Goal: Task Accomplishment & Management: Manage account settings

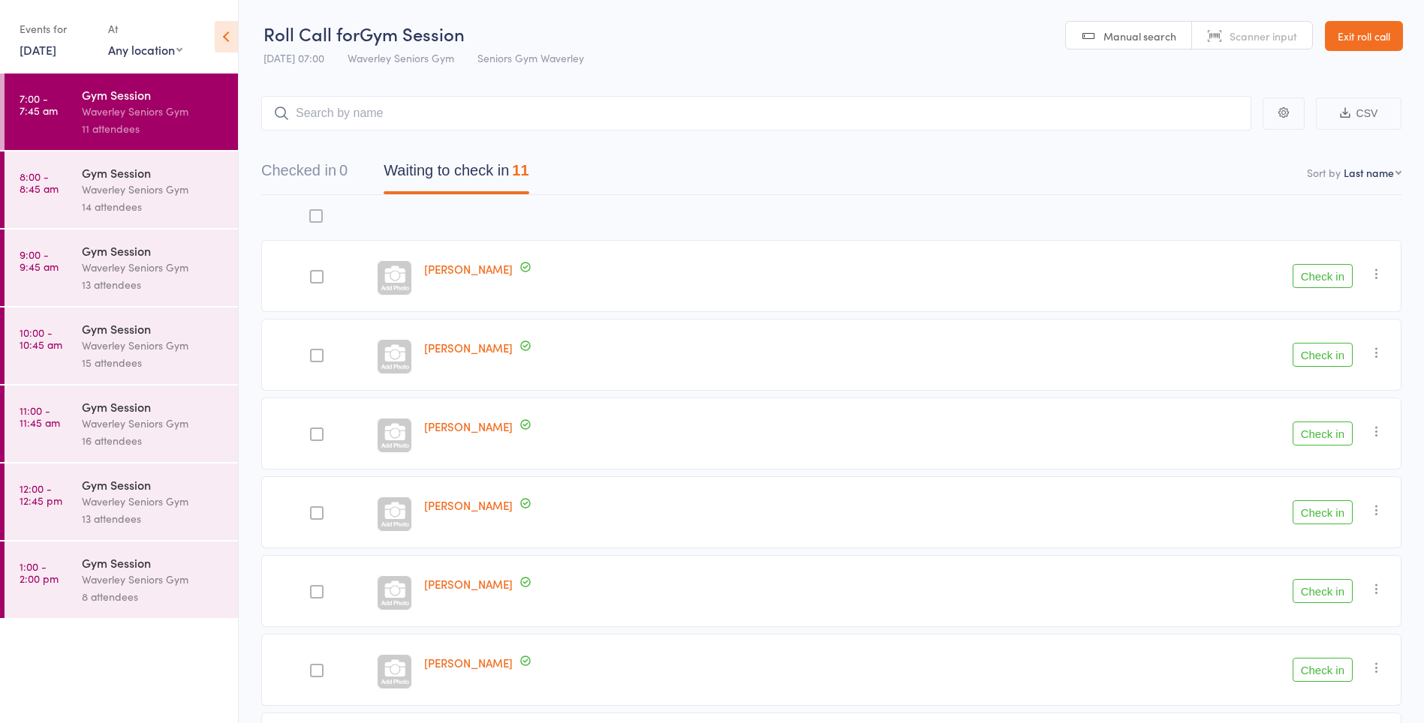
click at [1324, 669] on button "Check in" at bounding box center [1322, 670] width 60 height 24
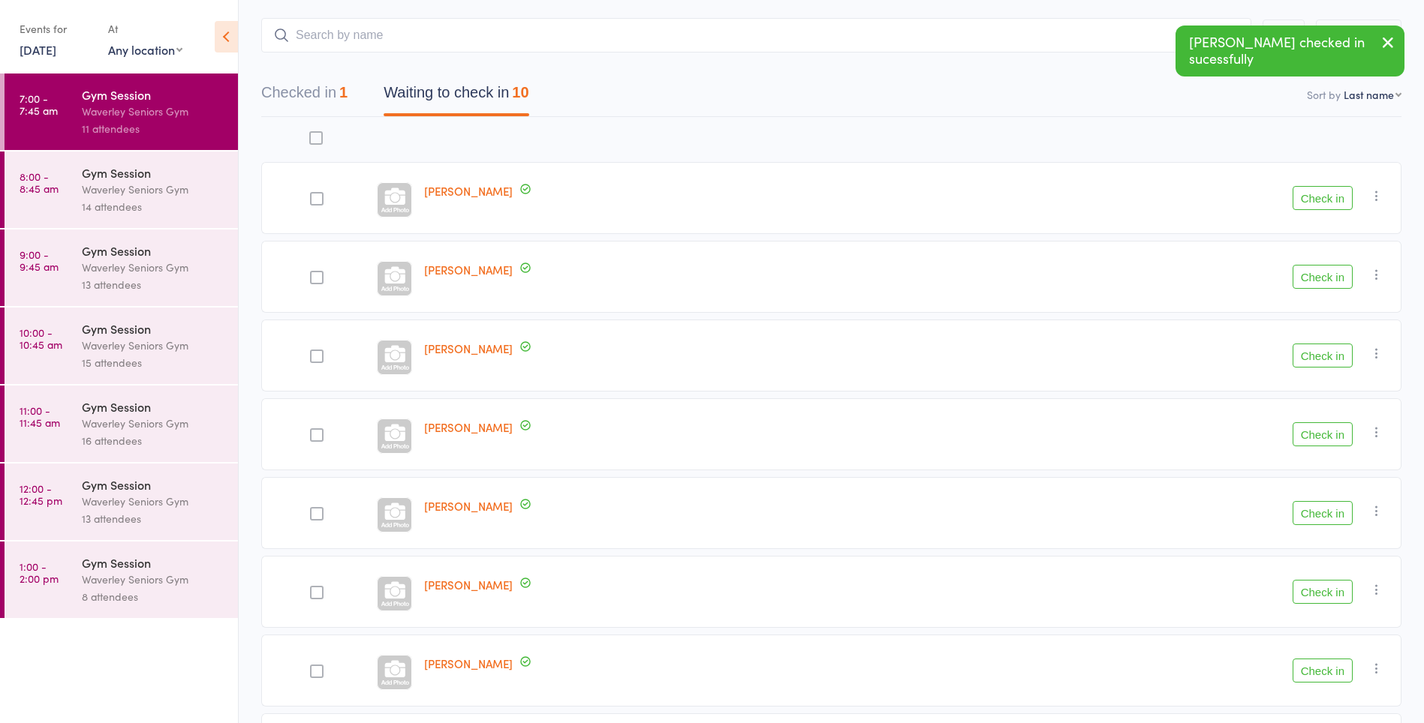
scroll to position [365, 0]
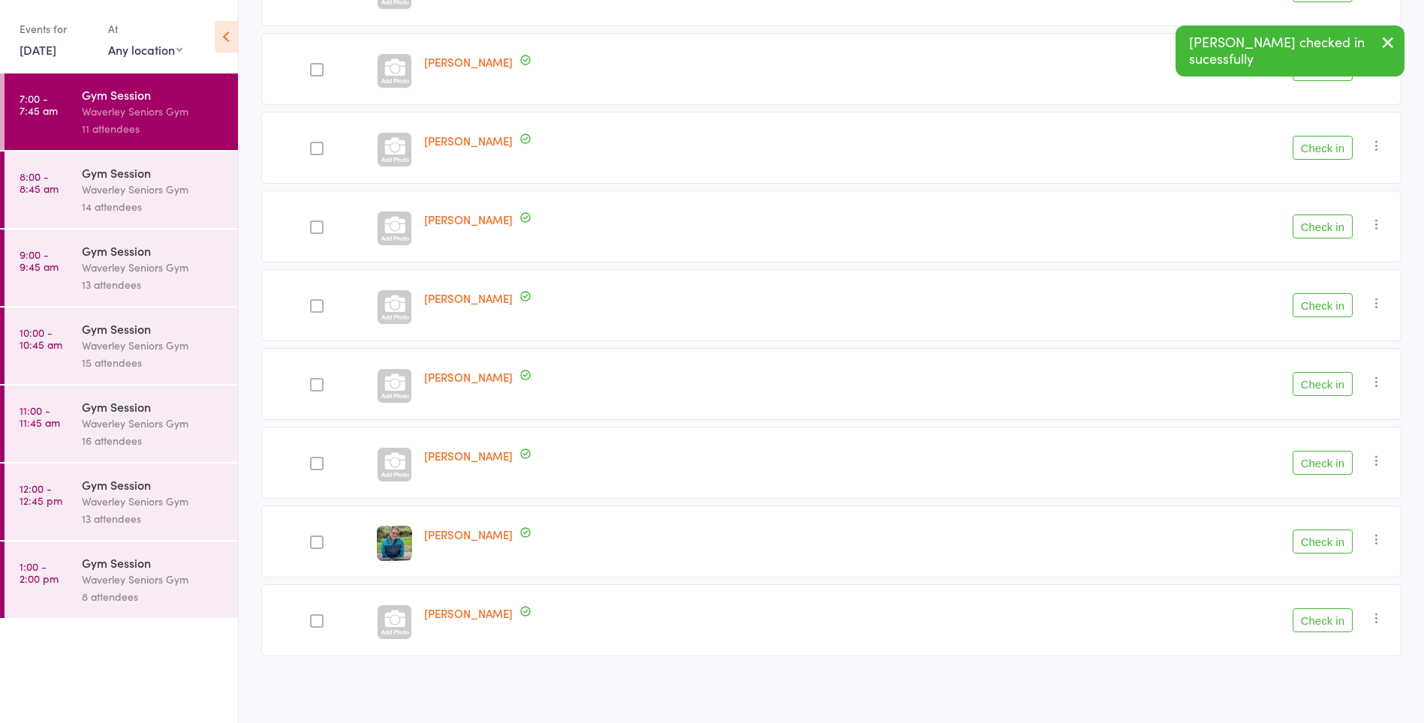
click at [1317, 621] on button "Check in" at bounding box center [1322, 621] width 60 height 24
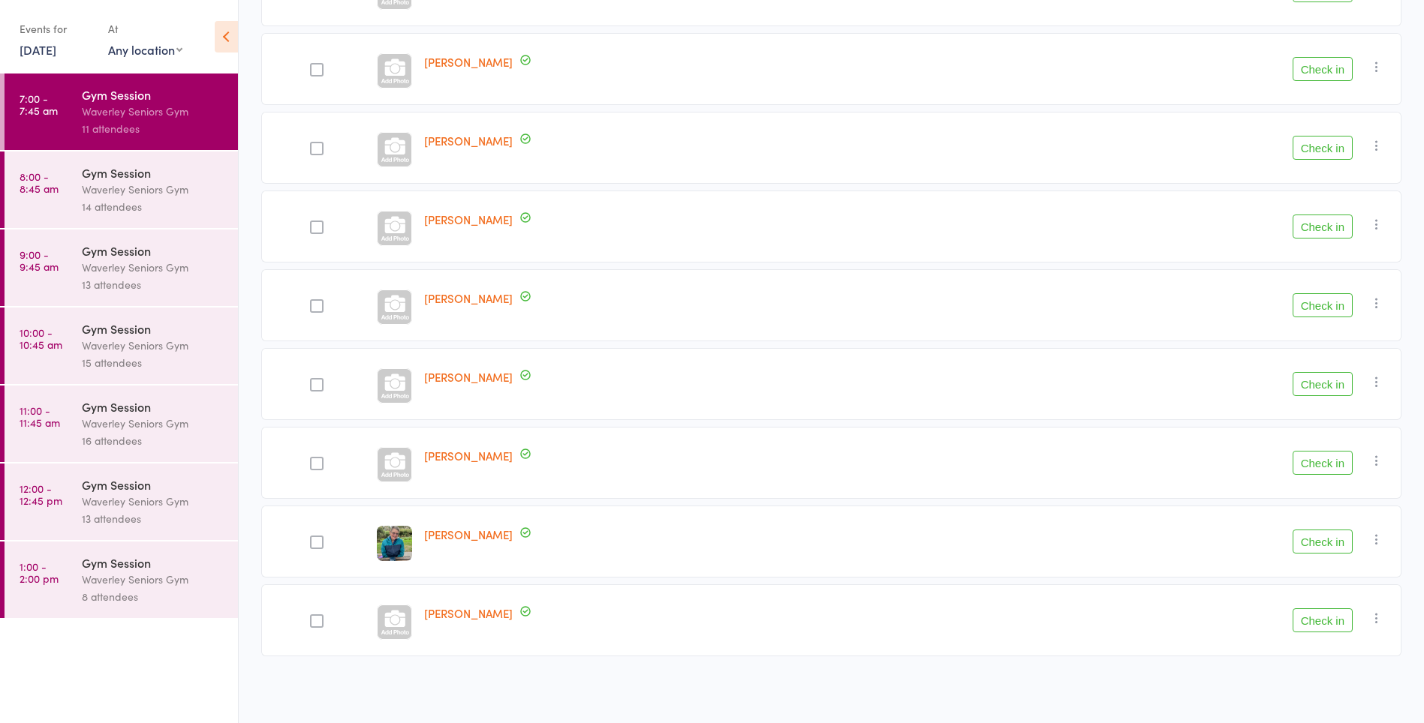
scroll to position [286, 0]
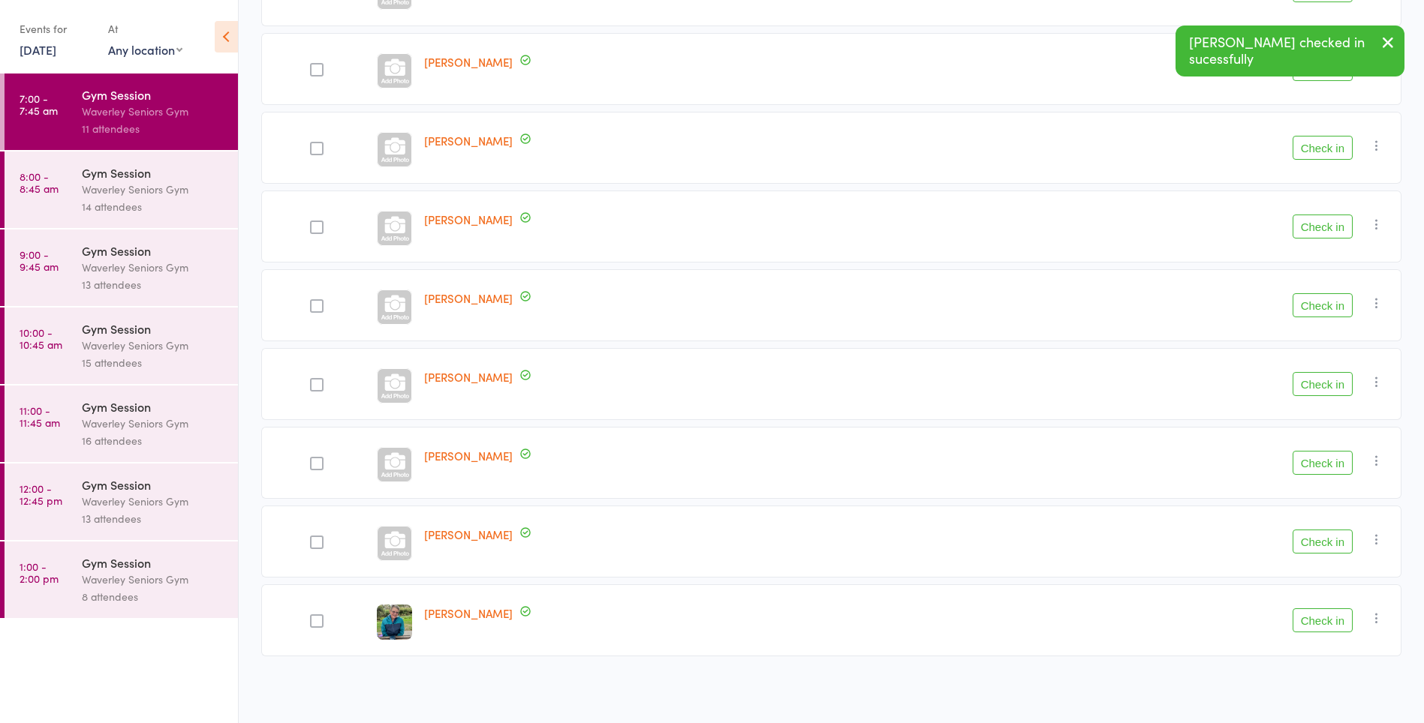
click at [1338, 222] on button "Check in" at bounding box center [1322, 227] width 60 height 24
click at [1313, 387] on button "Check in" at bounding box center [1322, 384] width 60 height 24
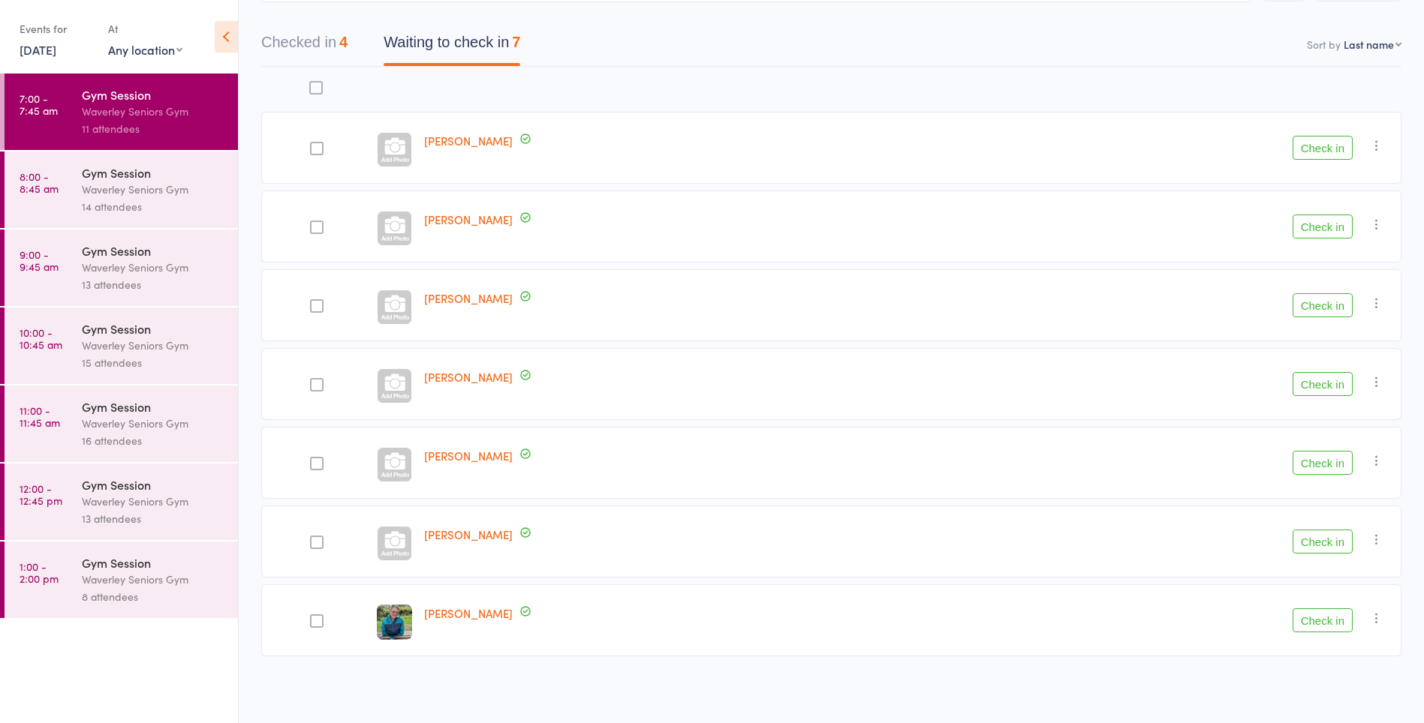
click at [1314, 149] on button "Check in" at bounding box center [1322, 148] width 60 height 24
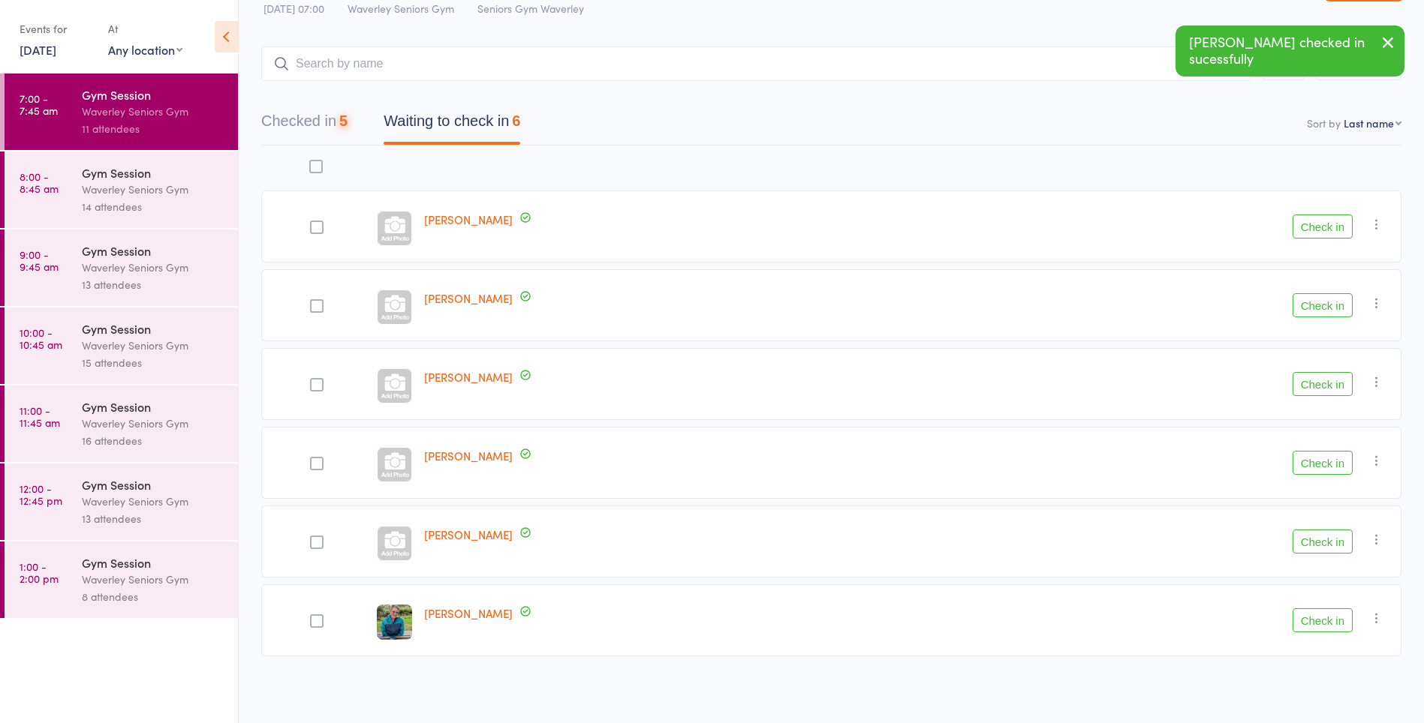
scroll to position [50, 0]
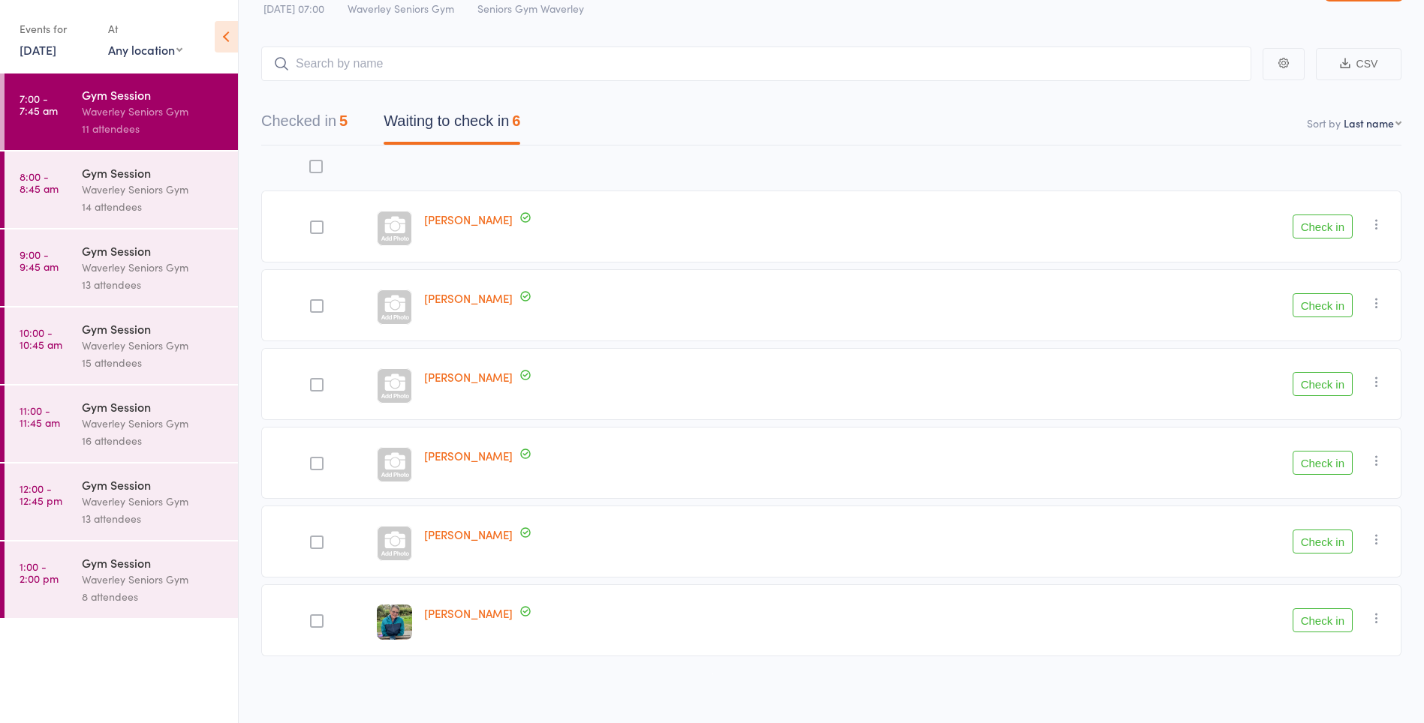
click at [1331, 227] on button "Check in" at bounding box center [1322, 227] width 60 height 24
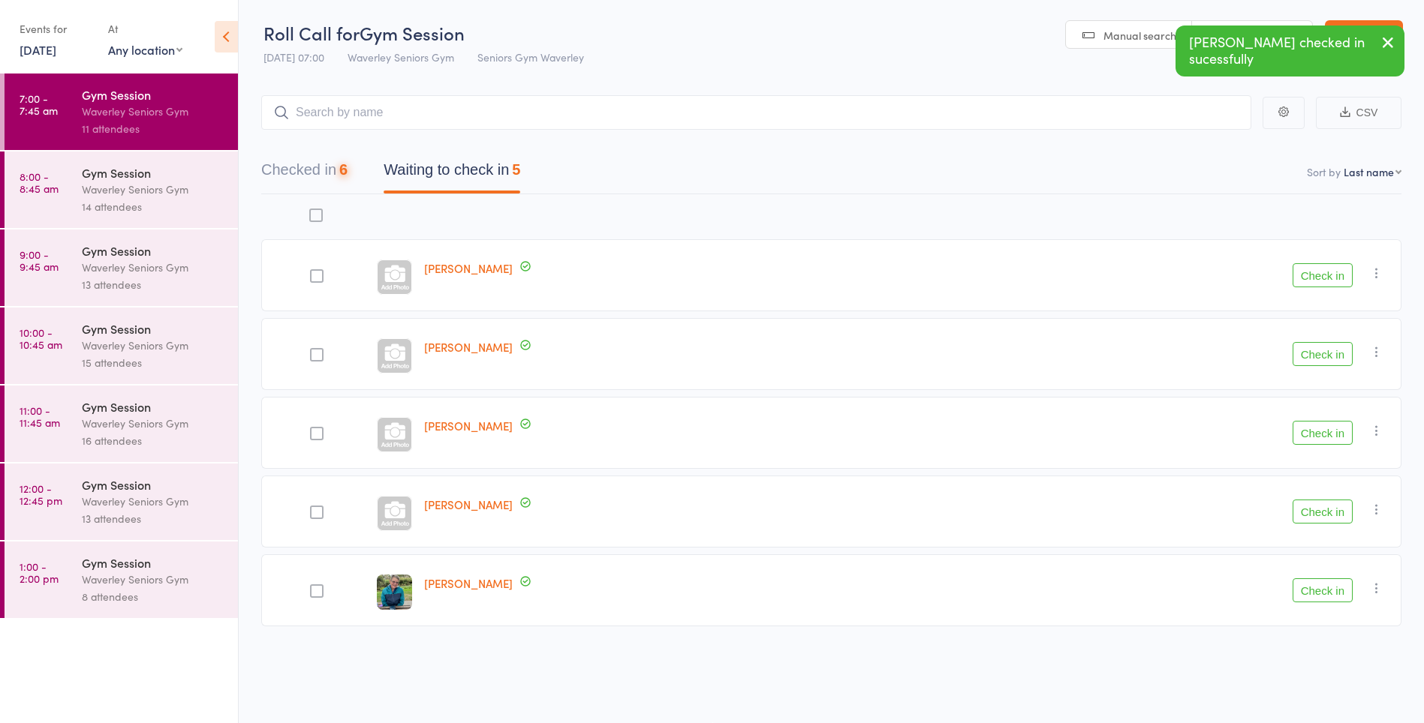
scroll to position [1, 0]
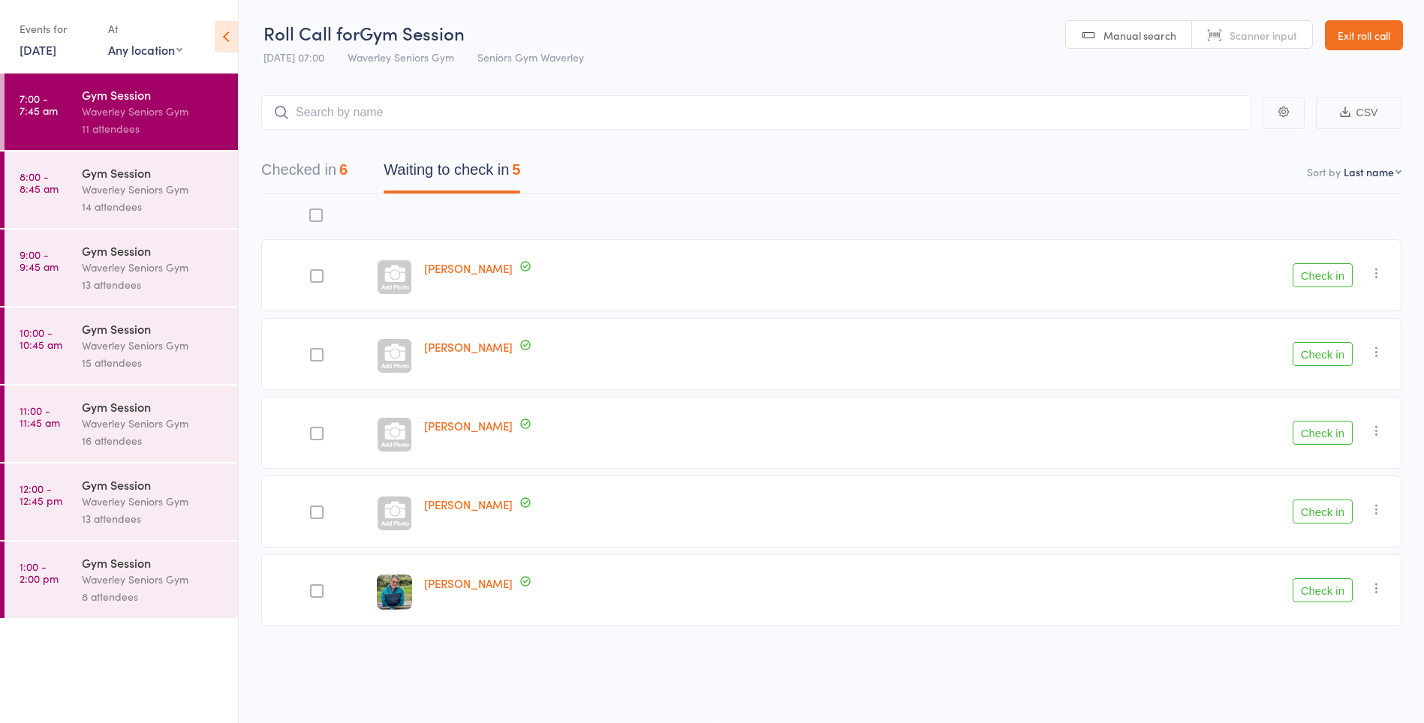
click at [1309, 269] on button "Check in" at bounding box center [1322, 275] width 60 height 24
click at [1321, 275] on button "Check in" at bounding box center [1322, 275] width 60 height 24
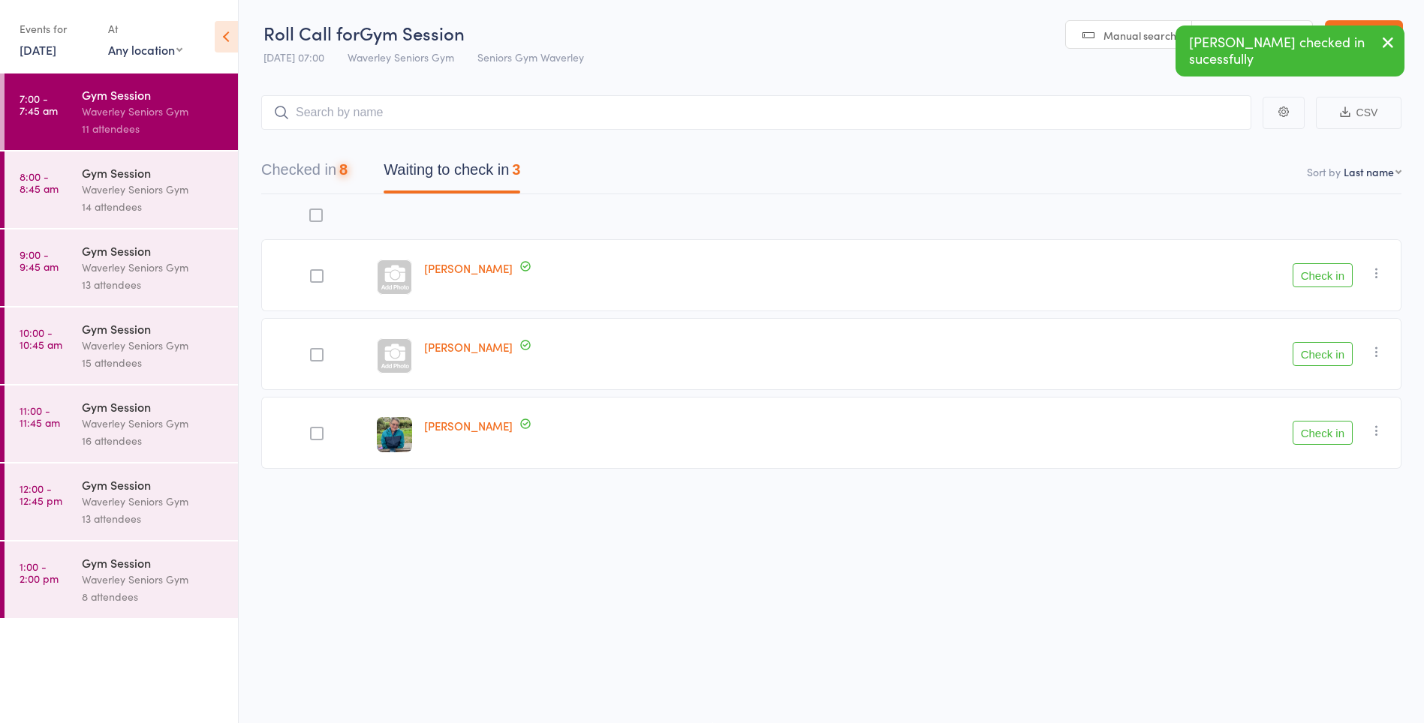
click at [1323, 276] on button "Check in" at bounding box center [1322, 275] width 60 height 24
click at [1328, 281] on button "Check in" at bounding box center [1322, 275] width 60 height 24
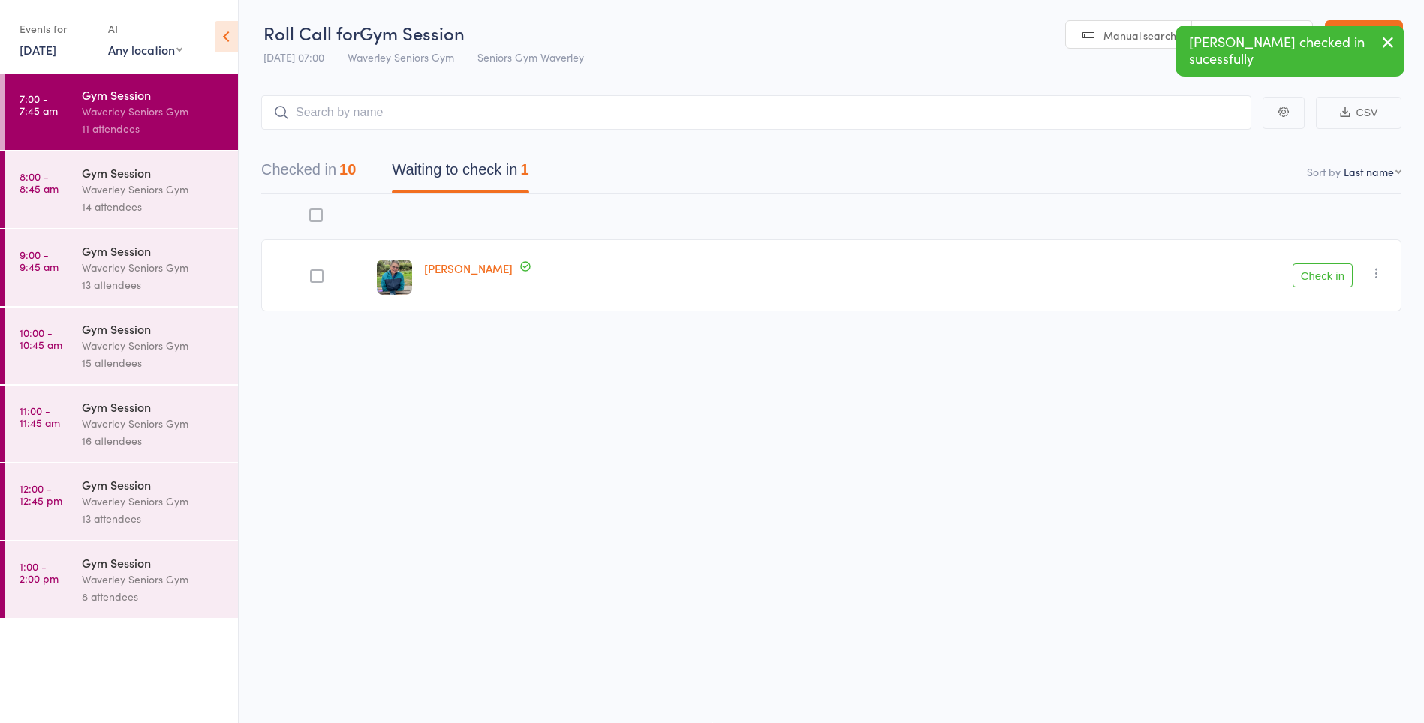
click at [1335, 278] on button "Check in" at bounding box center [1322, 275] width 60 height 24
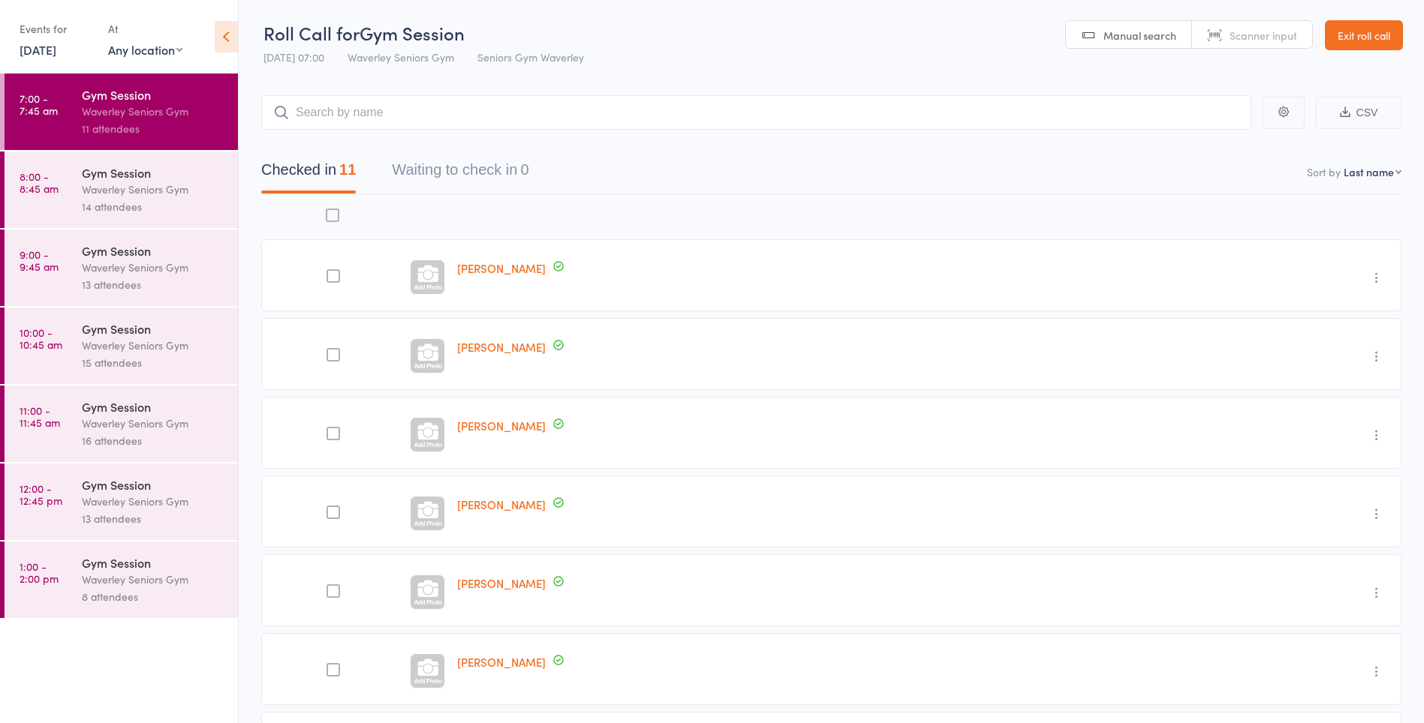
click at [2, 200] on div at bounding box center [2, 190] width 5 height 77
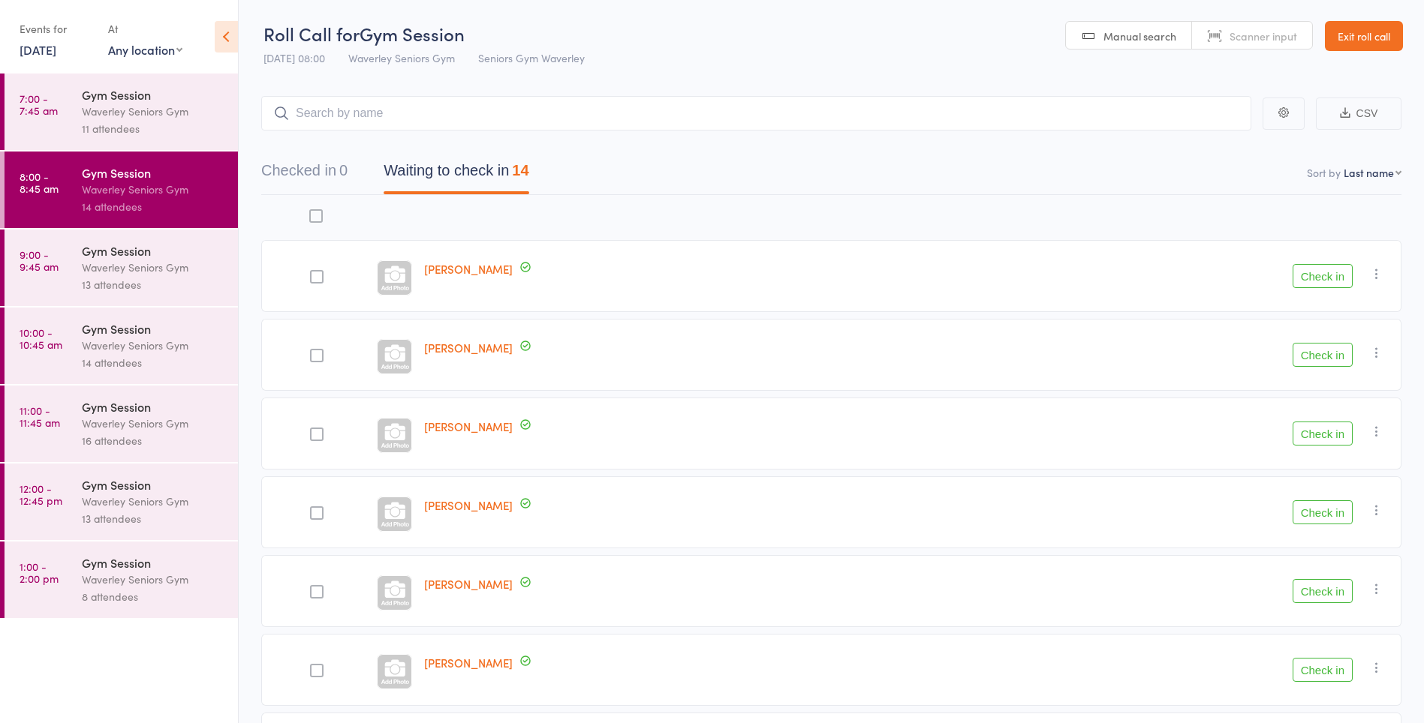
click at [146, 106] on div "Waverley Seniors Gym" at bounding box center [153, 111] width 143 height 17
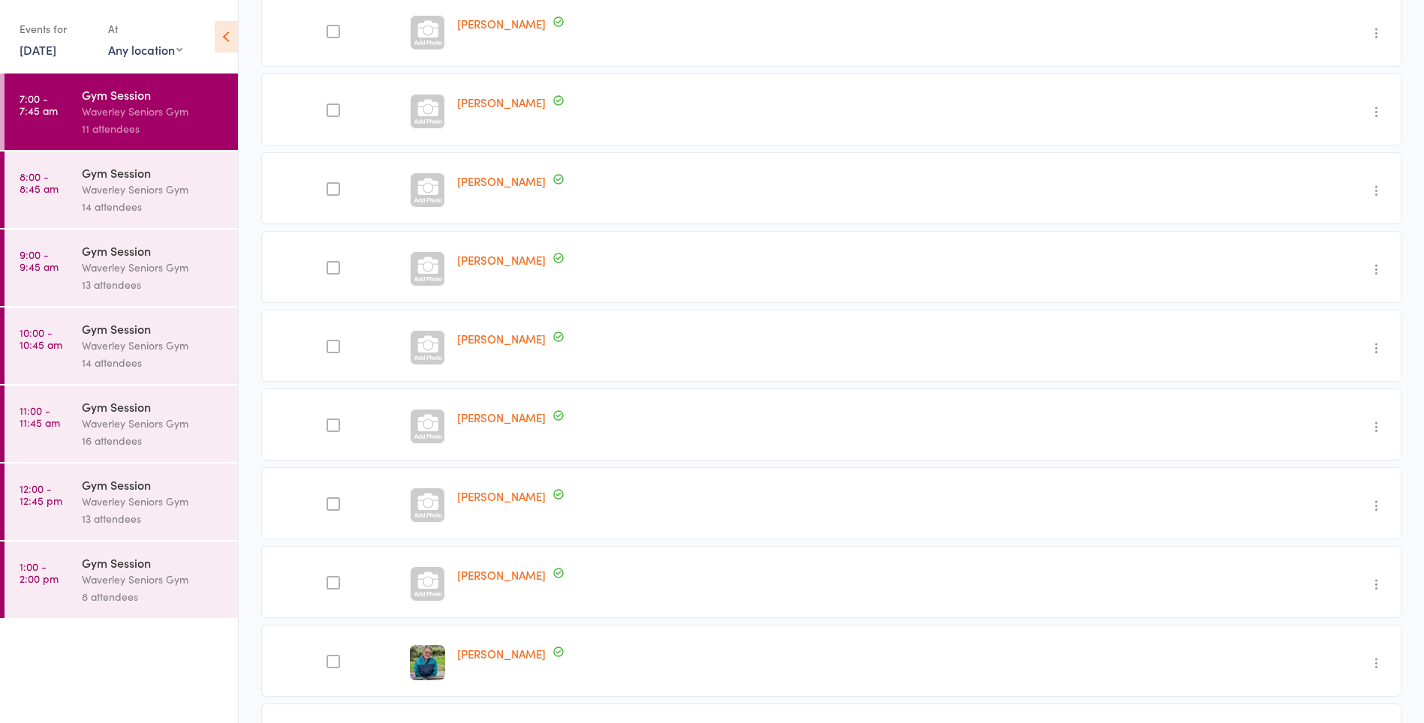
scroll to position [327, 0]
click at [332, 588] on label at bounding box center [333, 581] width 14 height 16
click at [329, 576] on input "checkbox" at bounding box center [329, 576] width 0 height 0
click at [326, 581] on div at bounding box center [333, 580] width 14 height 14
click at [329, 576] on input "checkbox" at bounding box center [329, 576] width 0 height 0
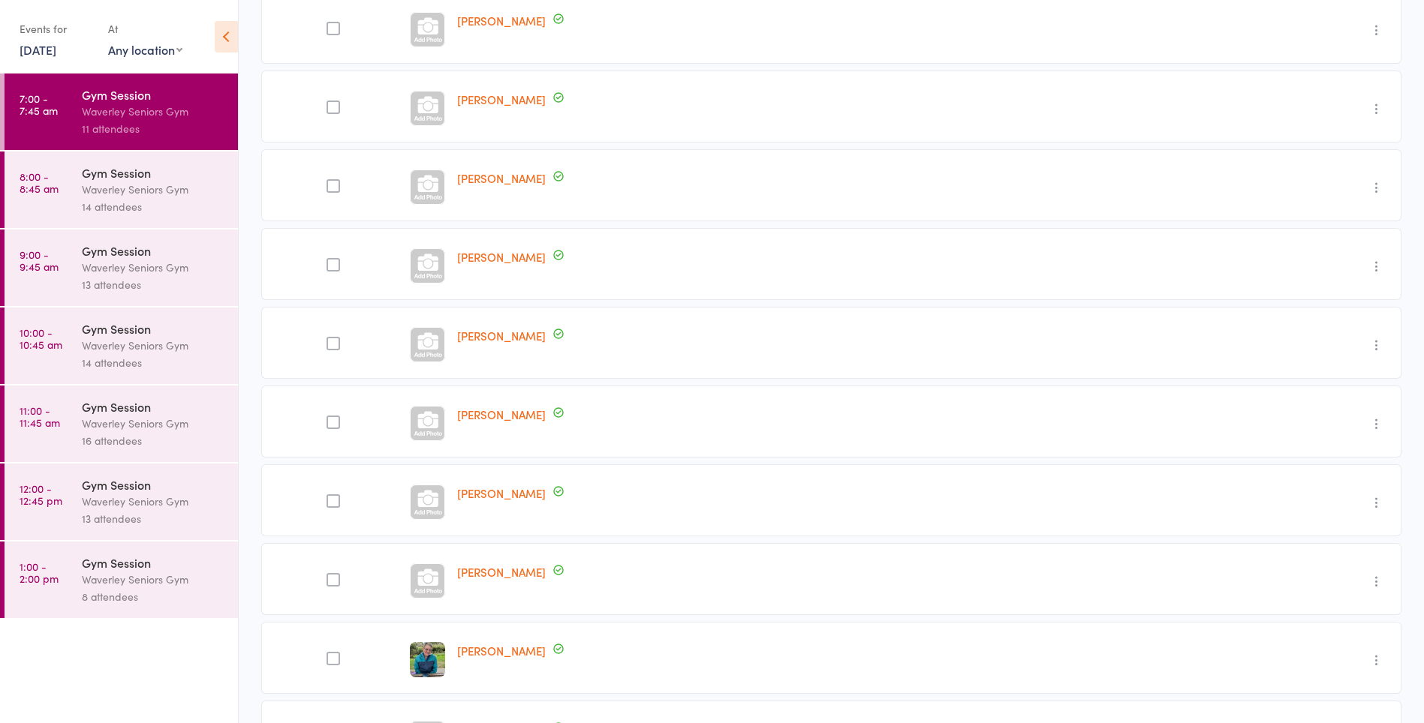
click at [328, 585] on div at bounding box center [333, 580] width 14 height 14
click at [329, 576] on input "checkbox" at bounding box center [329, 576] width 0 height 0
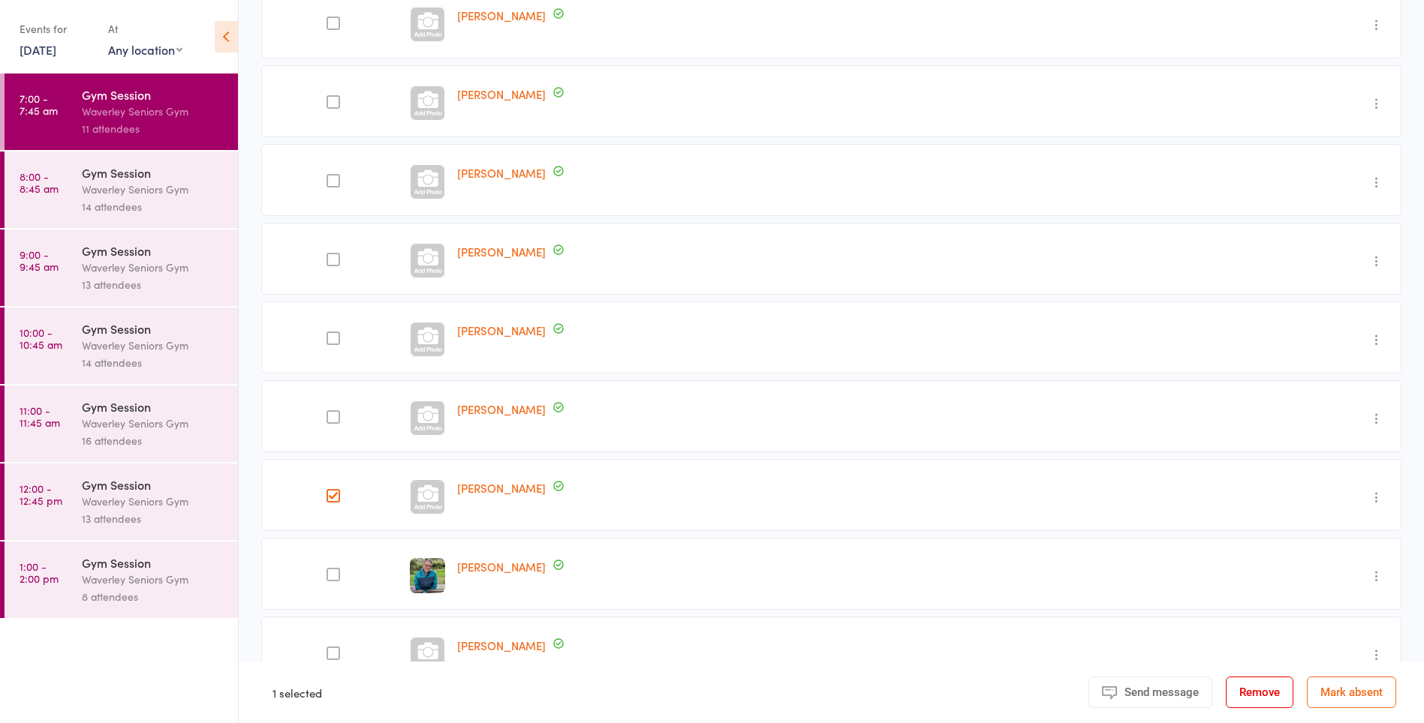
scroll to position [443, 0]
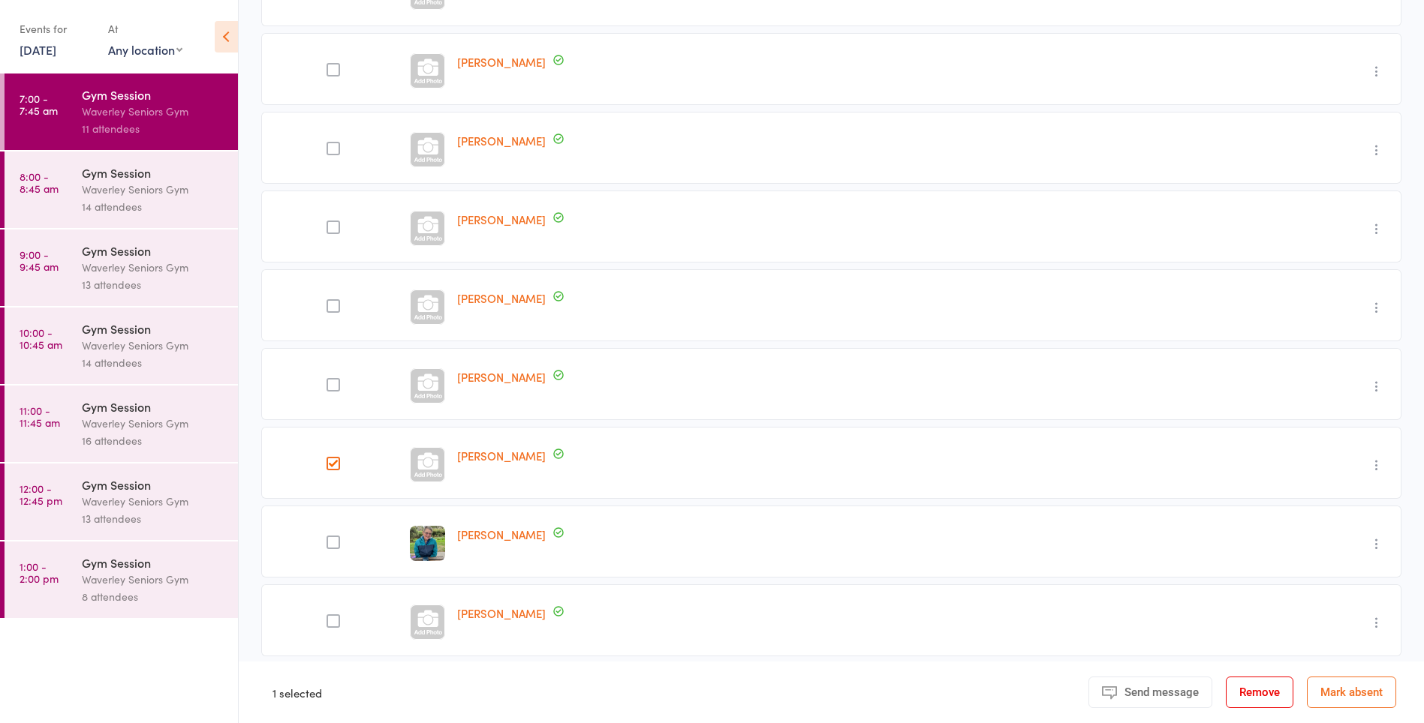
click at [39, 197] on link "8:00 - 8:45 am Gym Session Waverley Seniors Gym 14 attendees" at bounding box center [121, 190] width 233 height 77
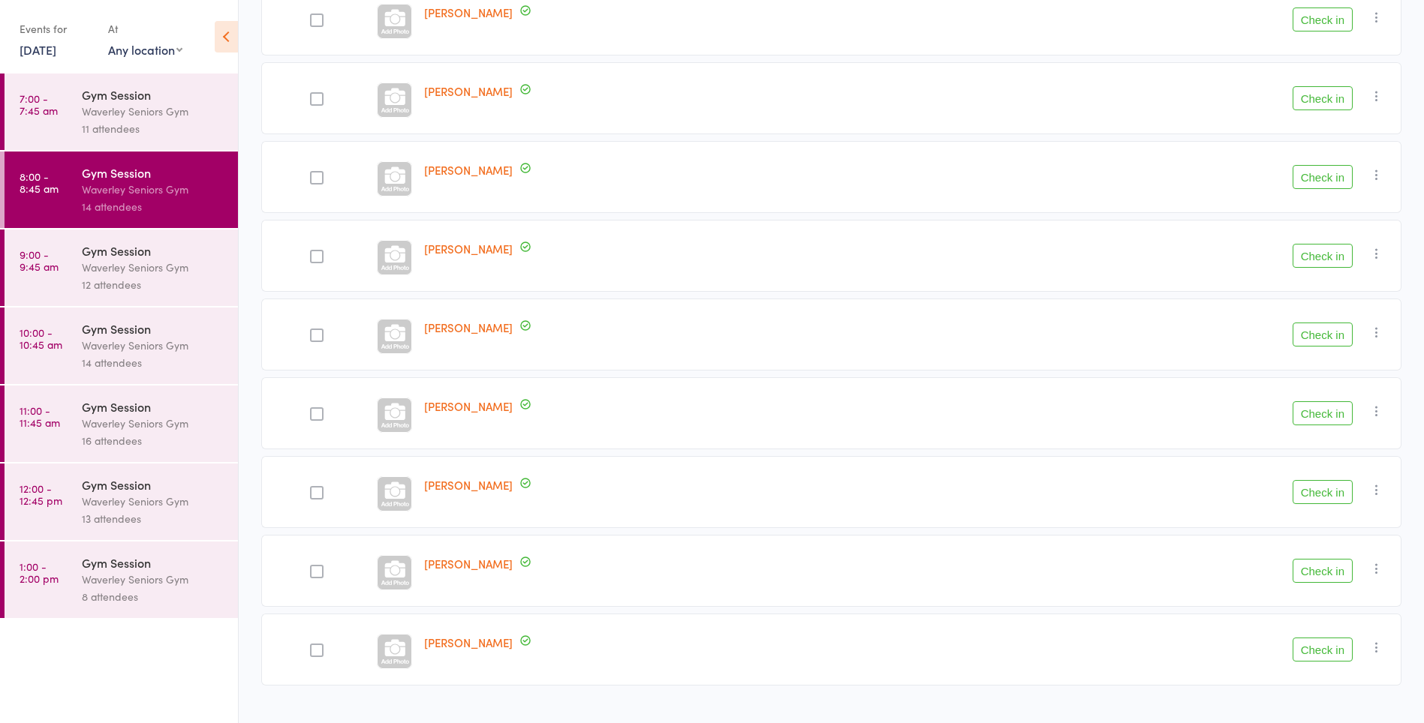
scroll to position [656, 0]
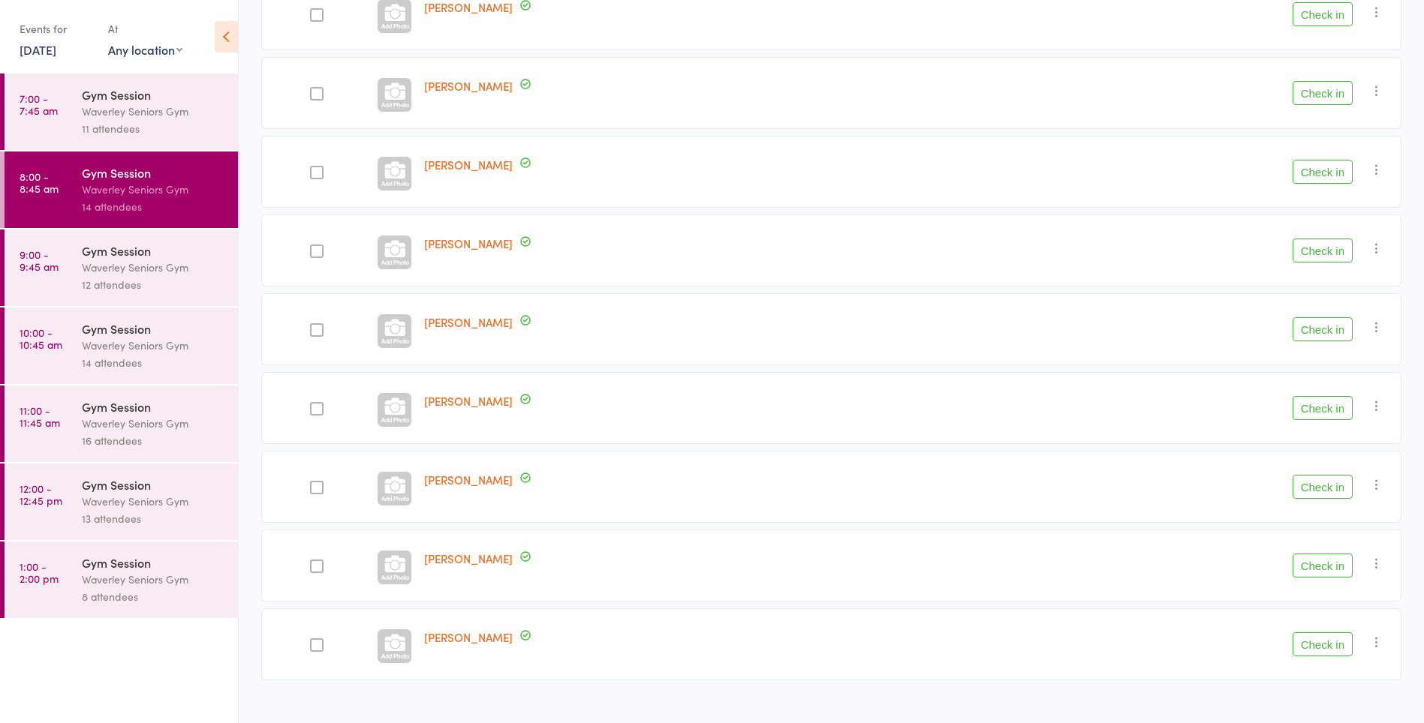
click at [1333, 173] on button "Check in" at bounding box center [1322, 172] width 60 height 24
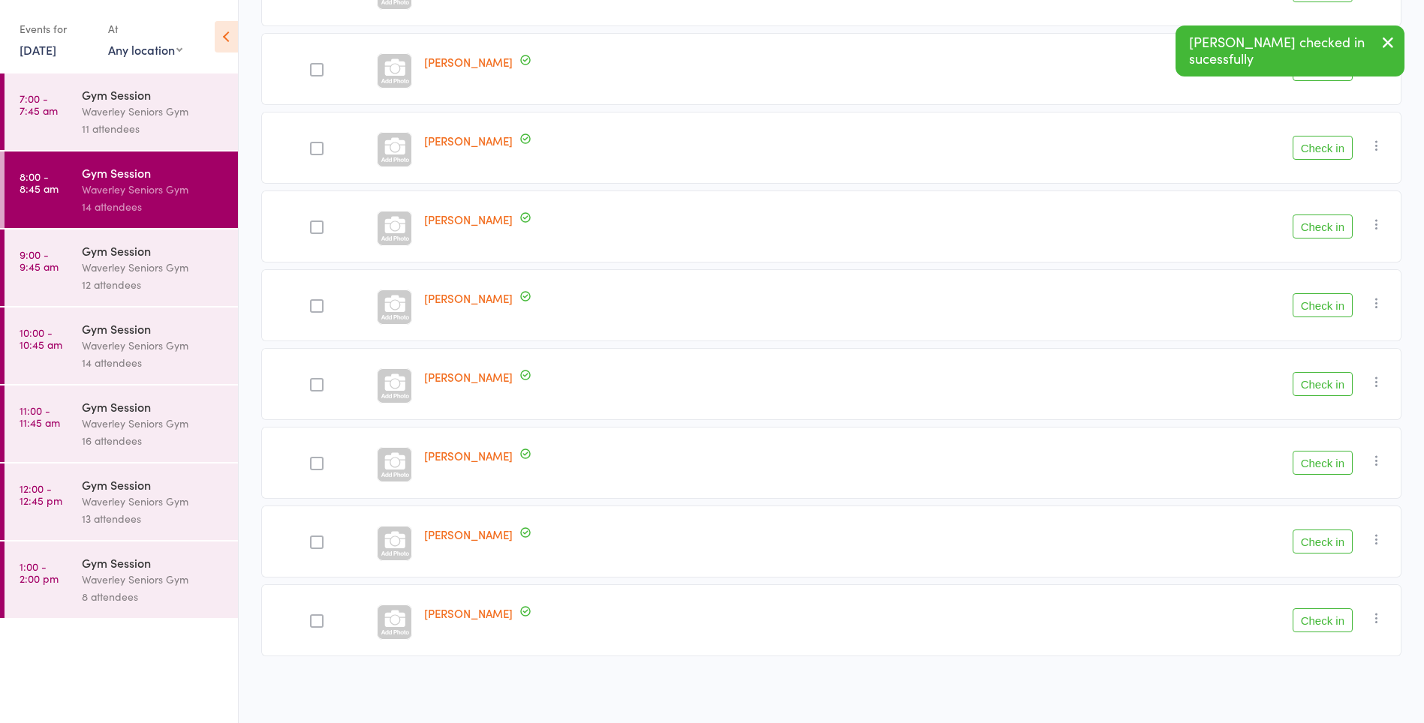
scroll to position [601, 0]
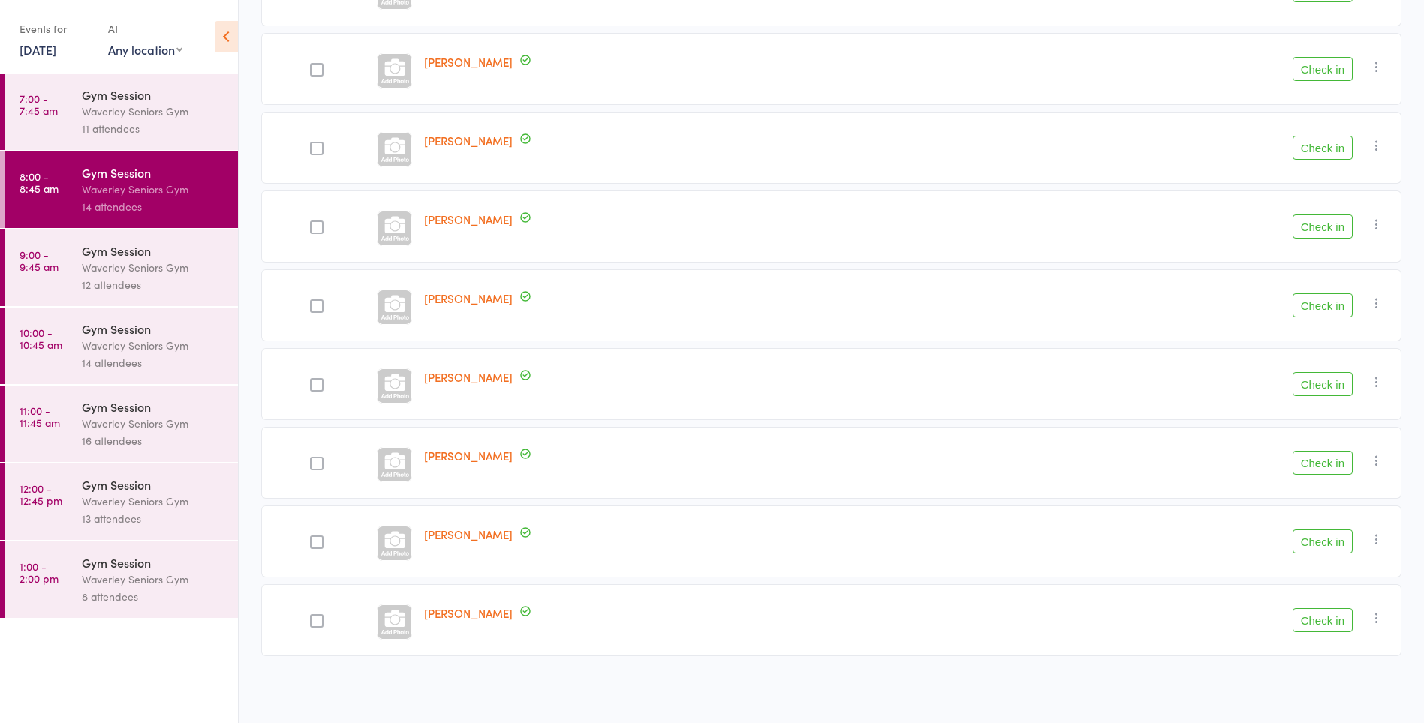
click at [40, 123] on link "7:00 - 7:45 am Gym Session Waverley Seniors Gym 11 attendees" at bounding box center [121, 112] width 233 height 77
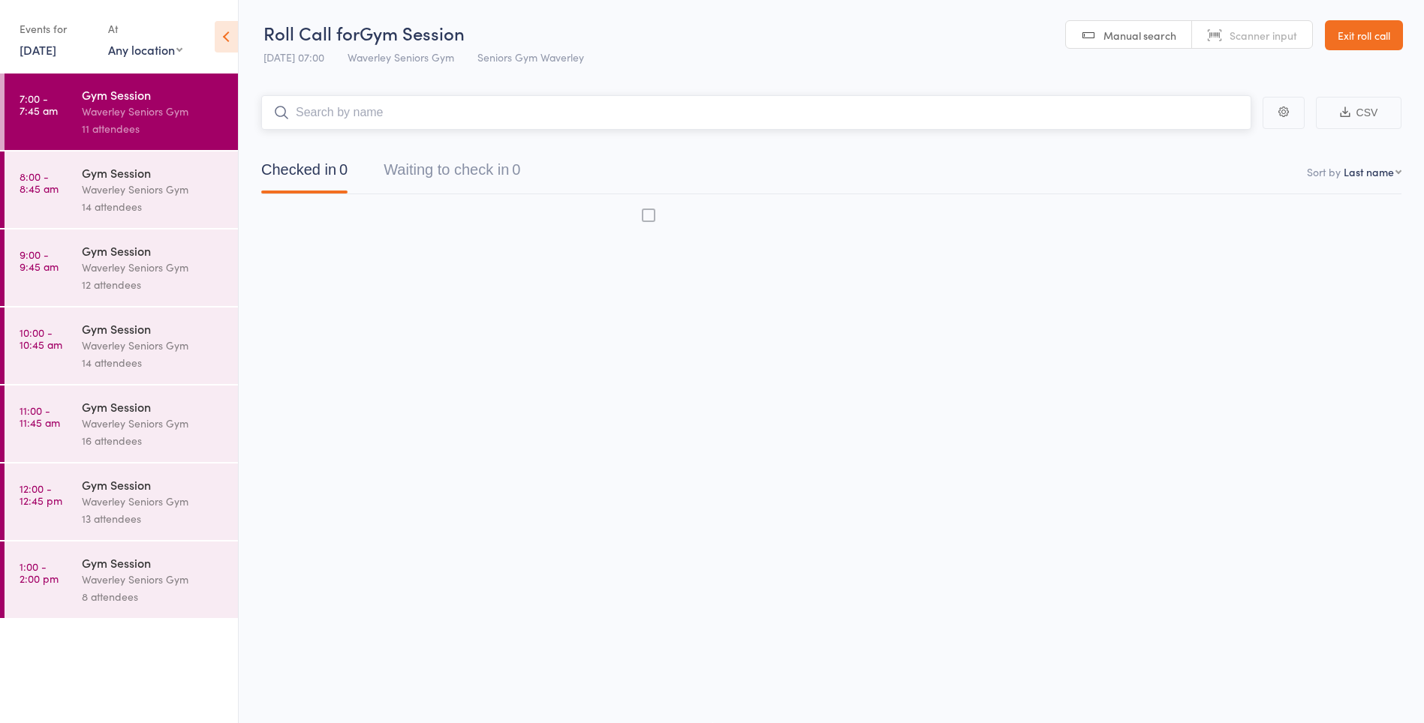
scroll to position [1, 0]
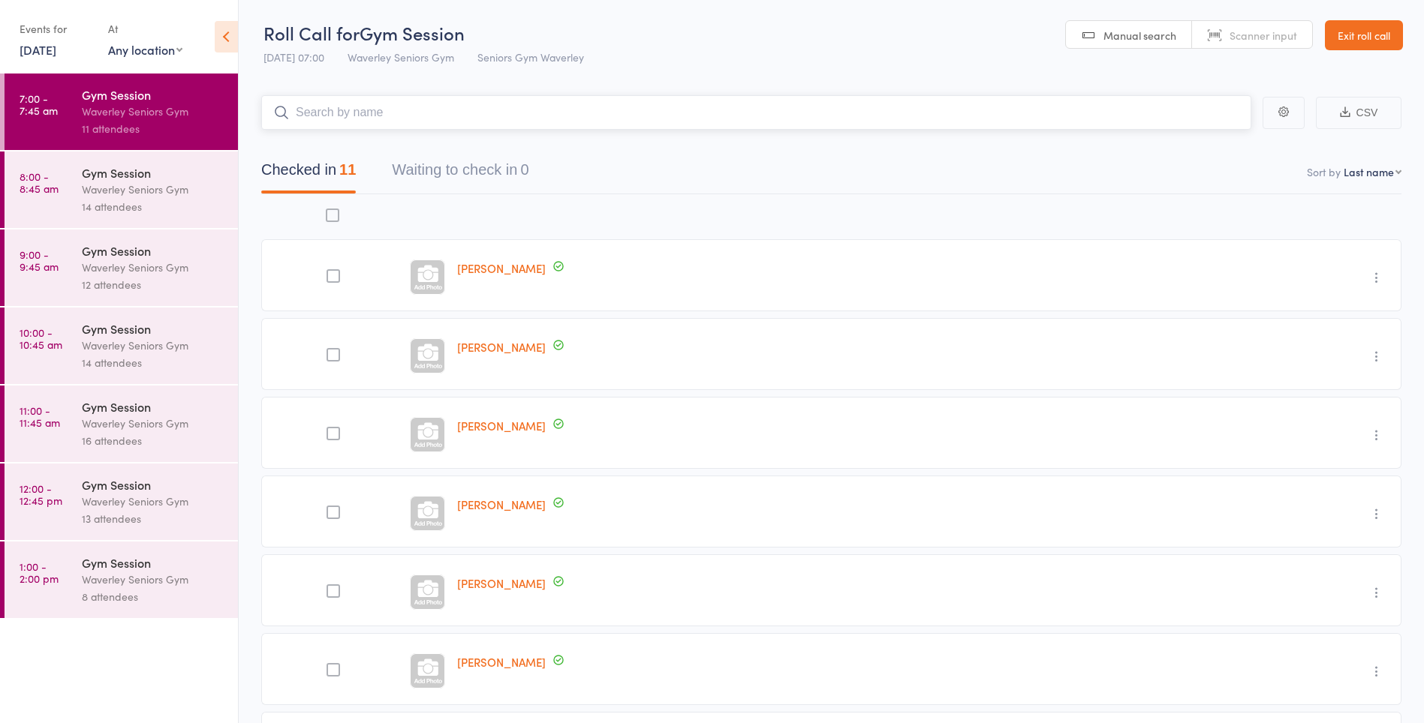
click at [453, 175] on button "Waiting to check in 0" at bounding box center [460, 174] width 137 height 40
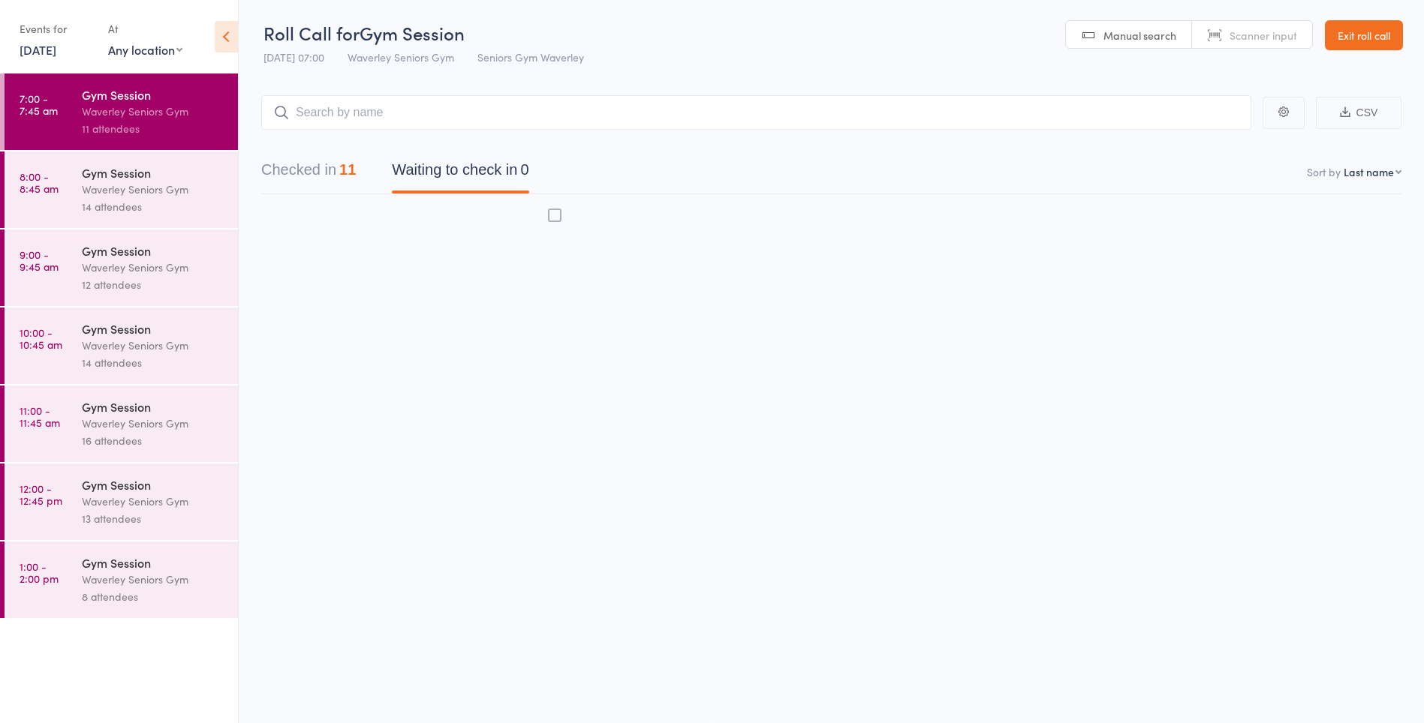
click at [30, 194] on time "8:00 - 8:45 am" at bounding box center [39, 182] width 39 height 24
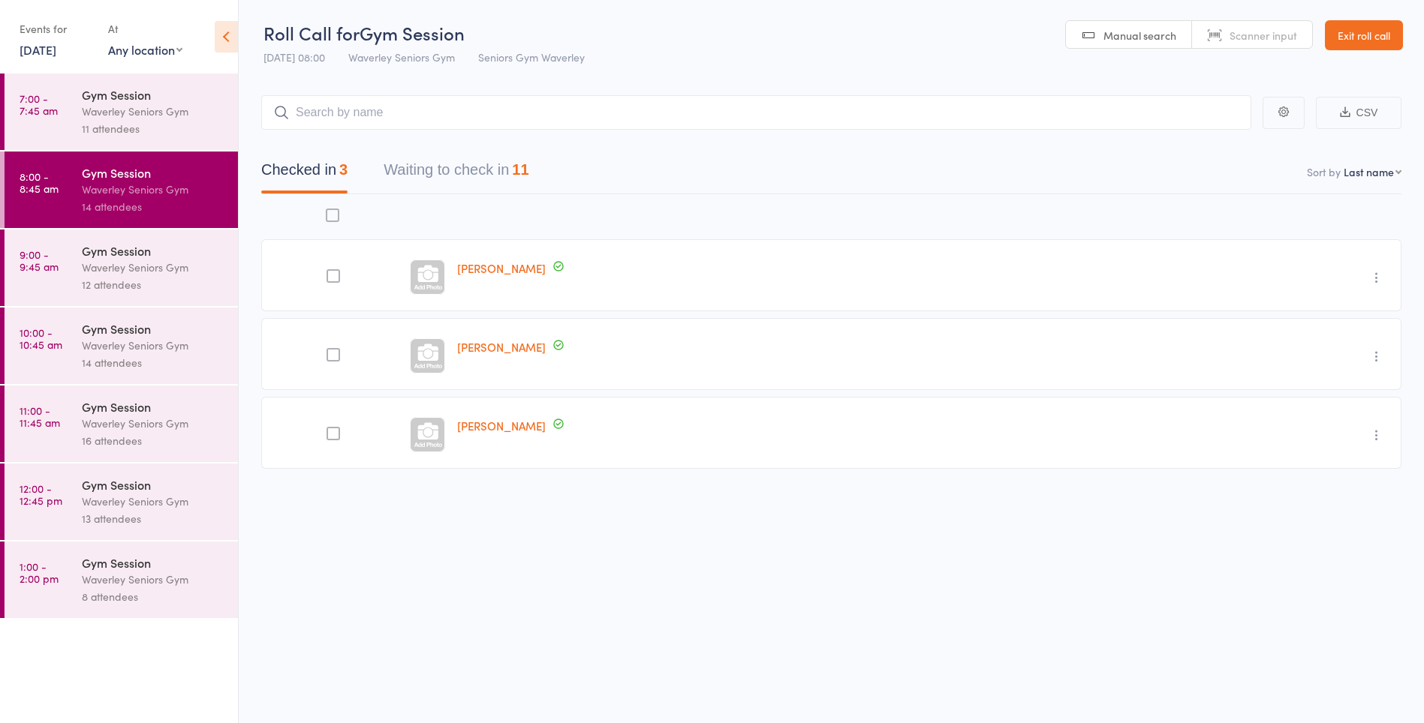
click at [459, 162] on button "Waiting to check in 11" at bounding box center [455, 174] width 145 height 40
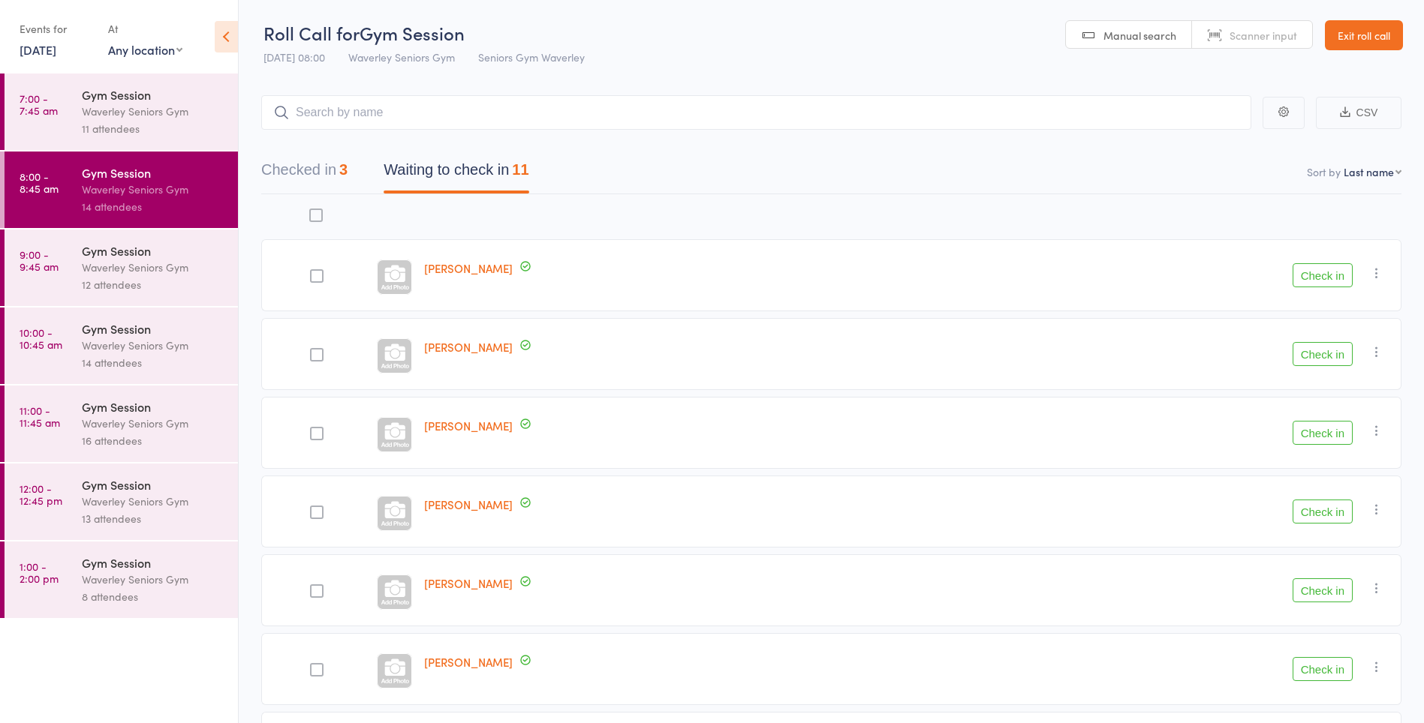
click at [1335, 430] on button "Check in" at bounding box center [1322, 433] width 60 height 24
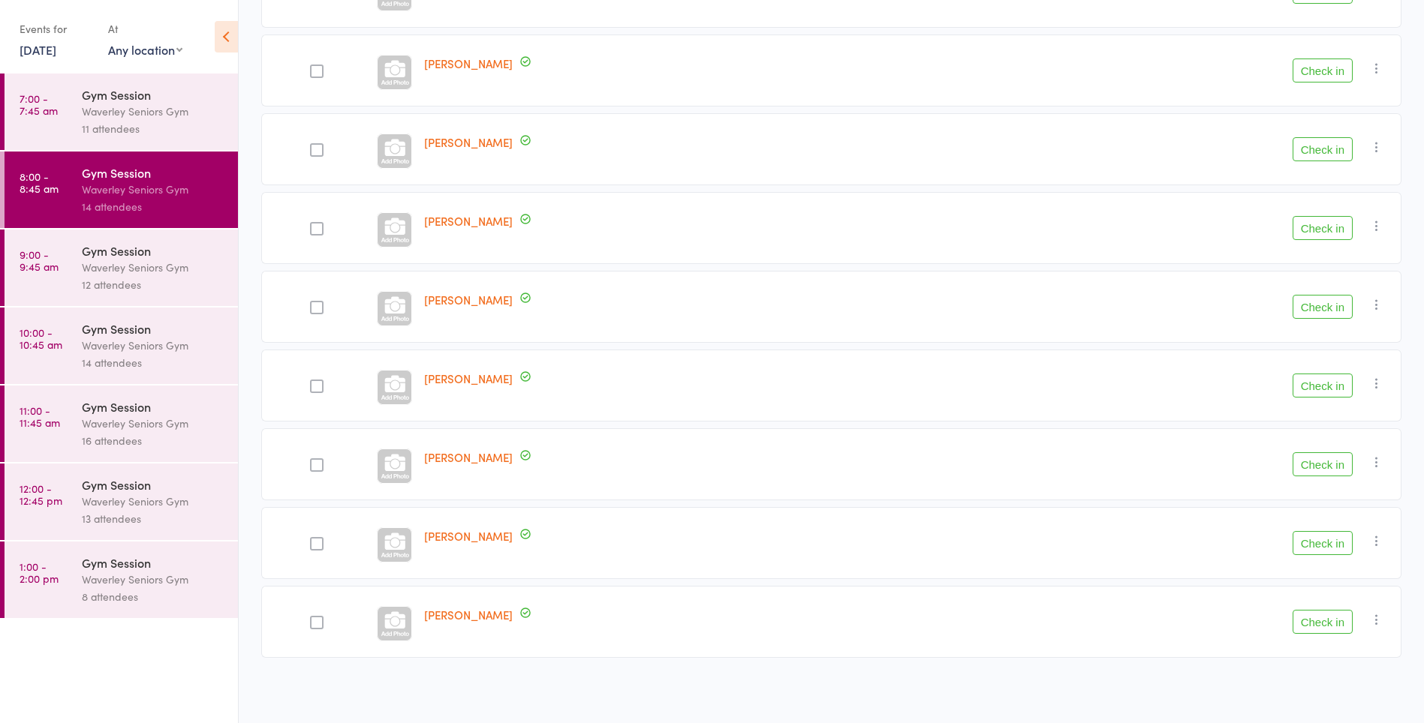
scroll to position [365, 0]
click at [1314, 229] on button "Check in" at bounding box center [1322, 227] width 60 height 24
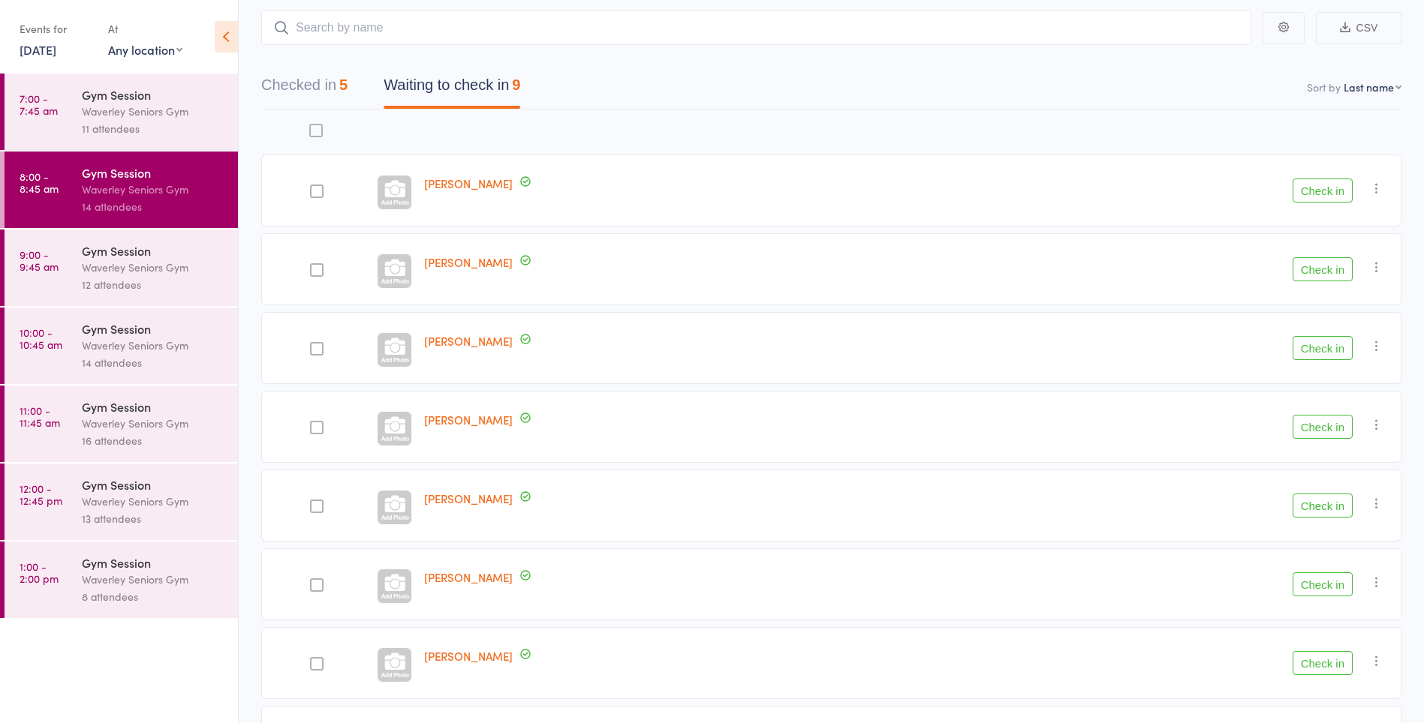
scroll to position [84, 0]
click at [323, 93] on button "Checked in 5" at bounding box center [304, 91] width 86 height 40
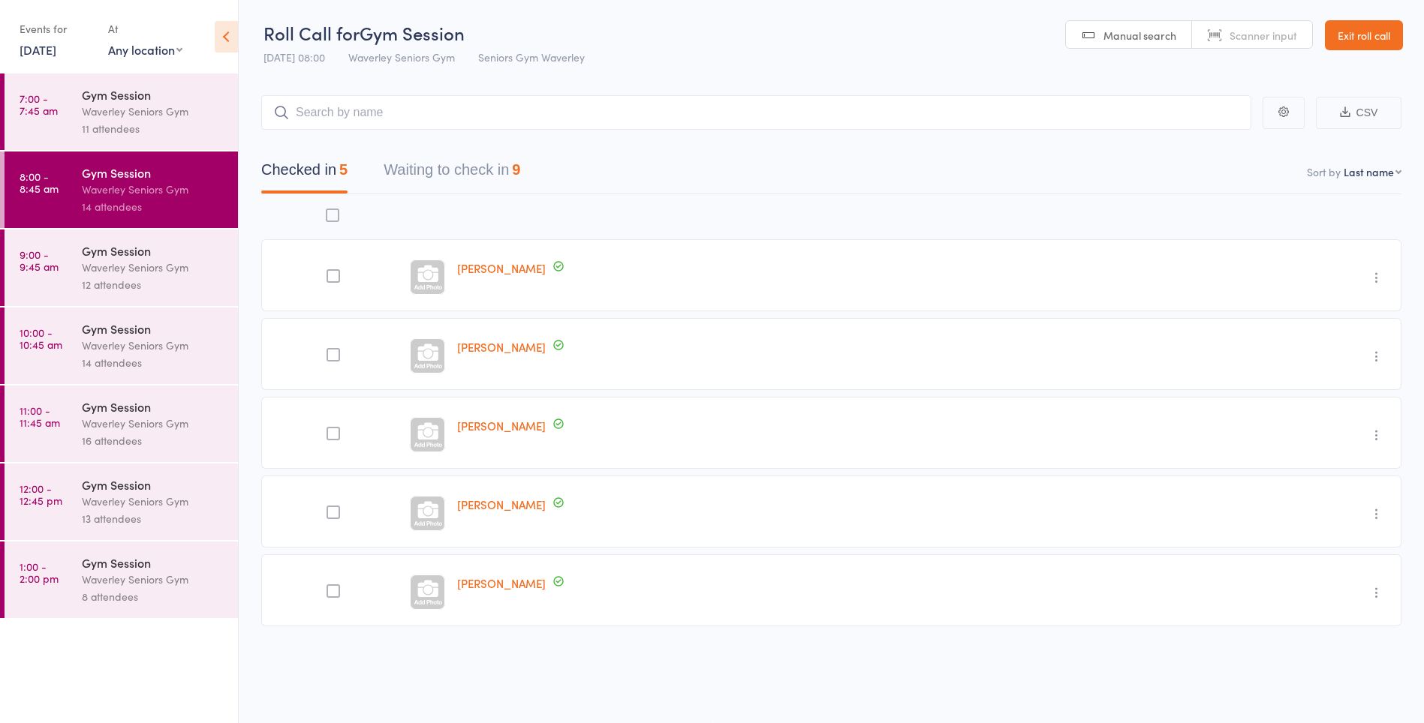
click at [509, 174] on button "Waiting to check in 9" at bounding box center [451, 174] width 137 height 40
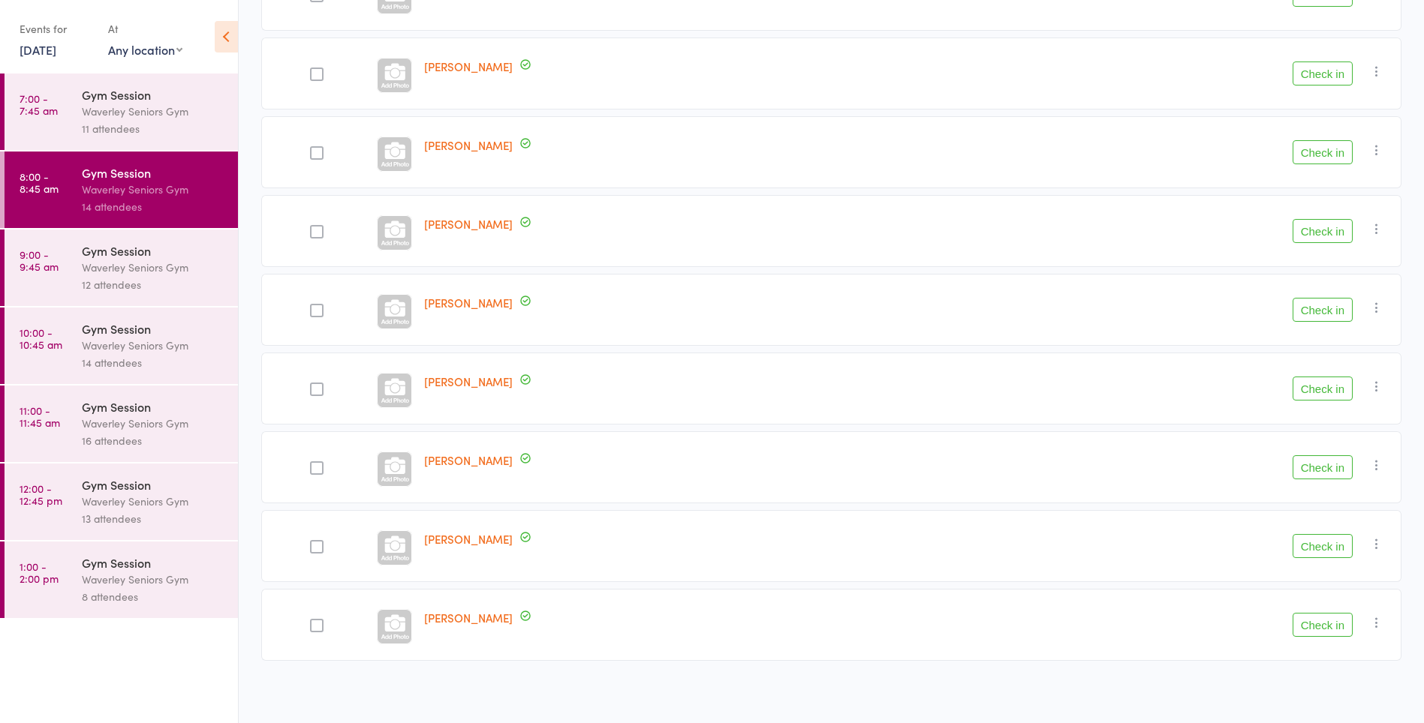
scroll to position [286, 0]
click at [30, 272] on time "9:00 - 9:45 am" at bounding box center [39, 260] width 39 height 24
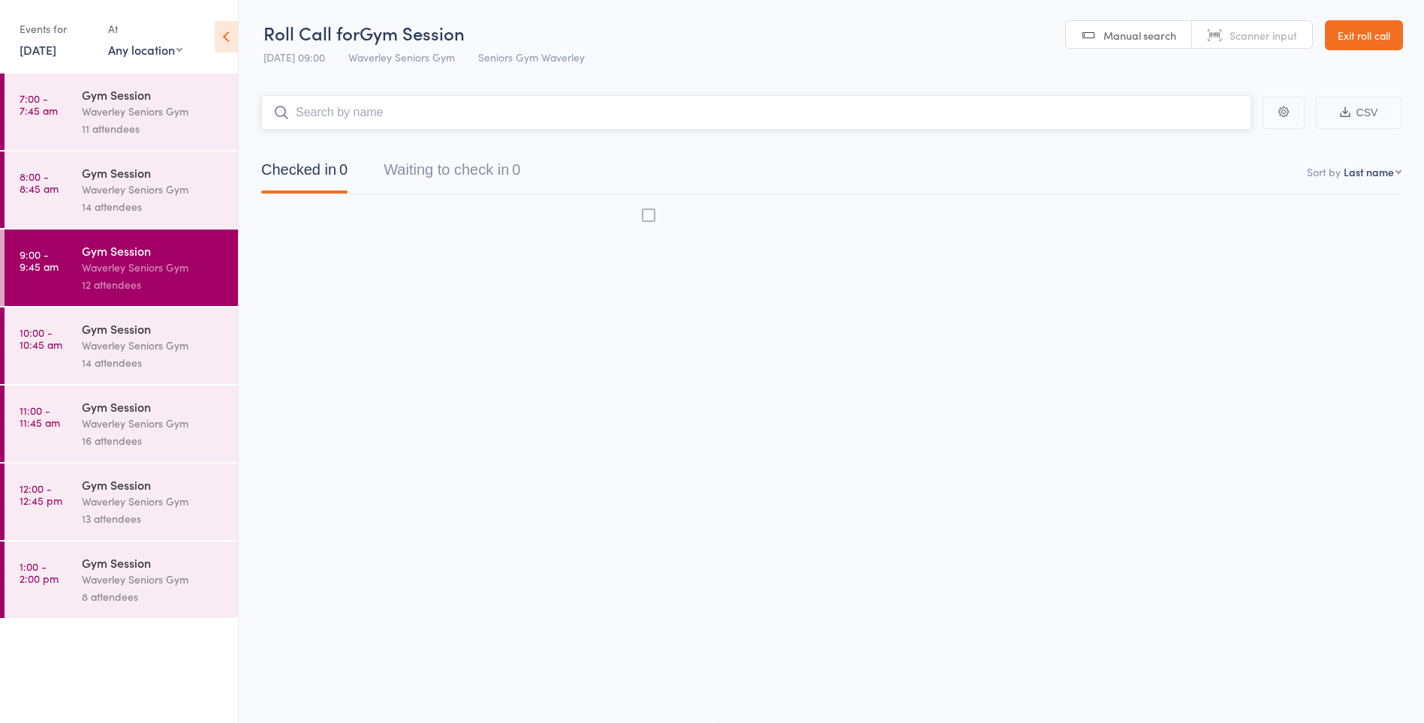
scroll to position [1, 0]
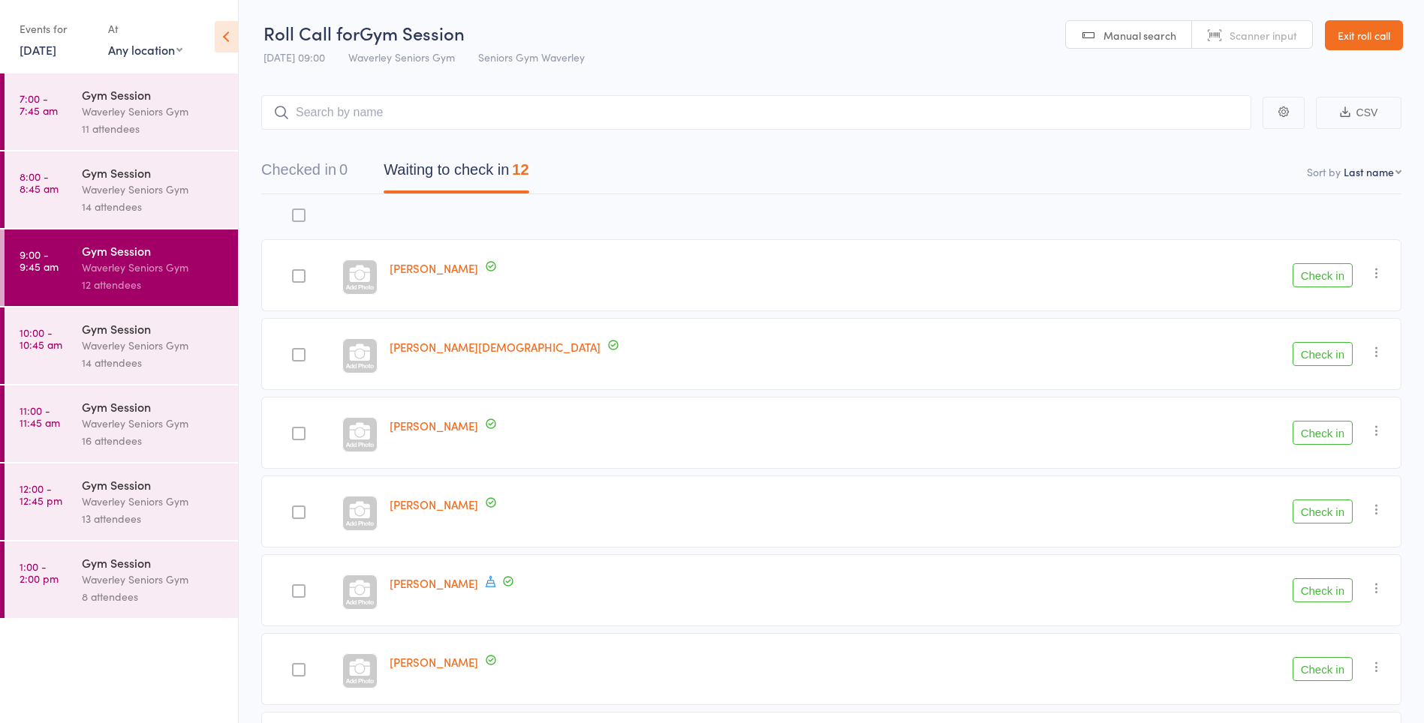
click at [45, 203] on link "8:00 - 8:45 am Gym Session Waverley Seniors Gym 14 attendees" at bounding box center [121, 190] width 233 height 77
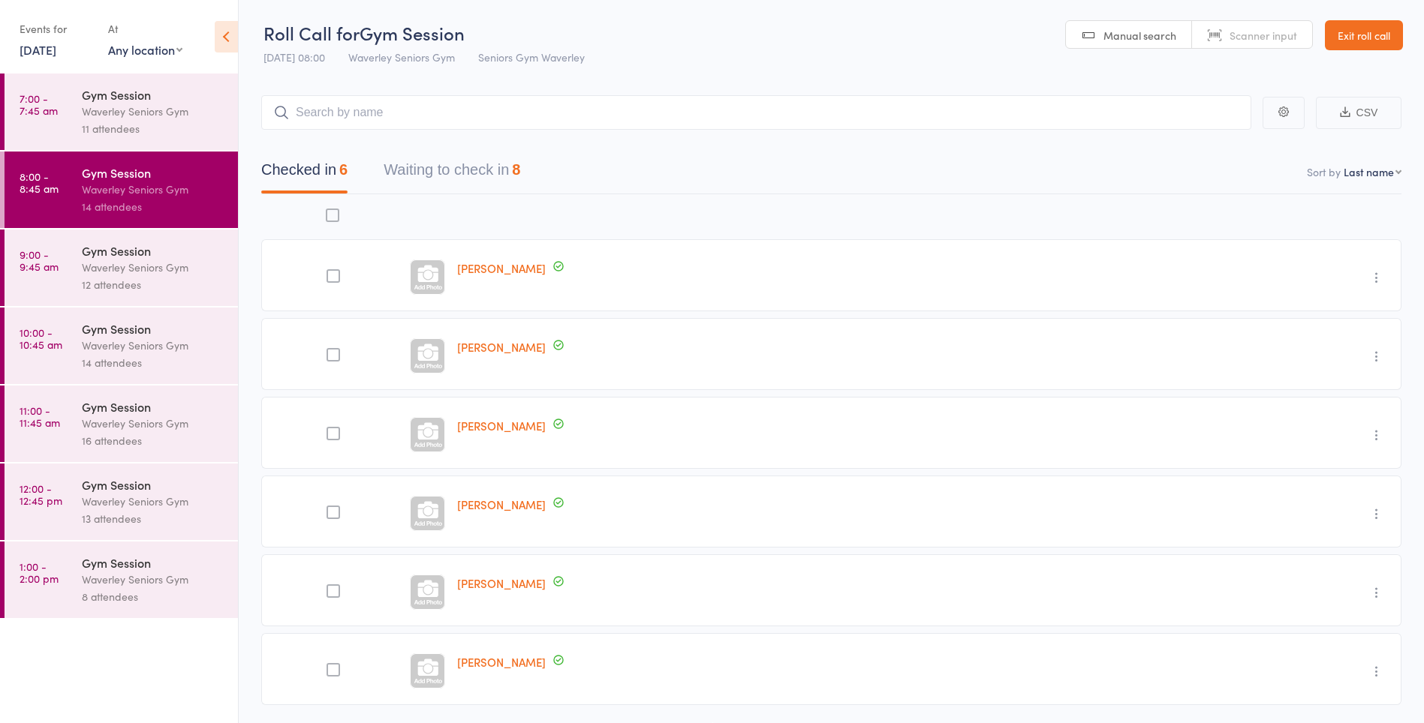
scroll to position [50, 0]
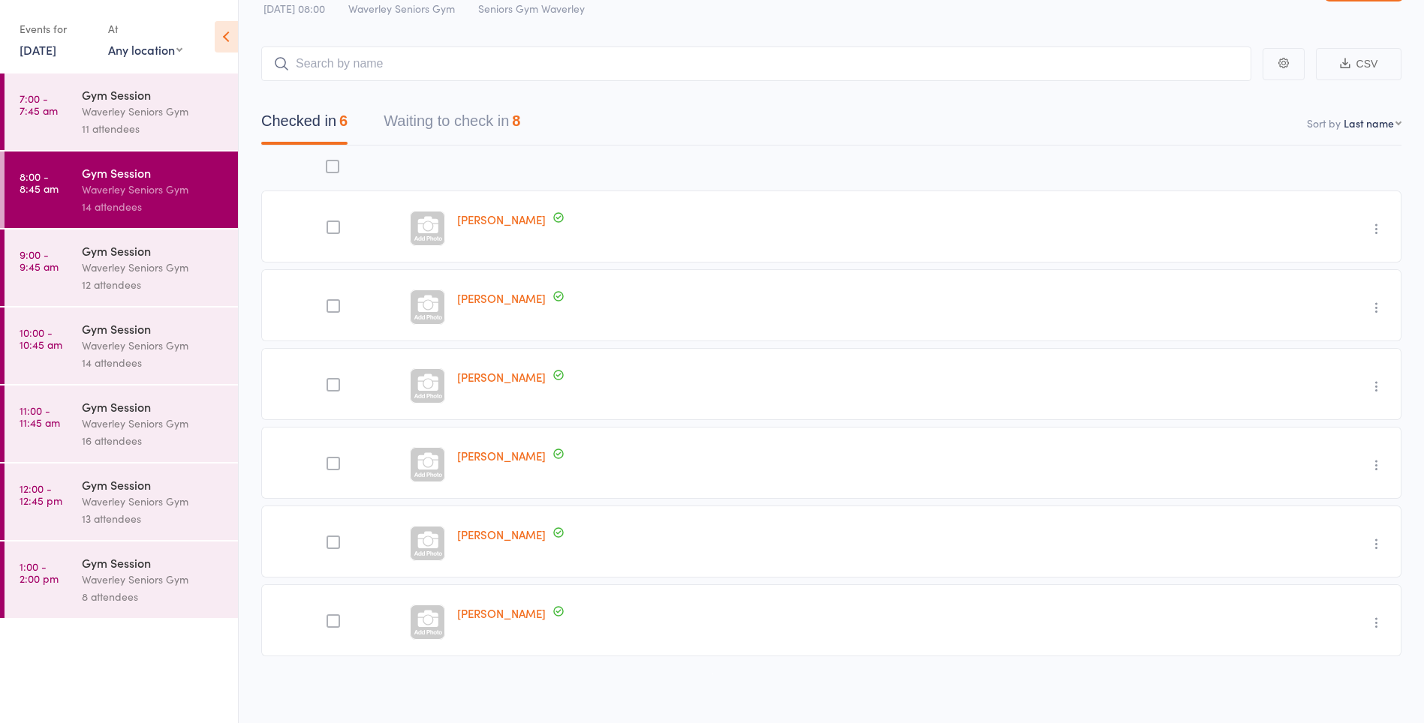
click at [352, 64] on input "search" at bounding box center [756, 64] width 990 height 35
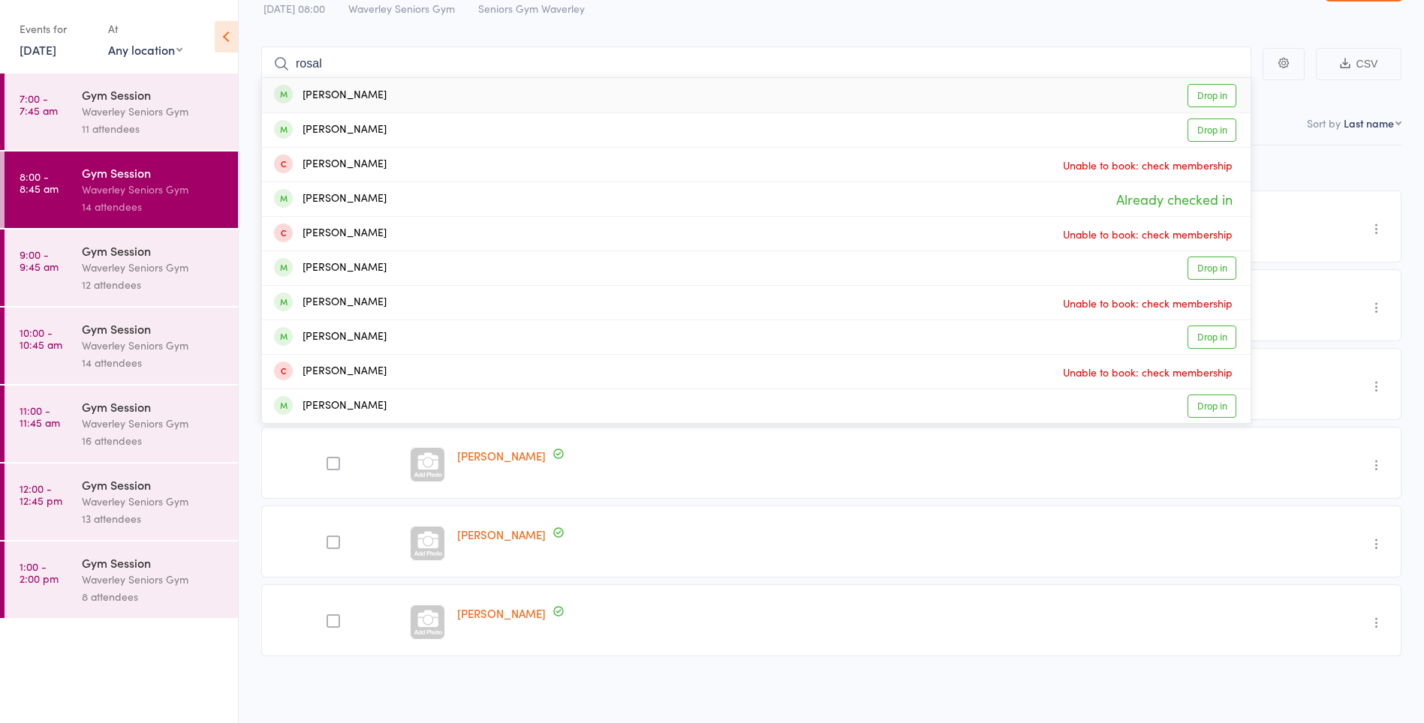
type input "rosal"
click at [1212, 98] on link "Drop in" at bounding box center [1211, 95] width 49 height 23
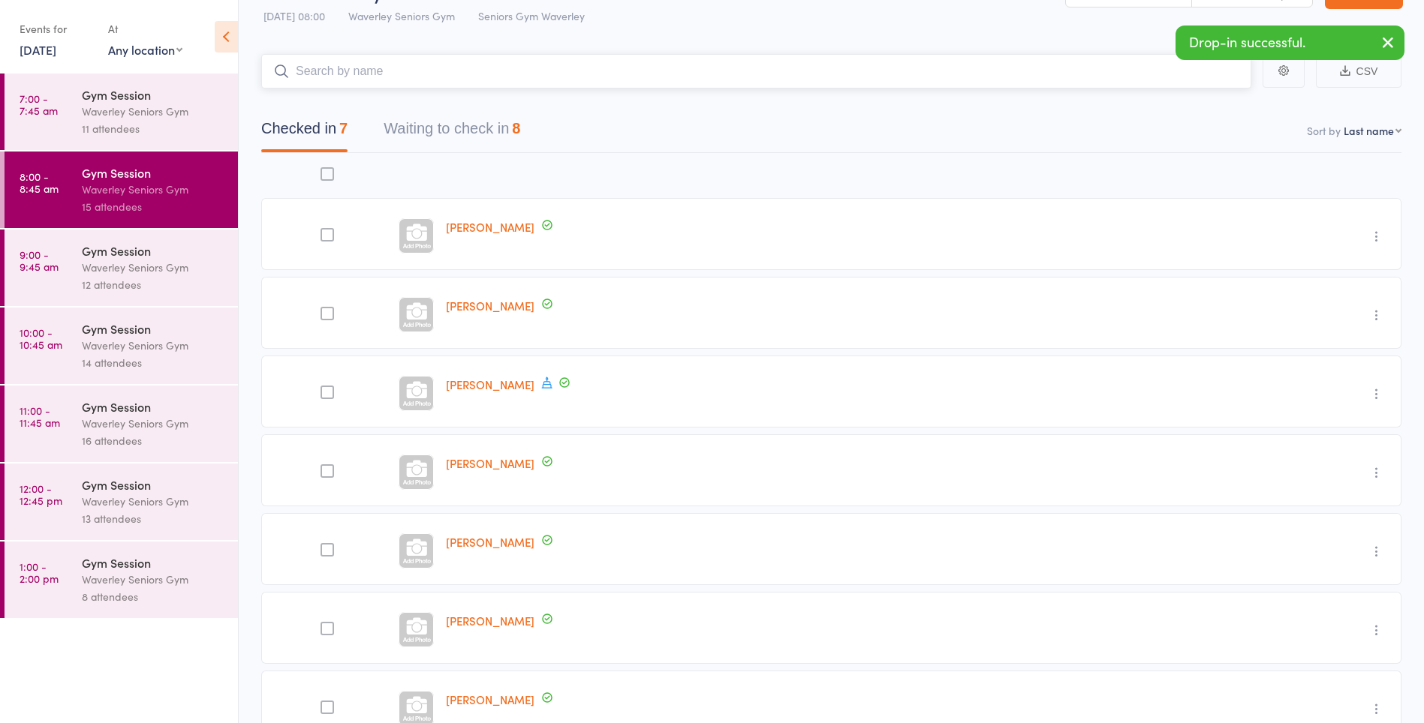
scroll to position [0, 0]
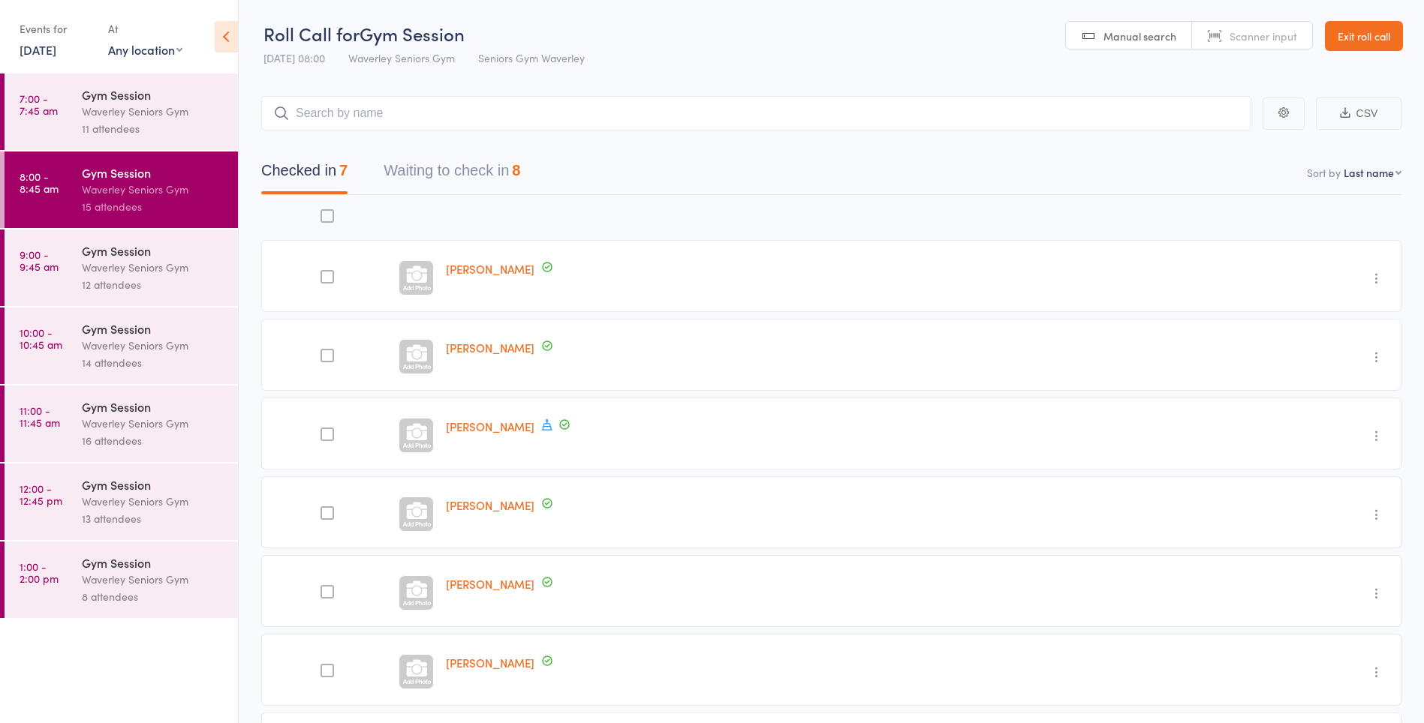
click at [96, 267] on div "Waverley Seniors Gym" at bounding box center [153, 267] width 143 height 17
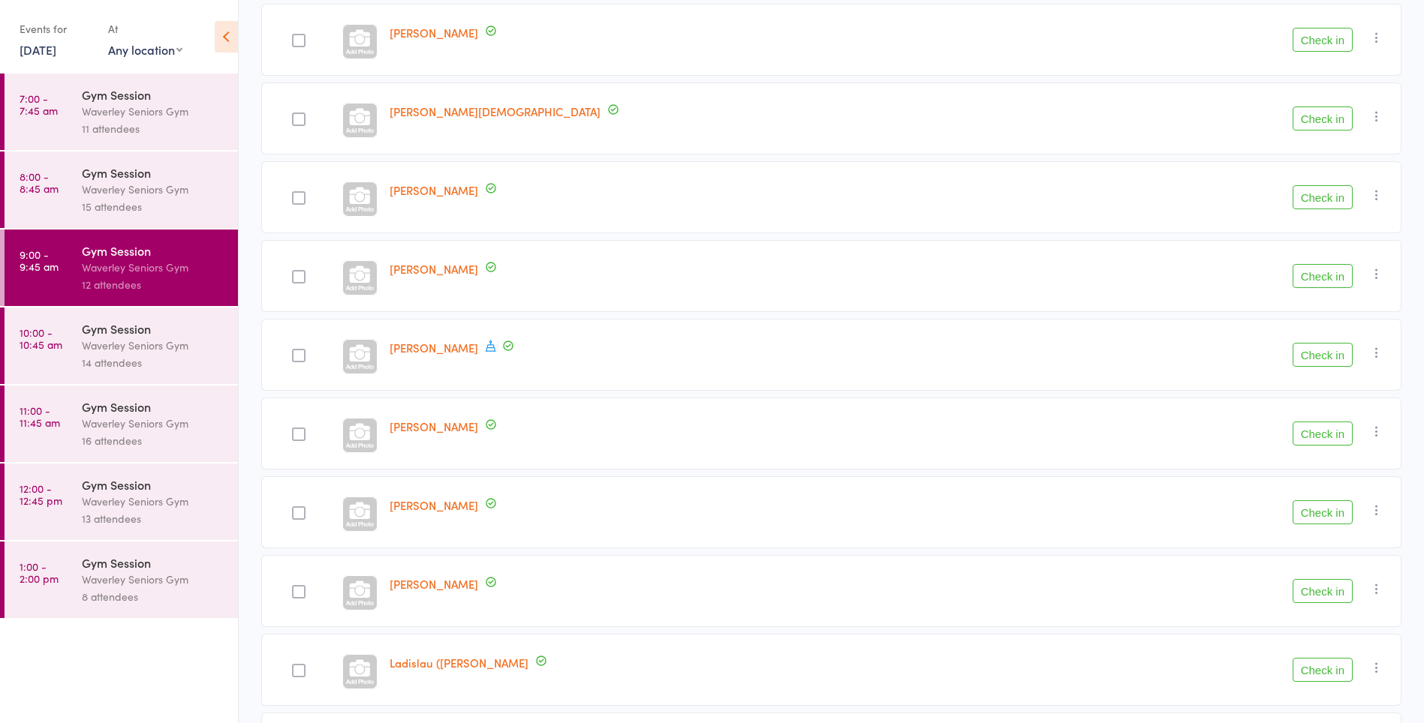
scroll to position [237, 0]
click at [161, 186] on div "Waverley Seniors Gym" at bounding box center [153, 189] width 143 height 17
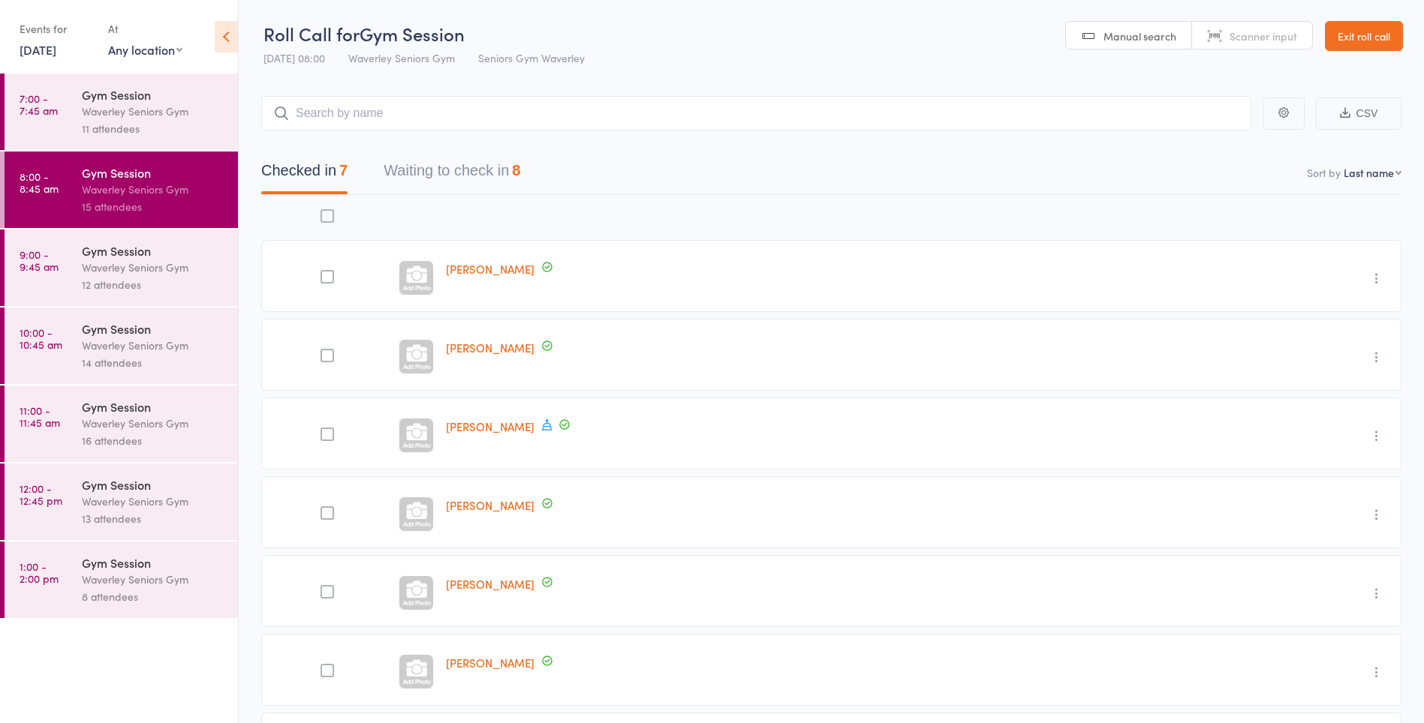
click at [498, 166] on button "Waiting to check in 8" at bounding box center [451, 175] width 137 height 40
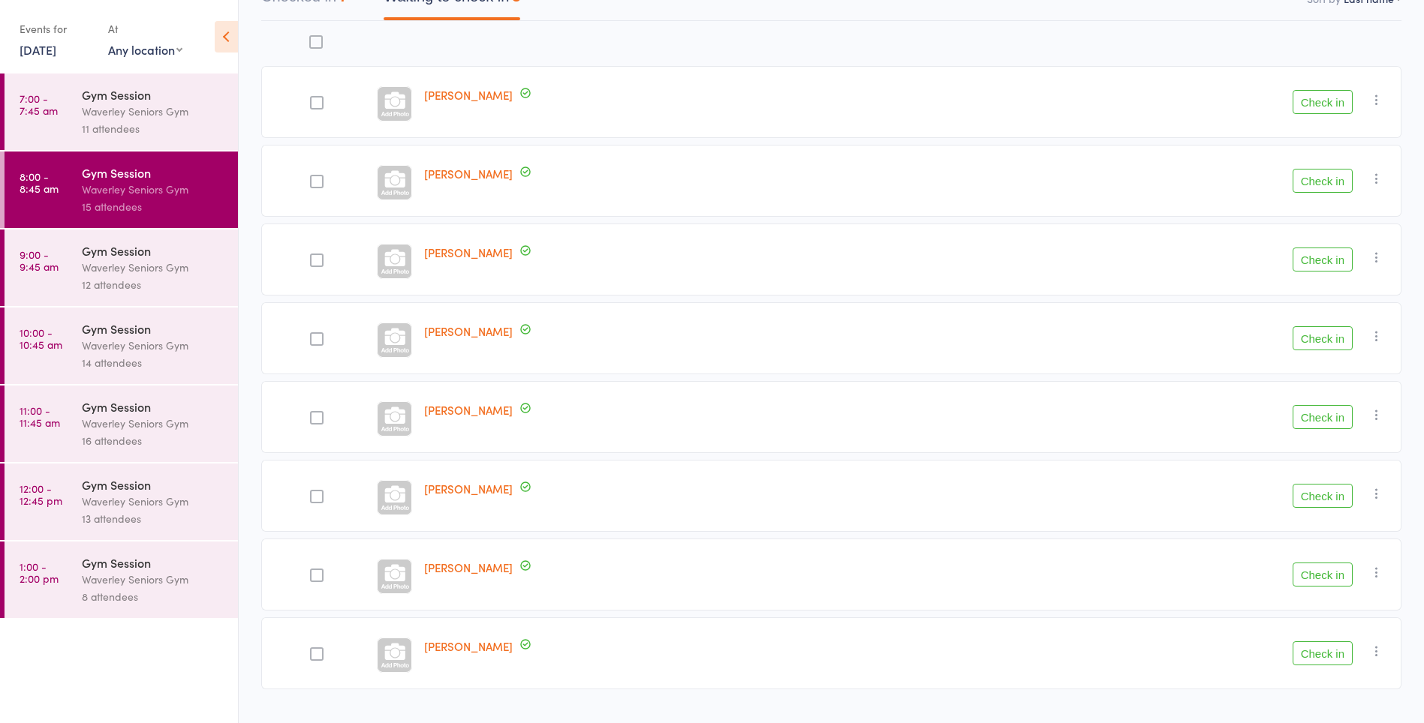
scroll to position [207, 0]
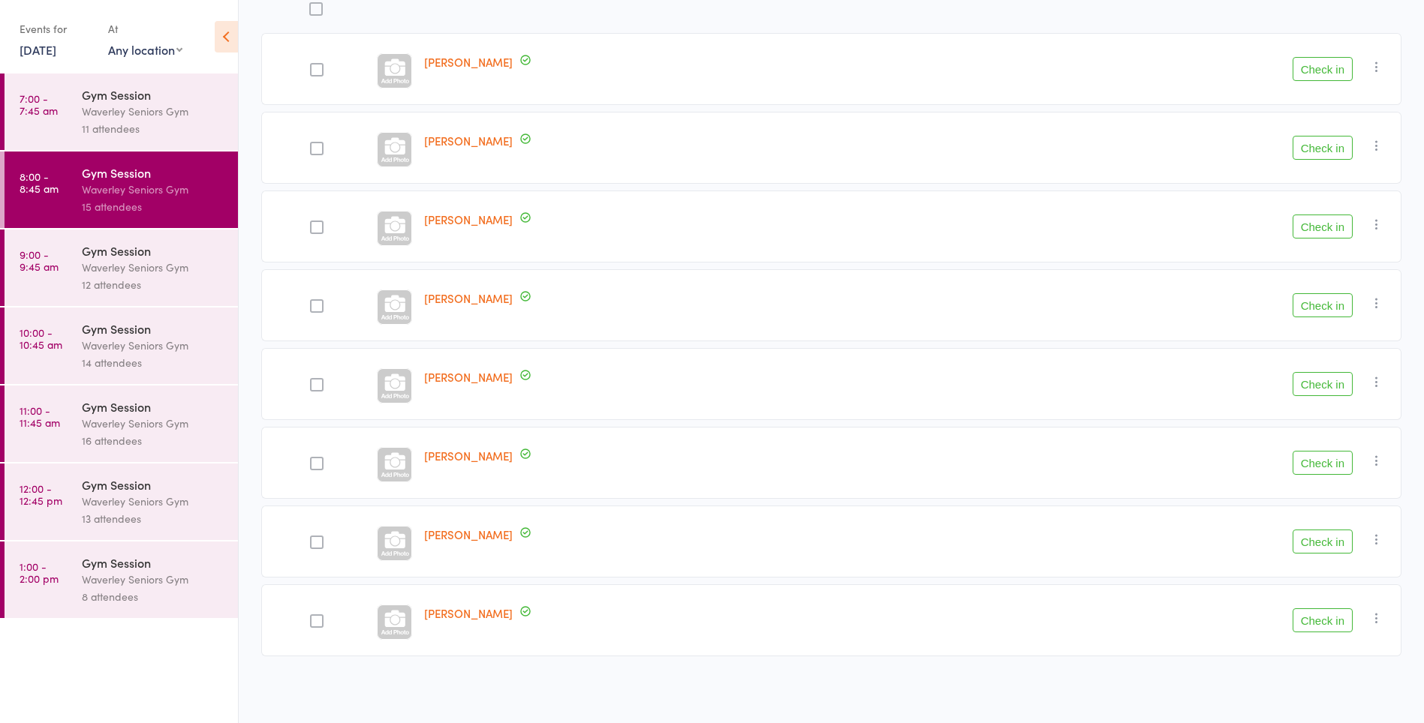
click at [1327, 67] on button "Check in" at bounding box center [1322, 69] width 60 height 24
click at [1318, 468] on button "Check in" at bounding box center [1322, 463] width 60 height 24
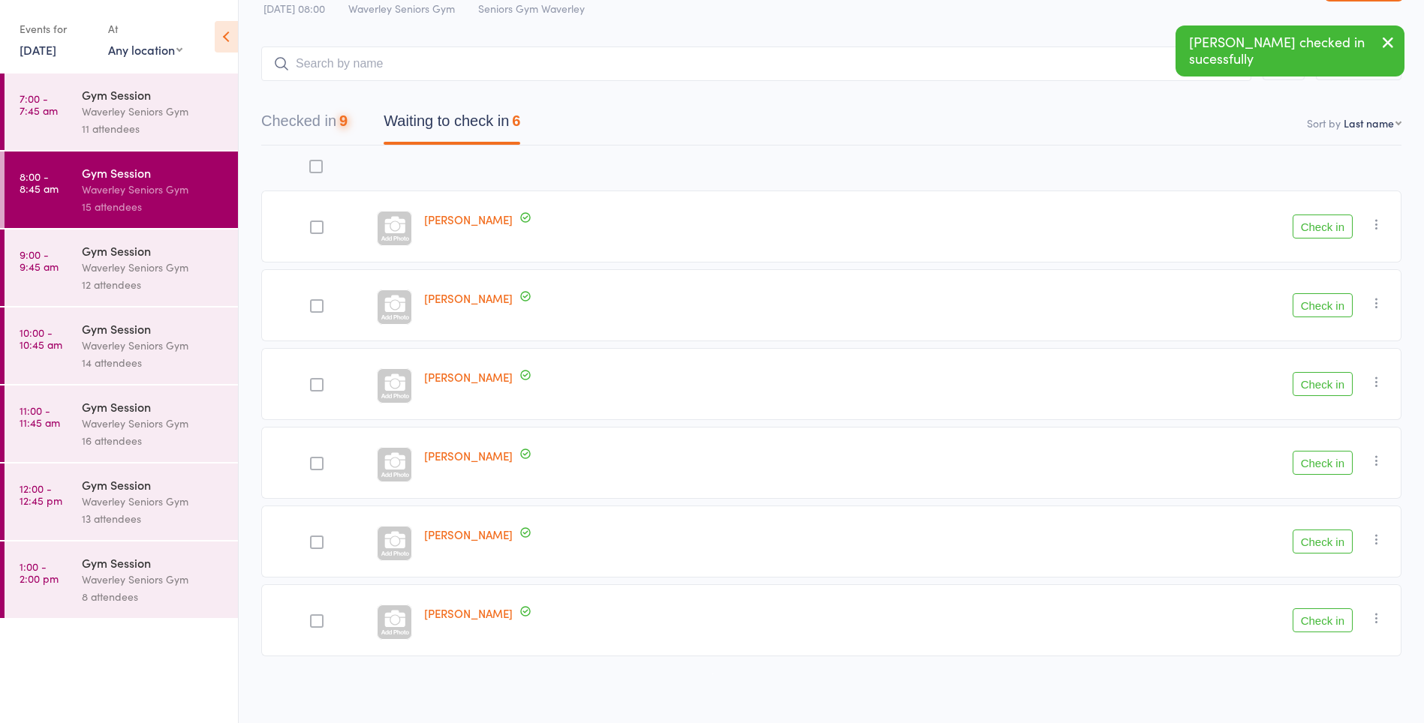
scroll to position [50, 0]
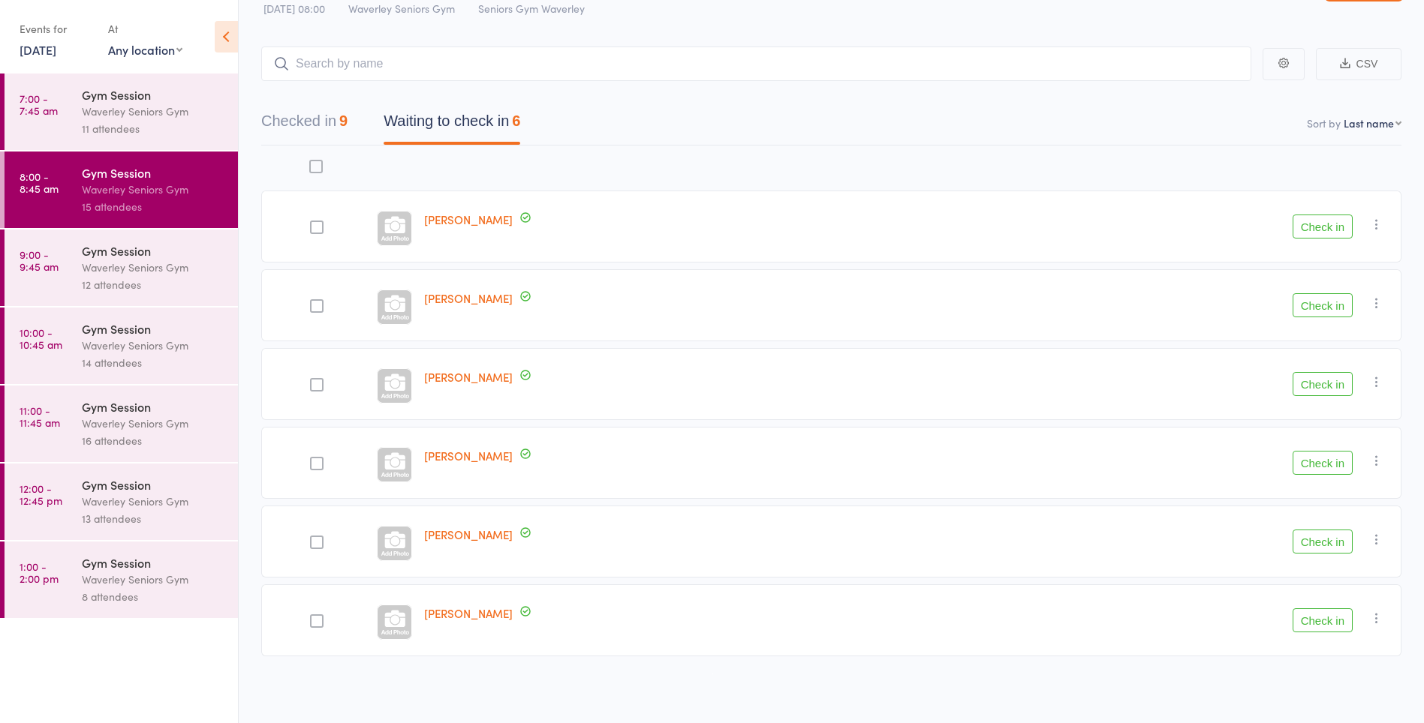
click at [320, 386] on div at bounding box center [317, 385] width 14 height 14
click at [313, 380] on input "checkbox" at bounding box center [313, 380] width 0 height 0
click at [1313, 383] on button "Check in" at bounding box center [1322, 384] width 60 height 24
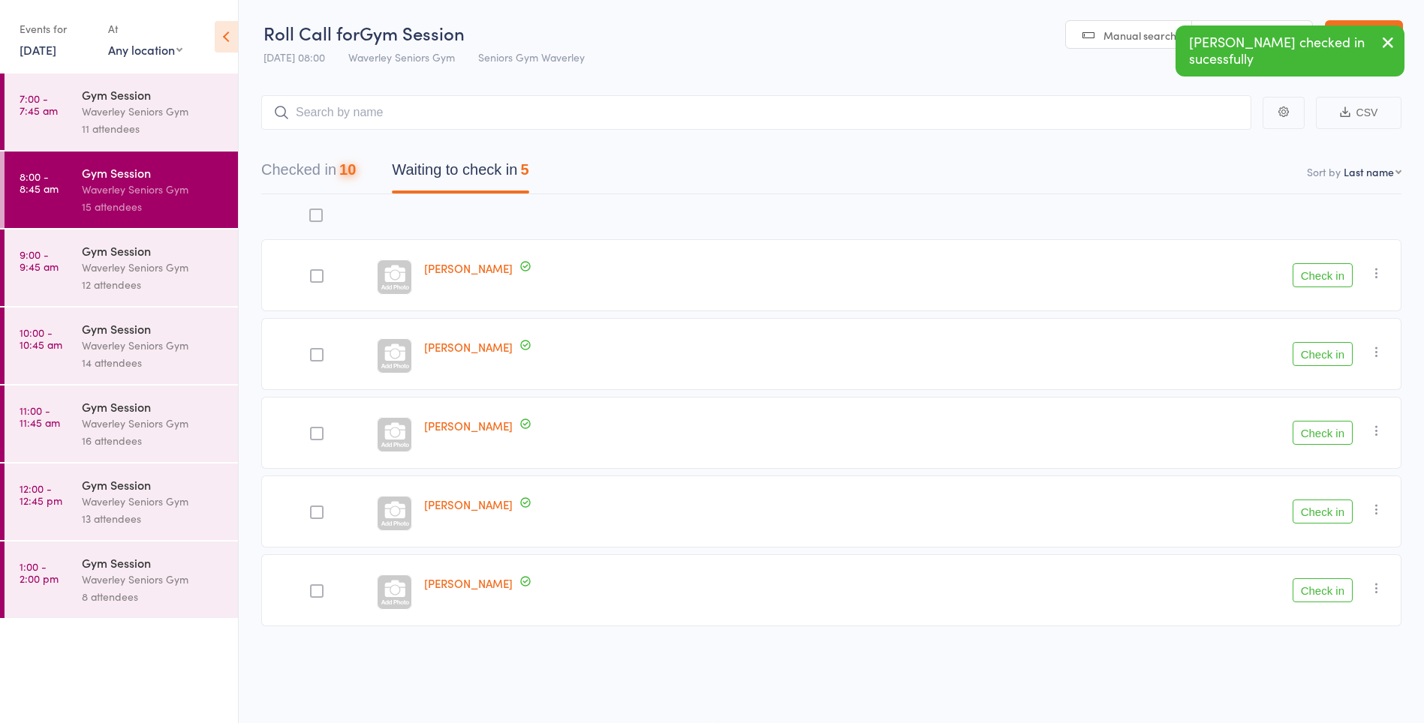
scroll to position [1, 0]
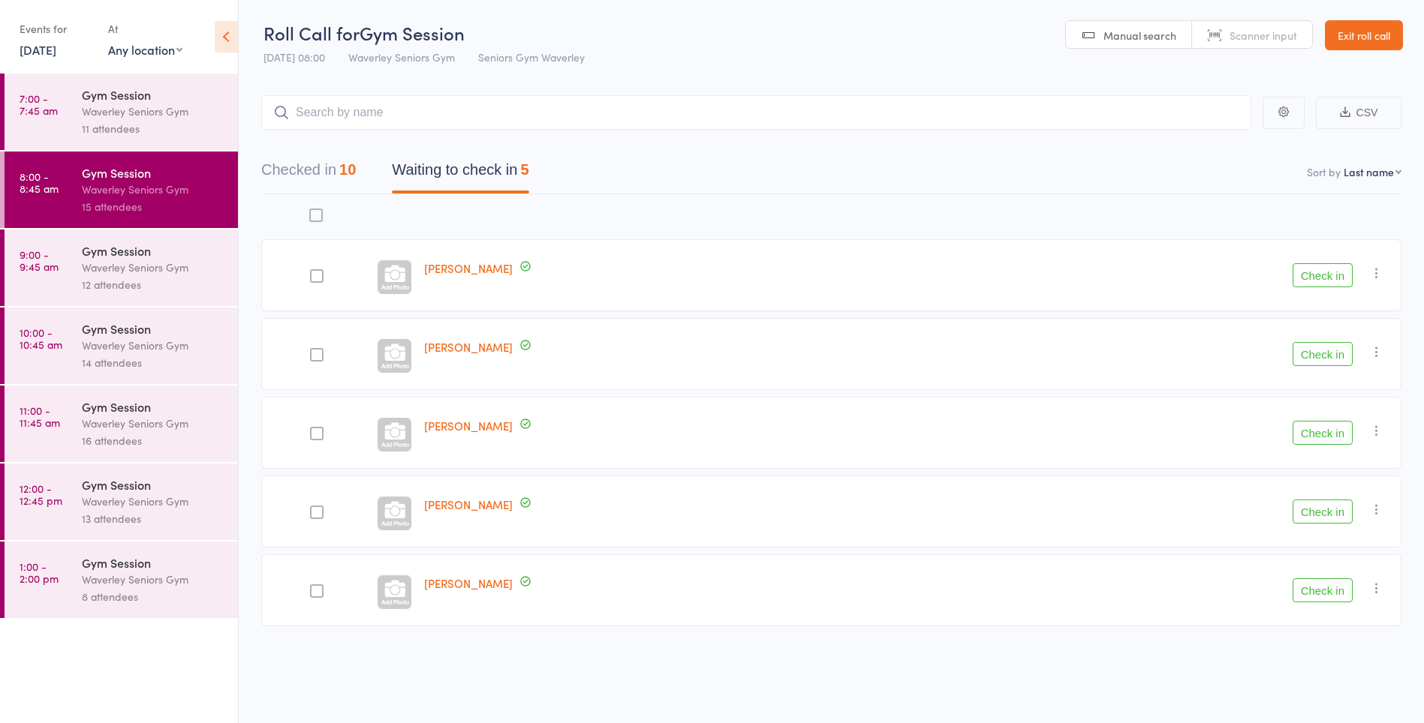
click at [1325, 513] on button "Check in" at bounding box center [1322, 512] width 60 height 24
click at [1309, 279] on button "Check in" at bounding box center [1322, 275] width 60 height 24
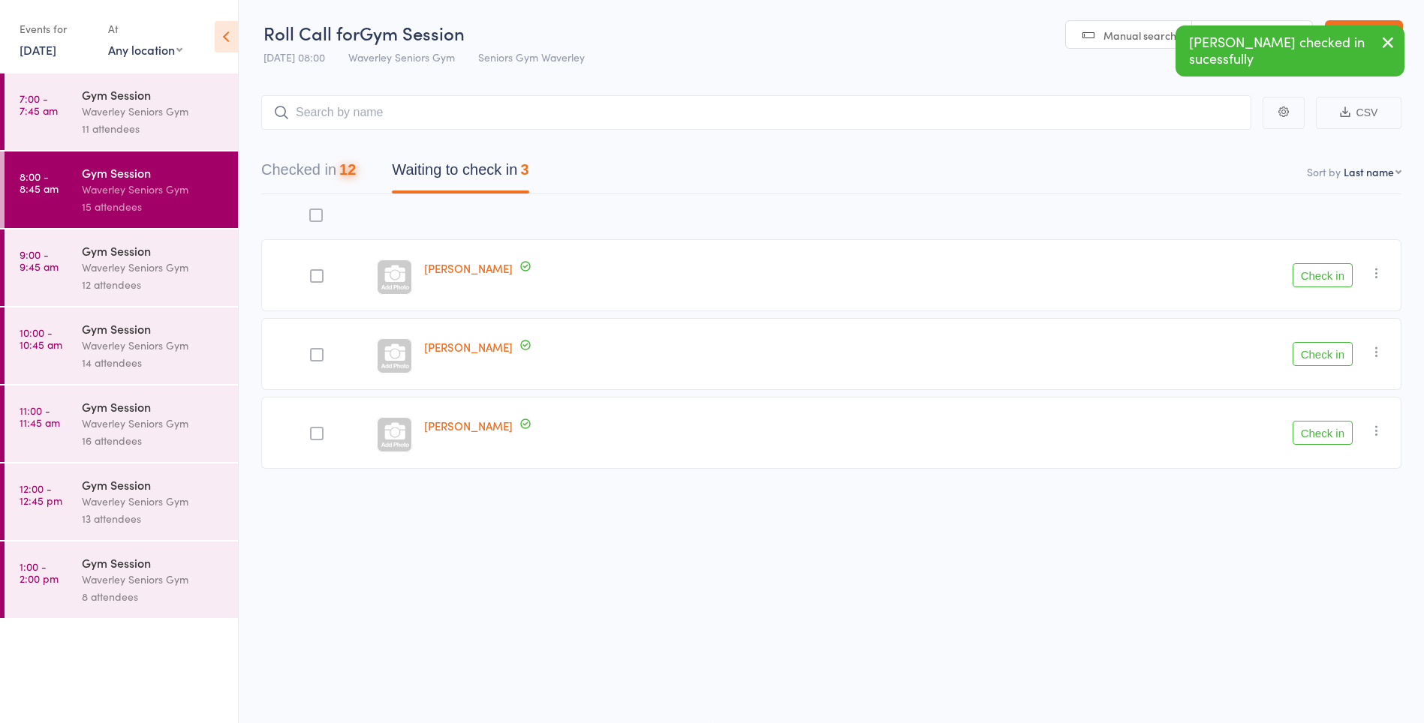
click at [1309, 280] on button "Check in" at bounding box center [1322, 275] width 60 height 24
click at [1323, 277] on button "Check in" at bounding box center [1322, 275] width 60 height 24
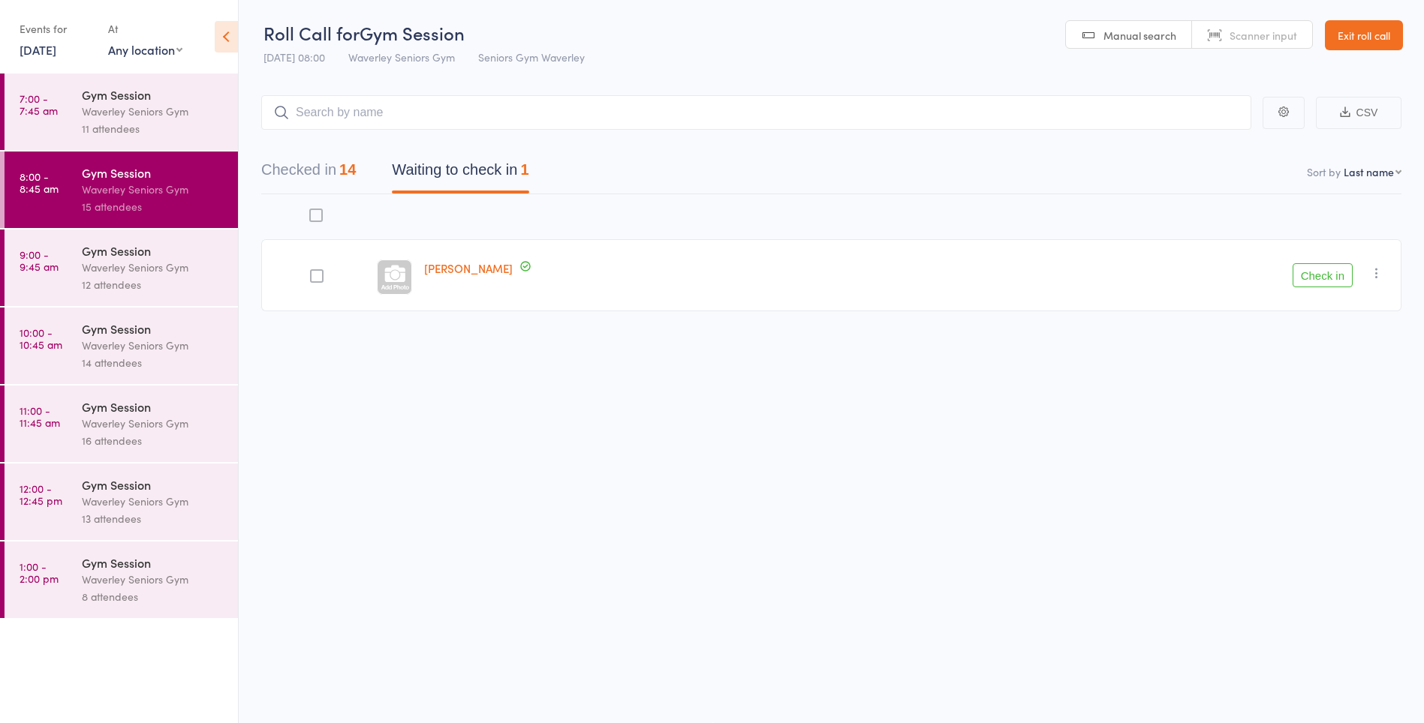
click at [1378, 273] on icon "button" at bounding box center [1376, 273] width 15 height 15
click at [1344, 426] on li "Mark absent" at bounding box center [1323, 423] width 124 height 20
click at [165, 247] on div "Gym Session" at bounding box center [153, 250] width 143 height 17
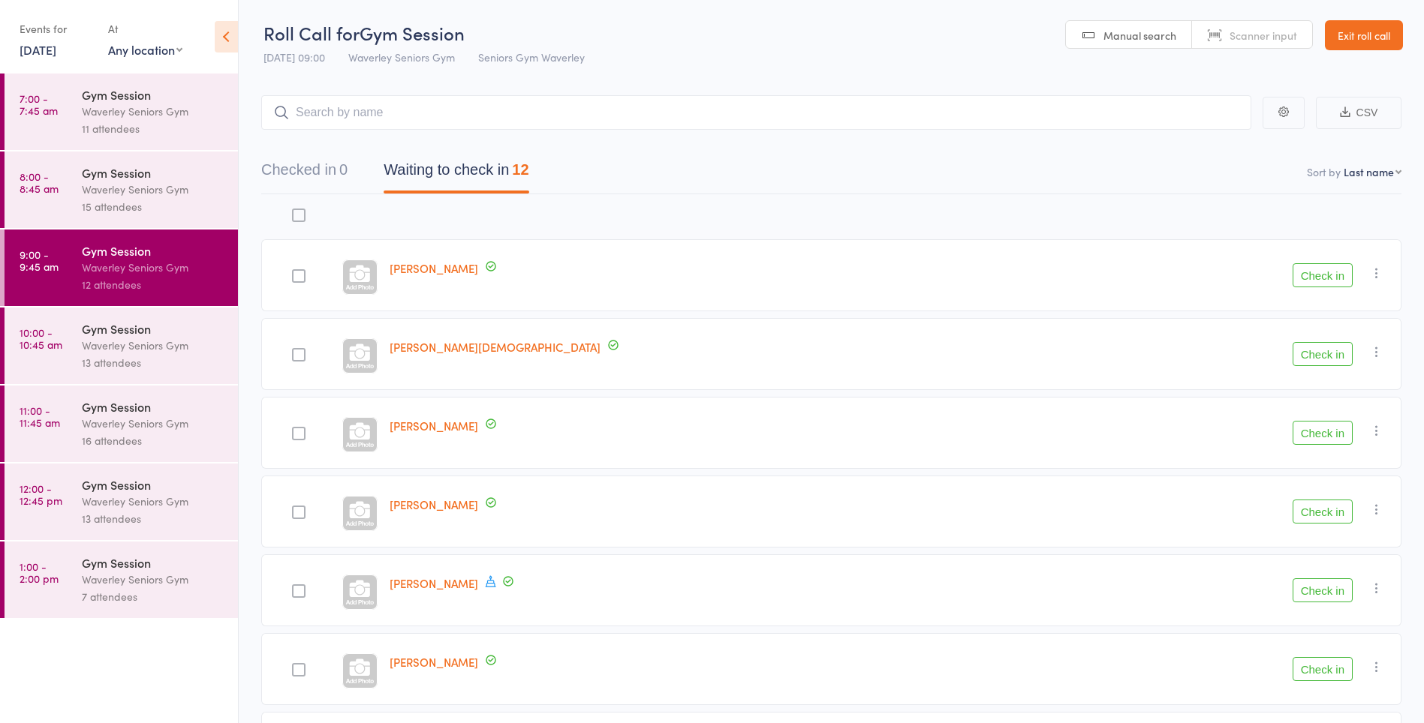
click at [490, 582] on icon at bounding box center [491, 582] width 14 height 14
click at [998, 173] on nav "Checked in 0 Waiting to check in 12" at bounding box center [831, 174] width 1176 height 40
click at [1327, 672] on button "Check in" at bounding box center [1322, 670] width 60 height 24
click at [1326, 434] on button "Check in" at bounding box center [1322, 434] width 60 height 24
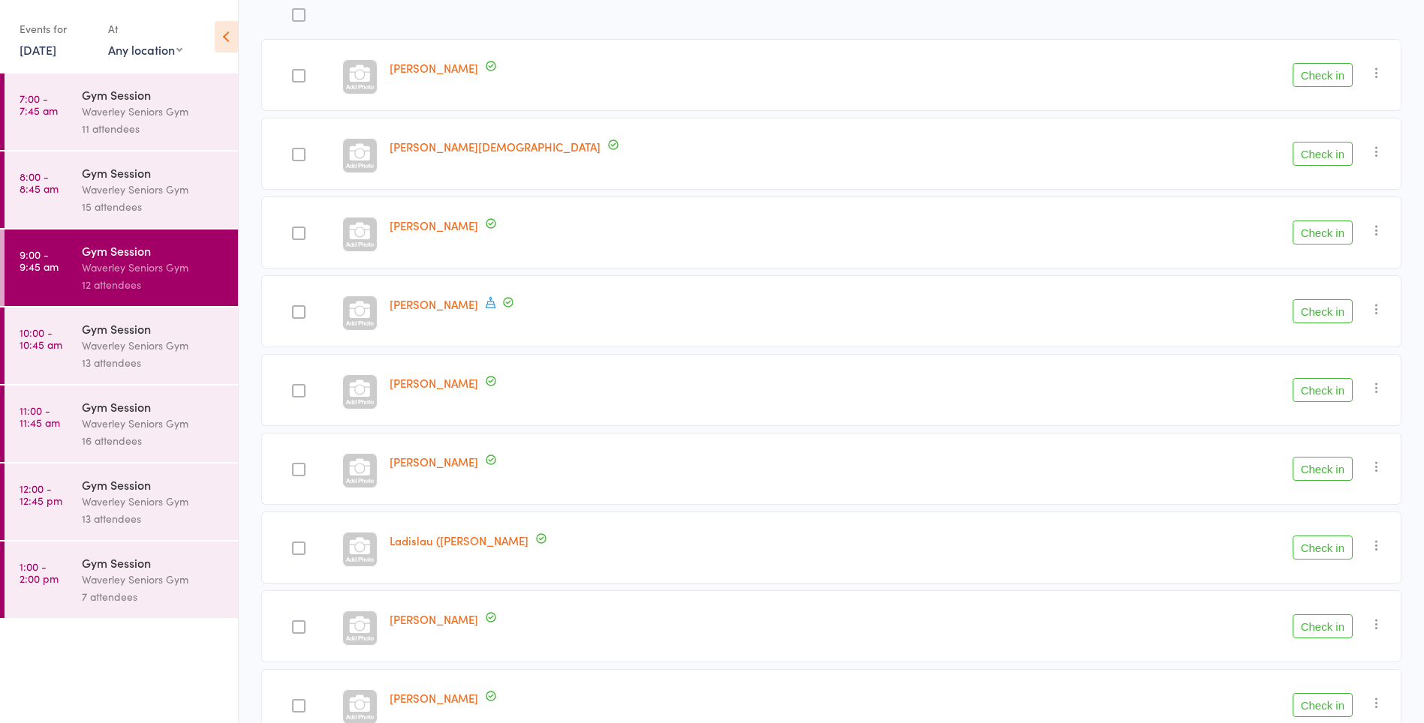
scroll to position [202, 0]
click at [1323, 395] on button "Check in" at bounding box center [1322, 389] width 60 height 24
click at [67, 211] on link "8:00 - 8:45 am Gym Session Waverley Seniors Gym 15 attendees" at bounding box center [121, 190] width 233 height 77
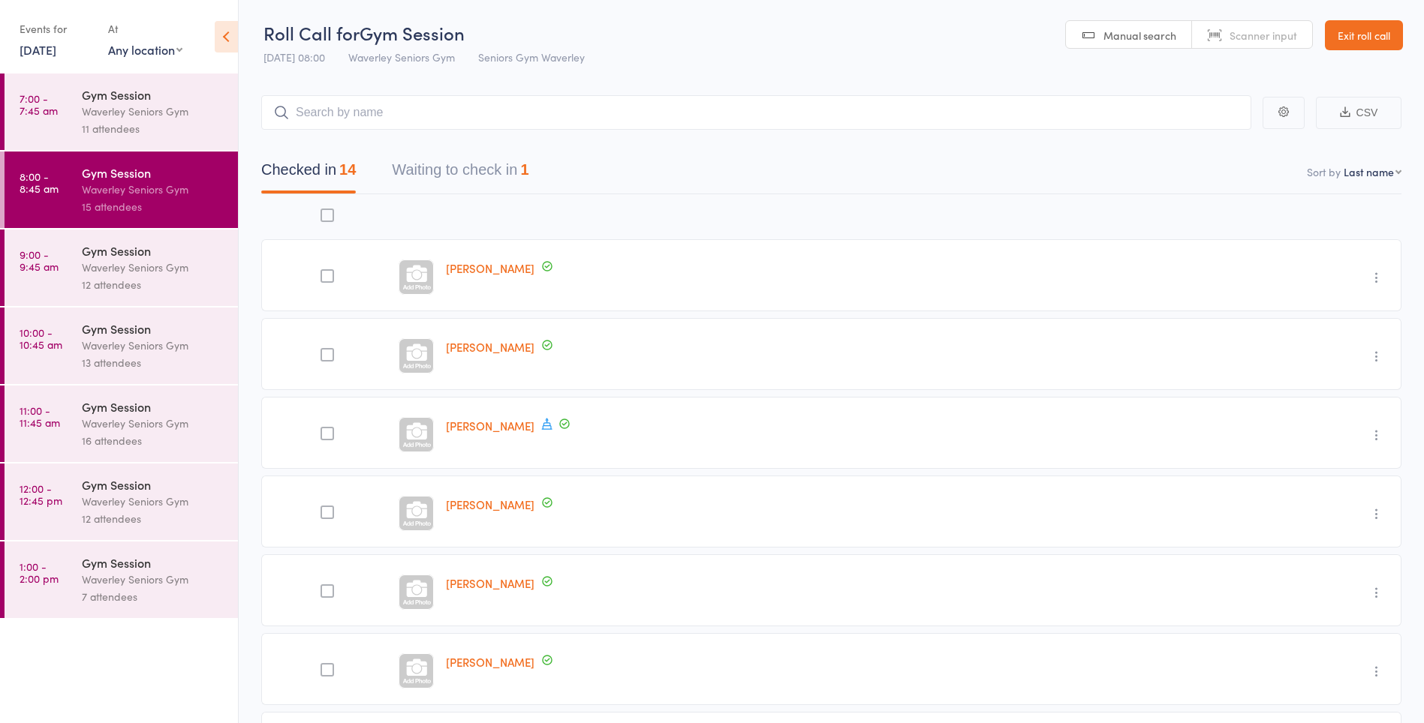
click at [497, 175] on button "Waiting to check in 1" at bounding box center [460, 174] width 137 height 40
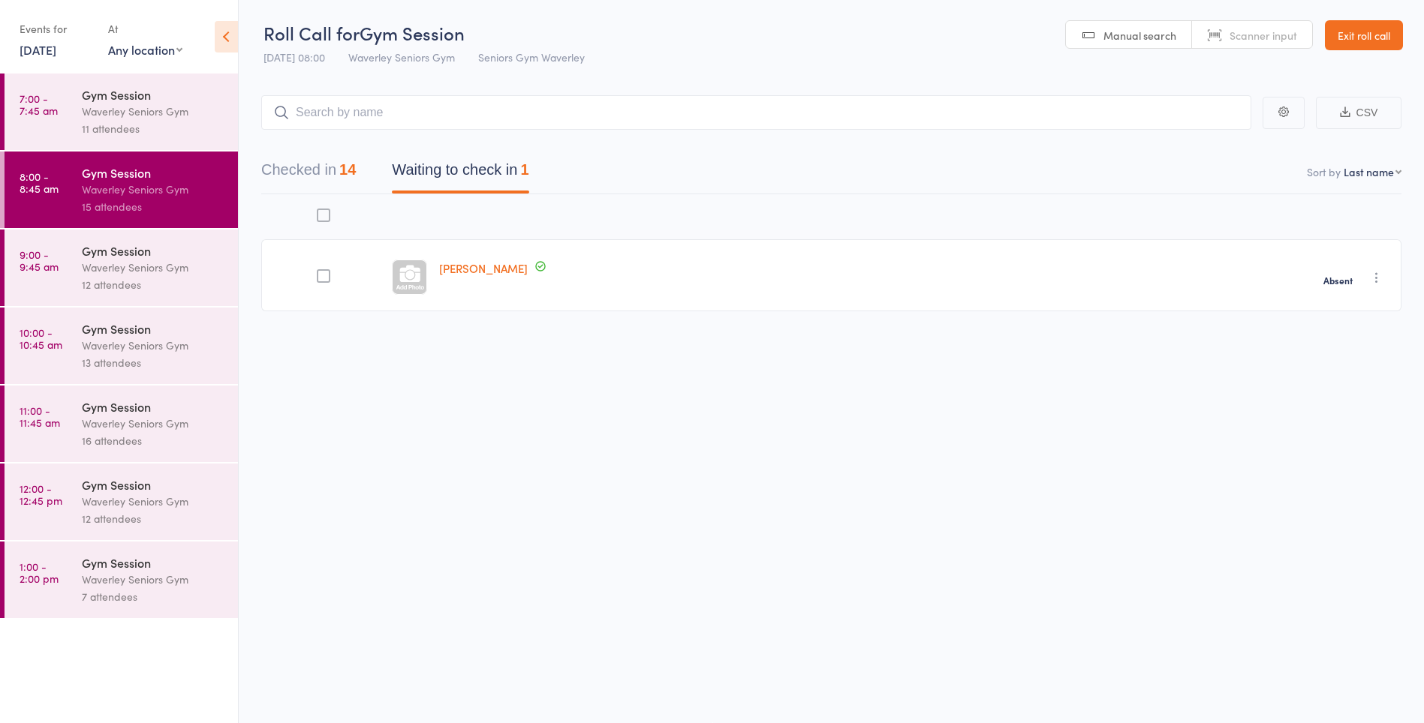
click at [50, 275] on link "9:00 - 9:45 am Gym Session Waverley Seniors Gym 12 attendees" at bounding box center [121, 268] width 233 height 77
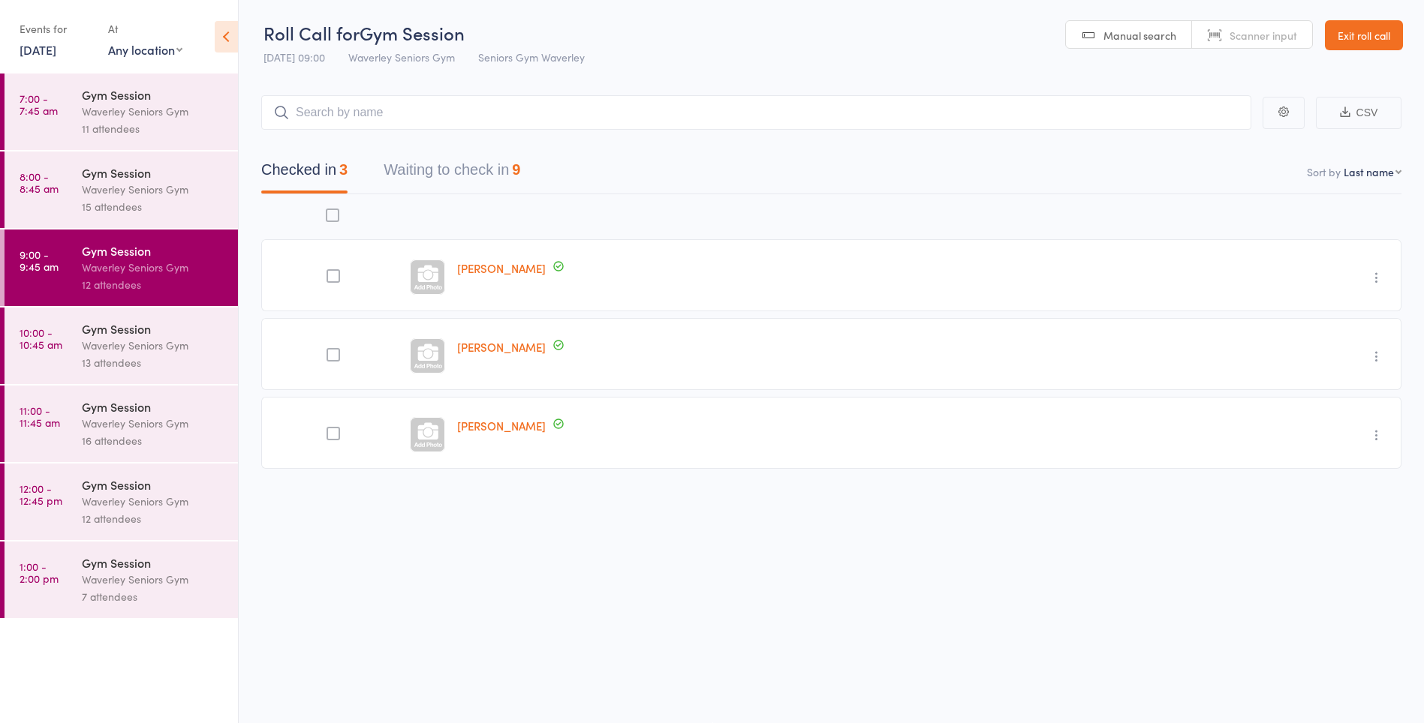
click at [481, 173] on button "Waiting to check in 9" at bounding box center [451, 174] width 137 height 40
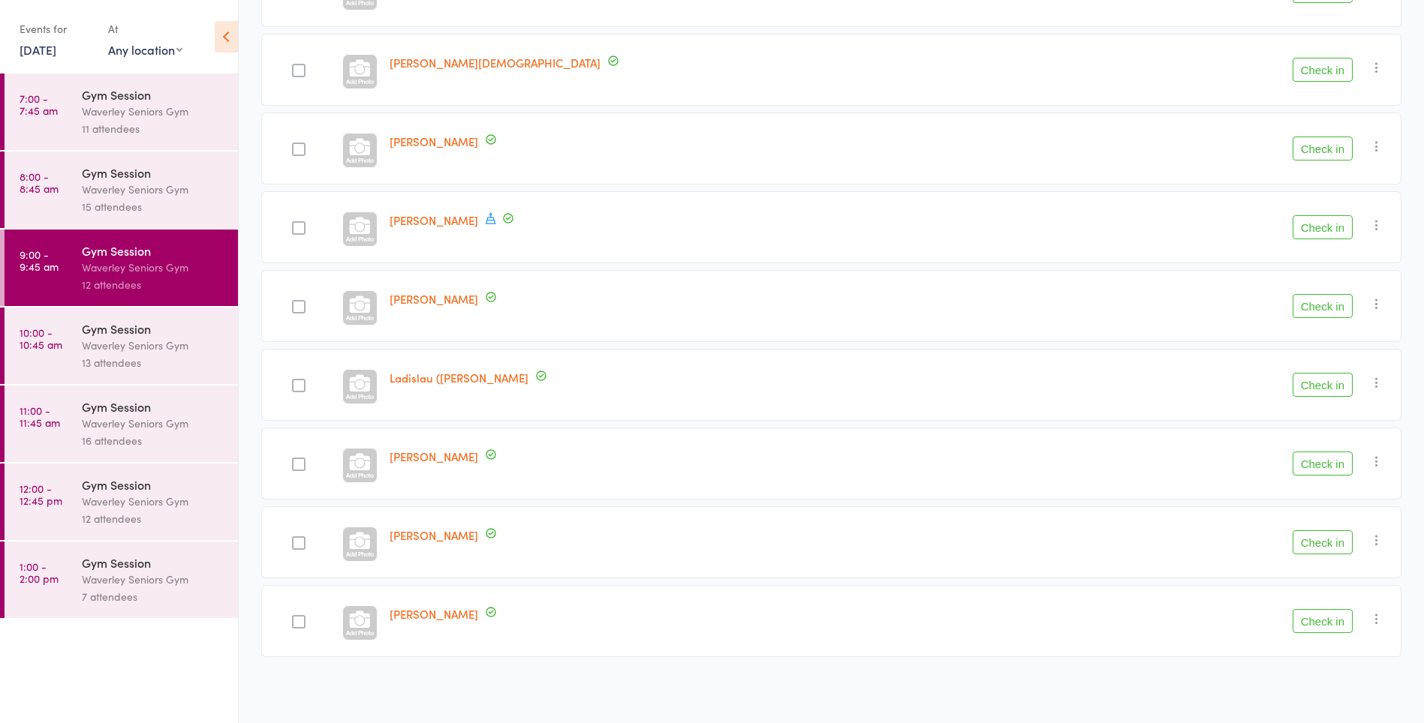
scroll to position [286, 0]
click at [1333, 230] on button "Check in" at bounding box center [1322, 227] width 60 height 24
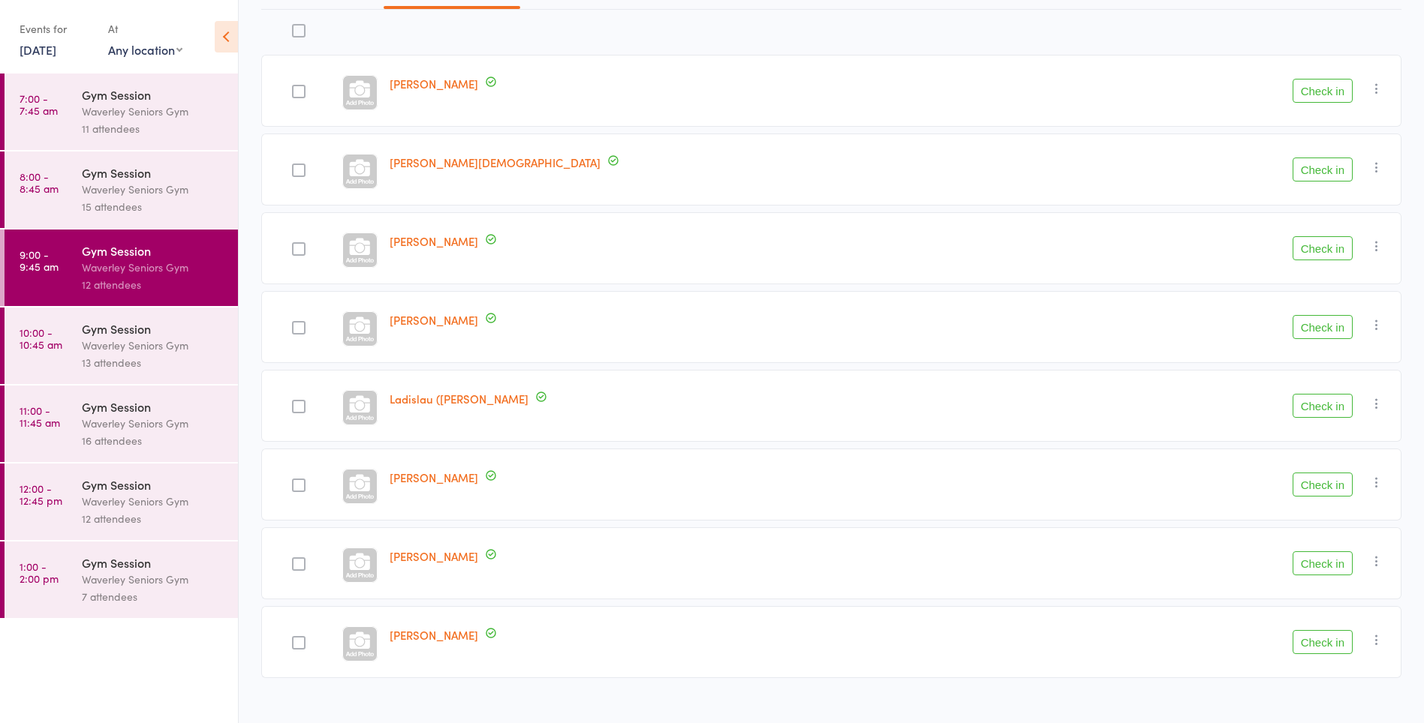
scroll to position [191, 0]
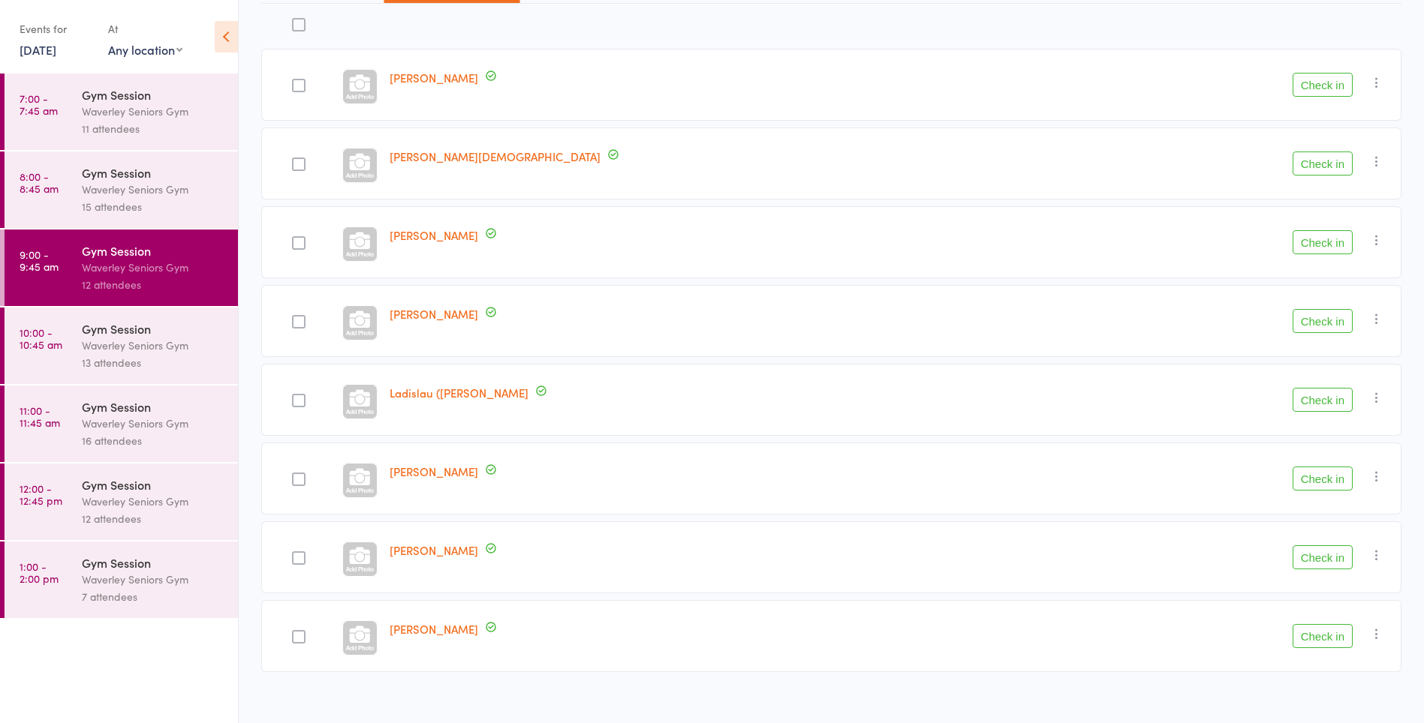
click at [1315, 85] on button "Check in" at bounding box center [1322, 85] width 60 height 24
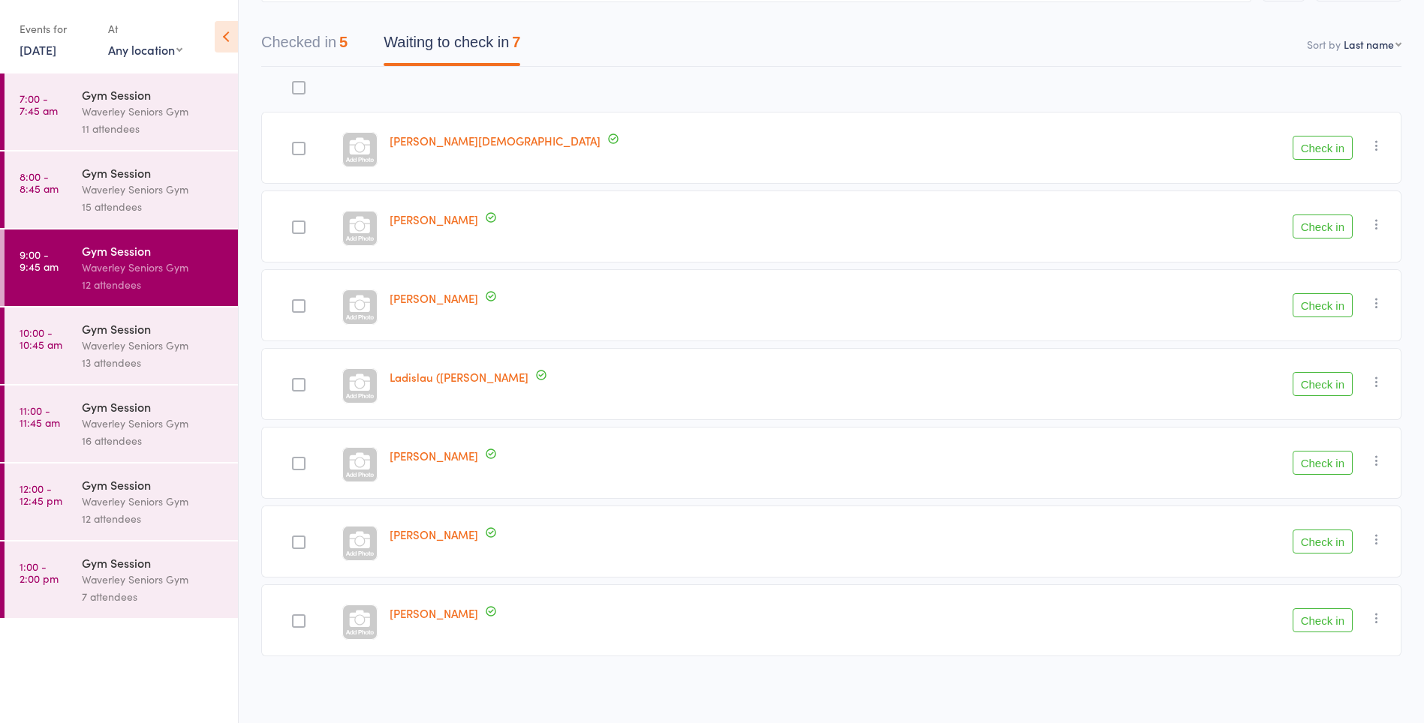
click at [1321, 307] on button "Check in" at bounding box center [1322, 305] width 60 height 24
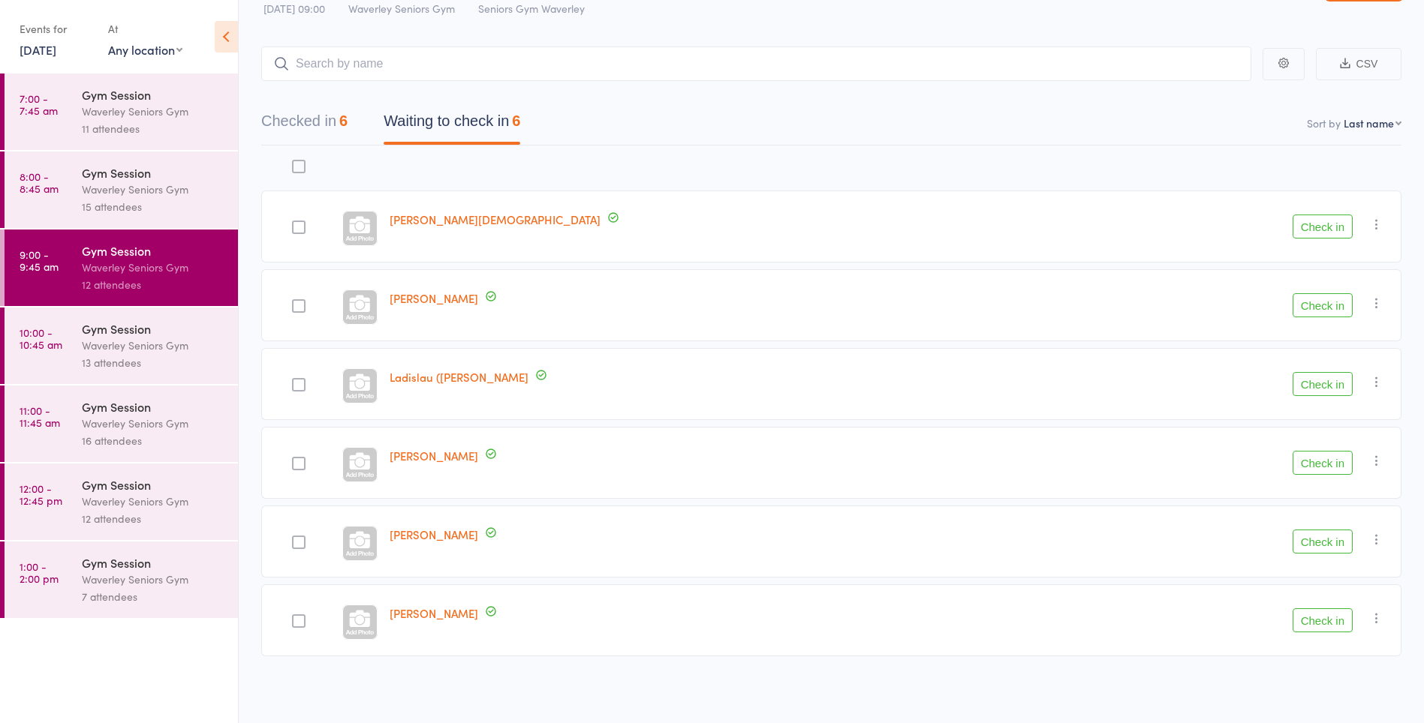
click at [41, 352] on link "10:00 - 10:45 am Gym Session Waverley Seniors Gym 13 attendees" at bounding box center [121, 346] width 233 height 77
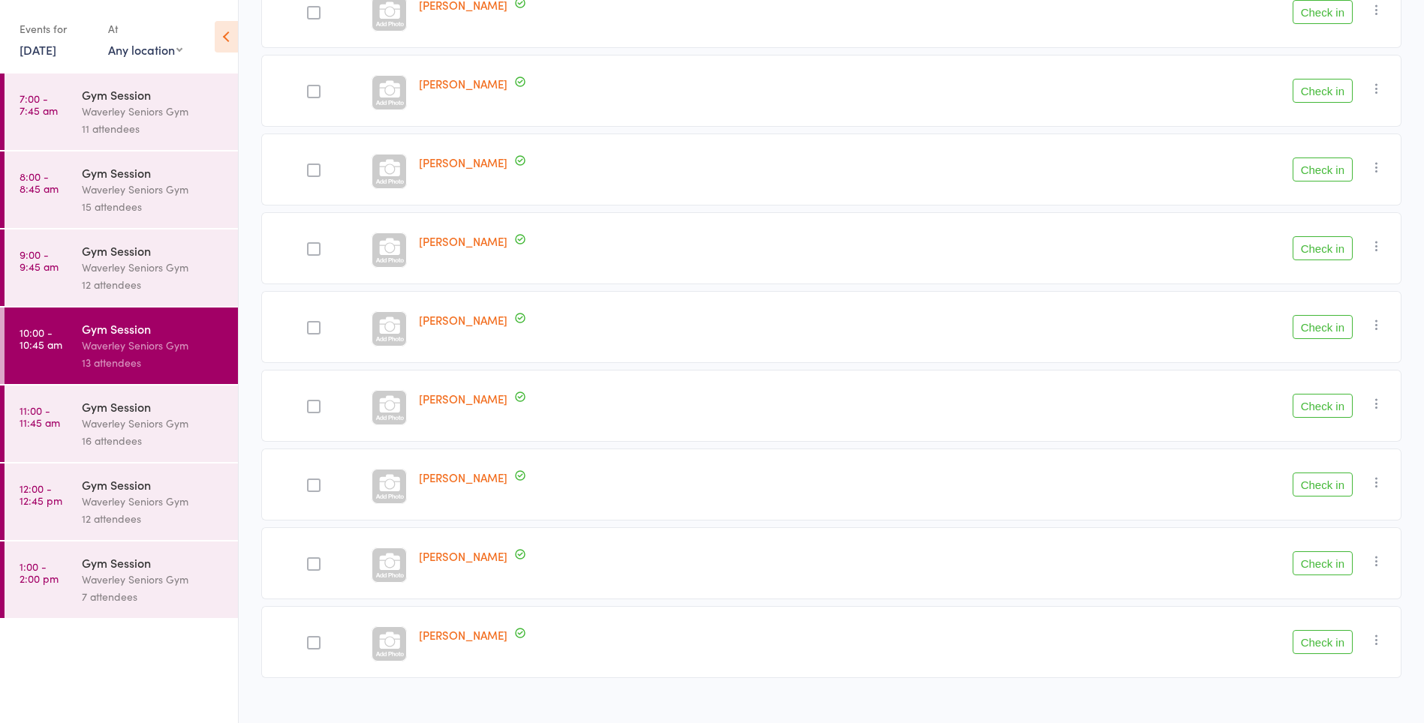
scroll to position [582, 0]
click at [1, 268] on div at bounding box center [2, 268] width 5 height 77
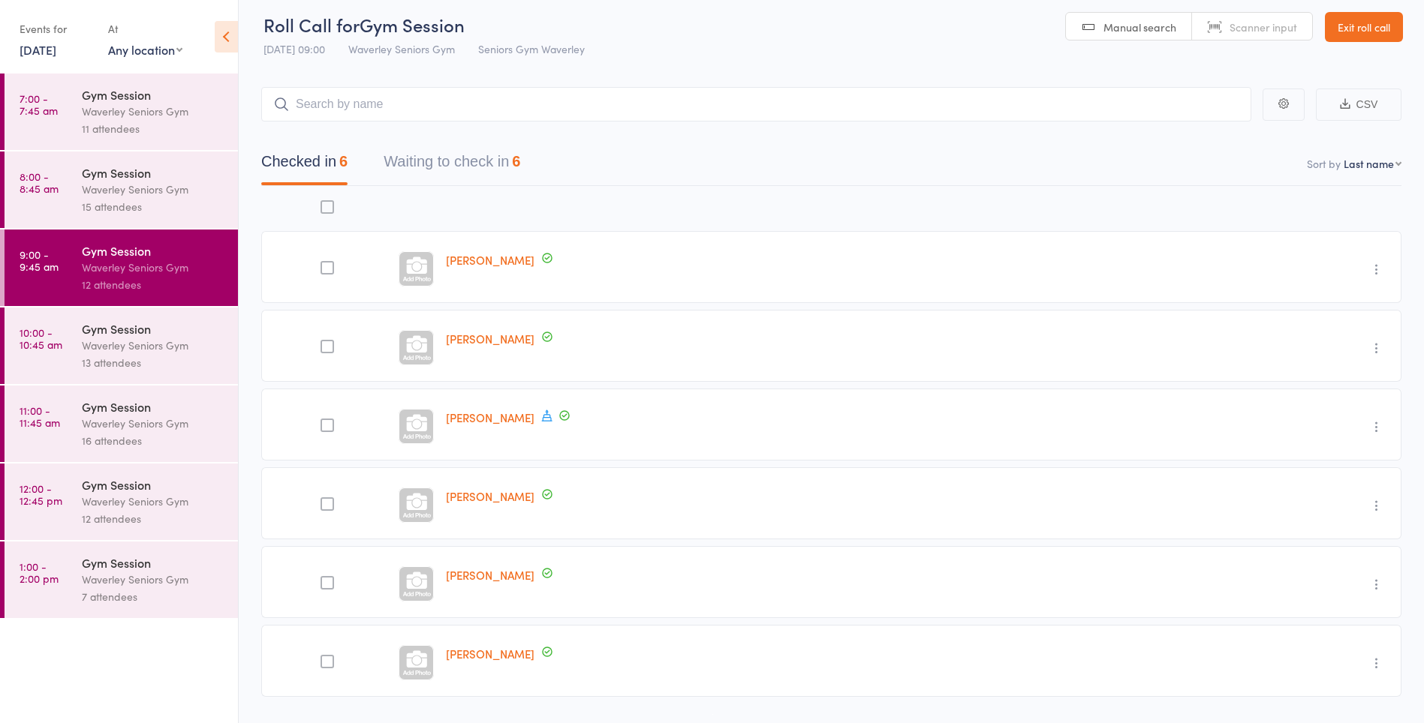
scroll to position [50, 0]
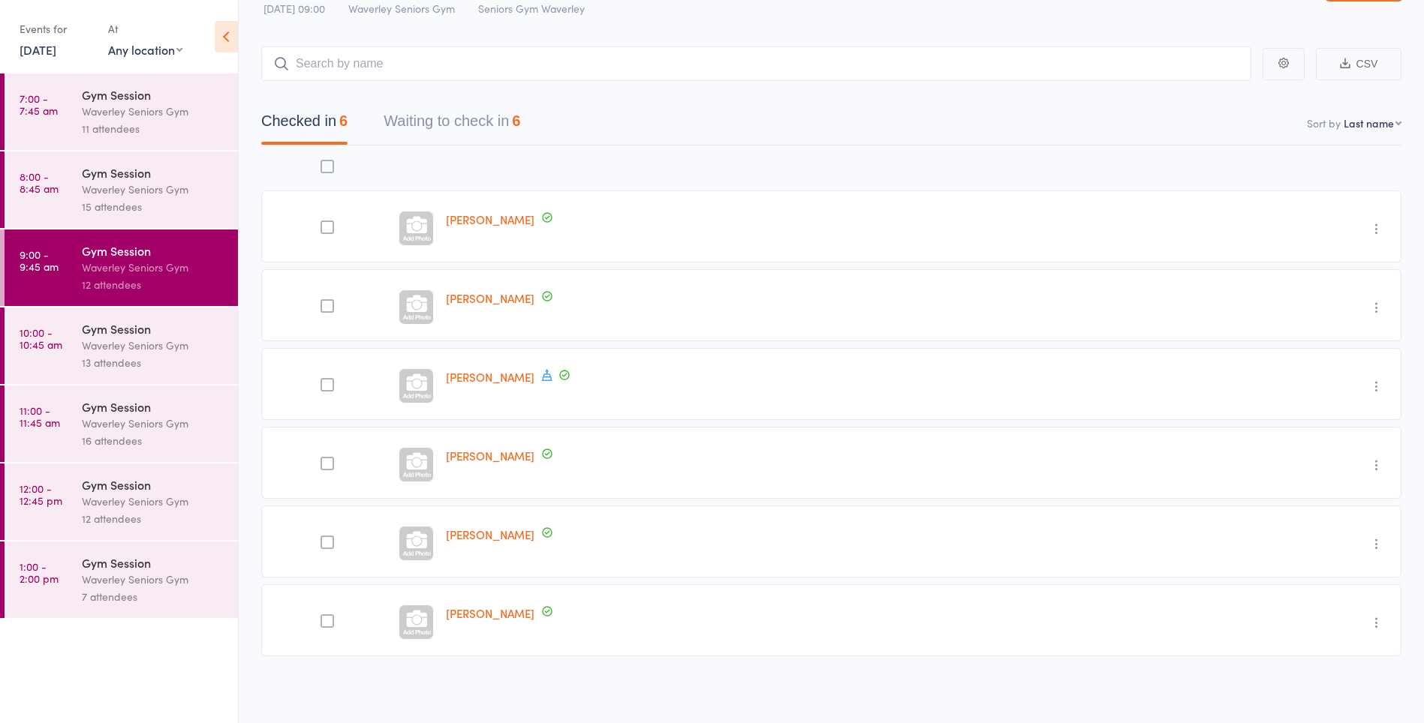
click at [480, 113] on button "Waiting to check in 6" at bounding box center [451, 125] width 137 height 40
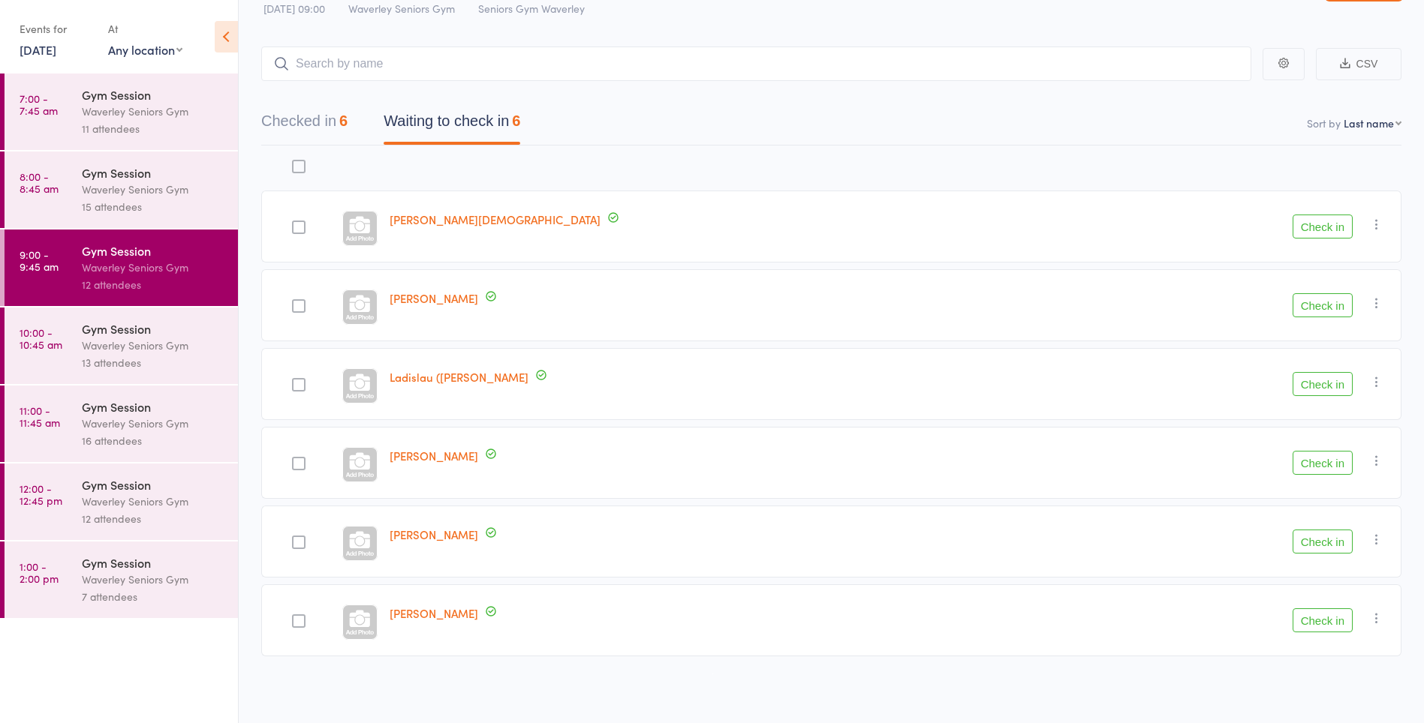
click at [26, 356] on link "10:00 - 10:45 am Gym Session Waverley Seniors Gym 13 attendees" at bounding box center [121, 346] width 233 height 77
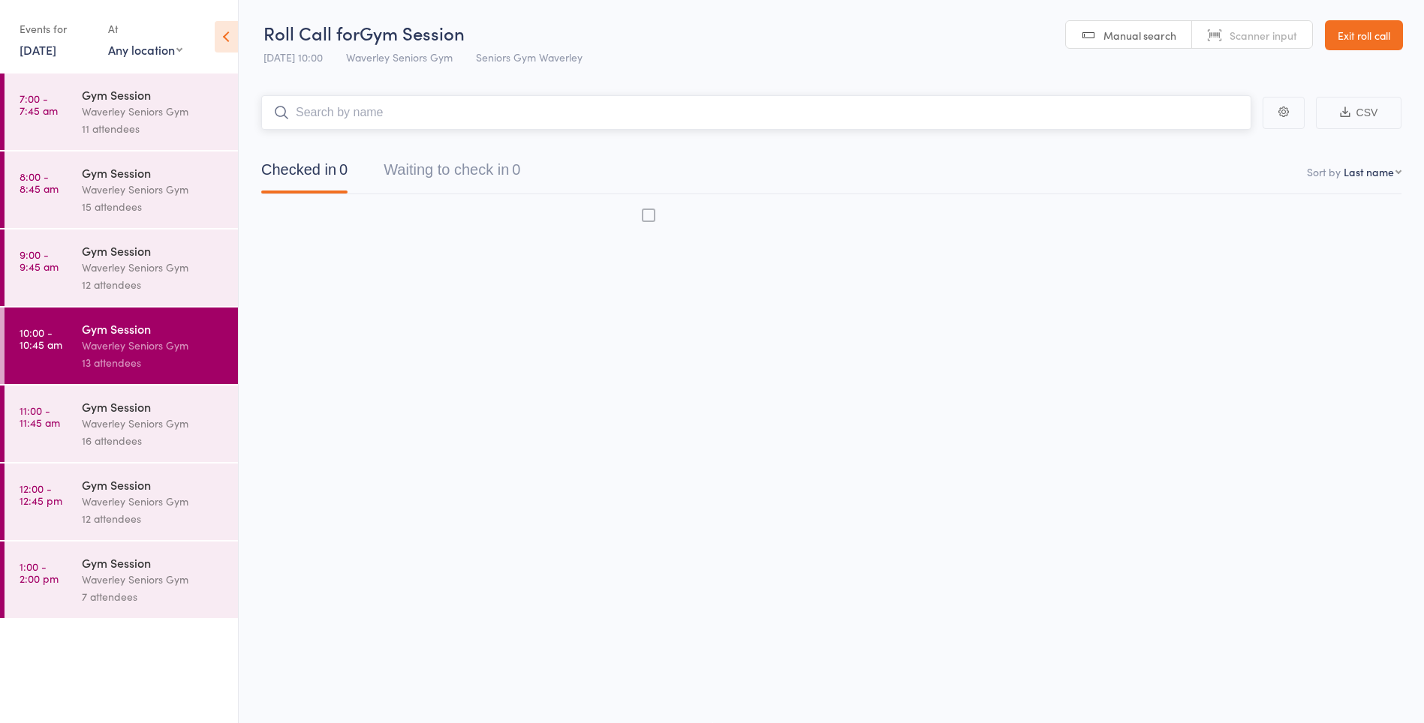
scroll to position [1, 0]
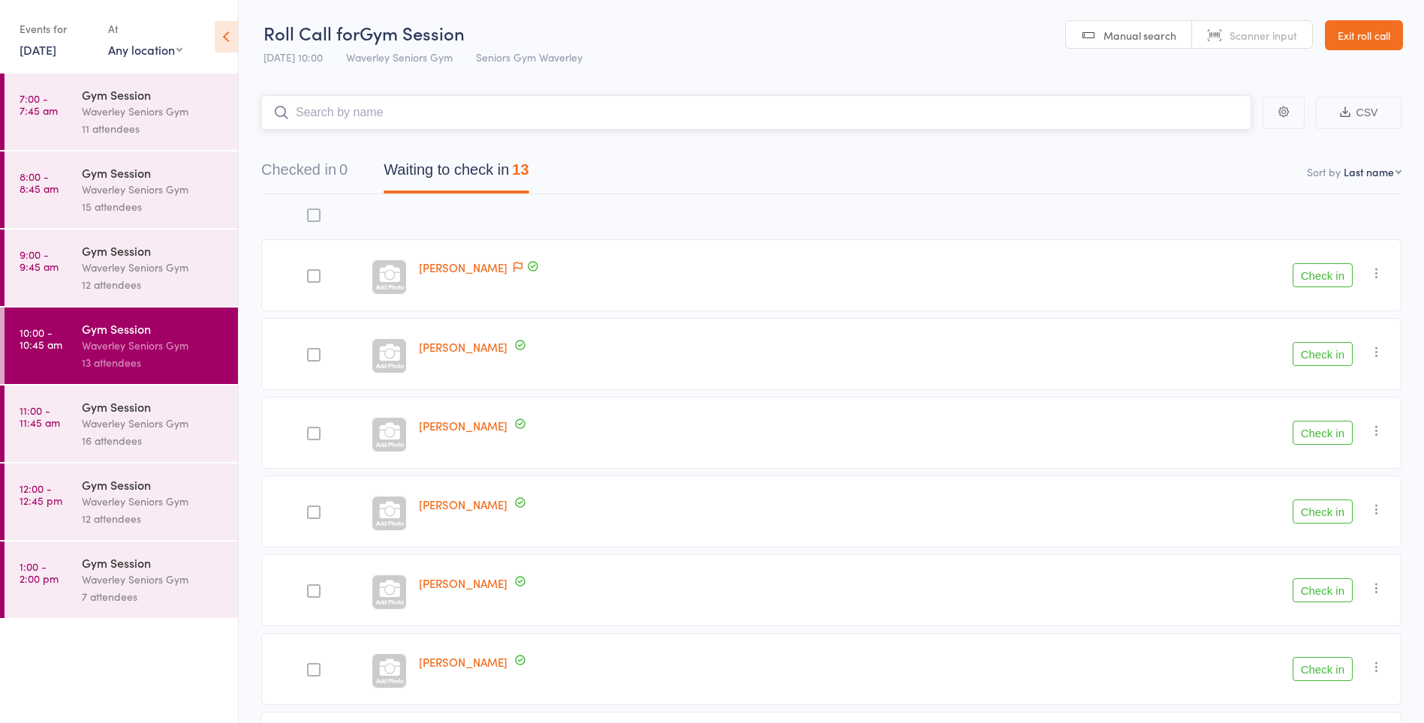
click at [450, 177] on button "Waiting to check in 13" at bounding box center [455, 174] width 145 height 40
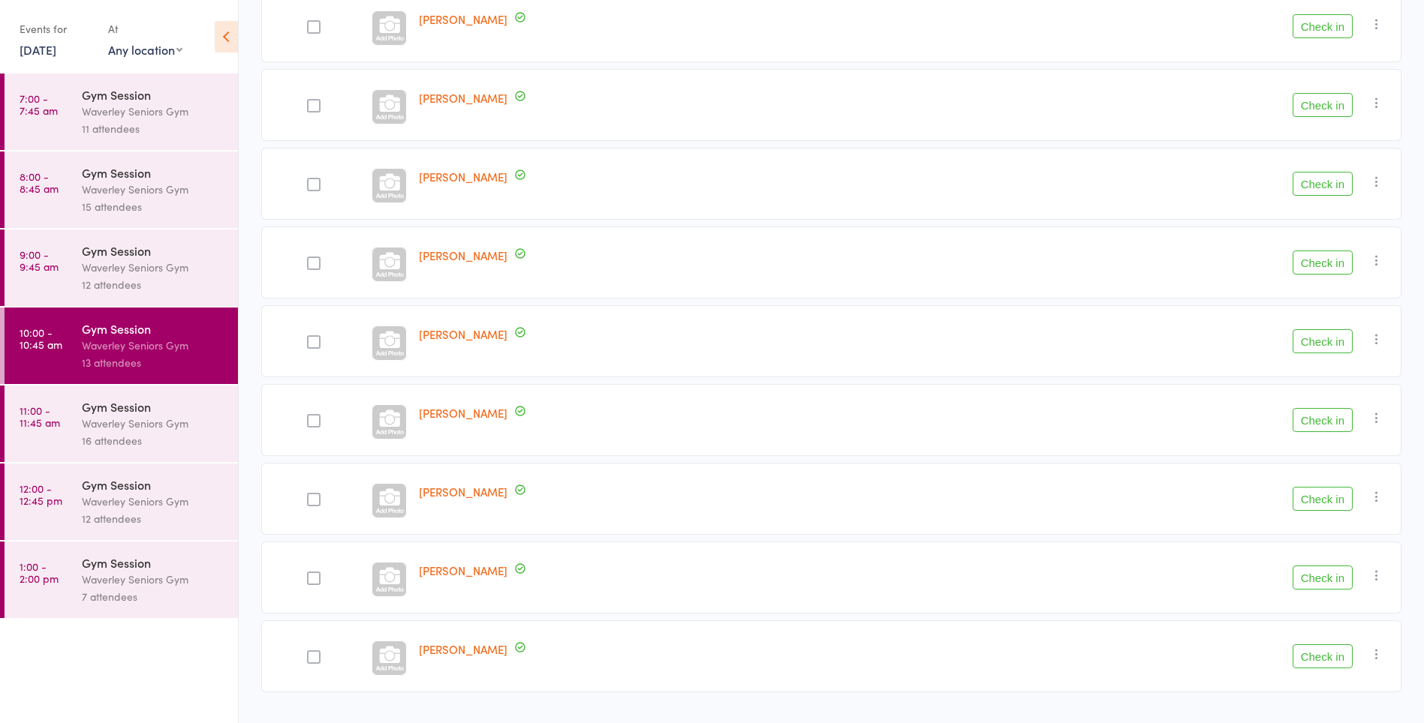
scroll to position [567, 0]
click at [35, 449] on link "11:00 - 11:45 am Gym Session Waverley Seniors Gym 16 attendees" at bounding box center [121, 424] width 233 height 77
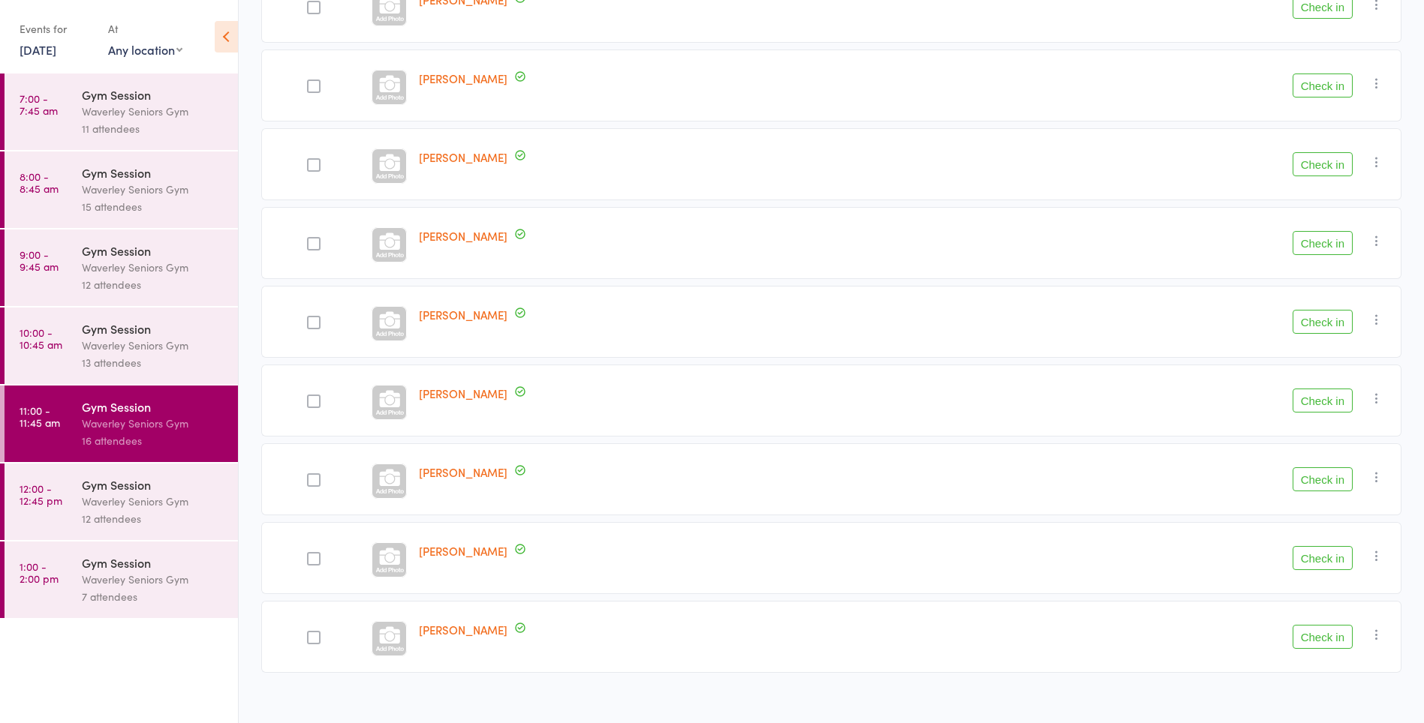
scroll to position [830, 0]
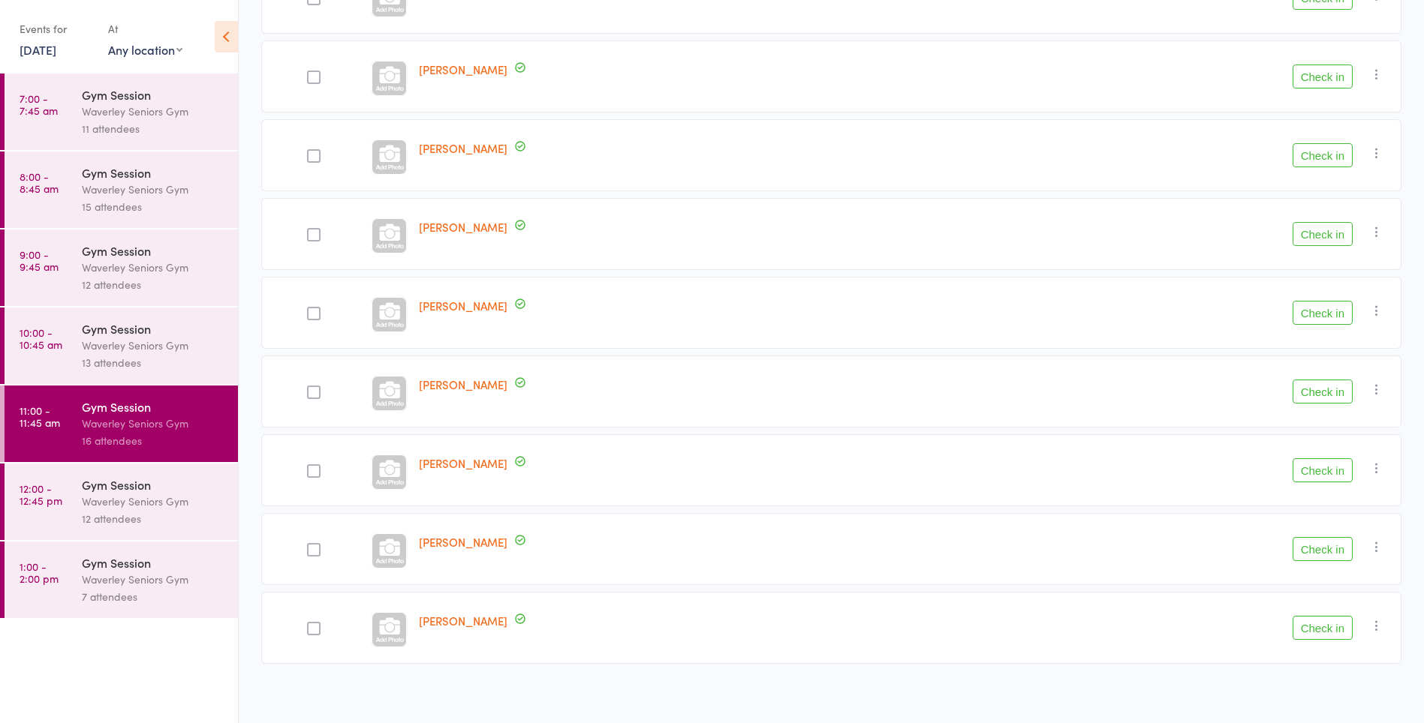
click at [35, 503] on time "12:00 - 12:45 pm" at bounding box center [41, 495] width 43 height 24
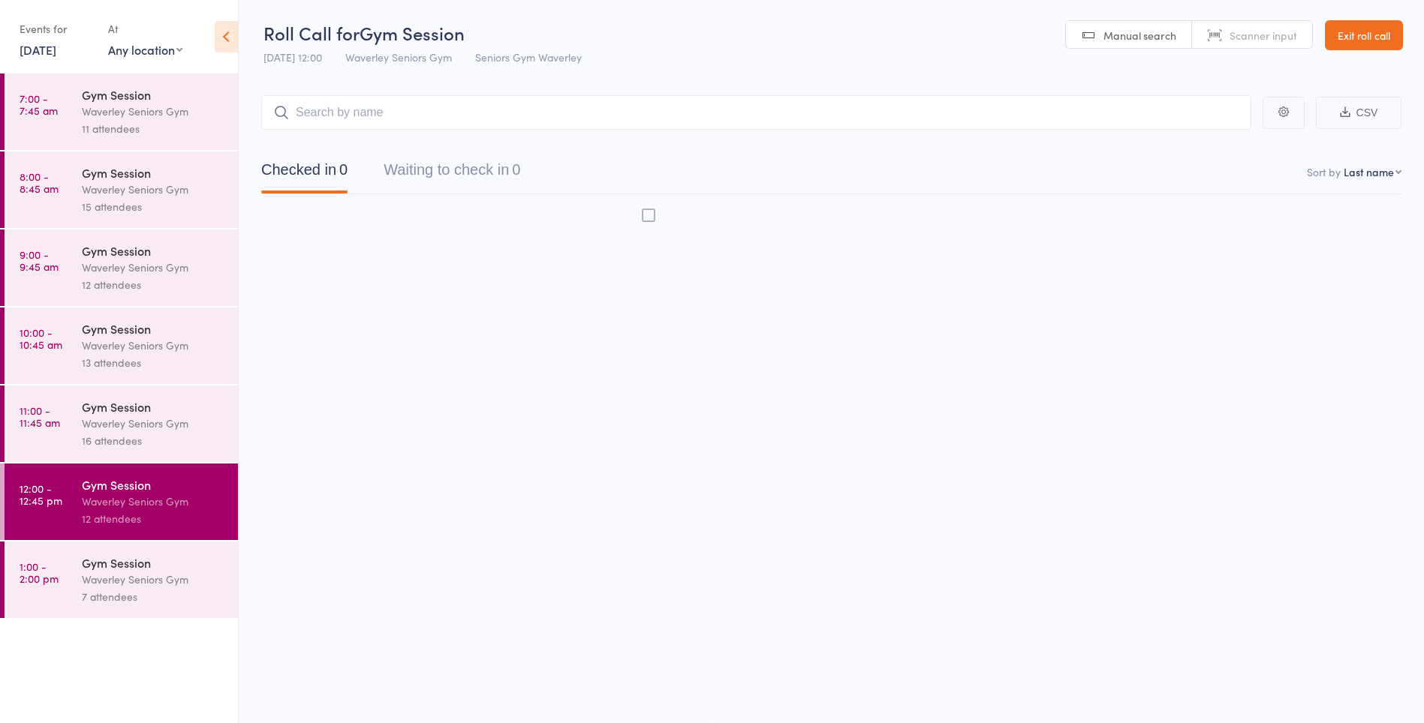
scroll to position [1, 0]
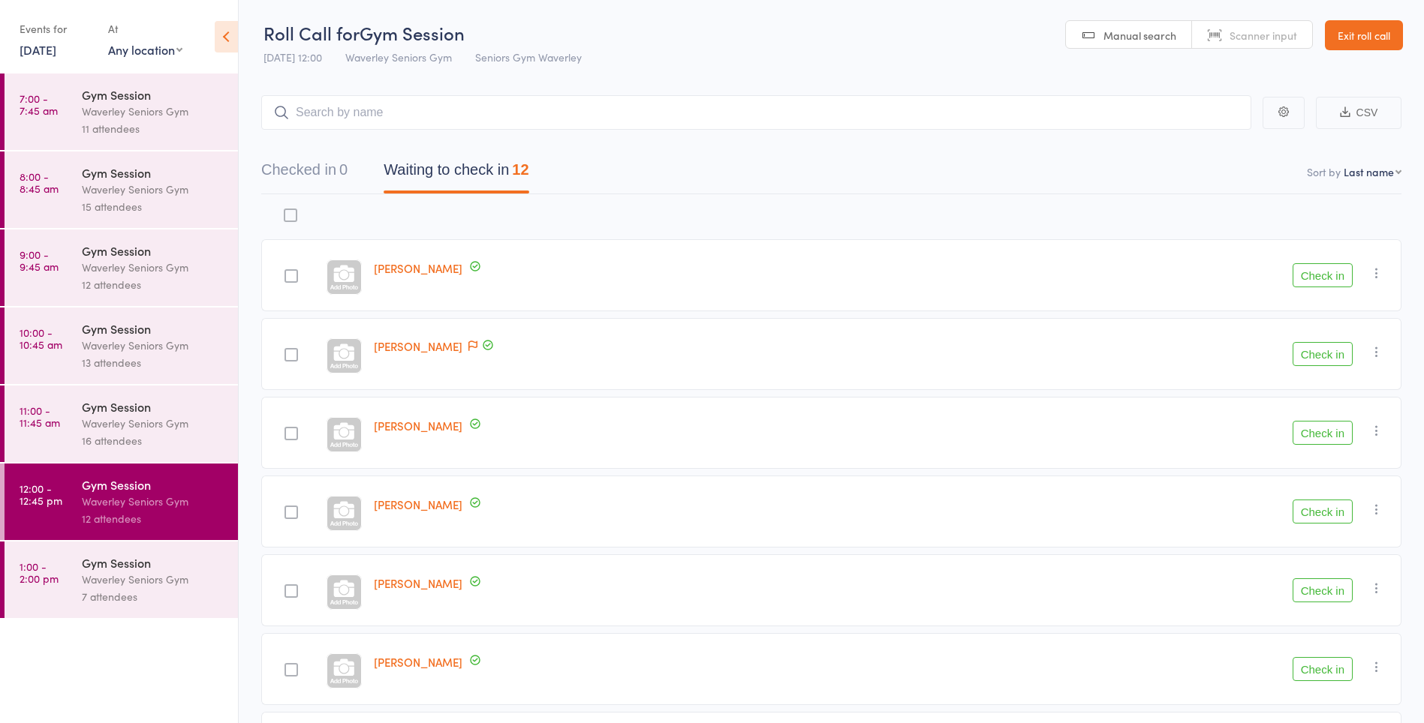
click at [434, 169] on button "Waiting to check in 12" at bounding box center [455, 174] width 145 height 40
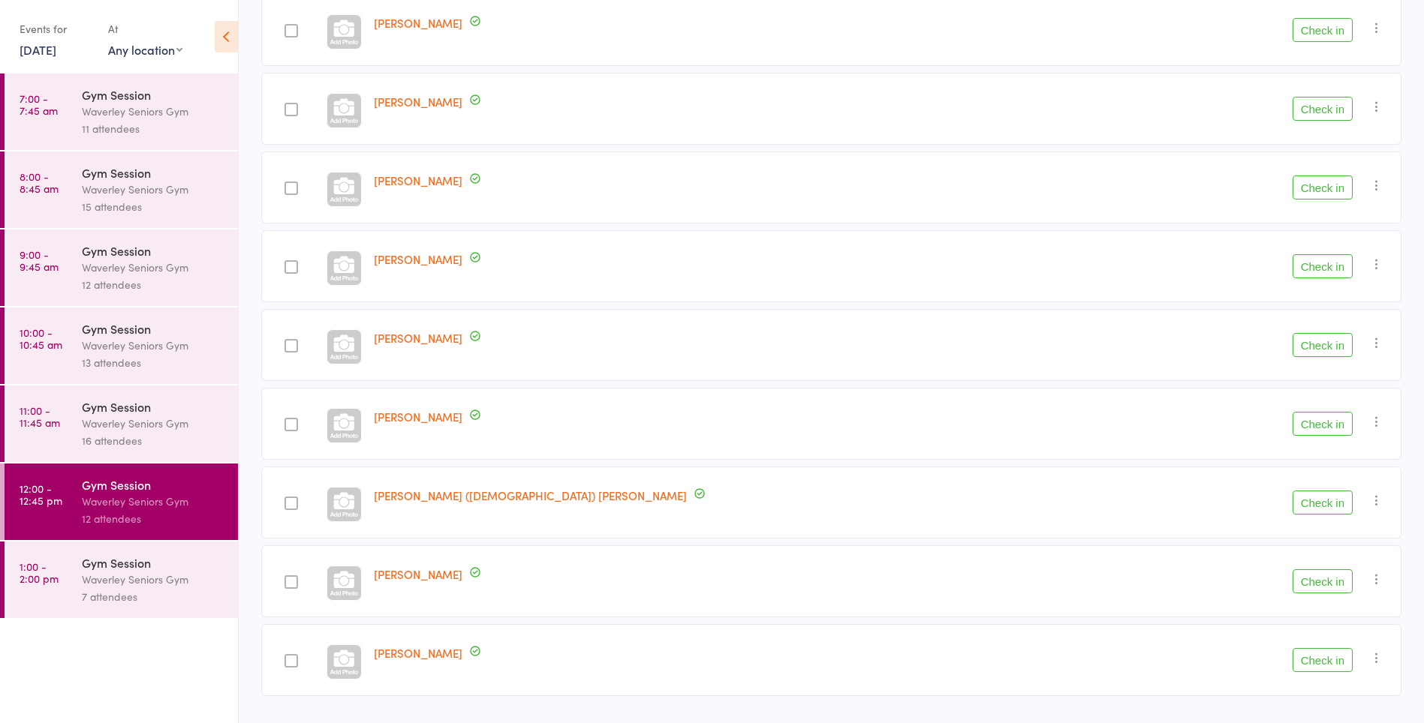
scroll to position [522, 0]
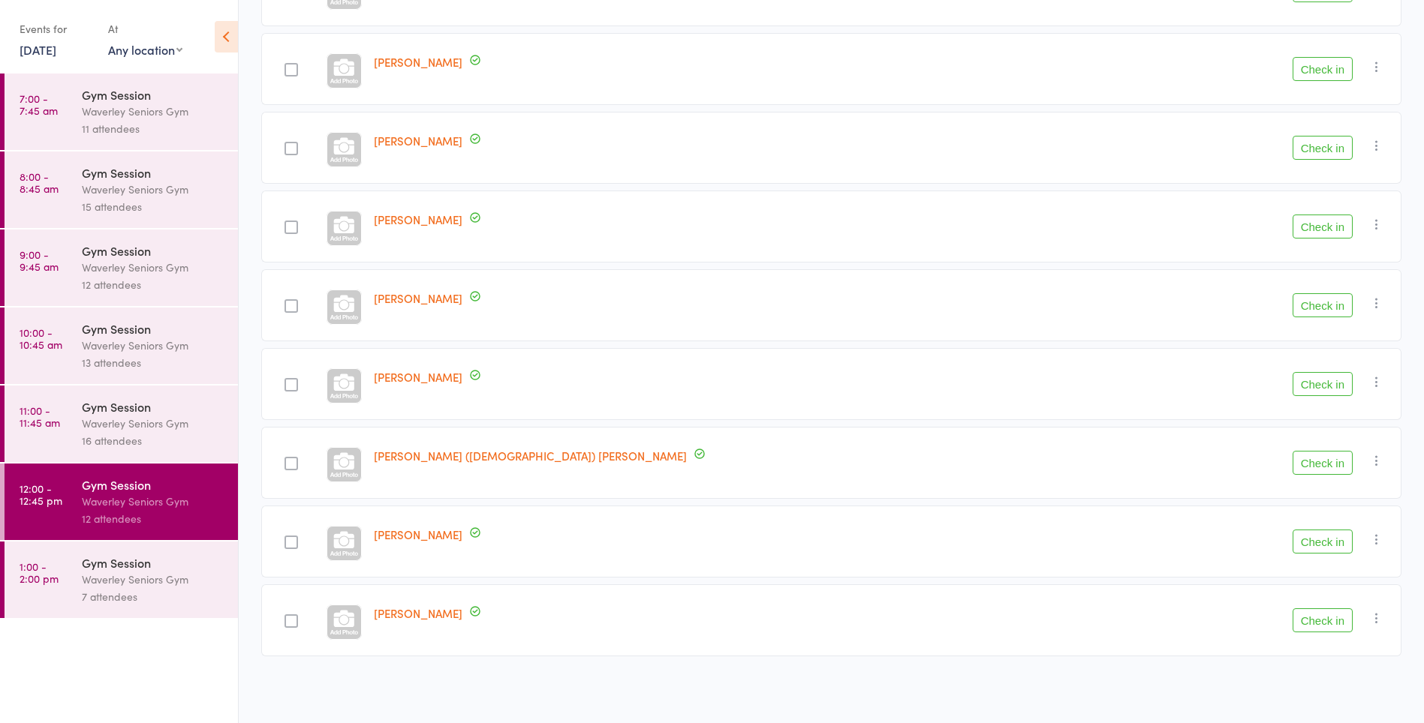
click at [20, 275] on link "9:00 - 9:45 am Gym Session Waverley Seniors Gym 12 attendees" at bounding box center [121, 268] width 233 height 77
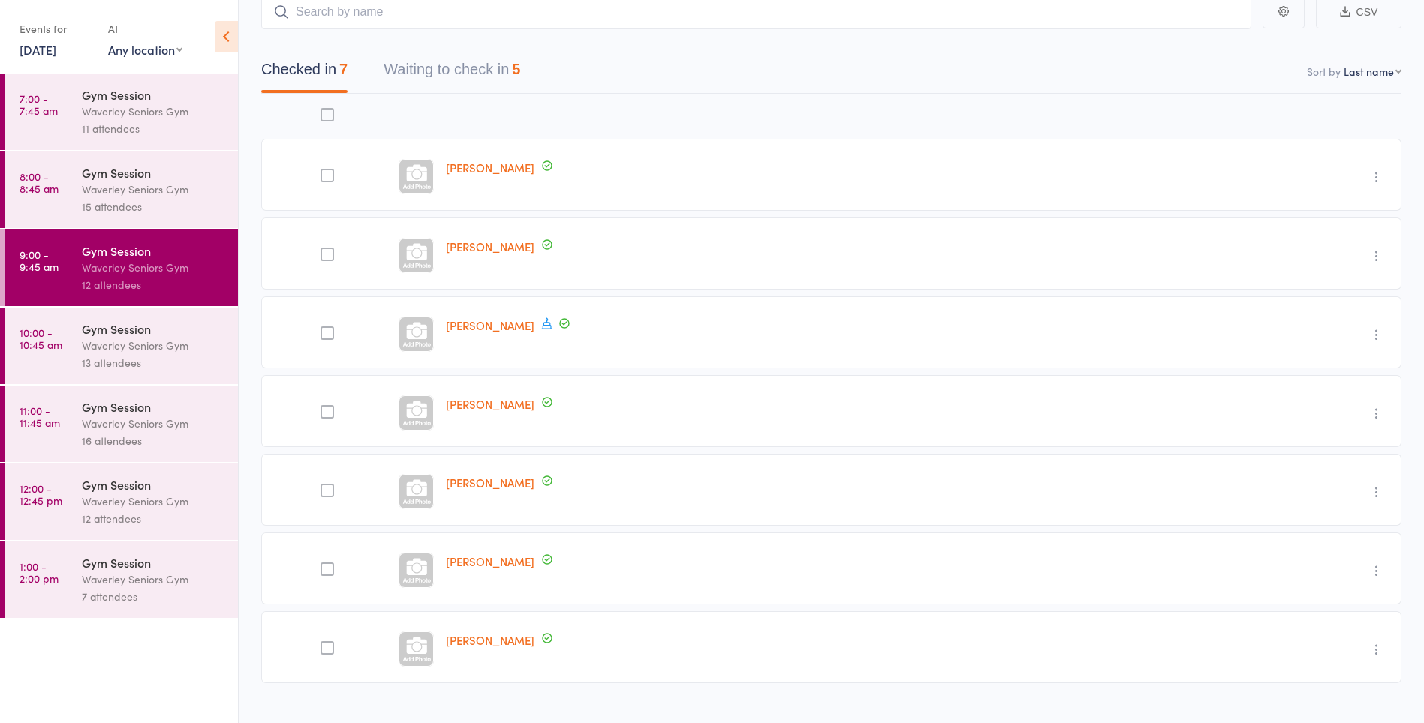
scroll to position [128, 0]
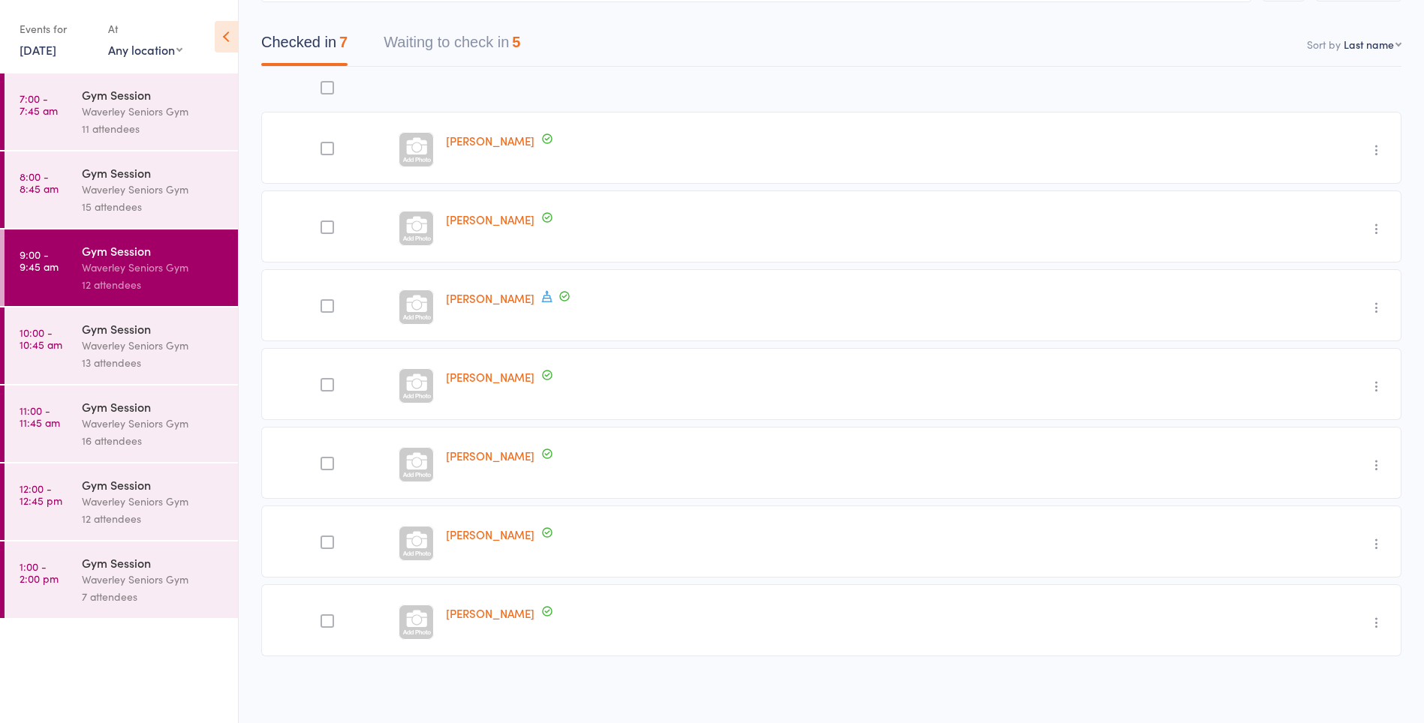
click at [489, 38] on button "Waiting to check in 5" at bounding box center [451, 46] width 137 height 40
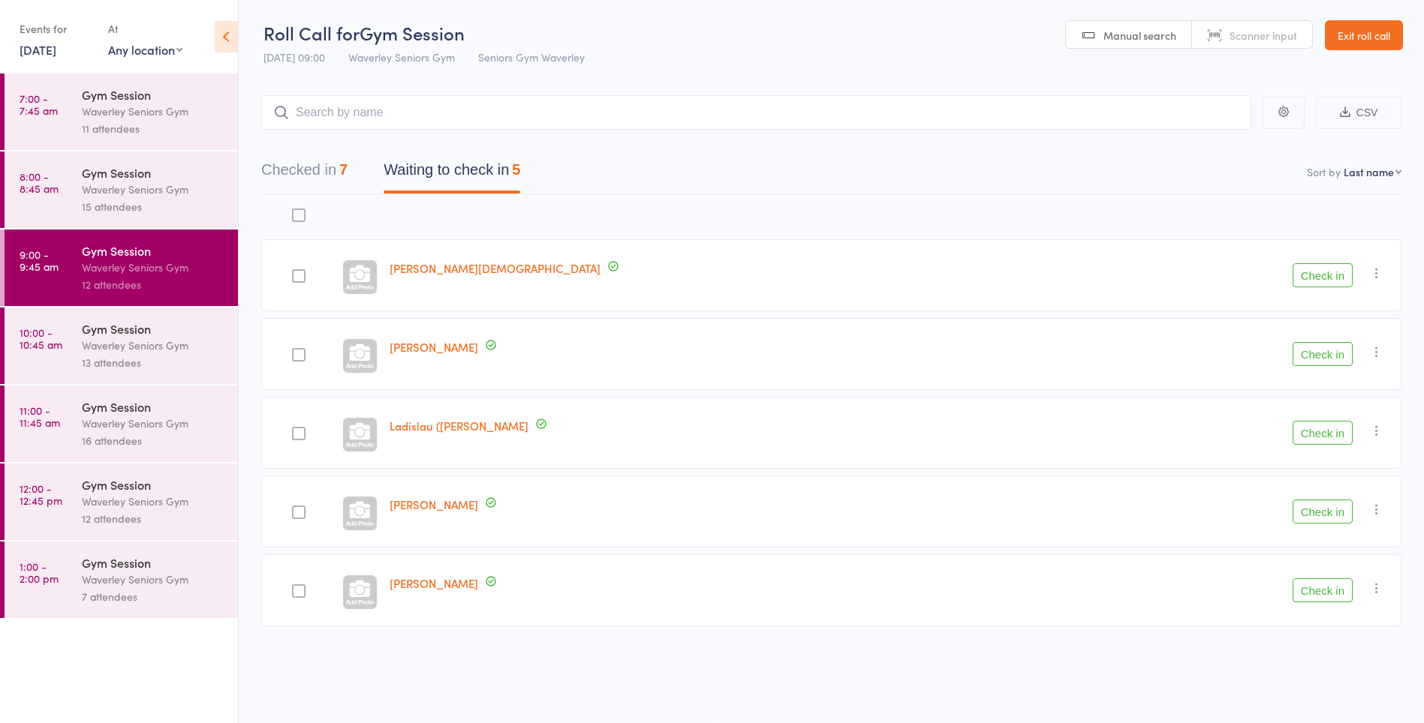
click at [1342, 439] on button "Check in" at bounding box center [1322, 433] width 60 height 24
click at [1324, 432] on button "Check in" at bounding box center [1322, 433] width 60 height 24
click at [1308, 273] on button "Check in" at bounding box center [1322, 275] width 60 height 24
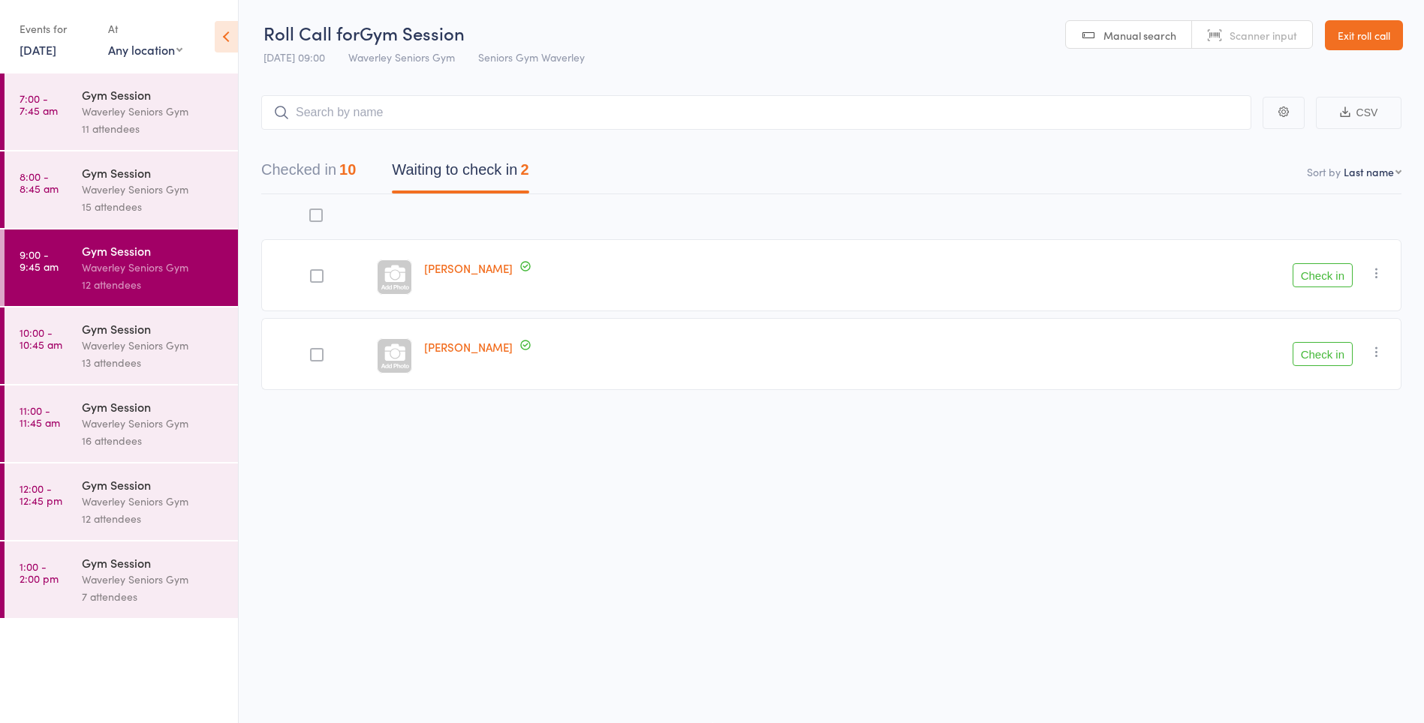
click at [1379, 352] on icon "button" at bounding box center [1376, 351] width 15 height 15
click at [1328, 507] on li "Mark absent" at bounding box center [1323, 502] width 124 height 20
click at [1381, 267] on icon "button" at bounding box center [1376, 273] width 15 height 15
click at [1347, 428] on li "Mark absent" at bounding box center [1323, 423] width 124 height 20
click at [56, 342] on time "10:00 - 10:45 am" at bounding box center [41, 338] width 43 height 24
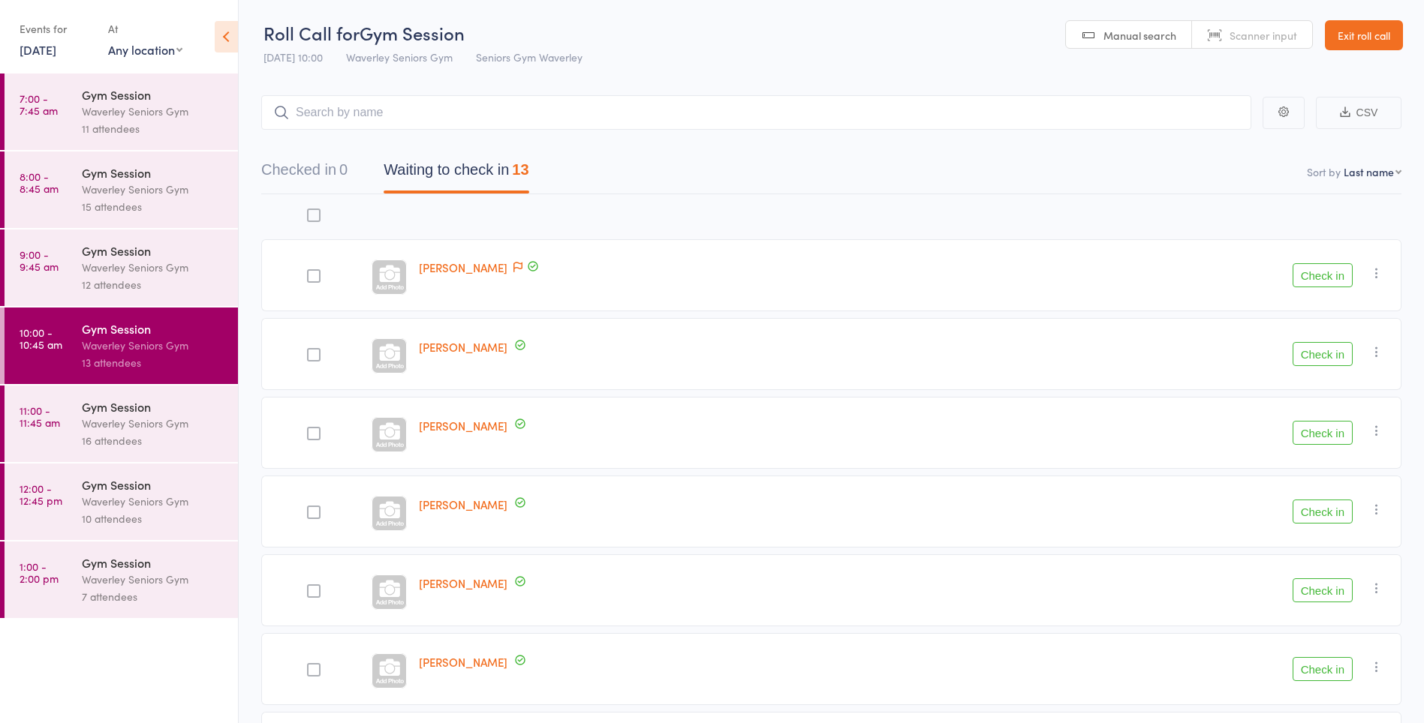
click at [180, 275] on div "Waverley Seniors Gym" at bounding box center [153, 267] width 143 height 17
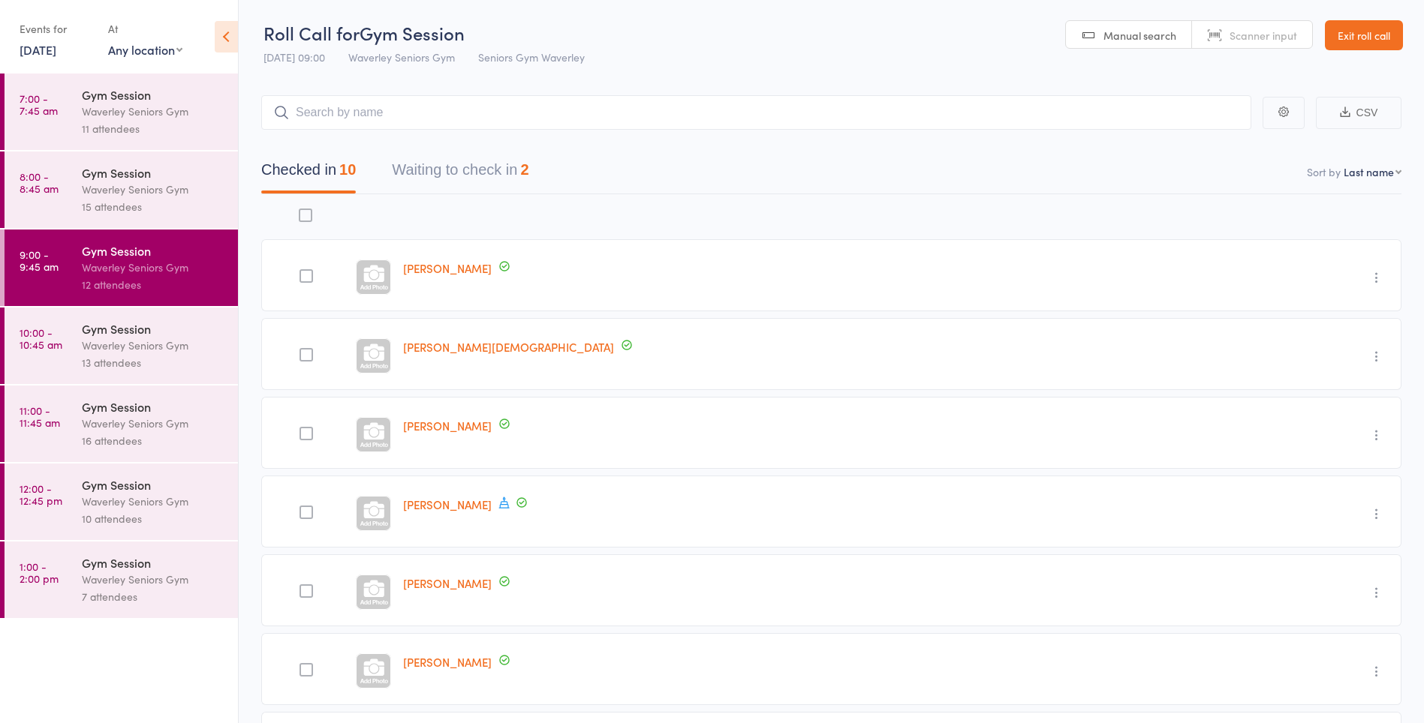
click at [517, 165] on button "Waiting to check in 2" at bounding box center [460, 174] width 137 height 40
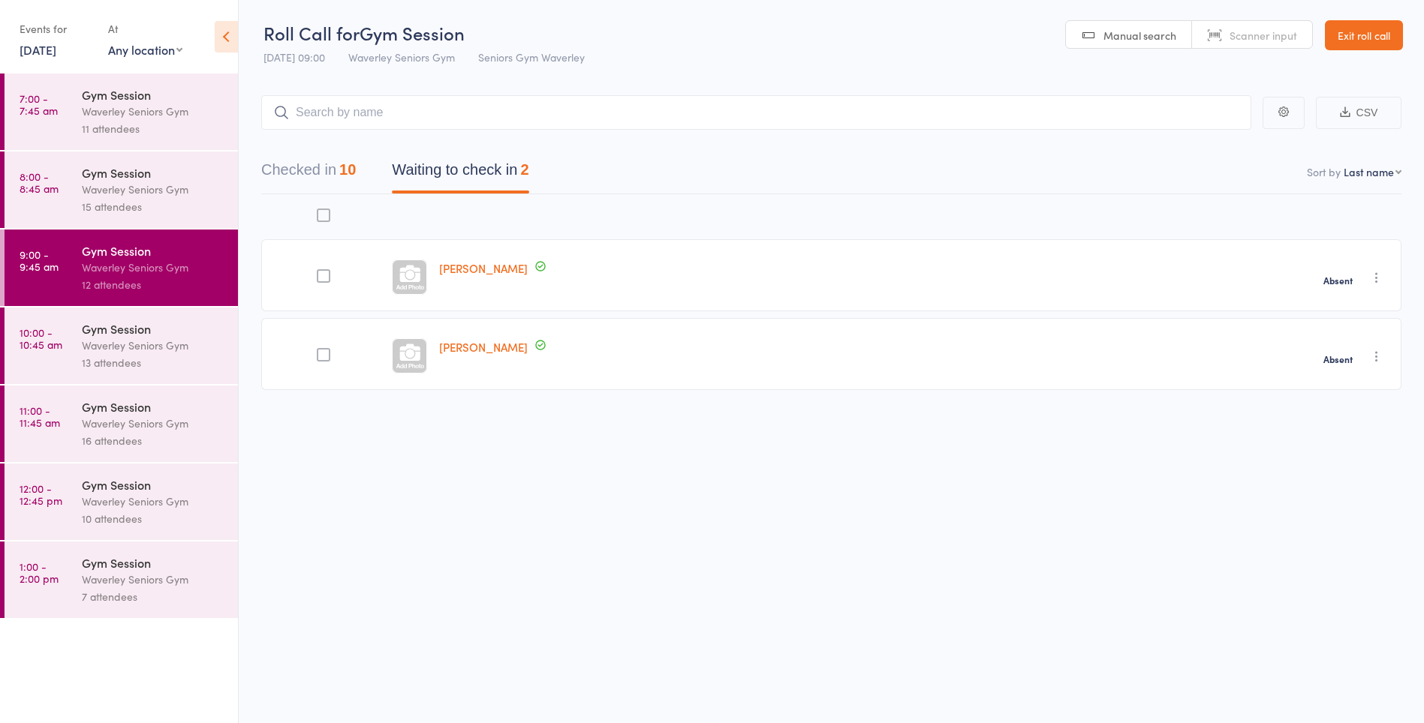
click at [335, 165] on button "Checked in 10" at bounding box center [308, 174] width 95 height 40
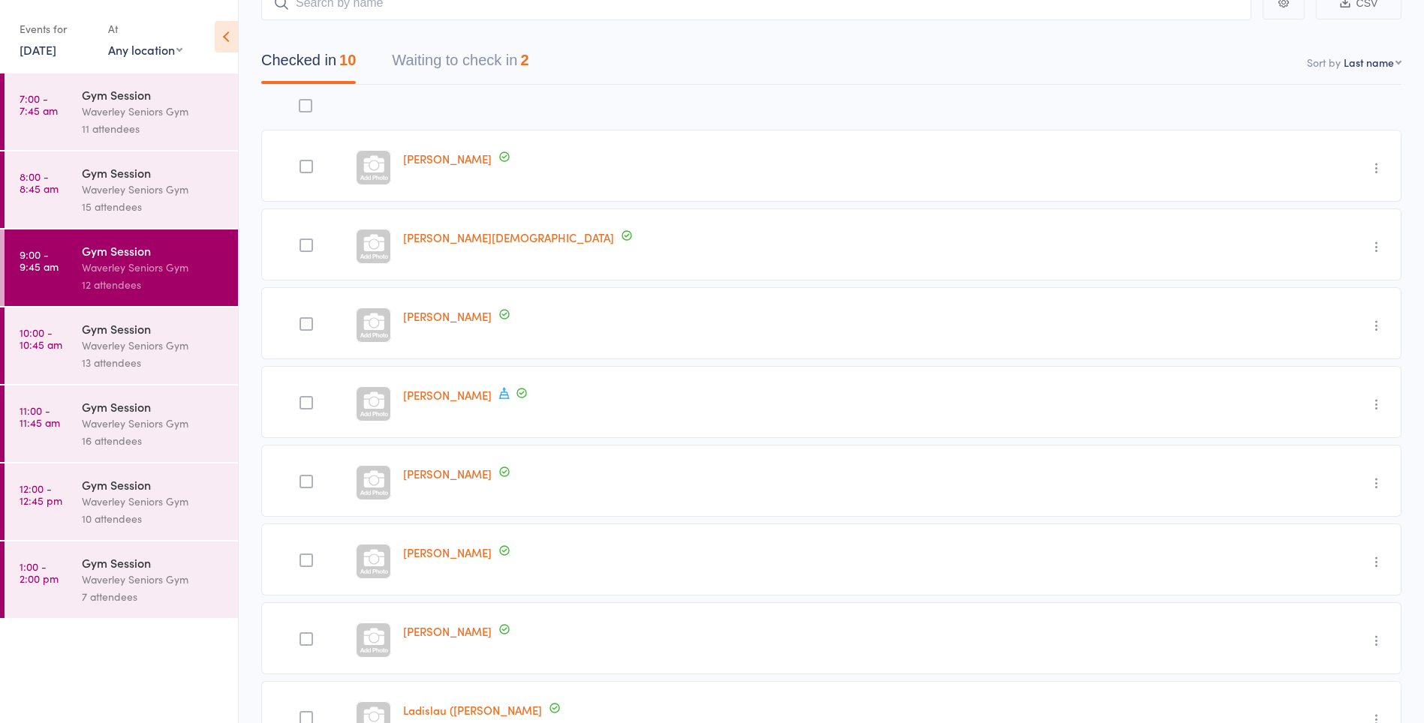
scroll to position [70, 0]
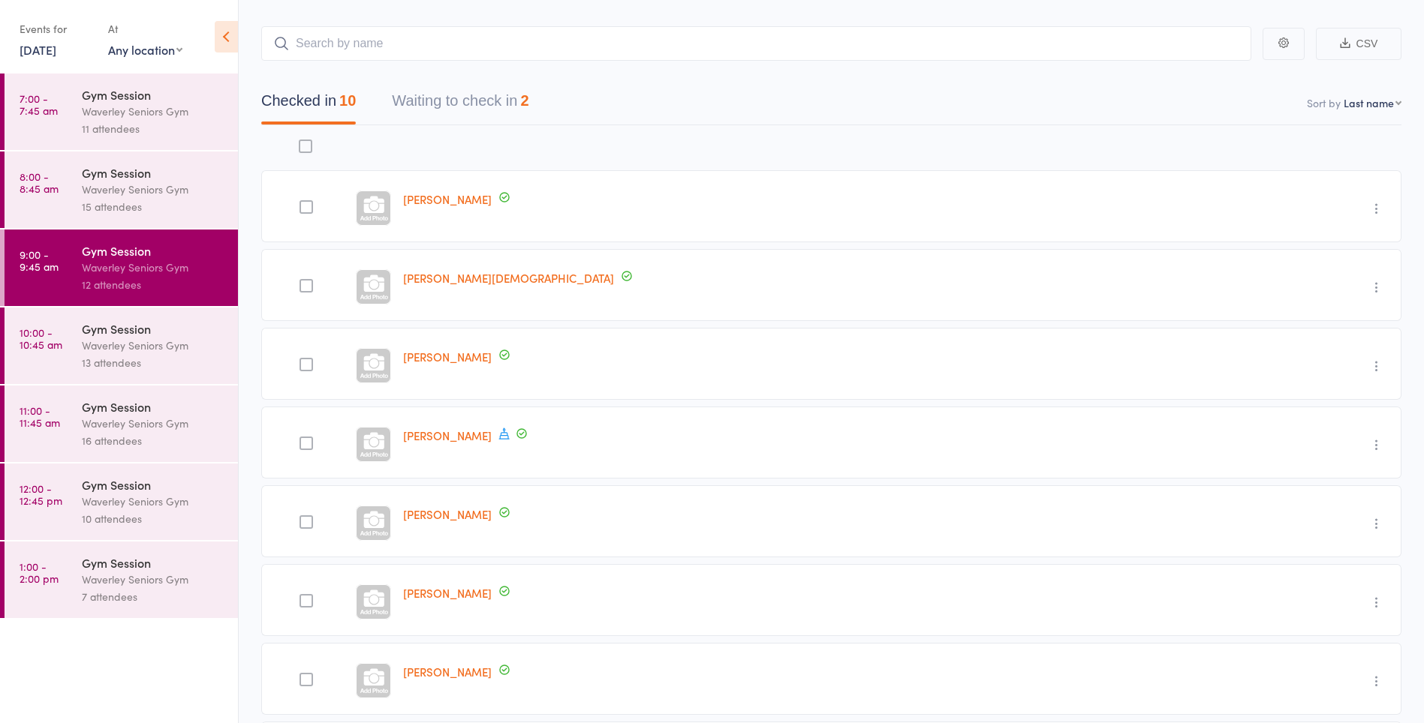
click at [605, 41] on input "search" at bounding box center [756, 43] width 990 height 35
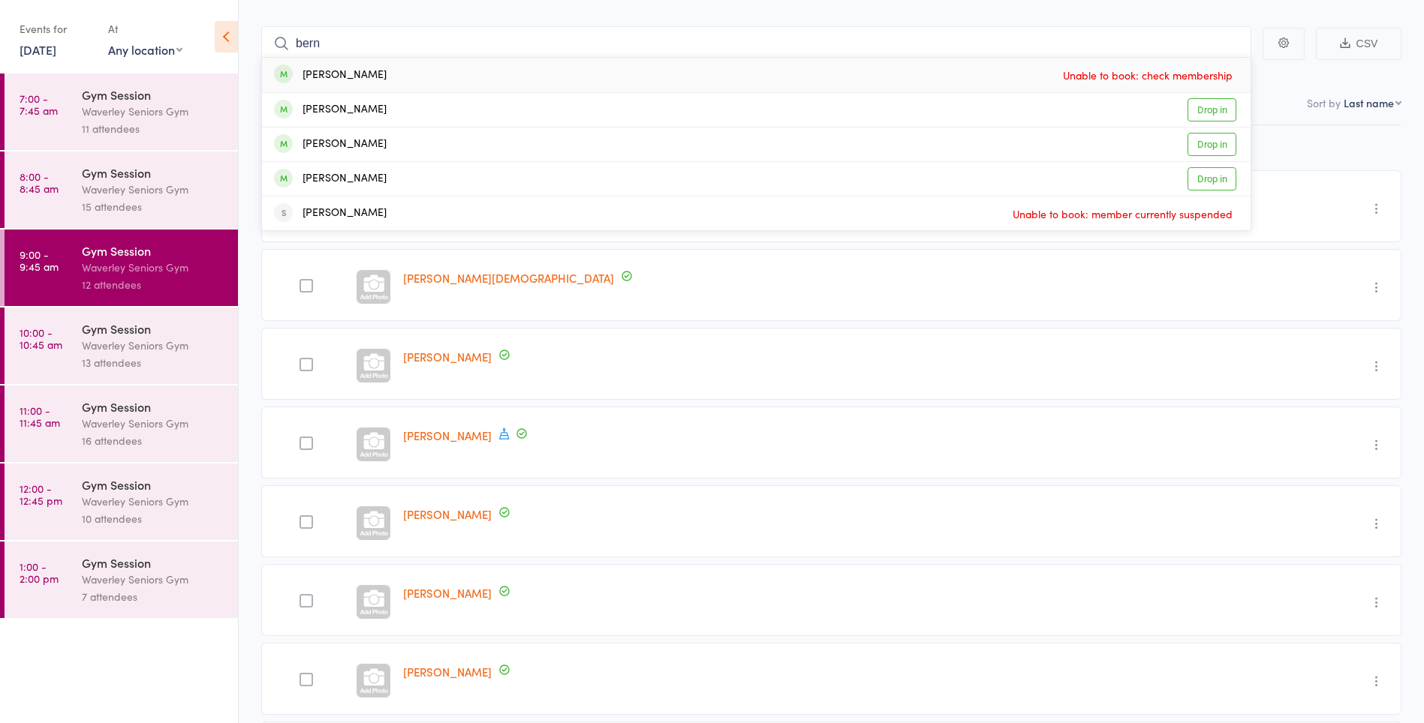
type input "bern"
click at [1218, 110] on link "Drop in" at bounding box center [1211, 109] width 49 height 23
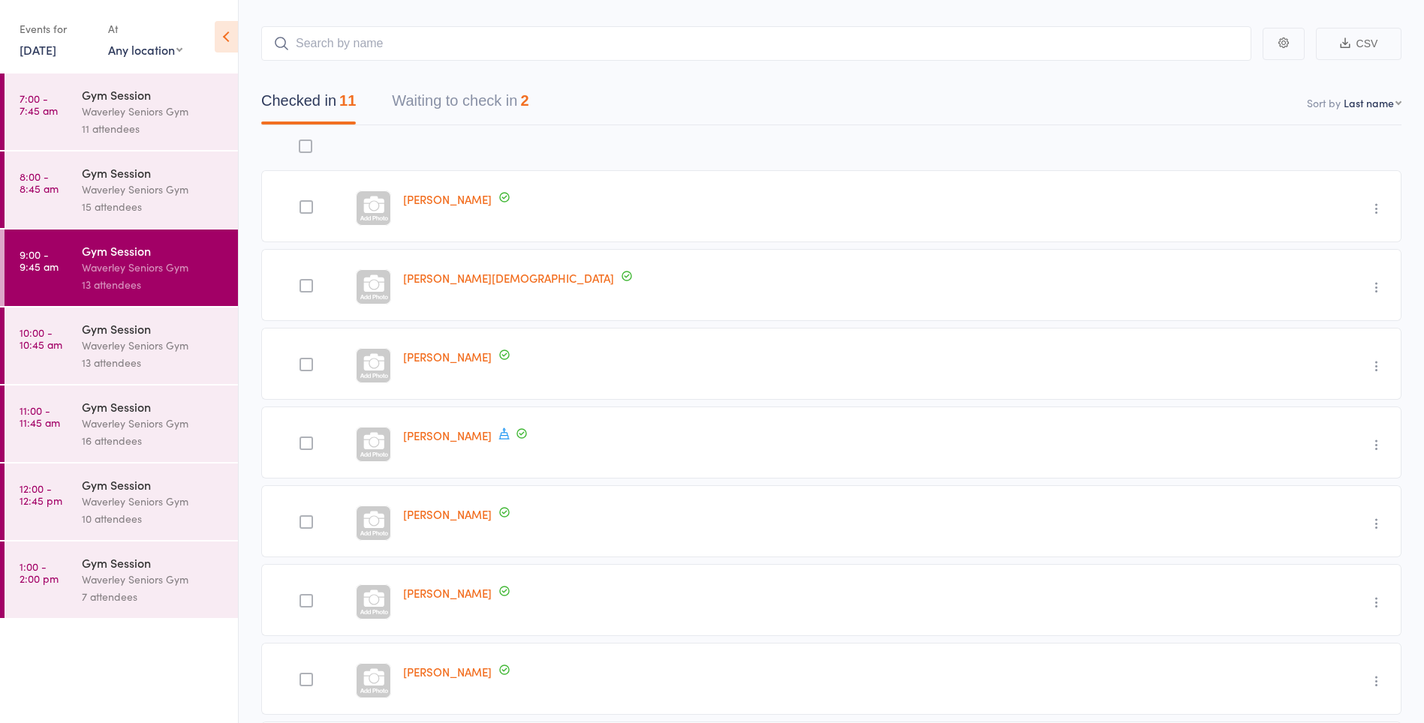
click at [41, 356] on link "10:00 - 10:45 am Gym Session Waverley Seniors Gym 13 attendees" at bounding box center [121, 346] width 233 height 77
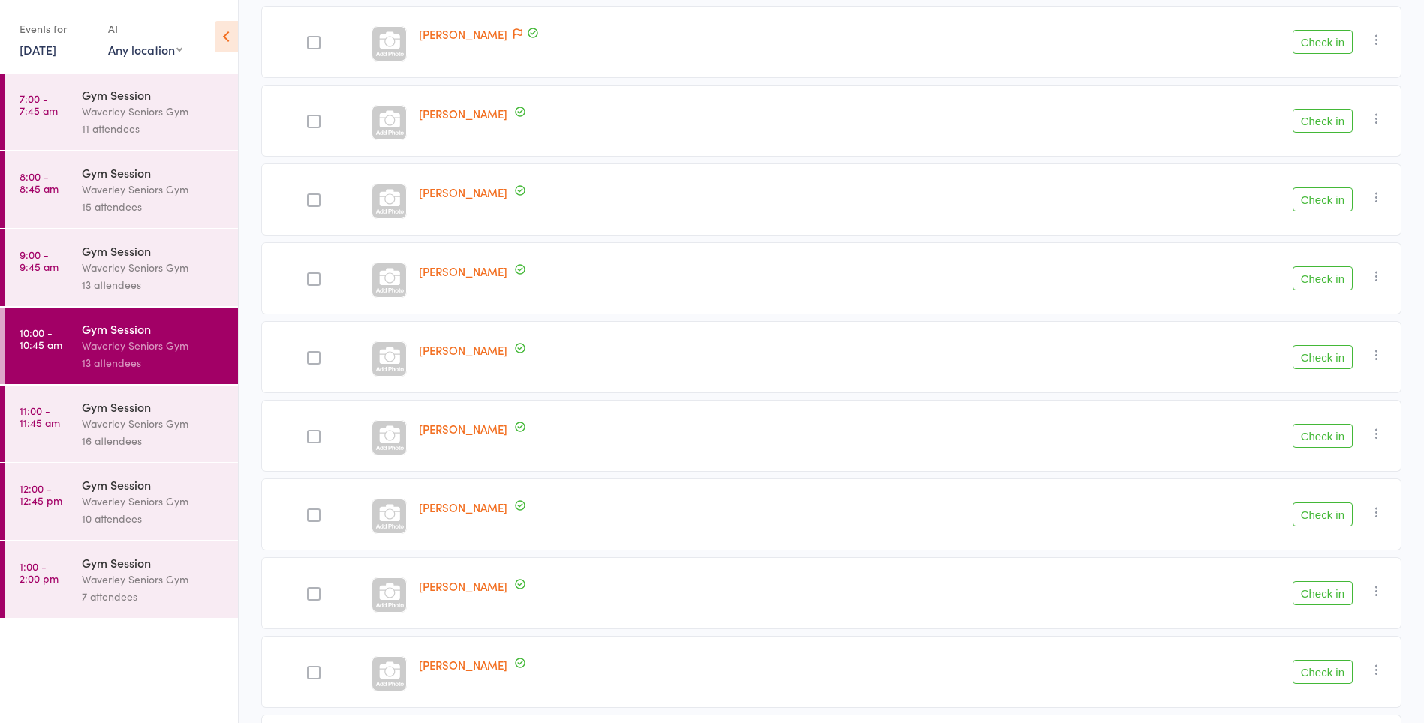
scroll to position [601, 0]
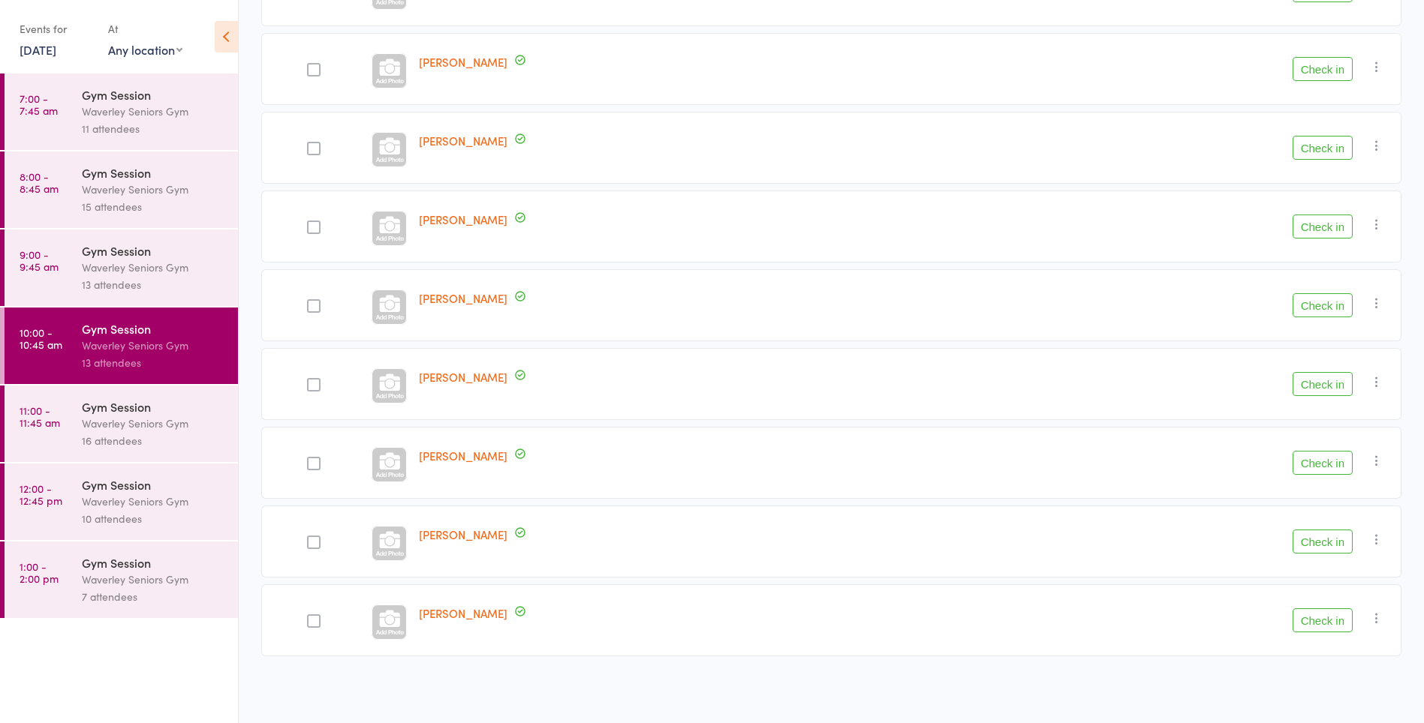
click at [1318, 618] on button "Check in" at bounding box center [1322, 621] width 60 height 24
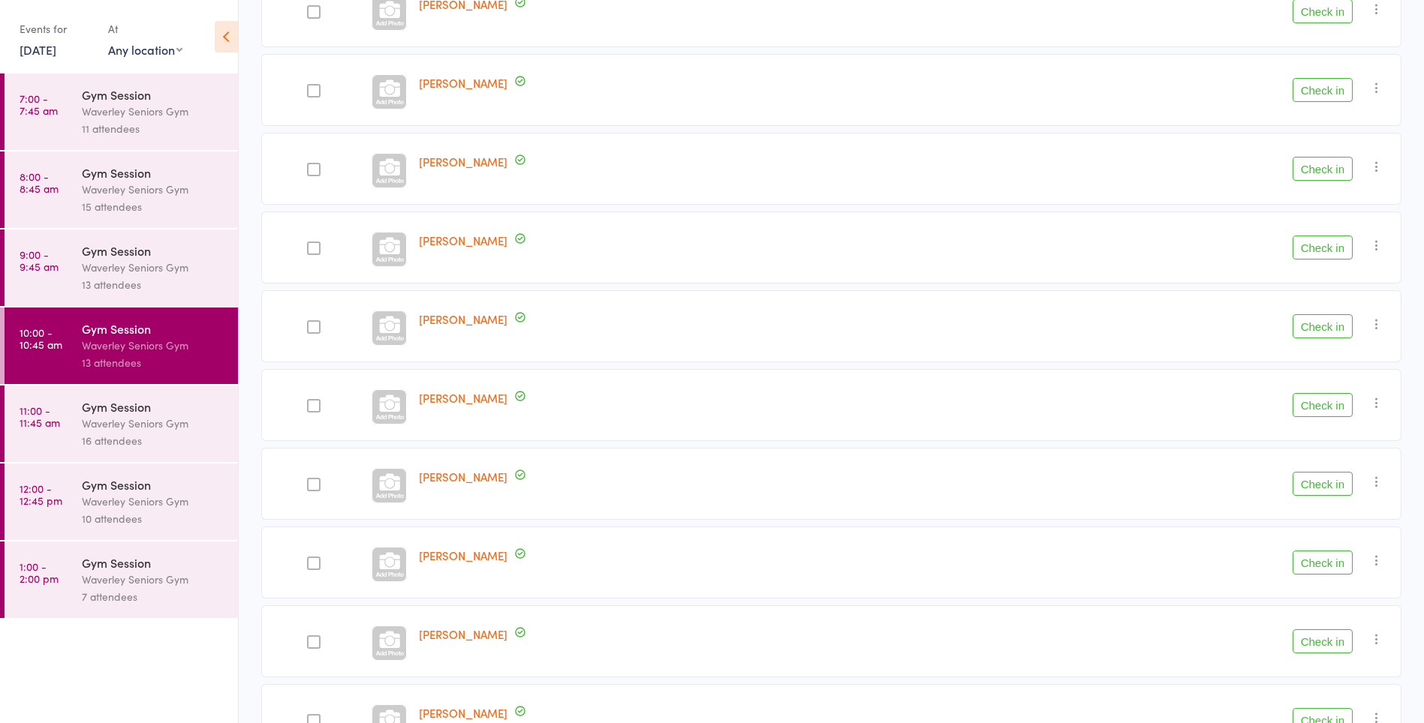
scroll to position [421, 0]
click at [1329, 89] on button "Check in" at bounding box center [1322, 92] width 60 height 24
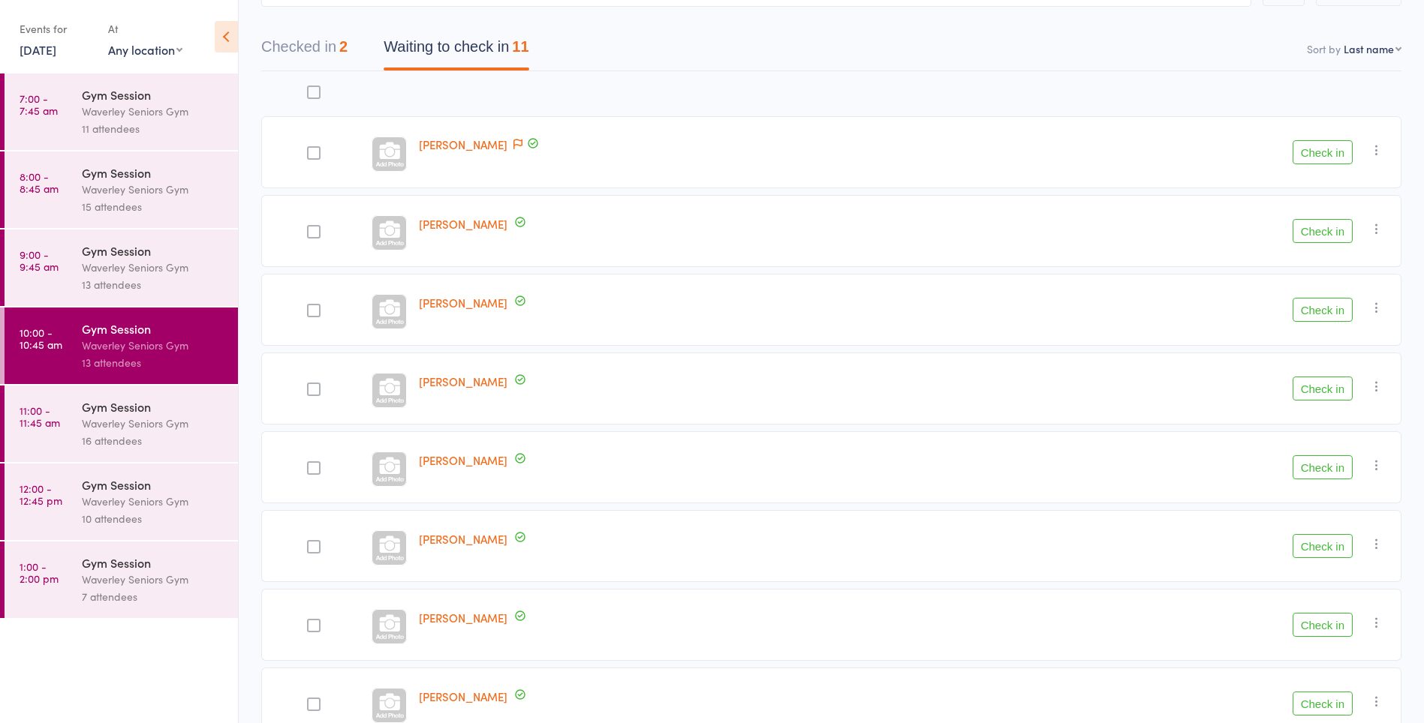
click at [300, 47] on button "Checked in 2" at bounding box center [304, 51] width 86 height 40
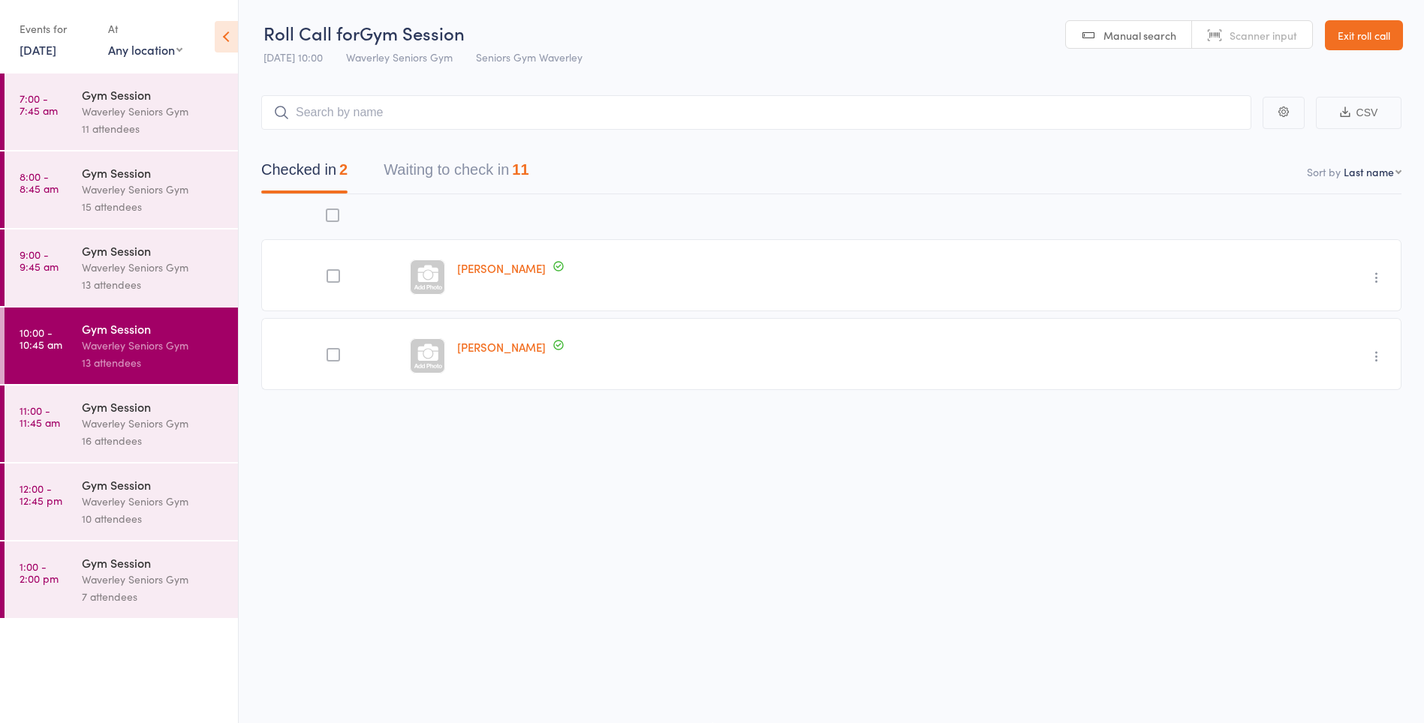
click at [489, 164] on button "Waiting to check in 11" at bounding box center [455, 174] width 145 height 40
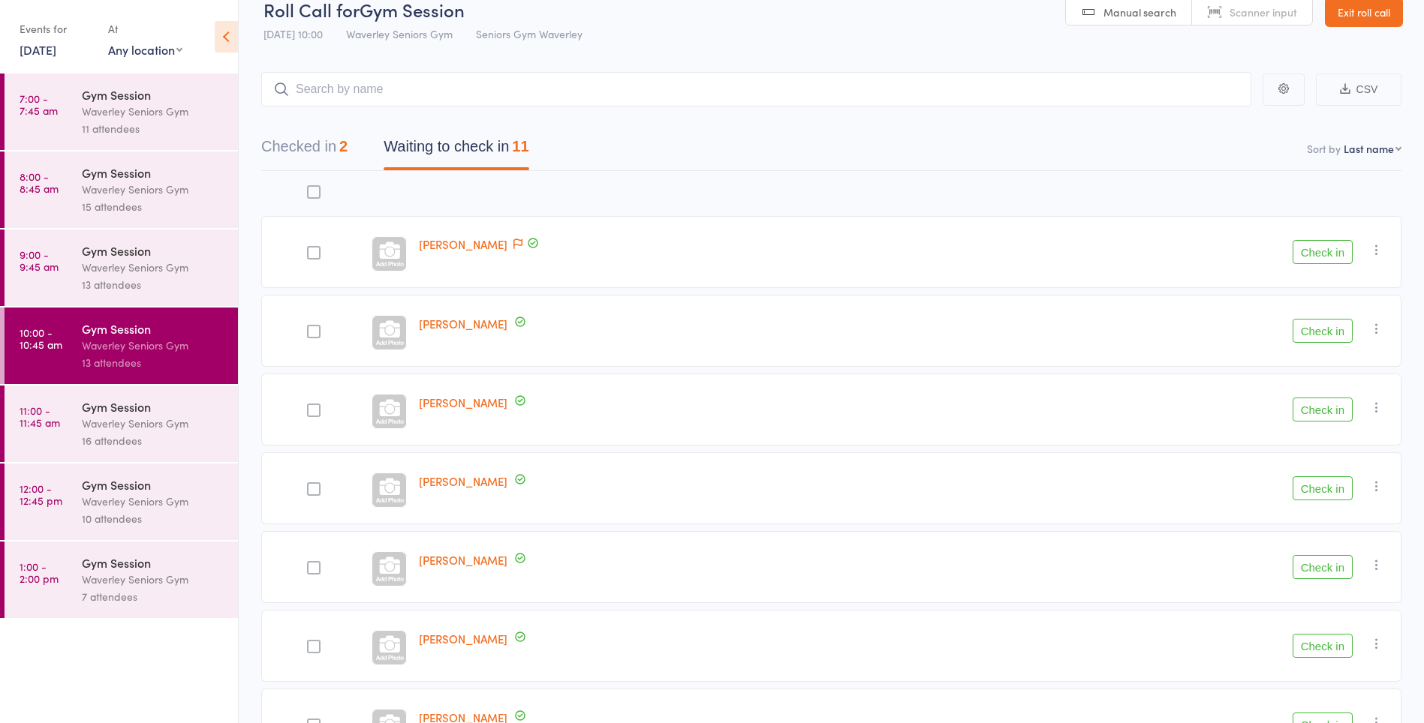
scroll to position [0, 0]
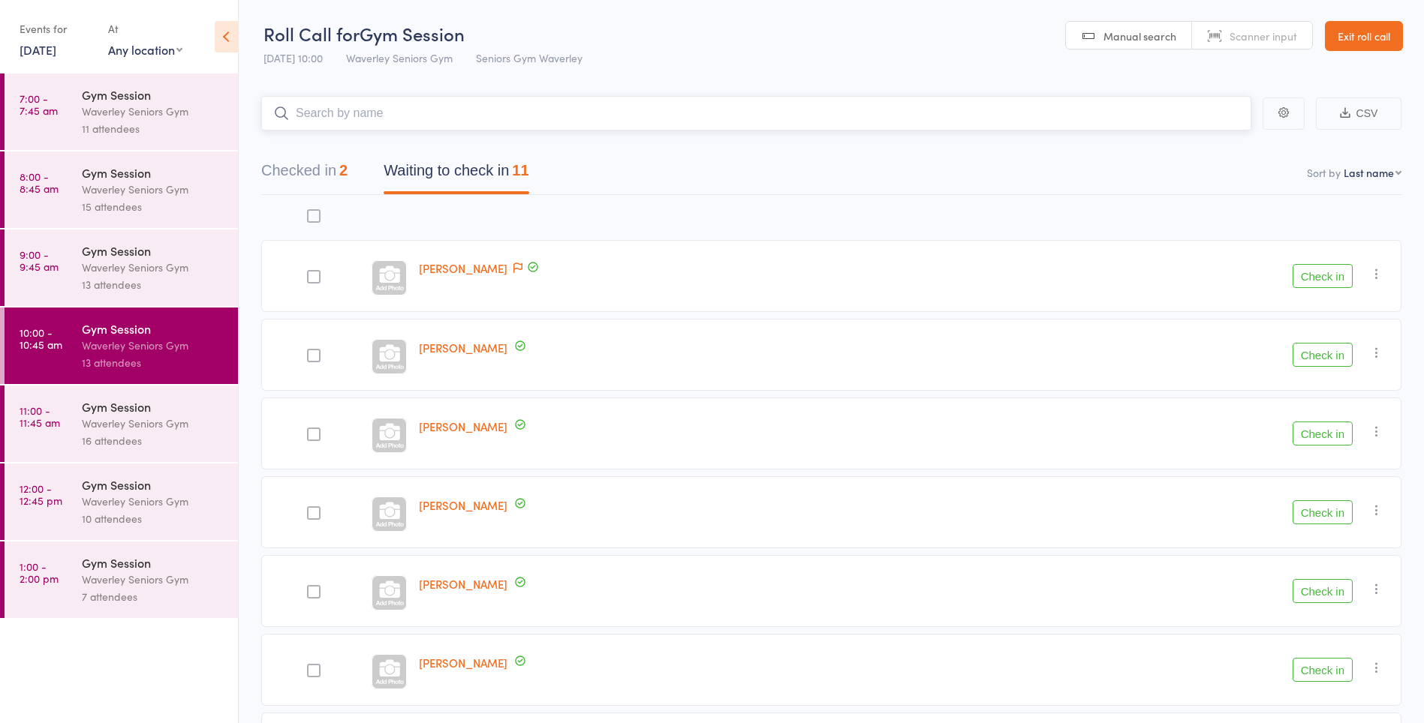
click at [516, 114] on input "search" at bounding box center [756, 113] width 990 height 35
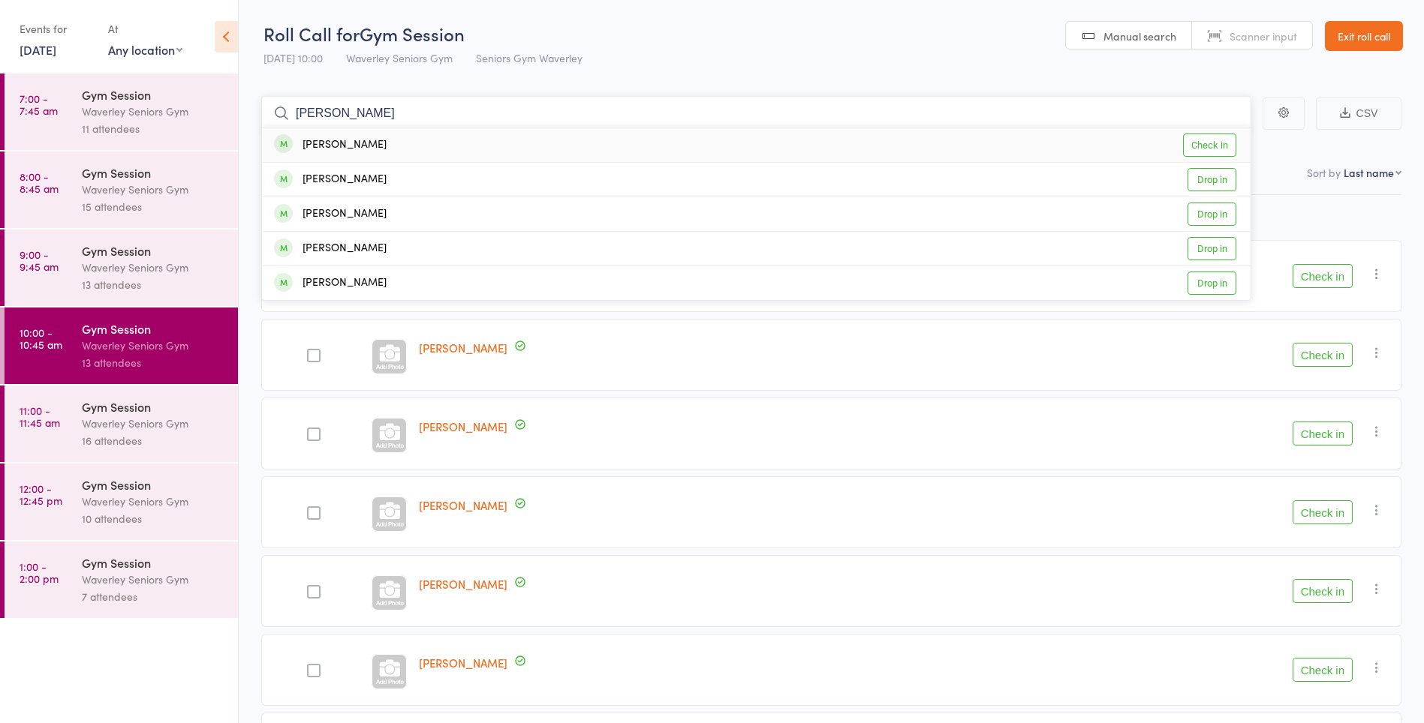
type input "george"
click at [358, 212] on div "George Fleischer" at bounding box center [330, 214] width 113 height 17
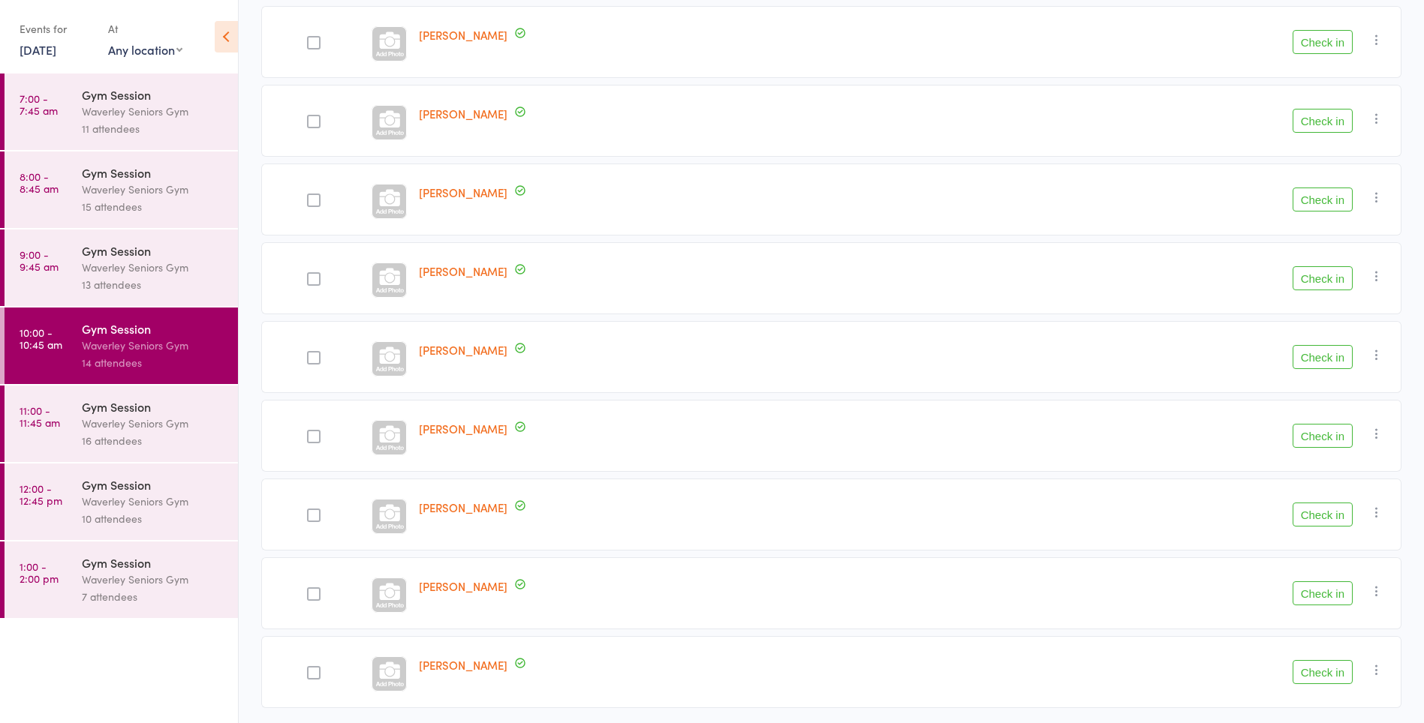
scroll to position [443, 0]
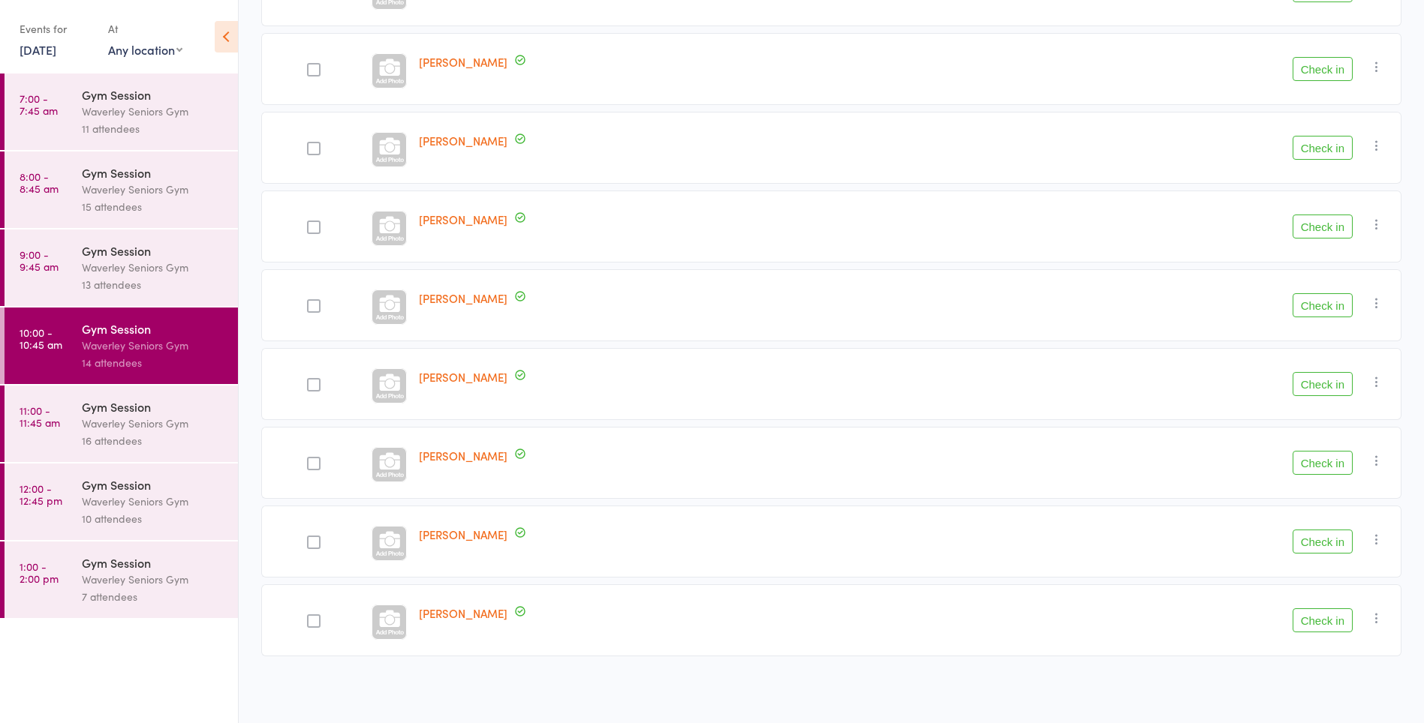
click at [1321, 464] on button "Check in" at bounding box center [1322, 463] width 60 height 24
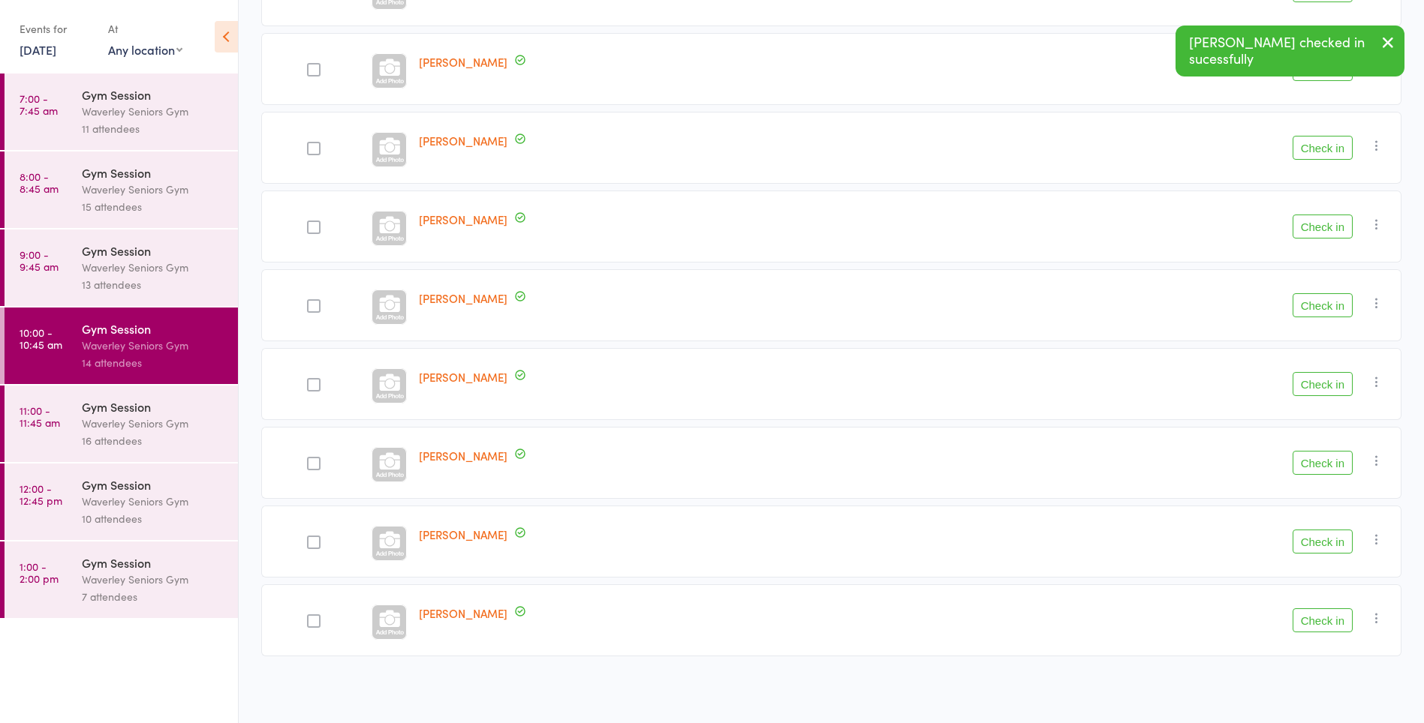
scroll to position [365, 0]
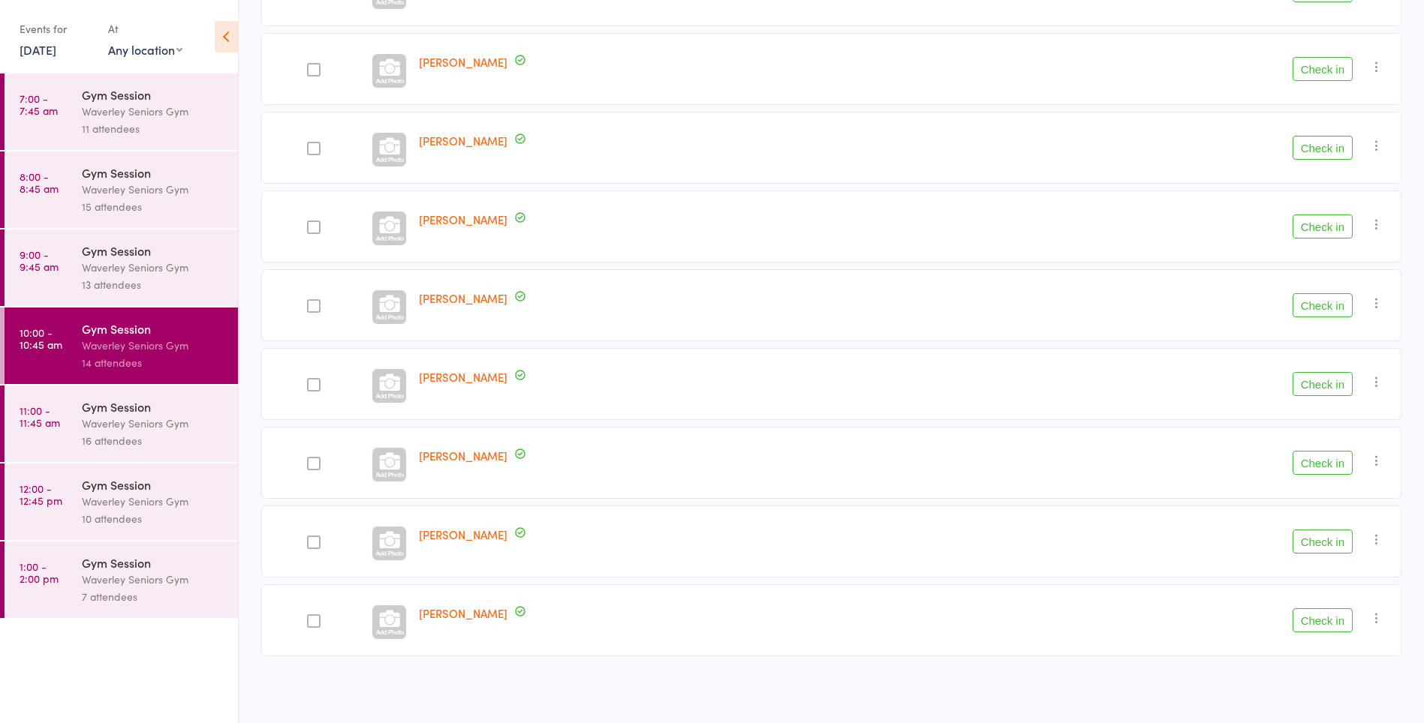
click at [1327, 226] on button "Check in" at bounding box center [1322, 227] width 60 height 24
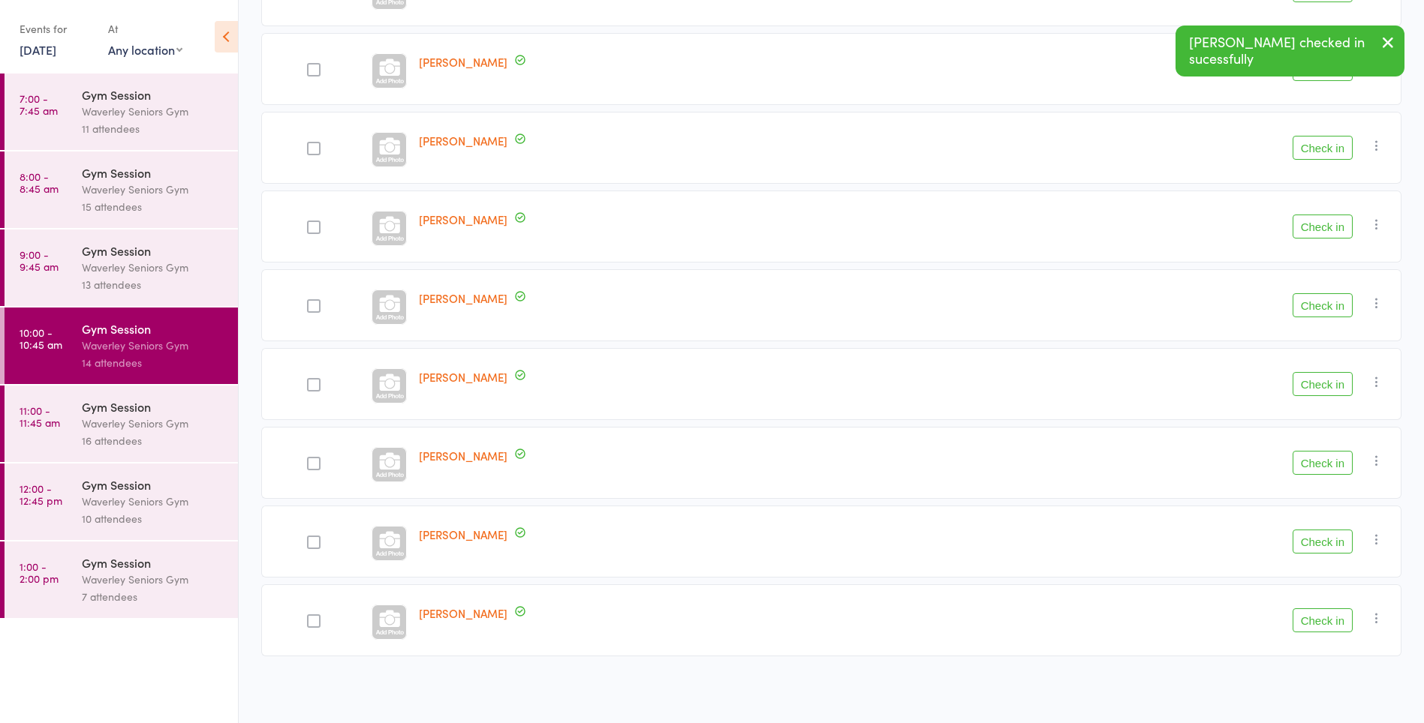
scroll to position [286, 0]
click at [1313, 302] on button "Check in" at bounding box center [1322, 305] width 60 height 24
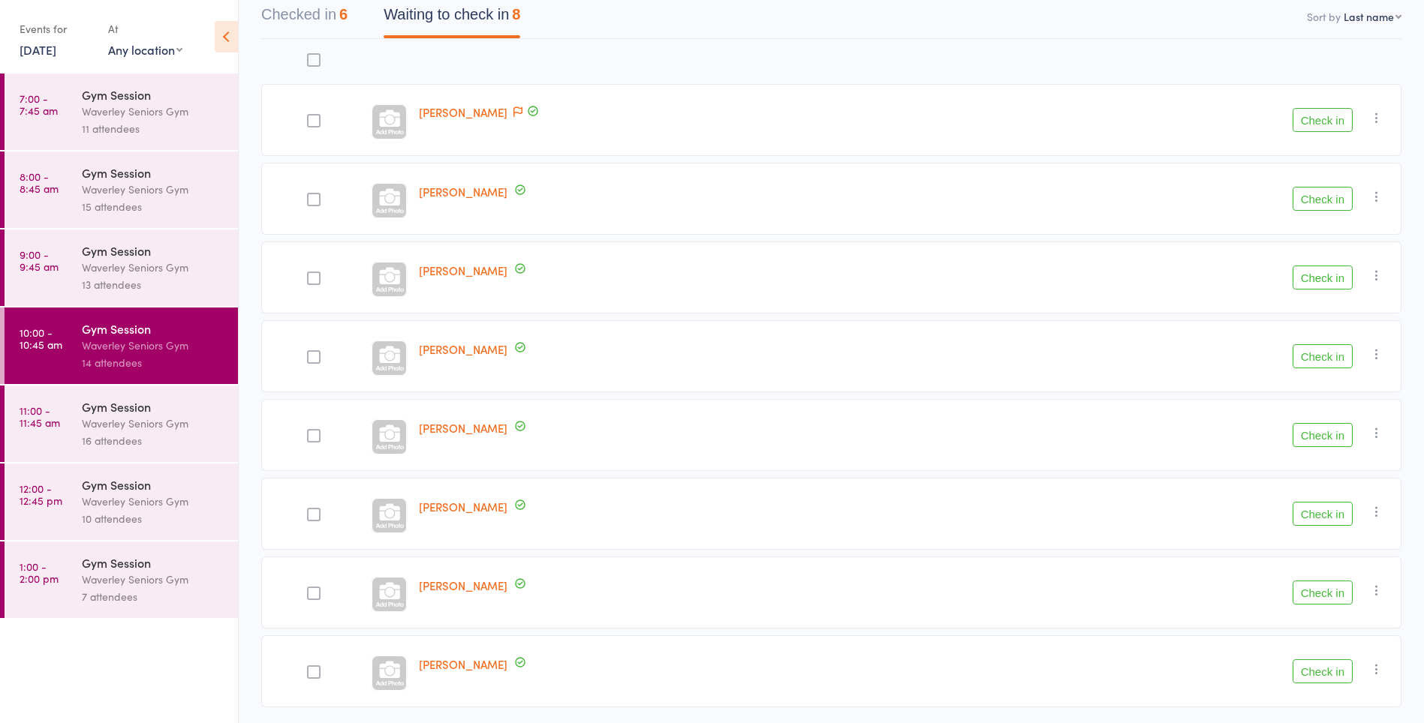
scroll to position [207, 0]
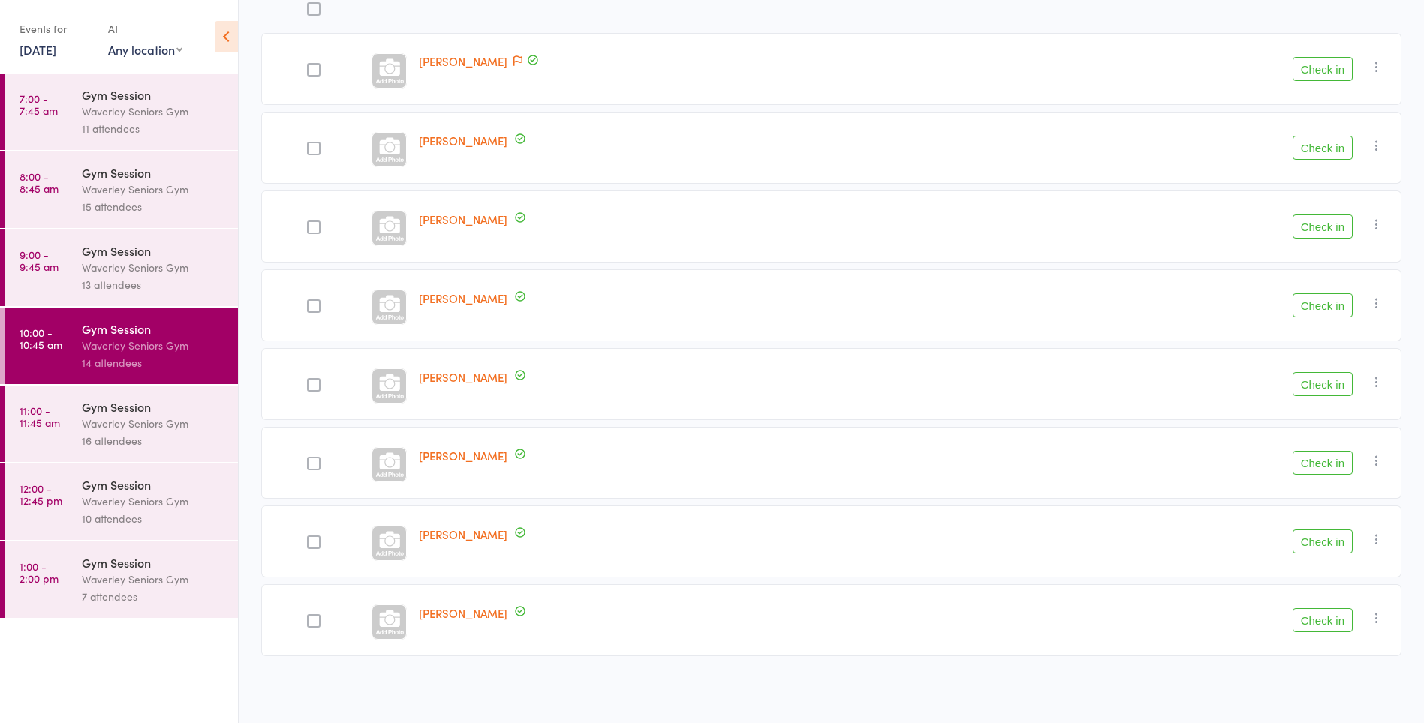
click at [1328, 151] on button "Check in" at bounding box center [1322, 148] width 60 height 24
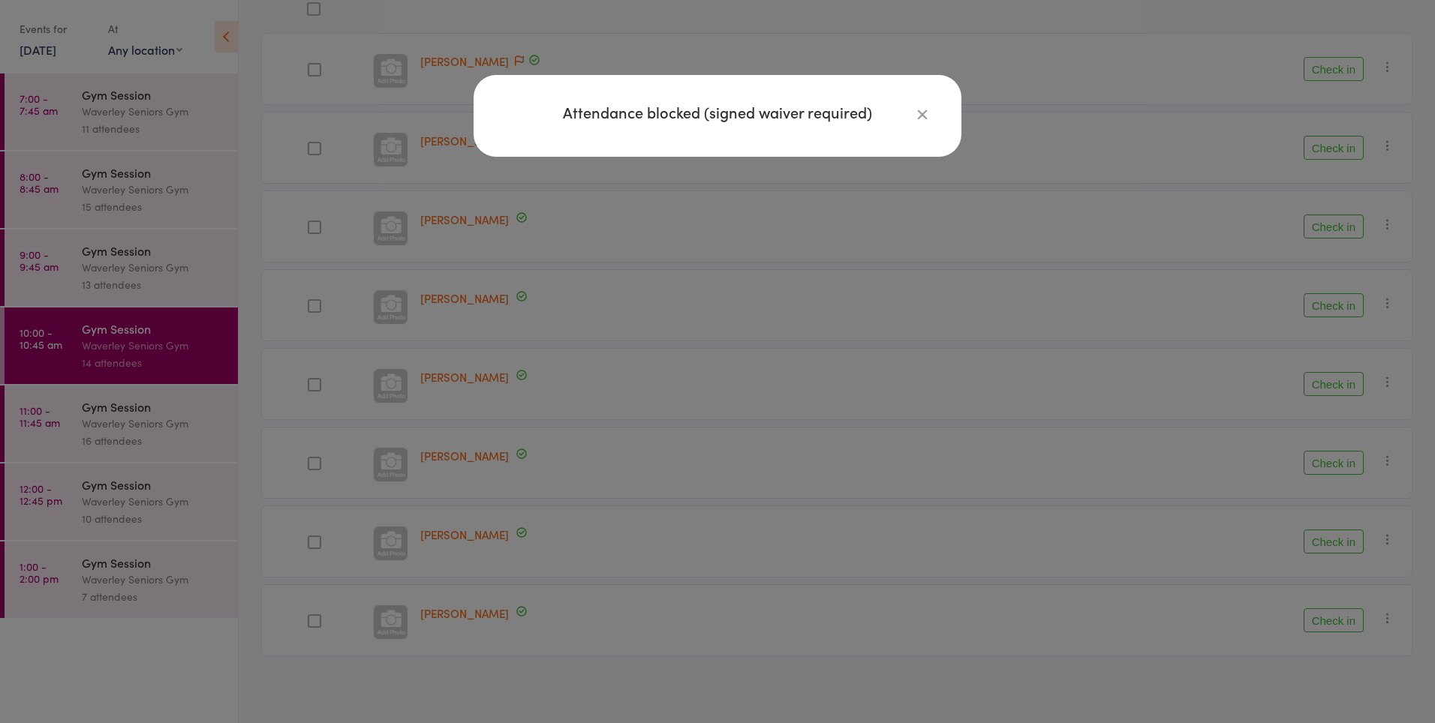
click at [916, 118] on icon "button" at bounding box center [922, 114] width 17 height 17
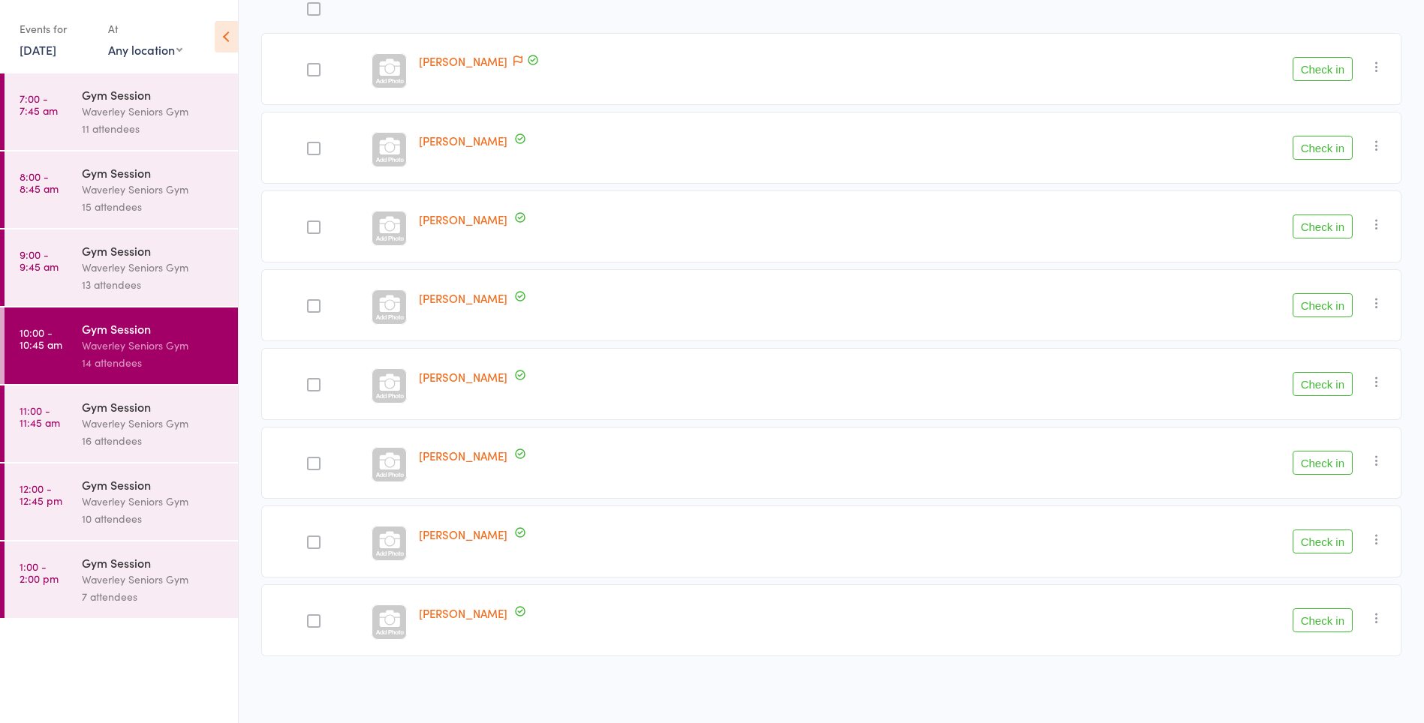
click at [1329, 146] on button "Check in" at bounding box center [1322, 148] width 60 height 24
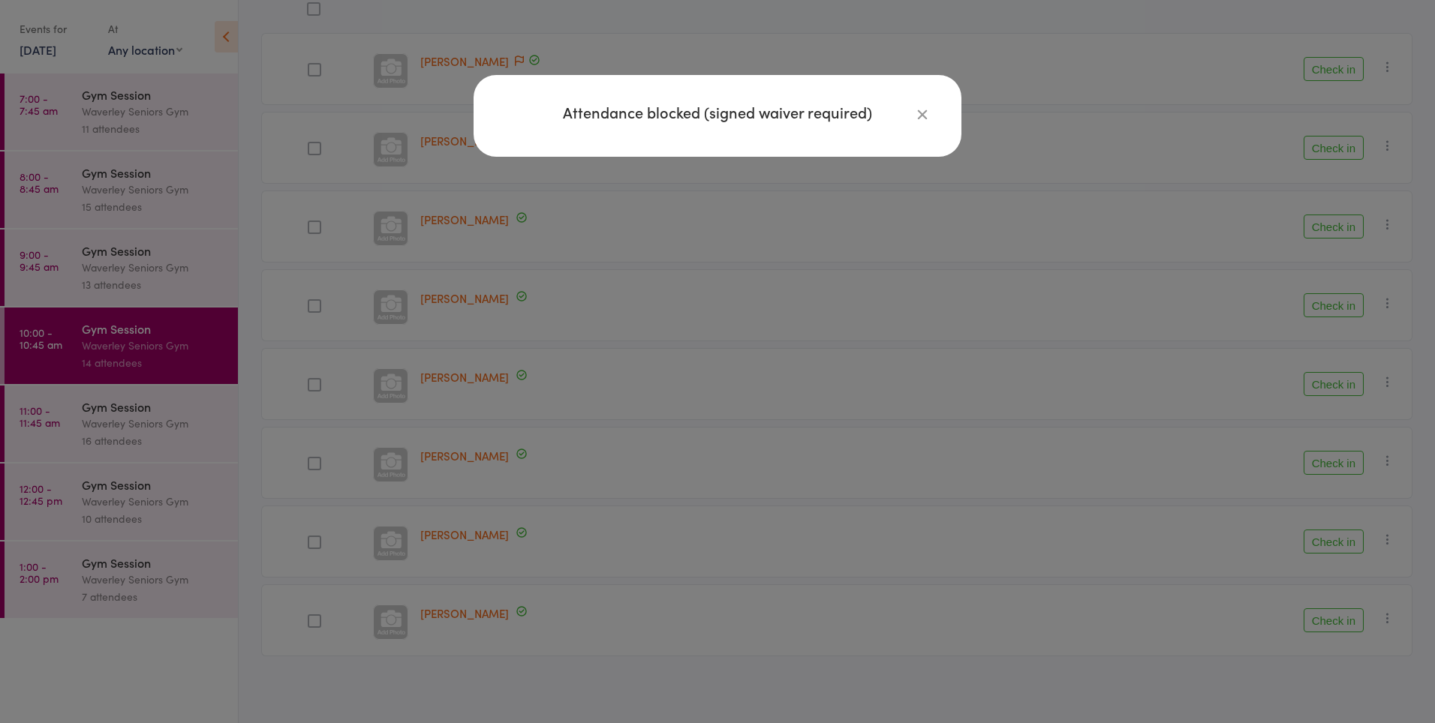
click at [928, 118] on icon "button" at bounding box center [922, 114] width 17 height 17
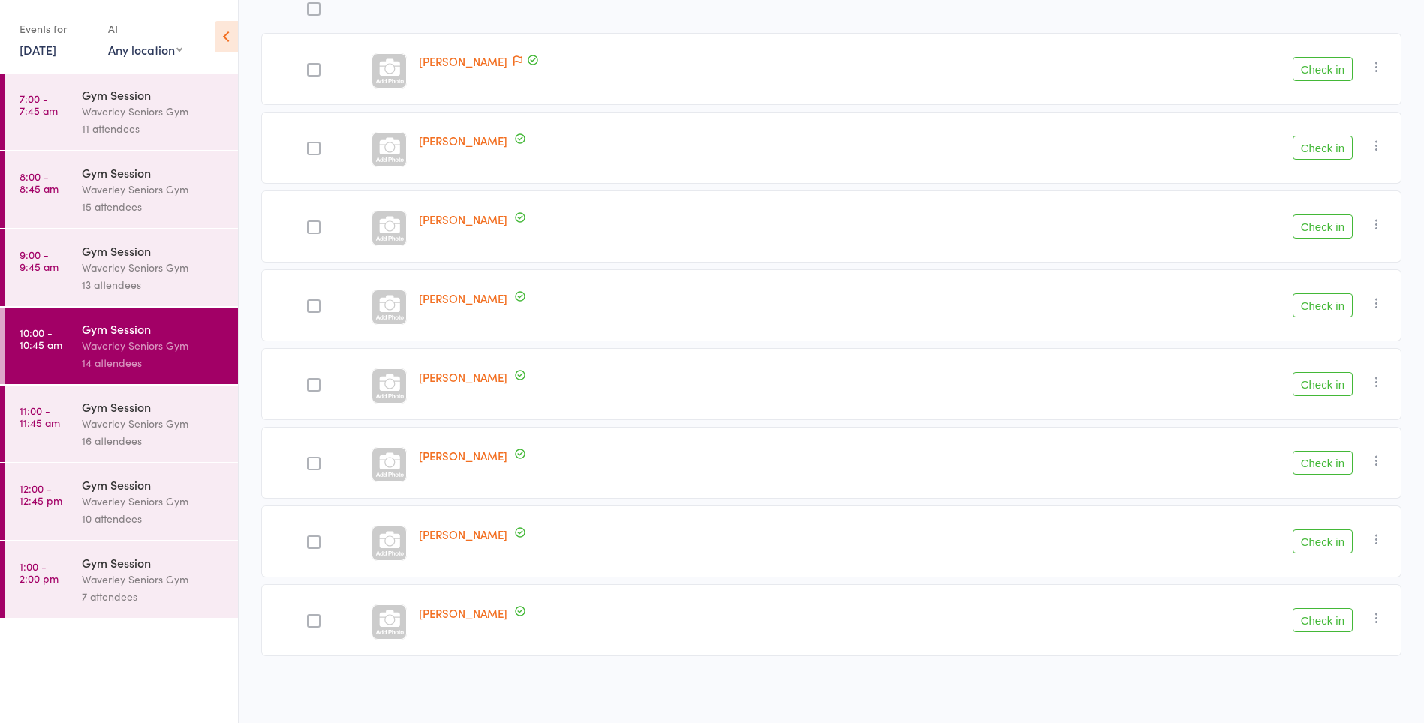
click at [1373, 146] on icon "button" at bounding box center [1376, 145] width 15 height 15
click at [1321, 276] on li "Remove" at bounding box center [1323, 276] width 124 height 20
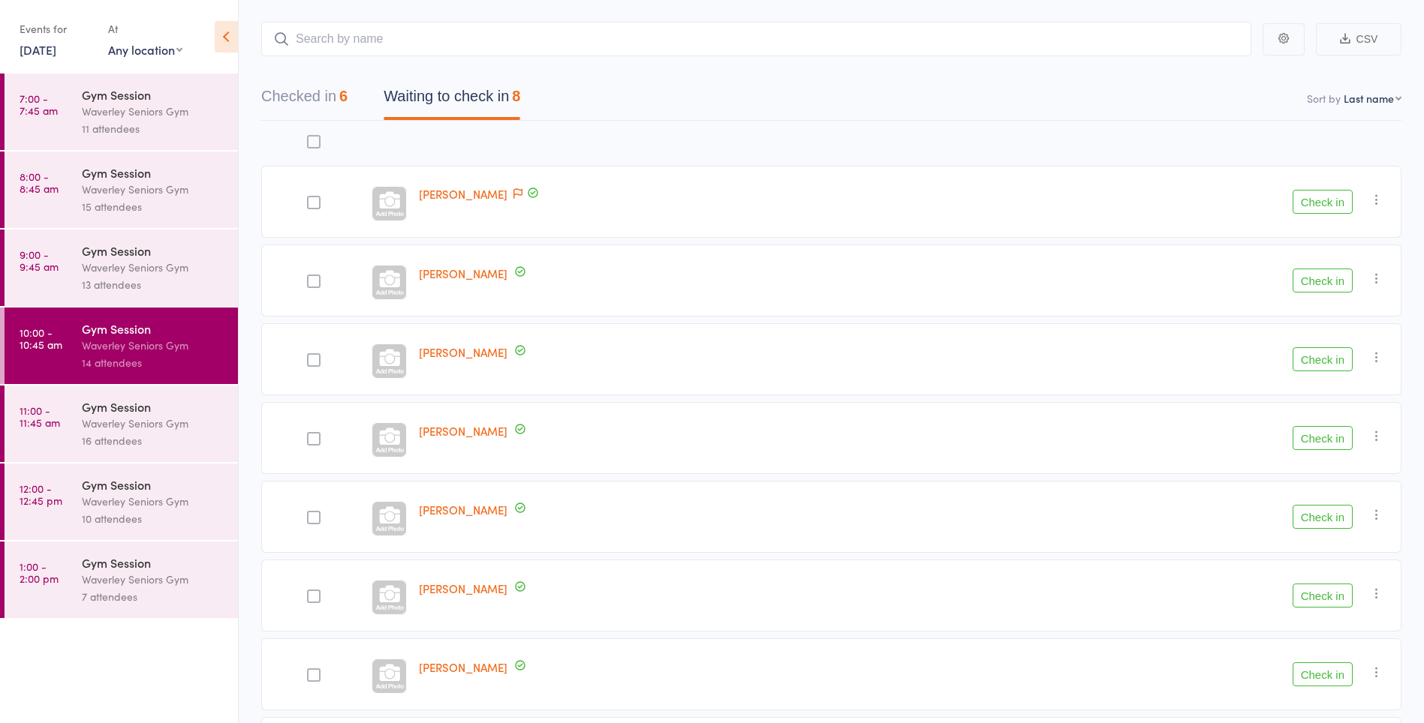
scroll to position [0, 0]
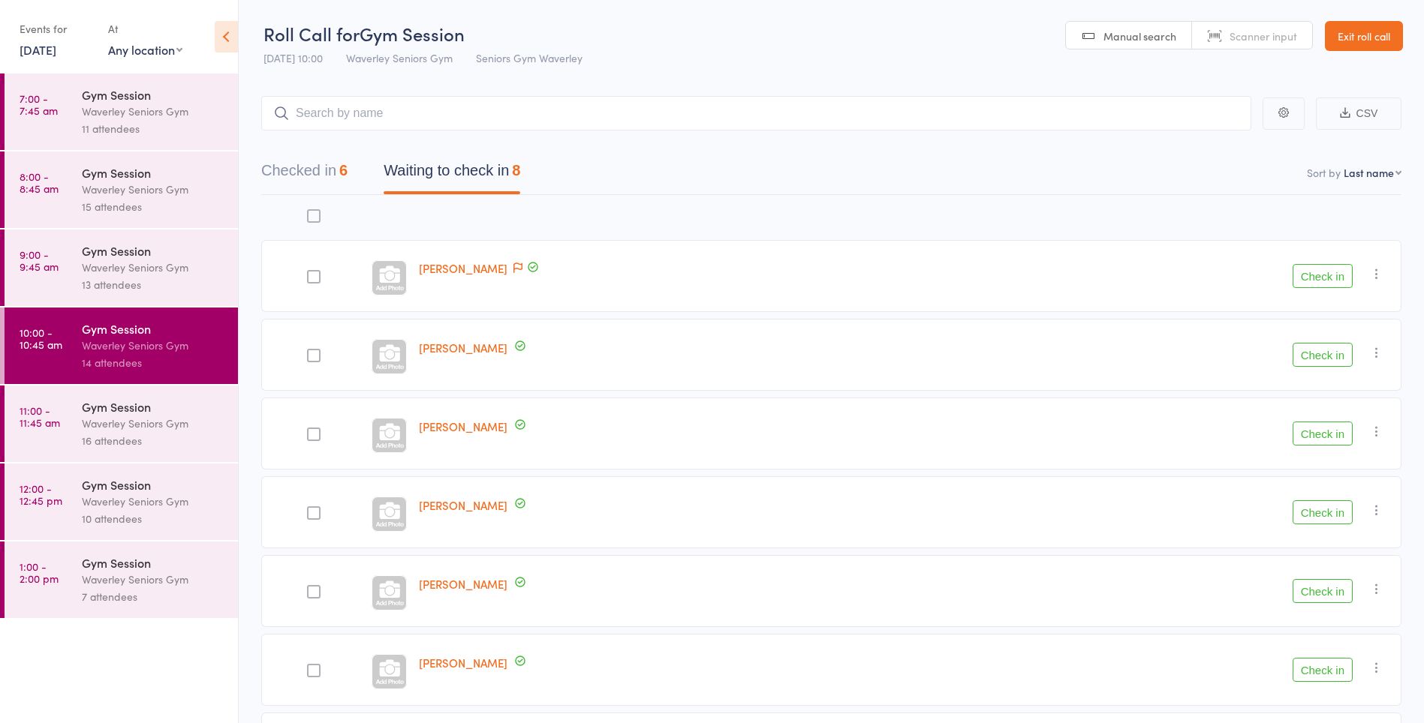
click at [51, 335] on time "10:00 - 10:45 am" at bounding box center [41, 338] width 43 height 24
click at [1374, 352] on icon "button" at bounding box center [1376, 352] width 15 height 15
click at [1310, 486] on li "Remove" at bounding box center [1323, 483] width 124 height 20
click at [333, 174] on button "Checked in 6" at bounding box center [304, 175] width 86 height 40
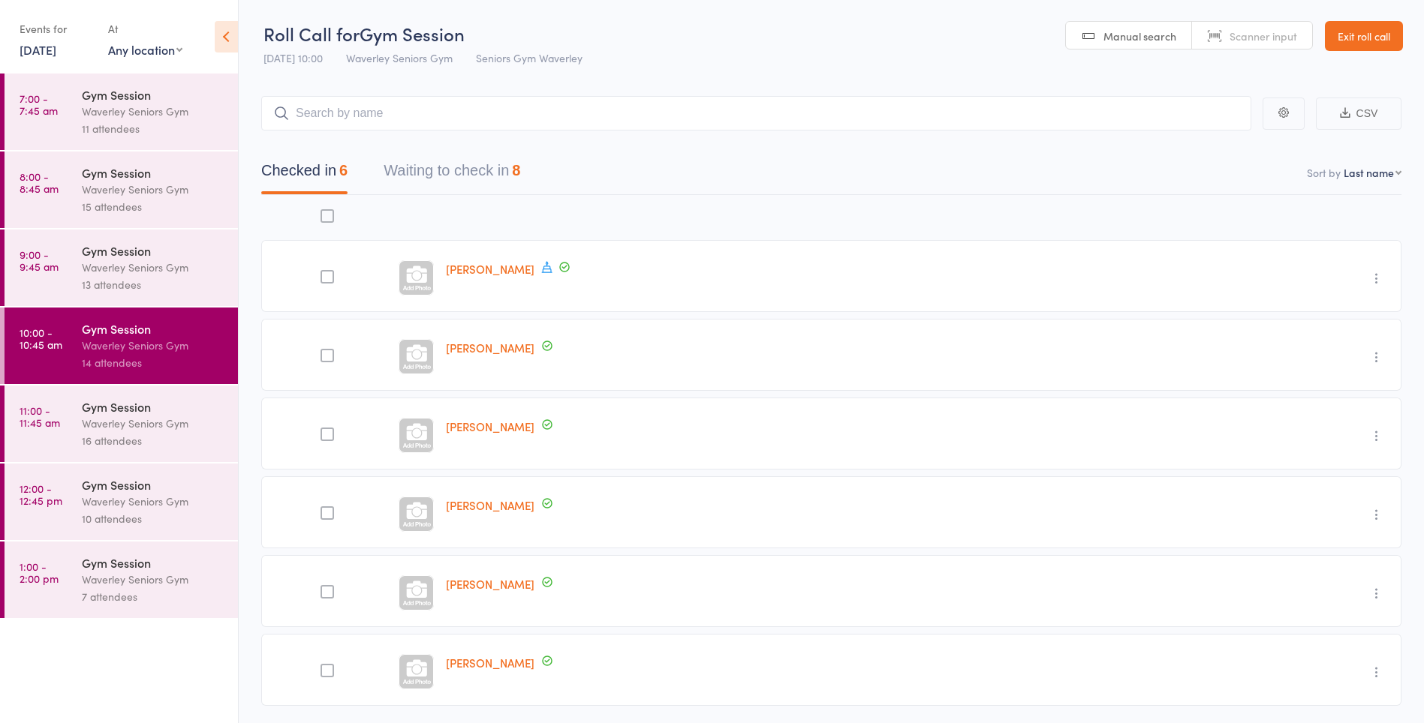
click at [167, 281] on div "13 attendees" at bounding box center [153, 284] width 143 height 17
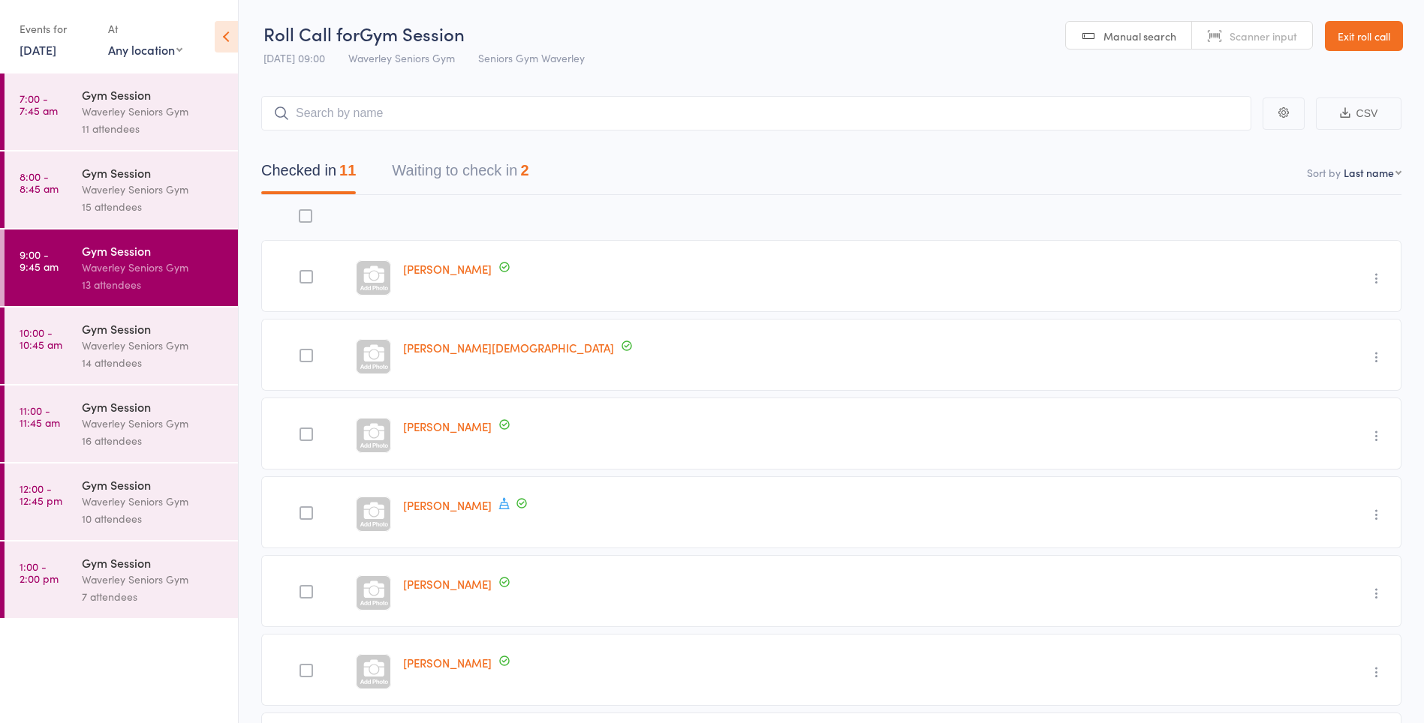
click at [146, 342] on div "Waverley Seniors Gym" at bounding box center [153, 345] width 143 height 17
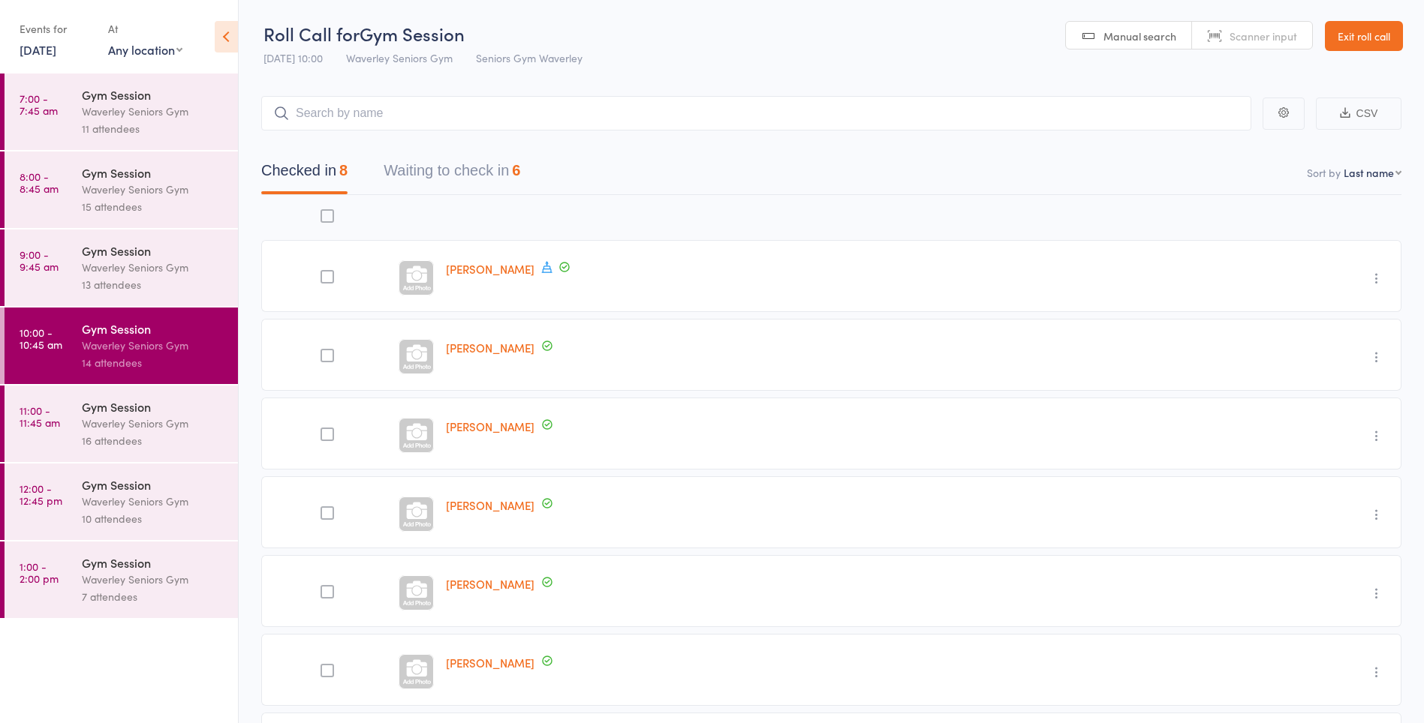
click at [515, 172] on button "Waiting to check in 6" at bounding box center [451, 175] width 137 height 40
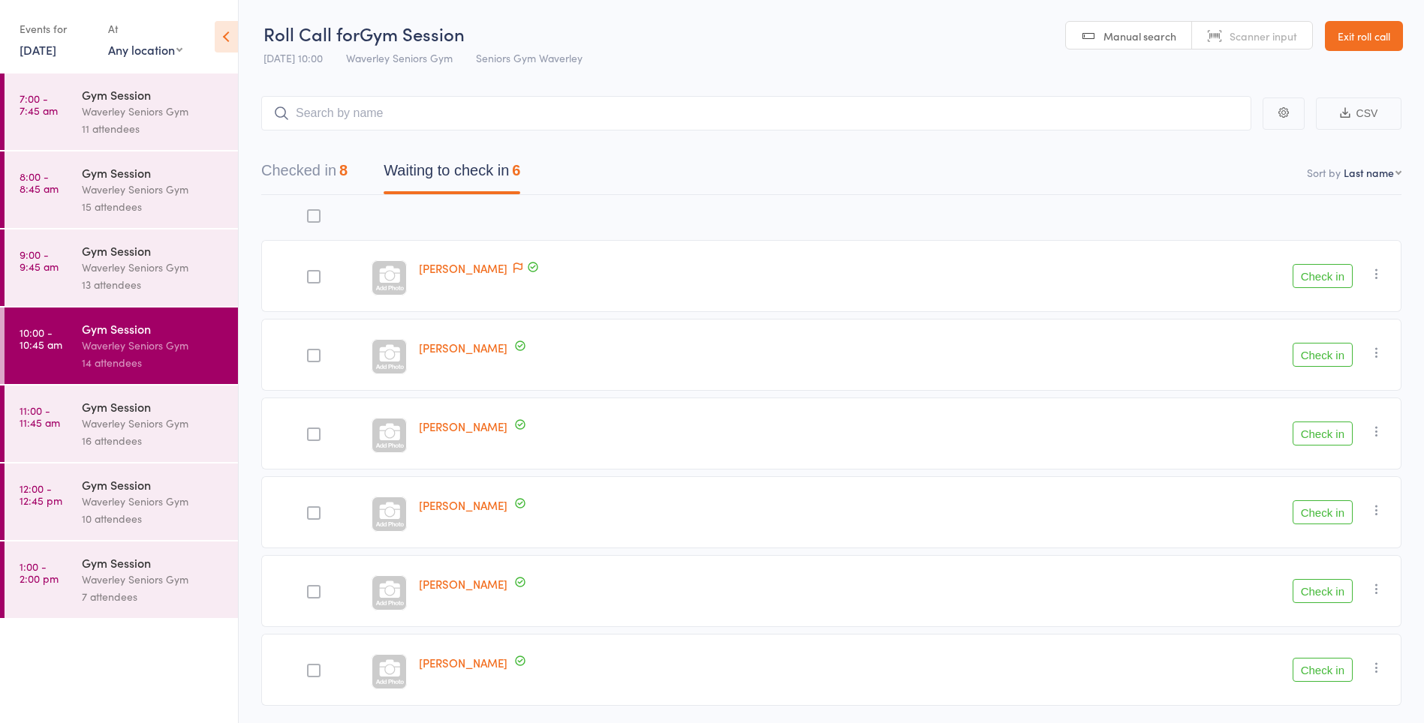
click at [1381, 358] on icon "button" at bounding box center [1376, 352] width 15 height 15
click at [1308, 480] on li "Remove" at bounding box center [1323, 483] width 124 height 20
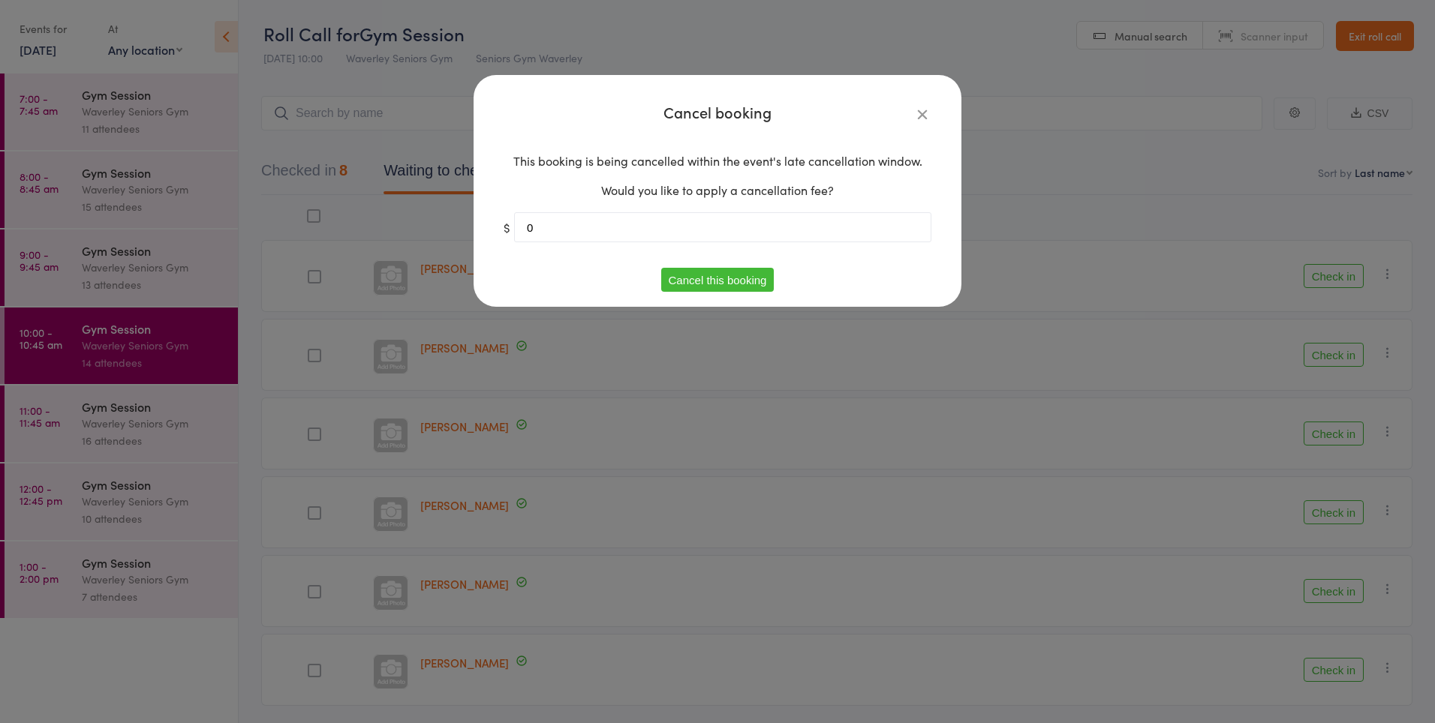
click at [726, 282] on button "Cancel this booking" at bounding box center [717, 280] width 113 height 24
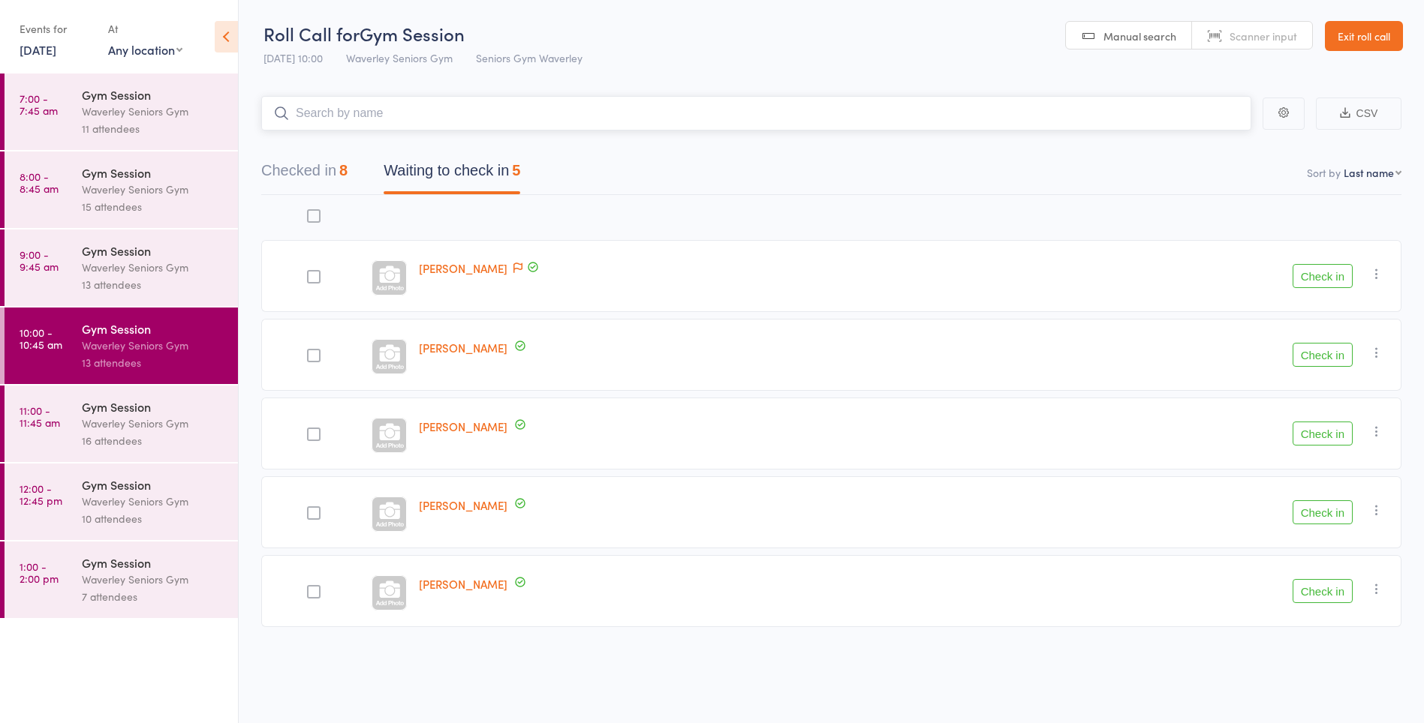
click at [837, 128] on input "search" at bounding box center [756, 113] width 990 height 35
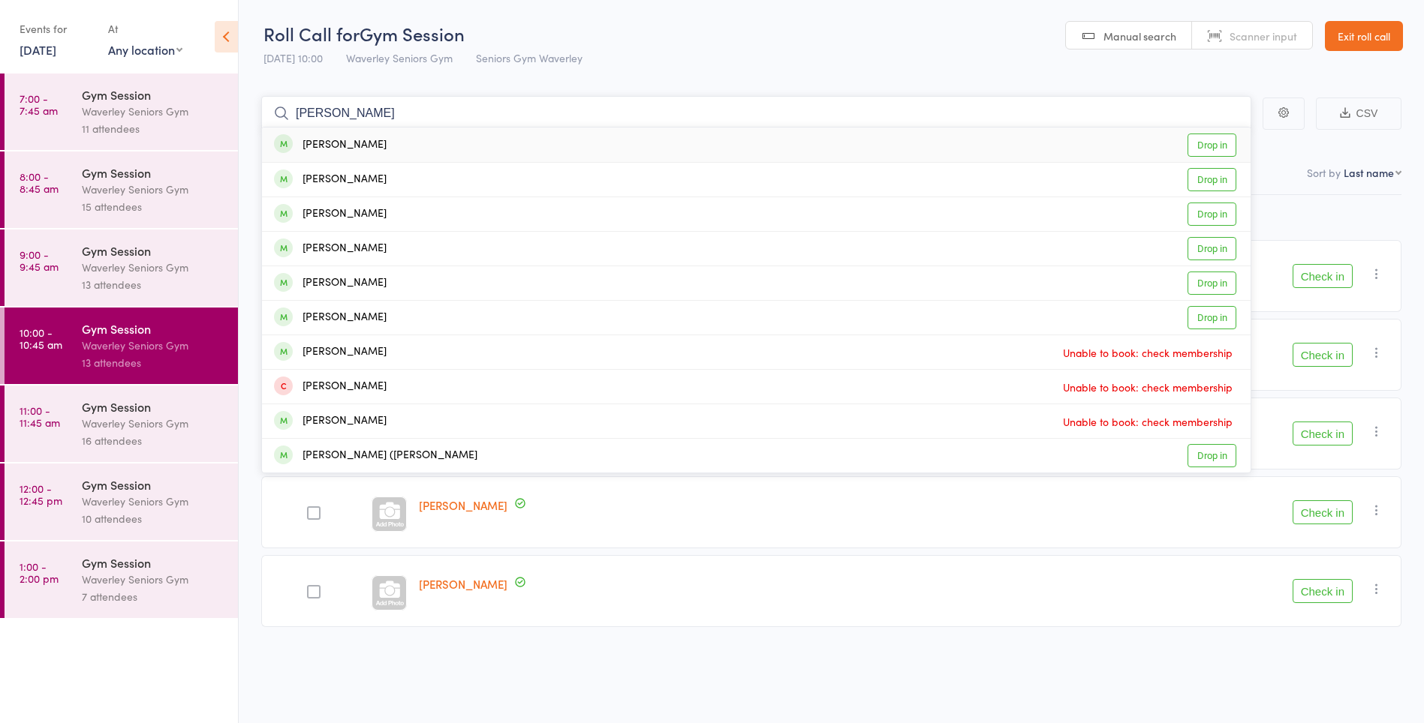
type input "john"
click at [1210, 149] on link "Drop in" at bounding box center [1211, 145] width 49 height 23
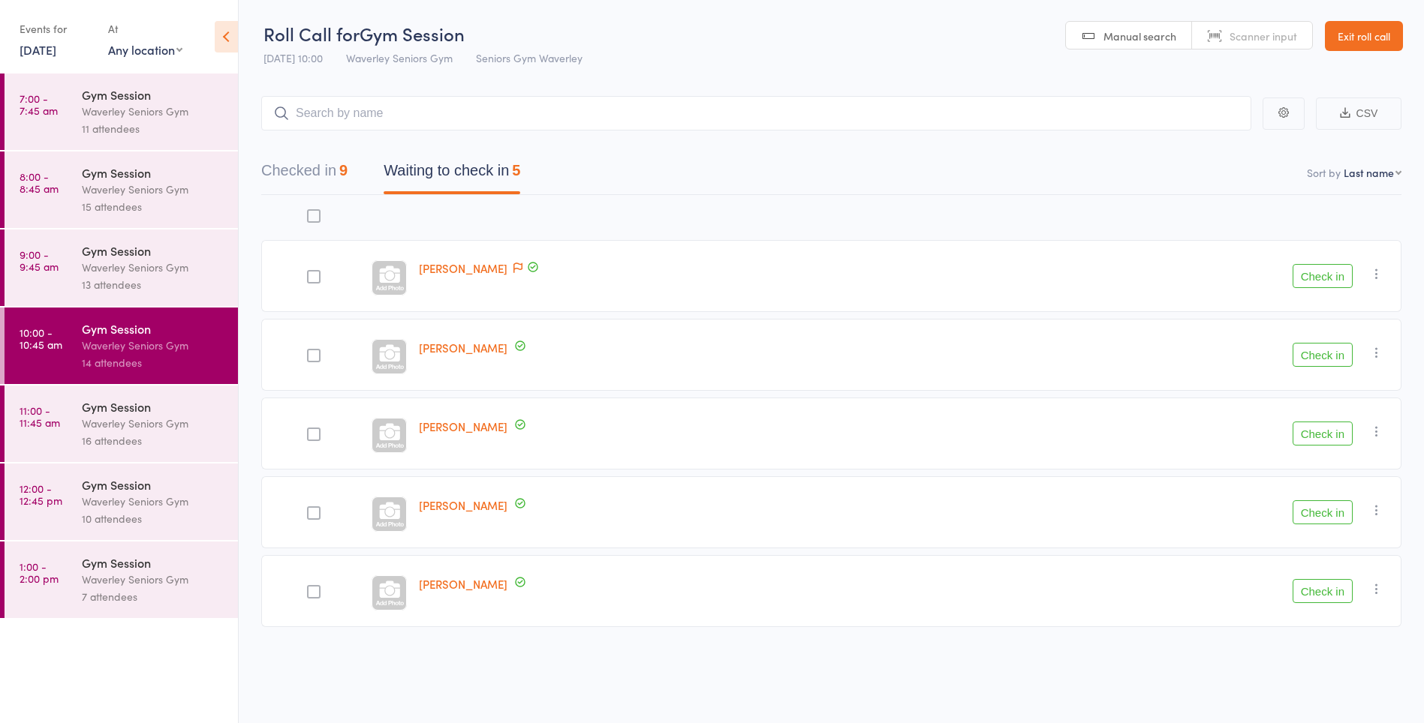
click at [1321, 506] on button "Check in" at bounding box center [1322, 513] width 60 height 24
click at [1318, 437] on button "Check in" at bounding box center [1322, 434] width 60 height 24
click at [1330, 279] on button "Check in" at bounding box center [1322, 276] width 60 height 24
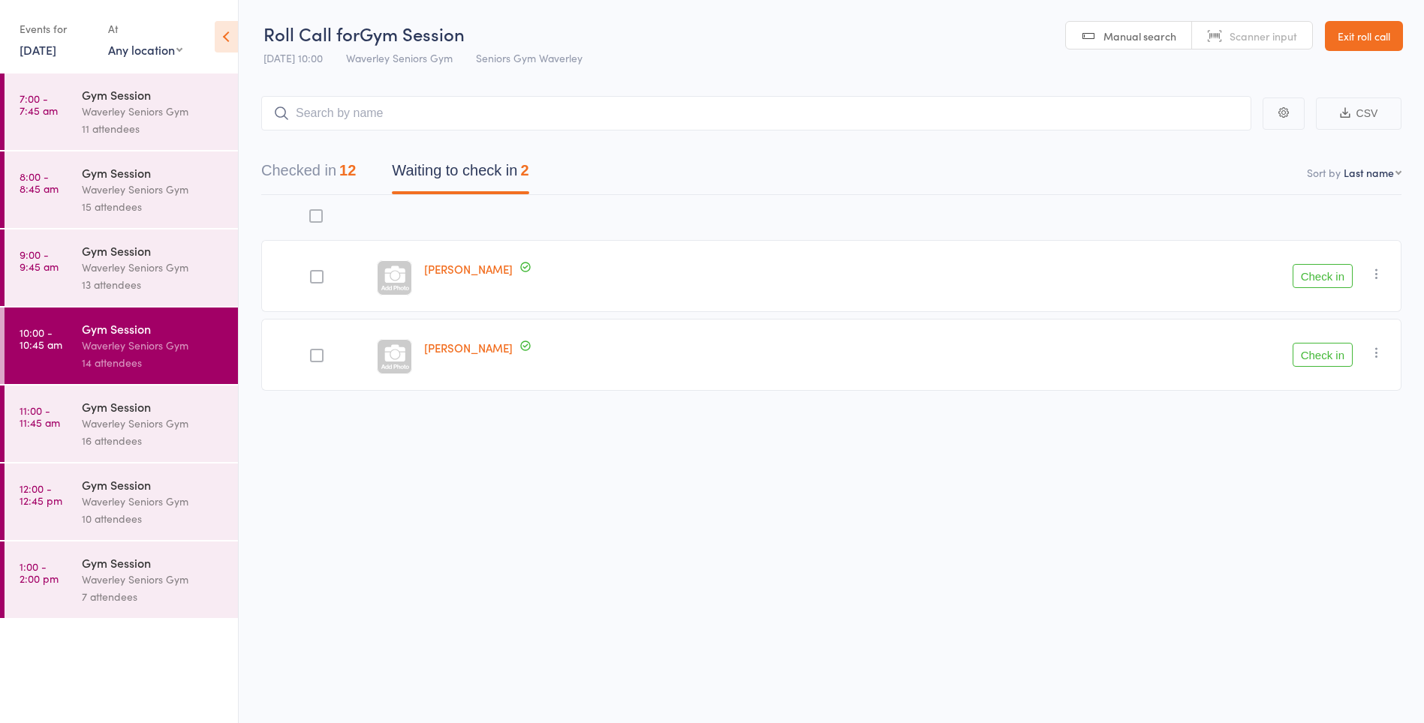
click at [1300, 279] on button "Check in" at bounding box center [1322, 276] width 60 height 24
click at [1376, 277] on icon "button" at bounding box center [1376, 273] width 15 height 15
click at [1334, 428] on li "Mark absent" at bounding box center [1323, 424] width 124 height 20
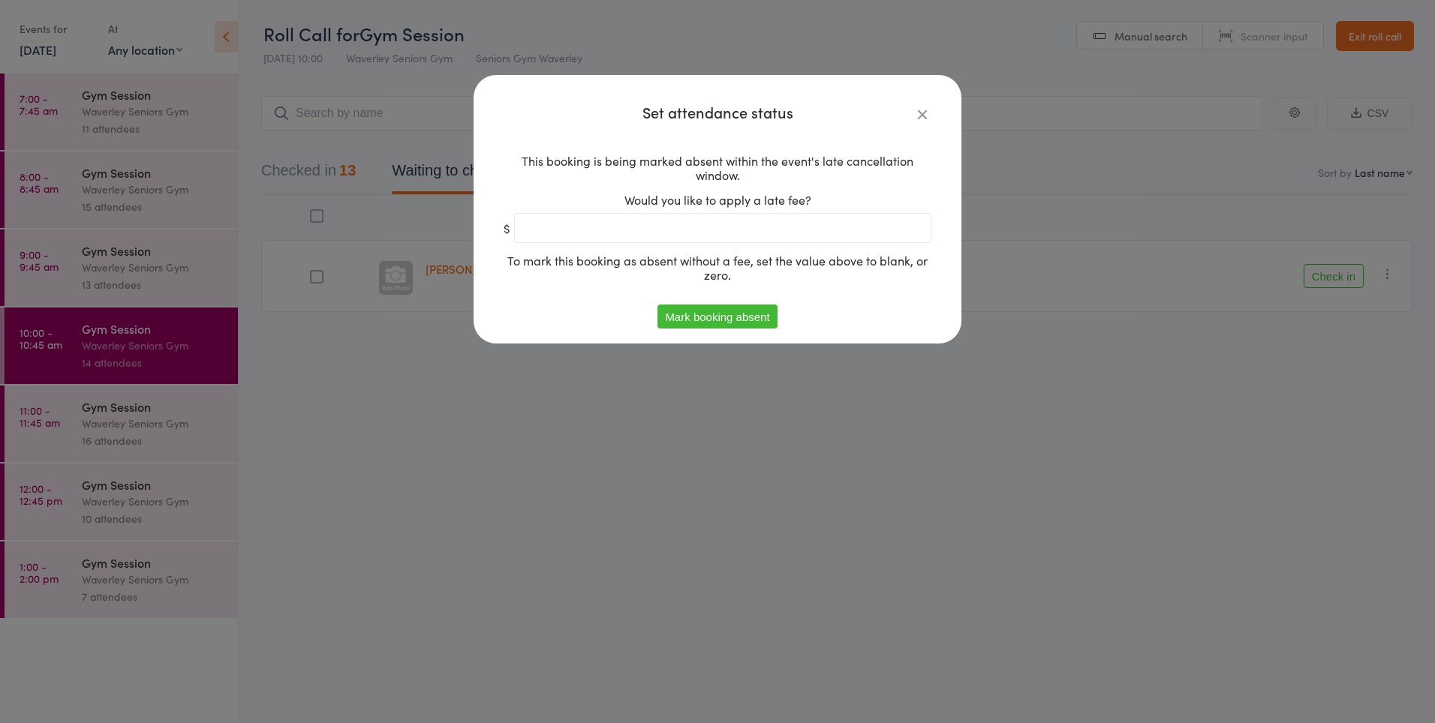
click at [747, 311] on button "Mark booking absent" at bounding box center [716, 317] width 119 height 24
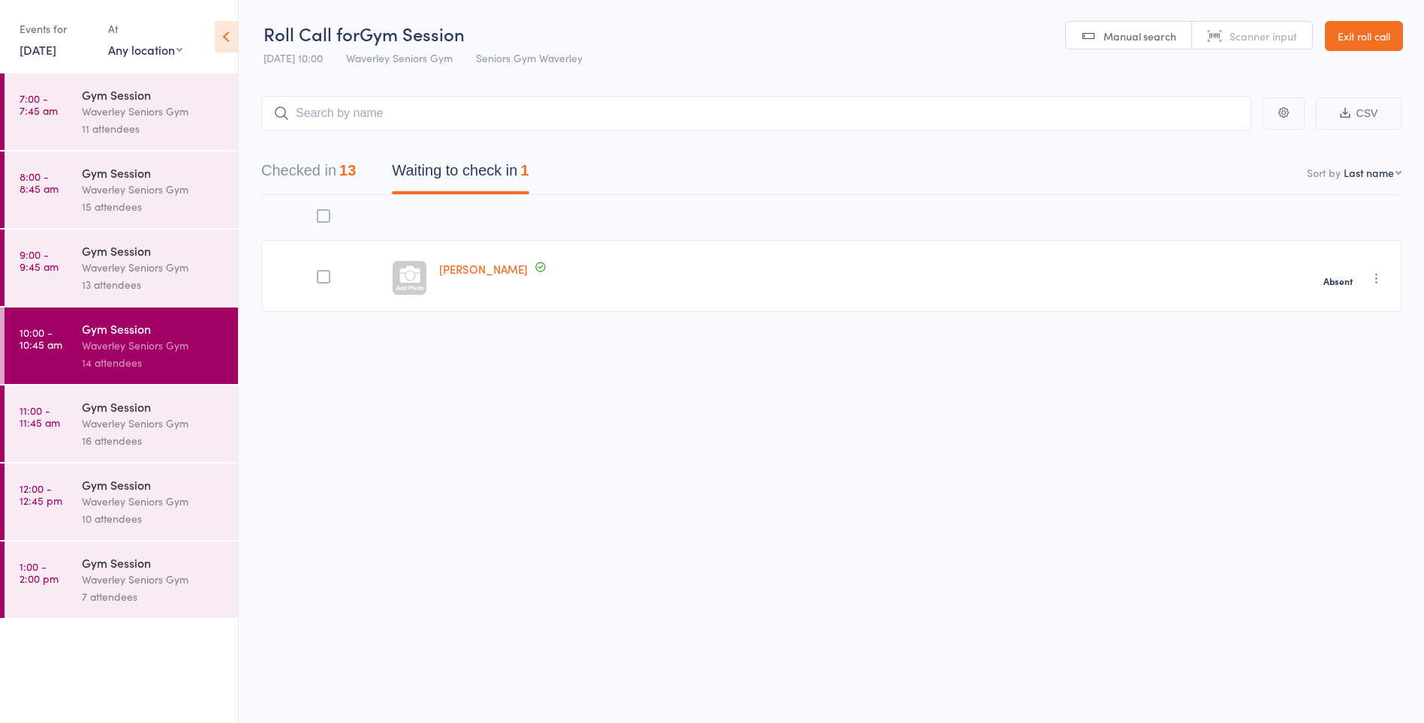
click at [127, 440] on div "16 attendees" at bounding box center [153, 440] width 143 height 17
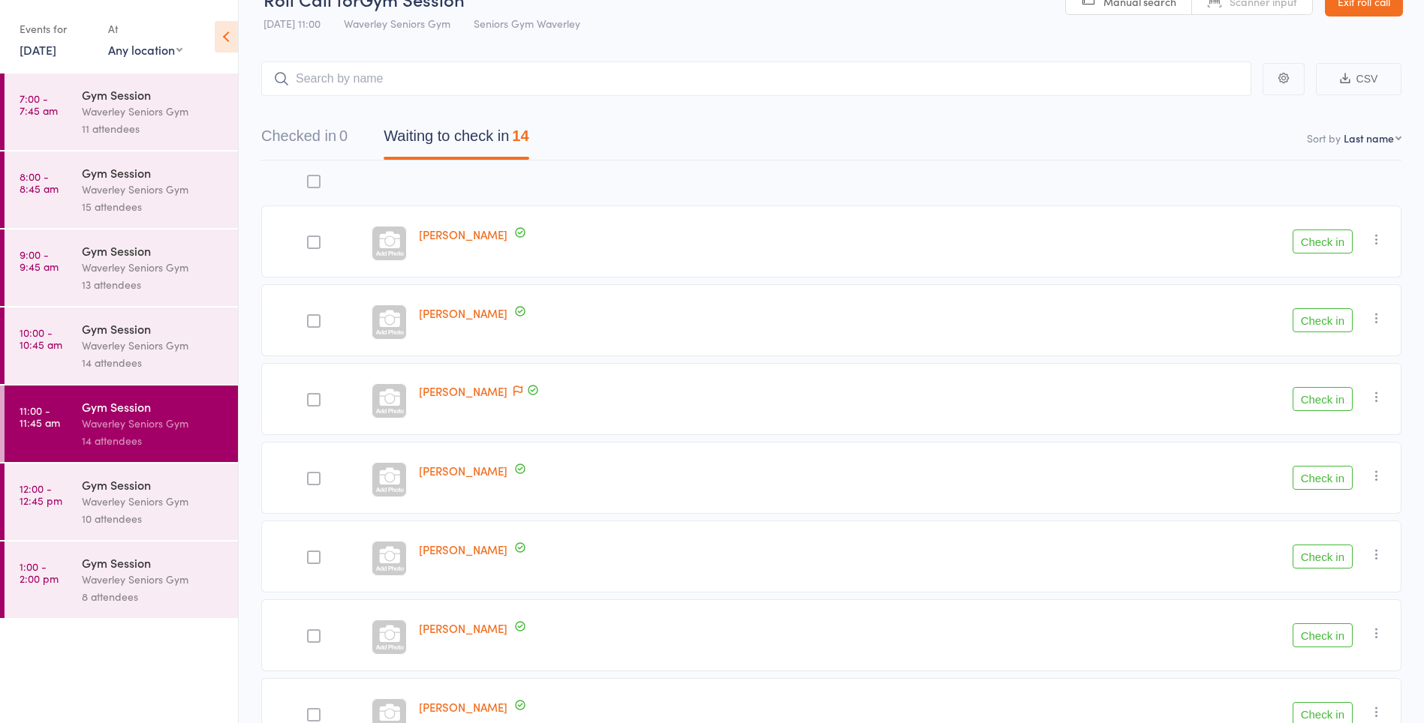
scroll to position [32, 0]
click at [152, 339] on div "Waverley Seniors Gym" at bounding box center [153, 345] width 143 height 17
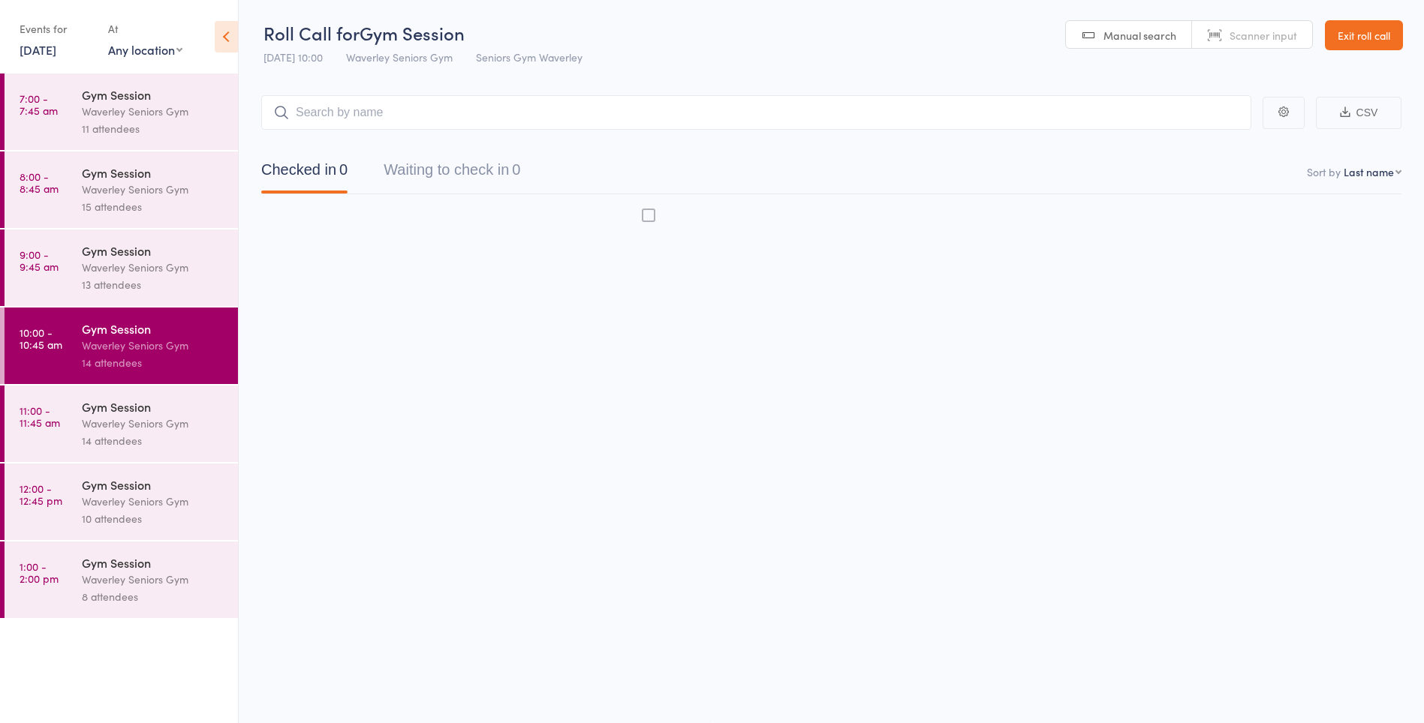
scroll to position [1, 0]
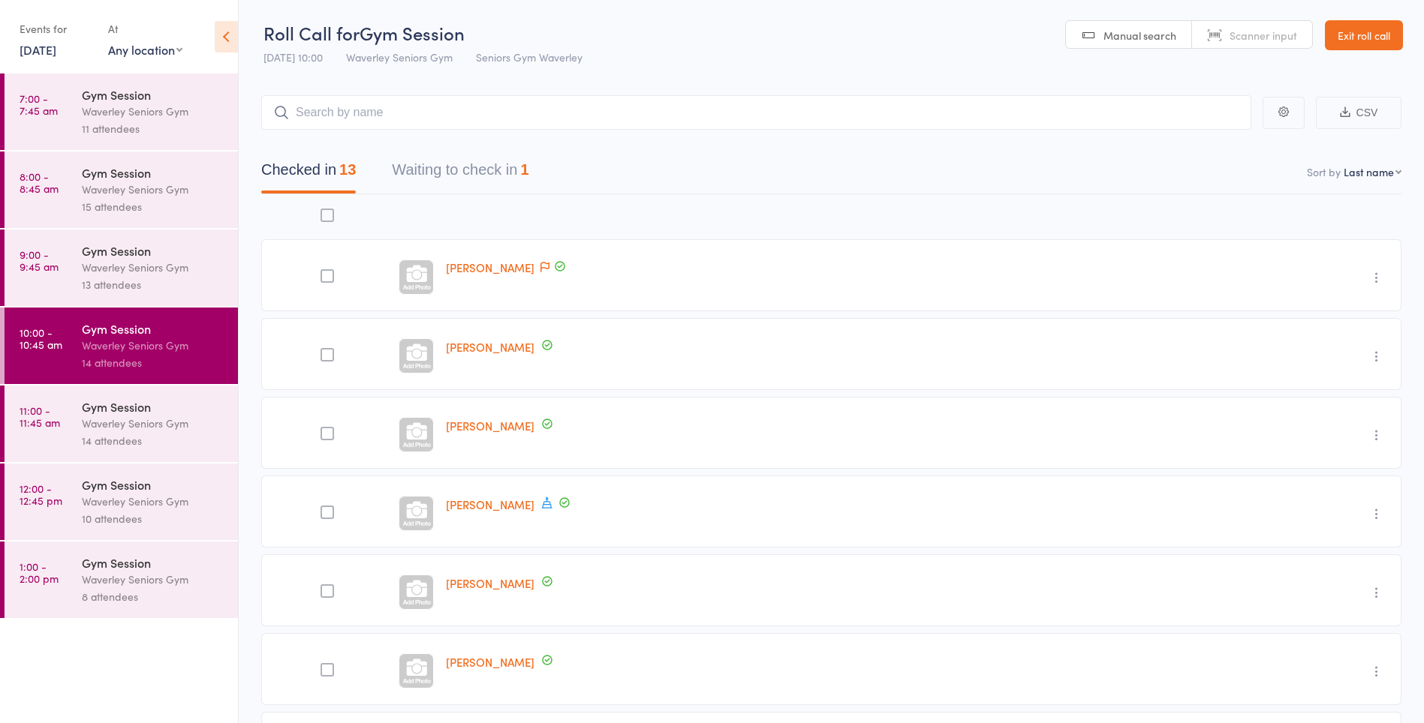
click at [446, 167] on button "Waiting to check in 1" at bounding box center [460, 174] width 137 height 40
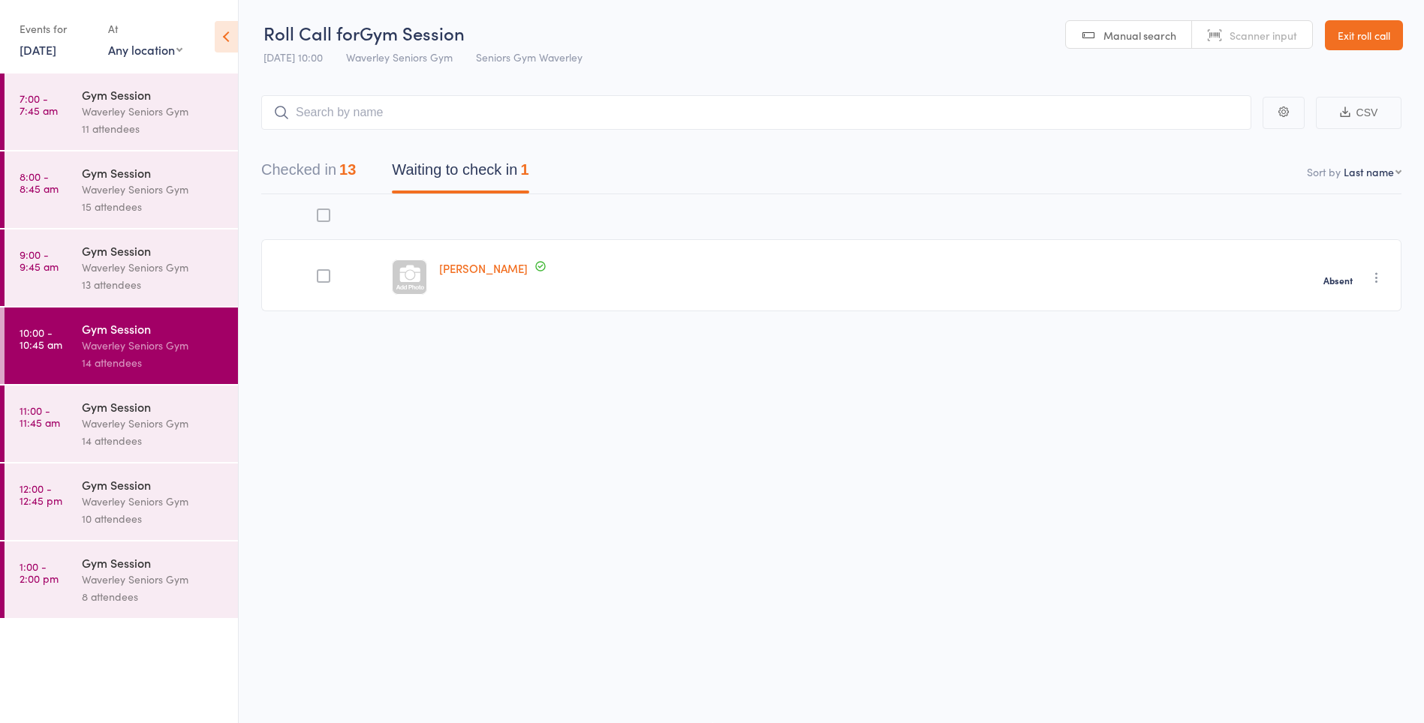
click at [140, 269] on div "Waverley Seniors Gym" at bounding box center [153, 267] width 143 height 17
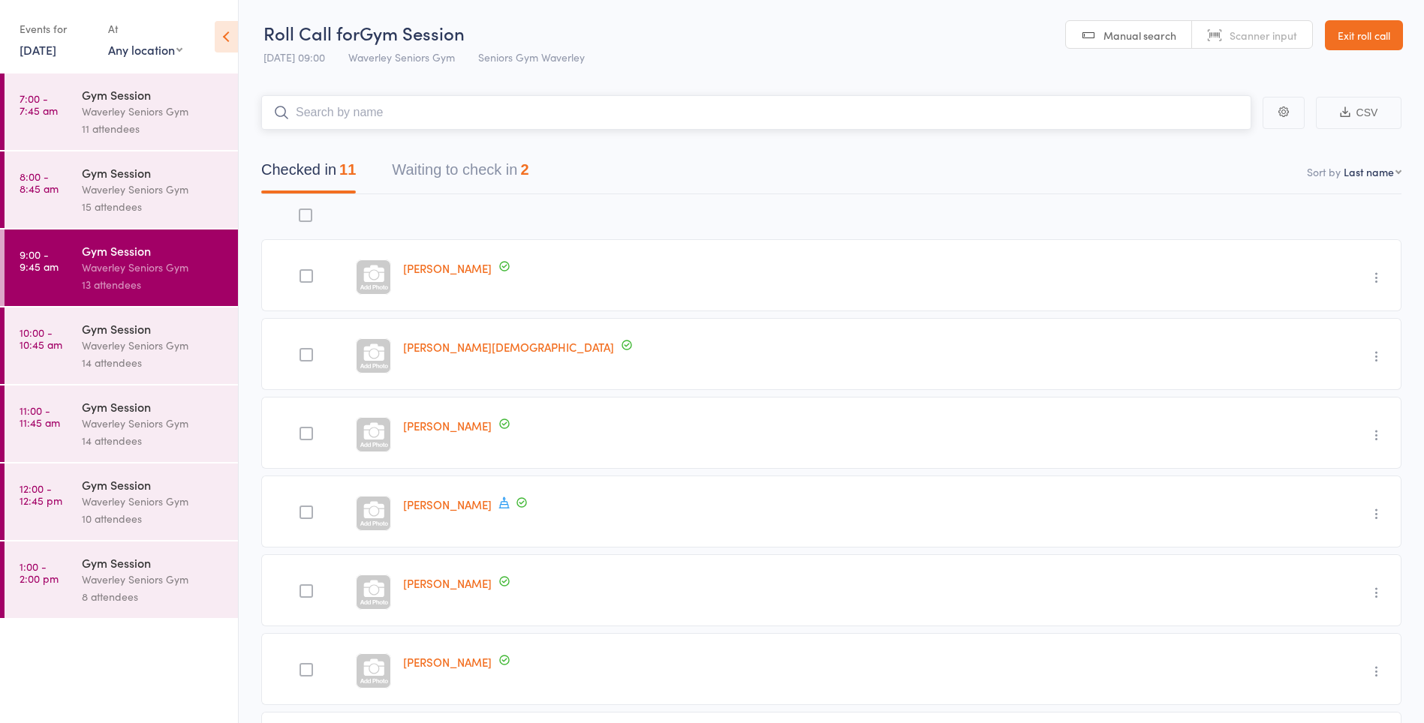
click at [461, 176] on button "Waiting to check in 2" at bounding box center [460, 174] width 137 height 40
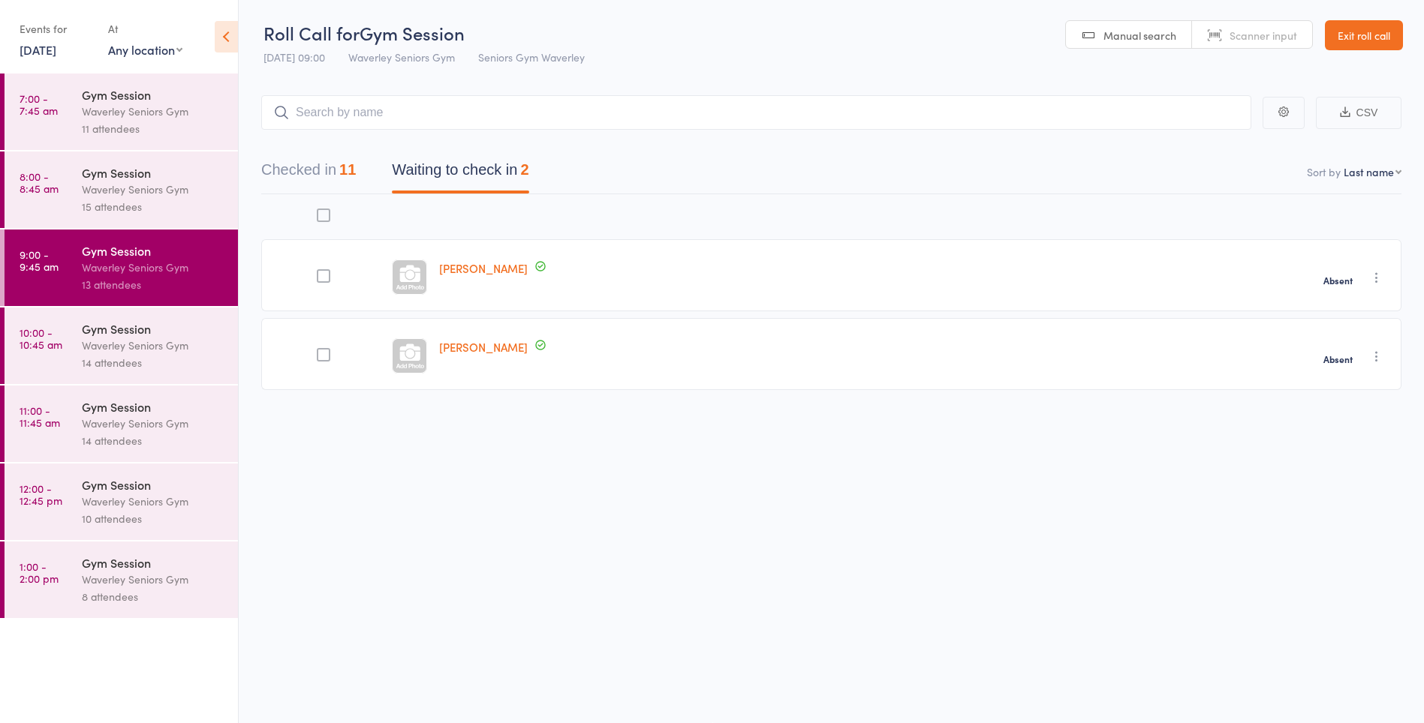
click at [151, 182] on div "Waverley Seniors Gym" at bounding box center [153, 189] width 143 height 17
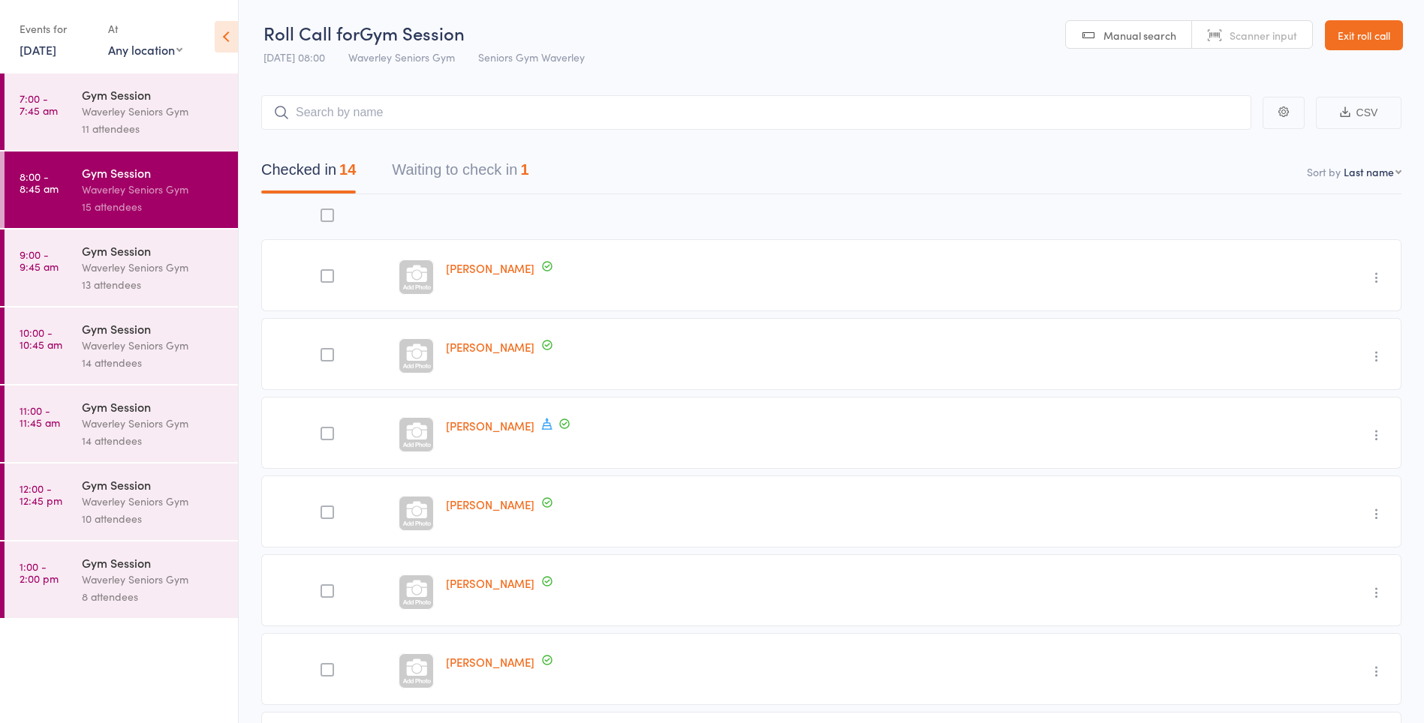
click at [453, 175] on button "Waiting to check in 1" at bounding box center [460, 174] width 137 height 40
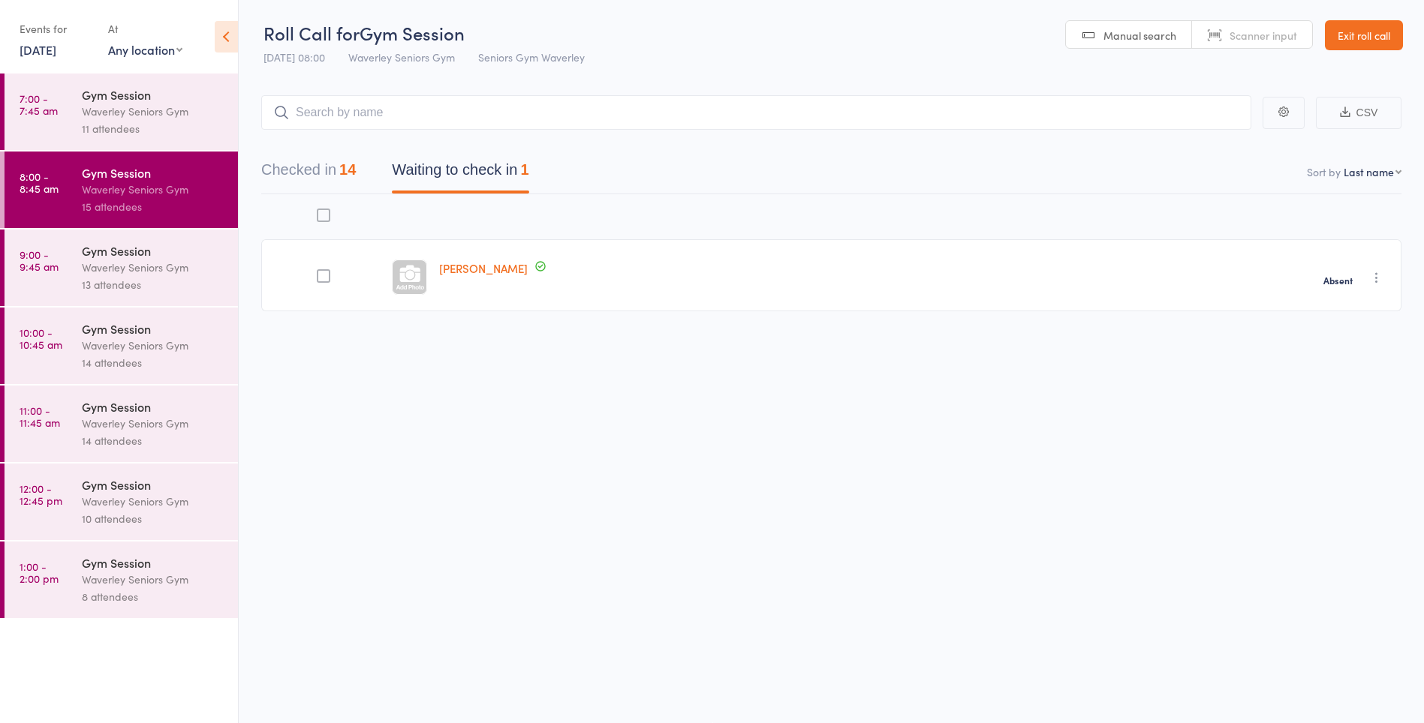
click at [156, 107] on div "Waverley Seniors Gym" at bounding box center [153, 111] width 143 height 17
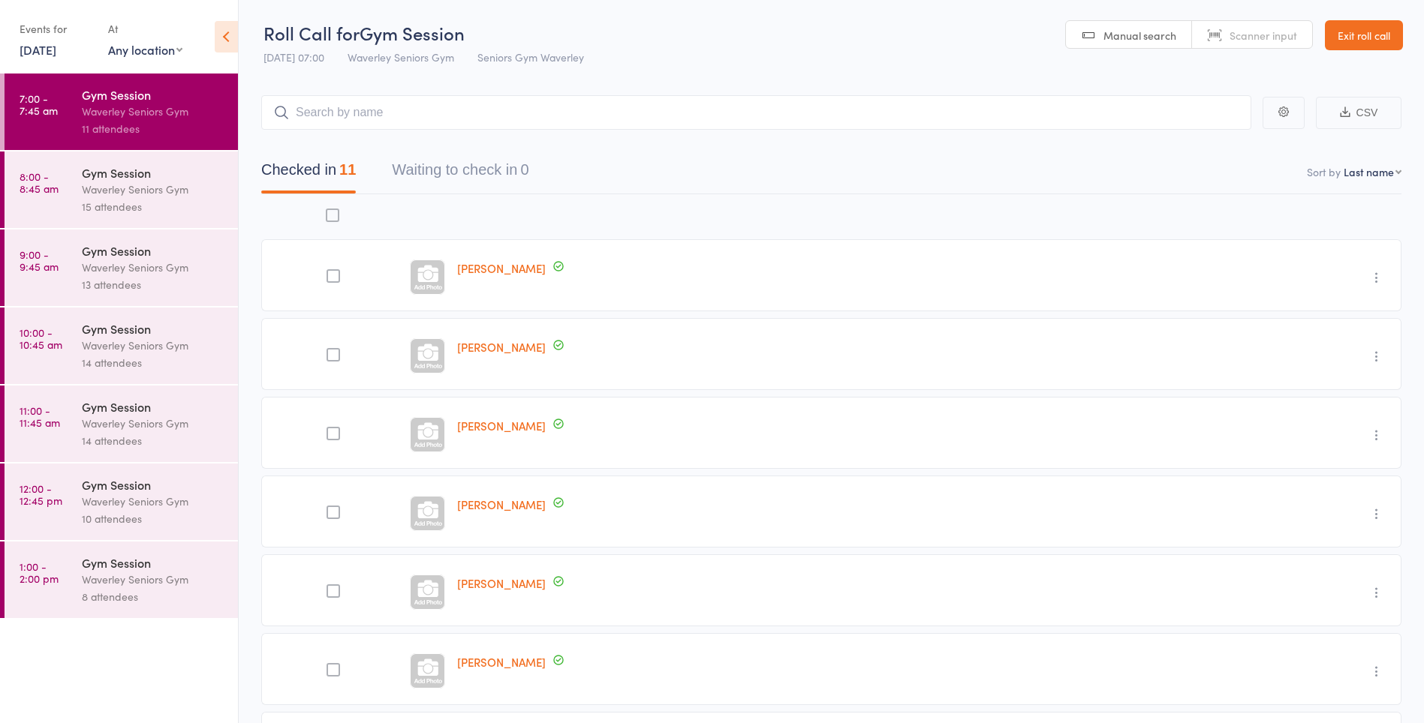
click at [130, 413] on div "Gym Session" at bounding box center [153, 406] width 143 height 17
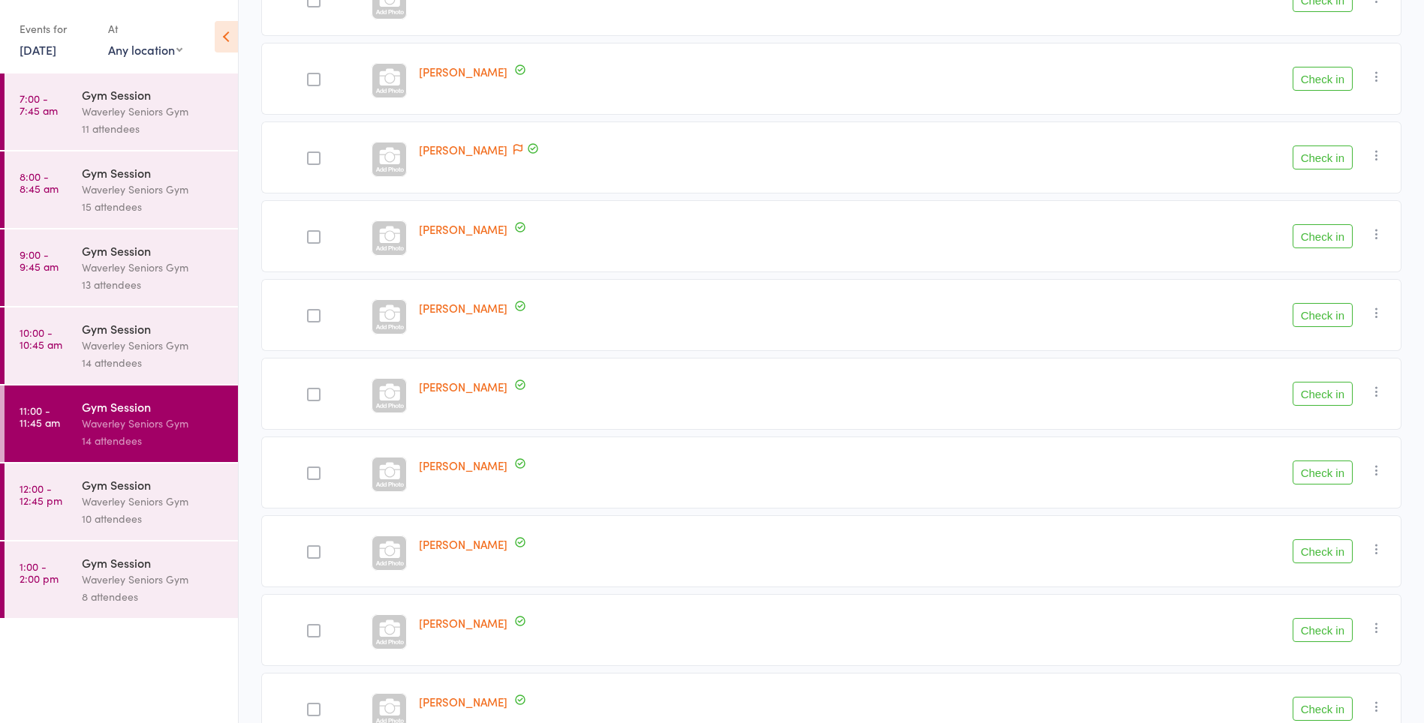
scroll to position [284, 0]
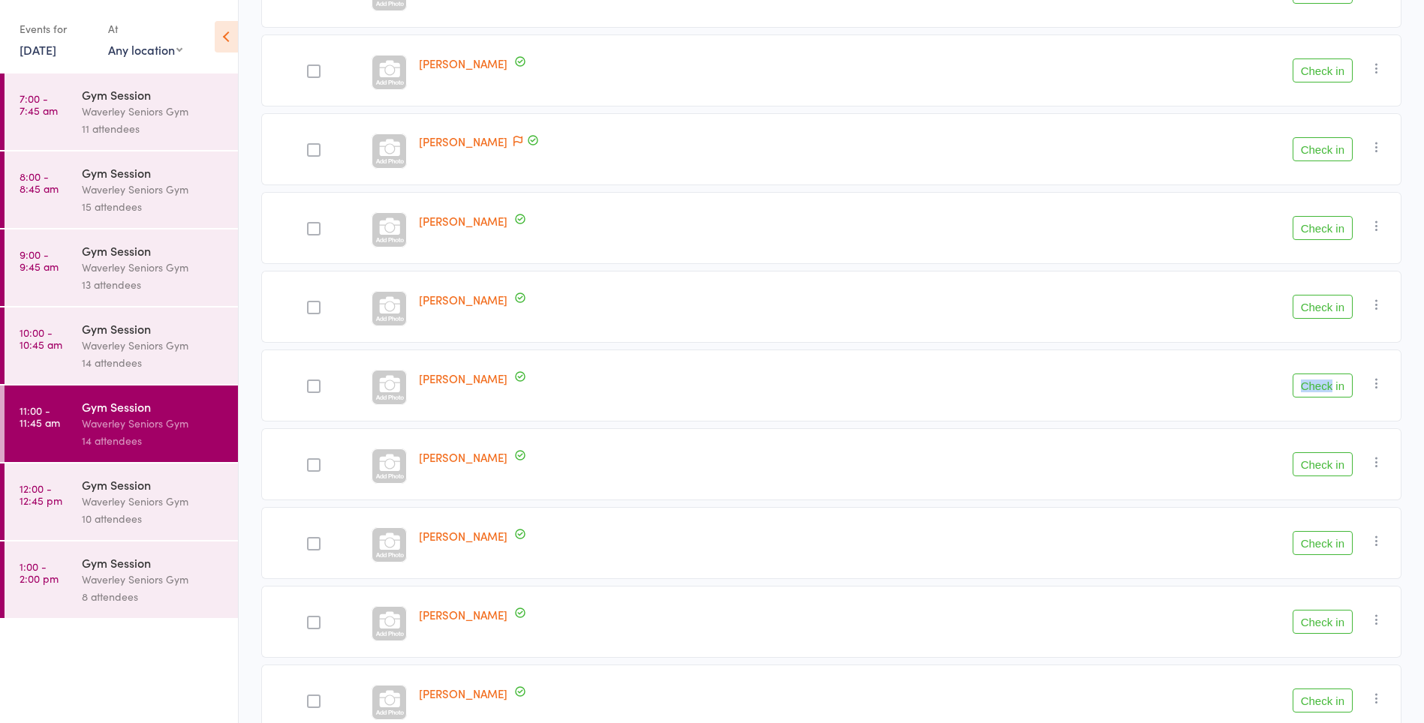
click at [180, 438] on div "14 attendees" at bounding box center [153, 440] width 143 height 17
click at [1309, 148] on button "Check in" at bounding box center [1322, 148] width 60 height 24
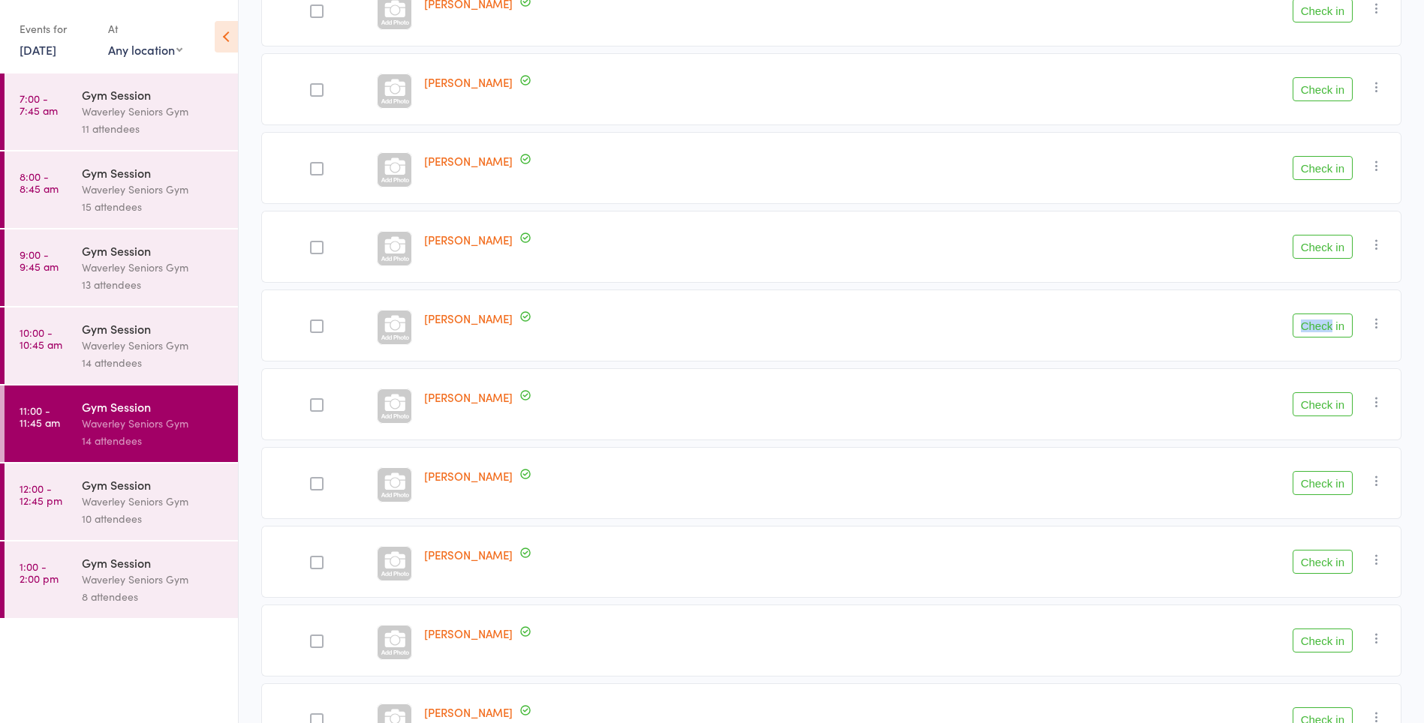
scroll to position [223, 0]
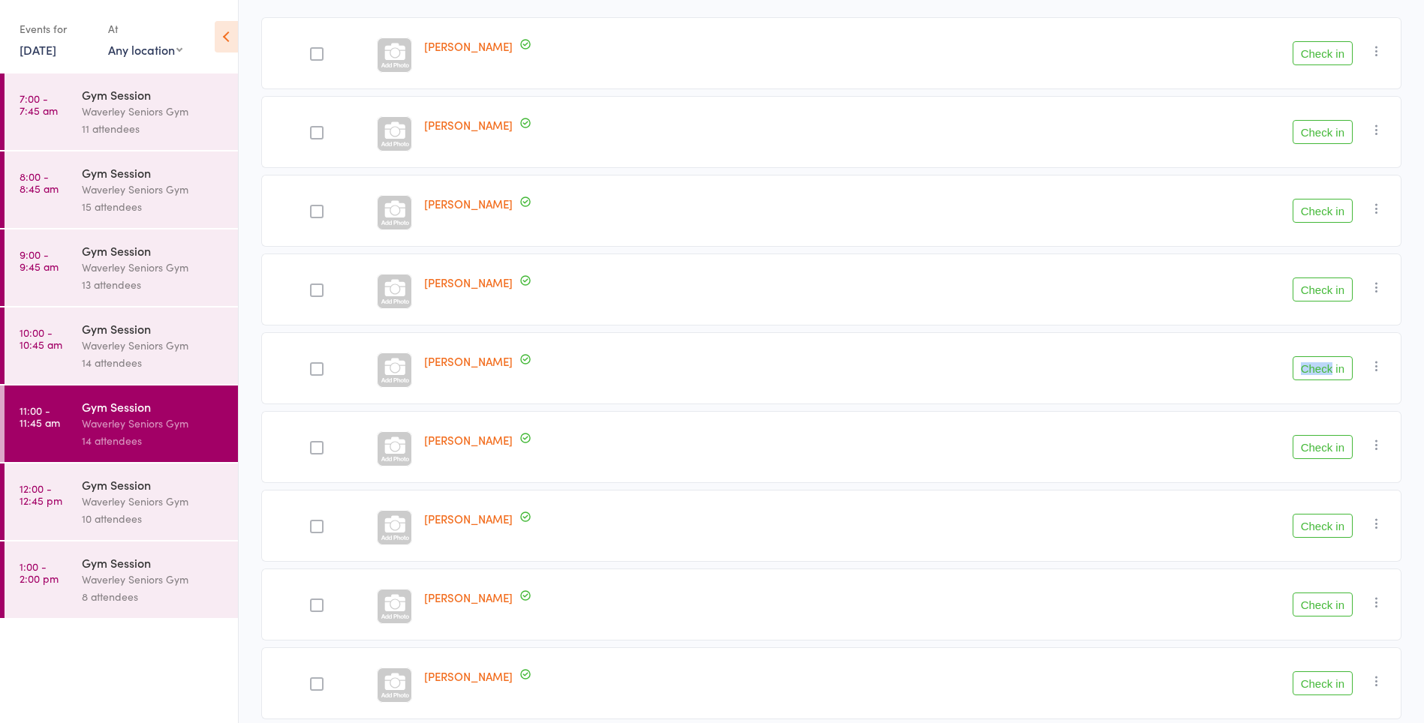
click at [1309, 59] on button "Check in" at bounding box center [1322, 53] width 60 height 24
click at [1306, 609] on button "Check in" at bounding box center [1322, 605] width 60 height 24
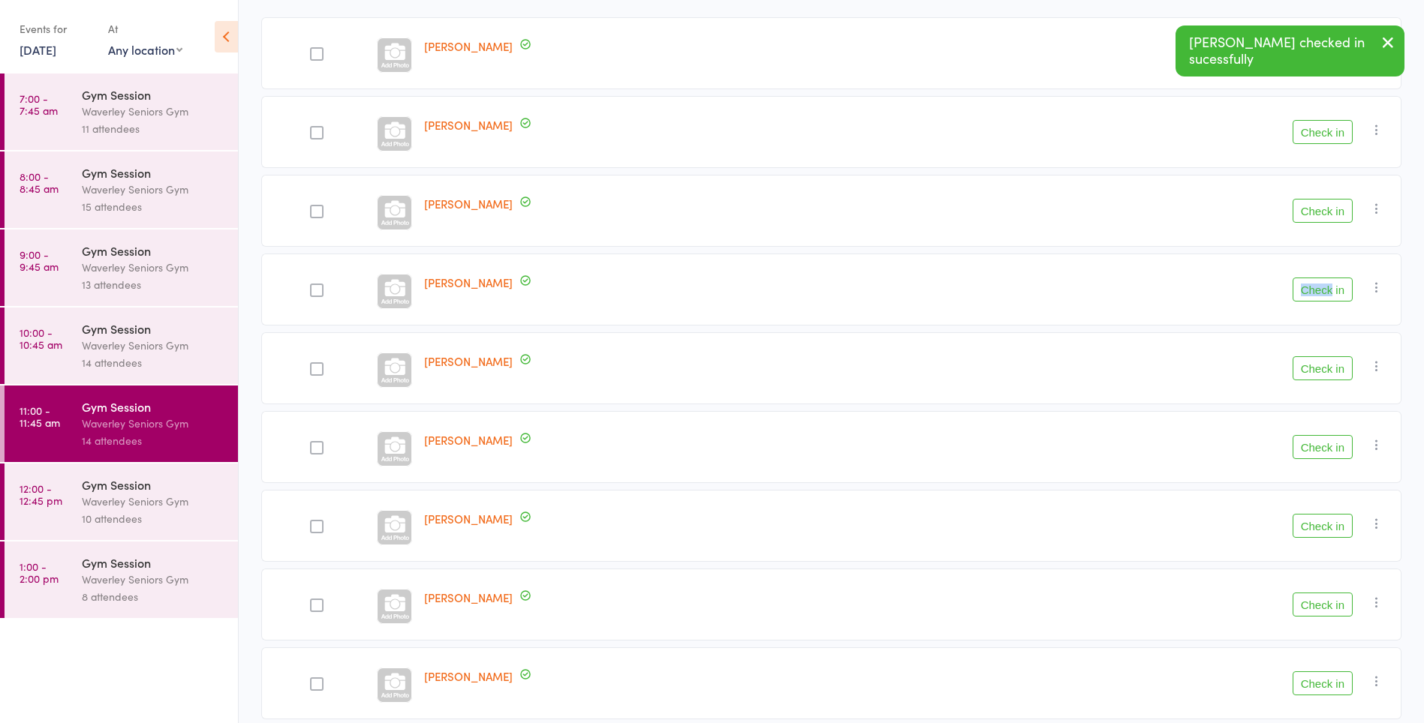
scroll to position [242, 0]
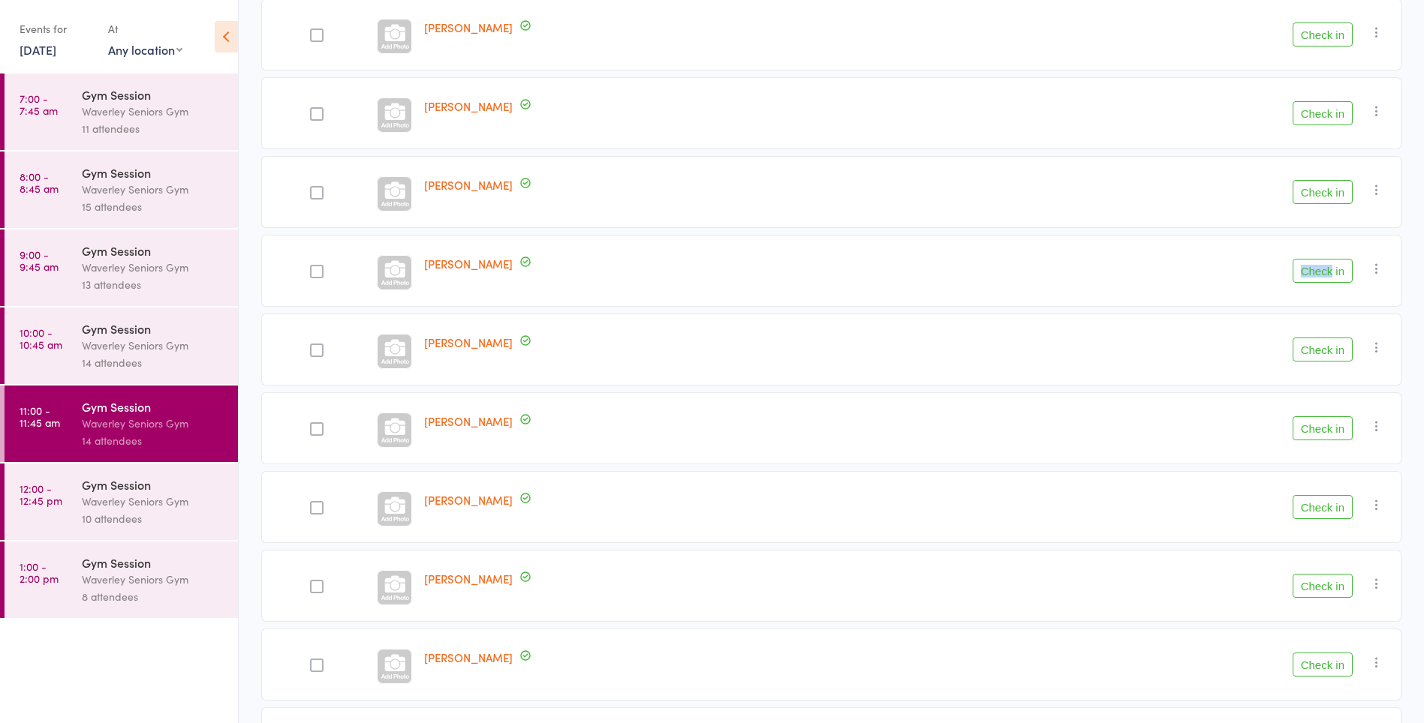
click at [1321, 429] on button "Check in" at bounding box center [1322, 428] width 60 height 24
click at [1321, 31] on button "Check in" at bounding box center [1322, 35] width 60 height 24
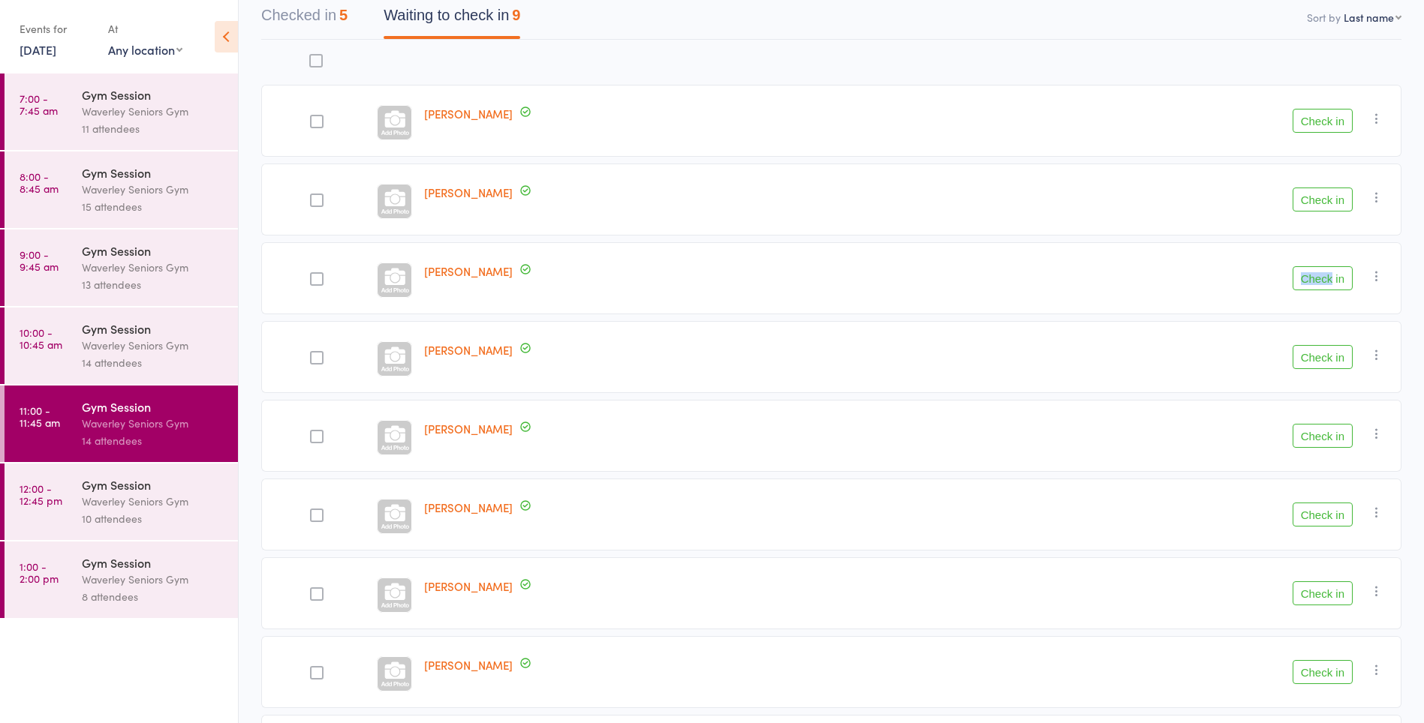
click at [1315, 516] on button "Check in" at bounding box center [1322, 515] width 60 height 24
click at [1326, 513] on button "Check in" at bounding box center [1322, 515] width 60 height 24
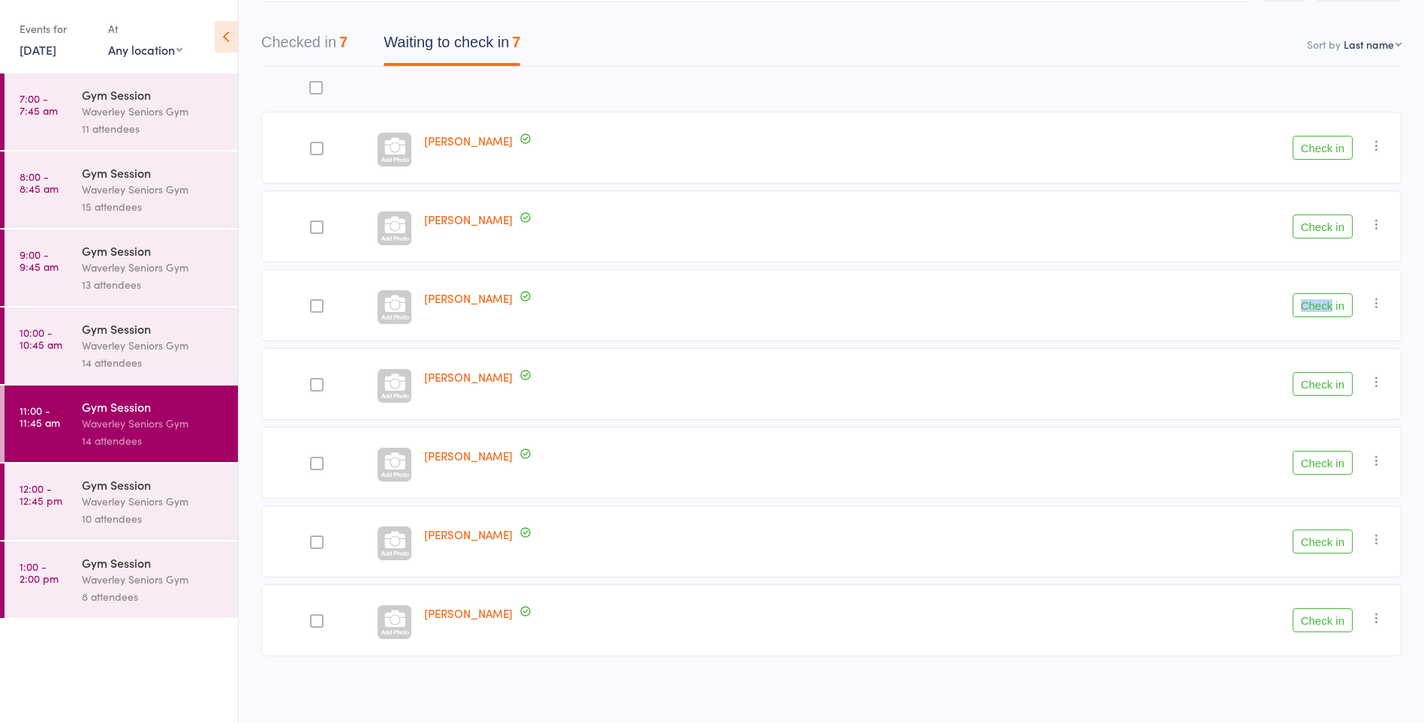
click at [1326, 304] on button "Check in" at bounding box center [1322, 305] width 60 height 24
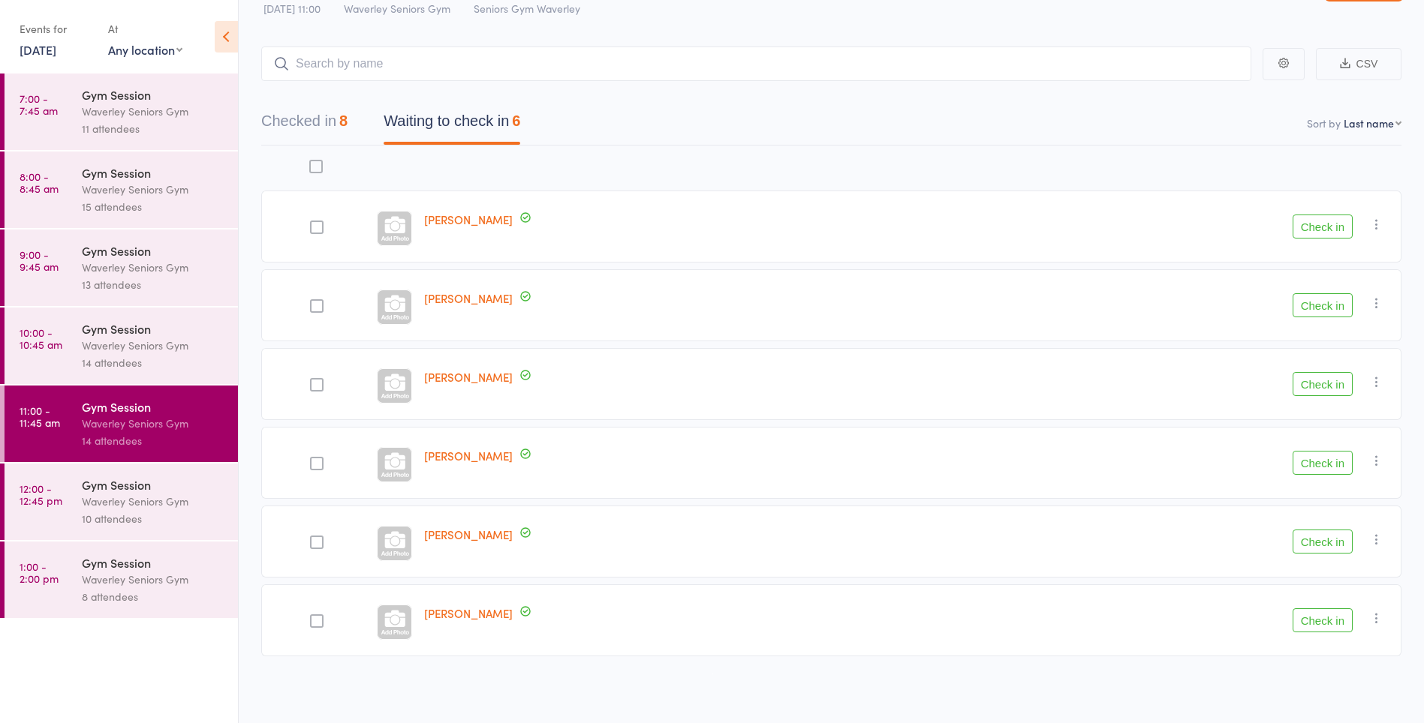
click at [1322, 309] on button "Check in" at bounding box center [1322, 305] width 60 height 24
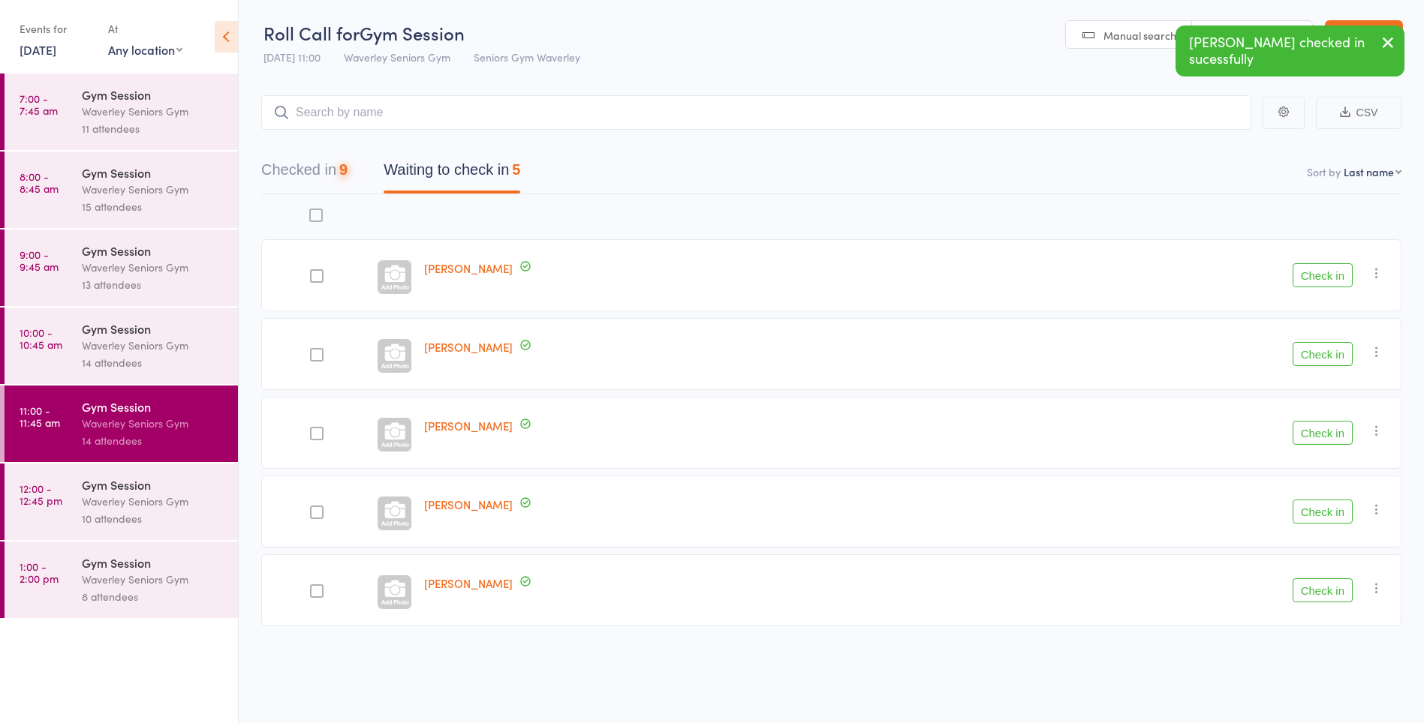
scroll to position [1, 0]
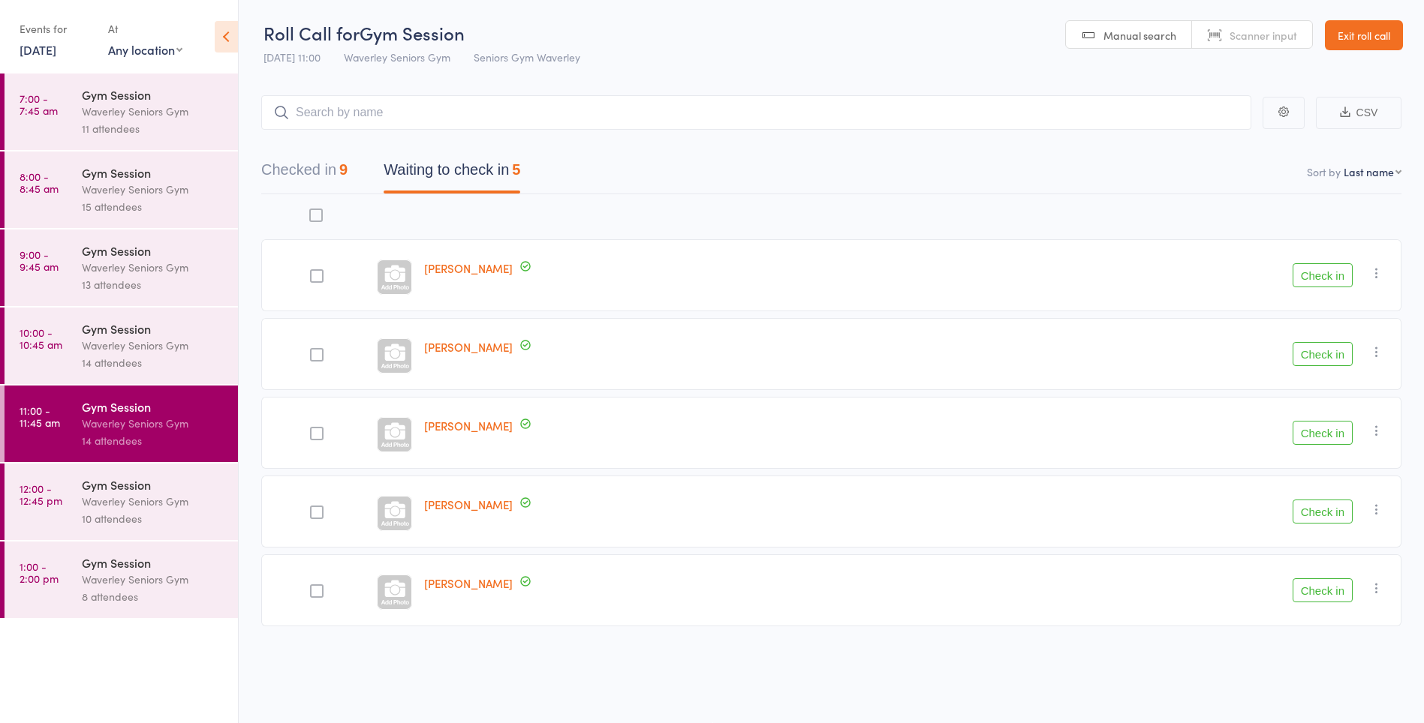
click at [1333, 435] on button "Check in" at bounding box center [1322, 433] width 60 height 24
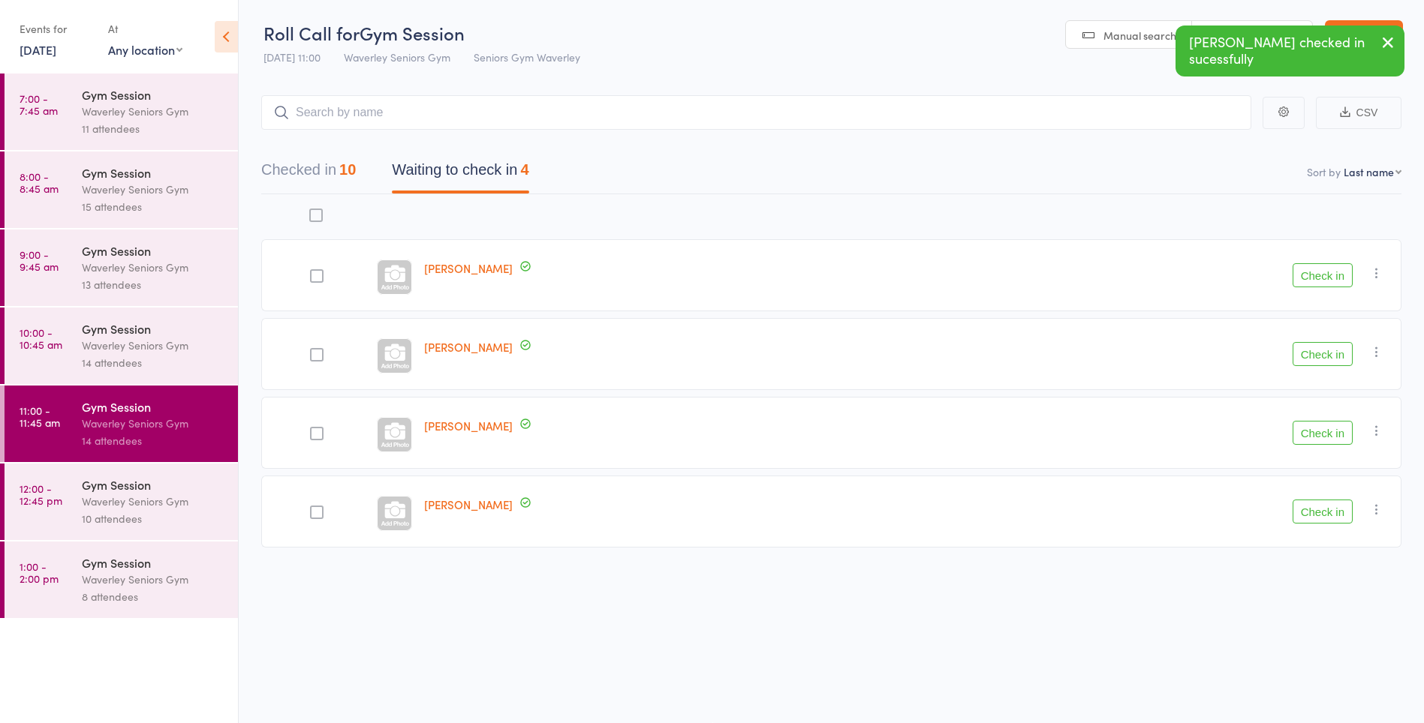
click at [1339, 357] on button "Check in" at bounding box center [1322, 354] width 60 height 24
click at [1328, 279] on button "Check in" at bounding box center [1322, 275] width 60 height 24
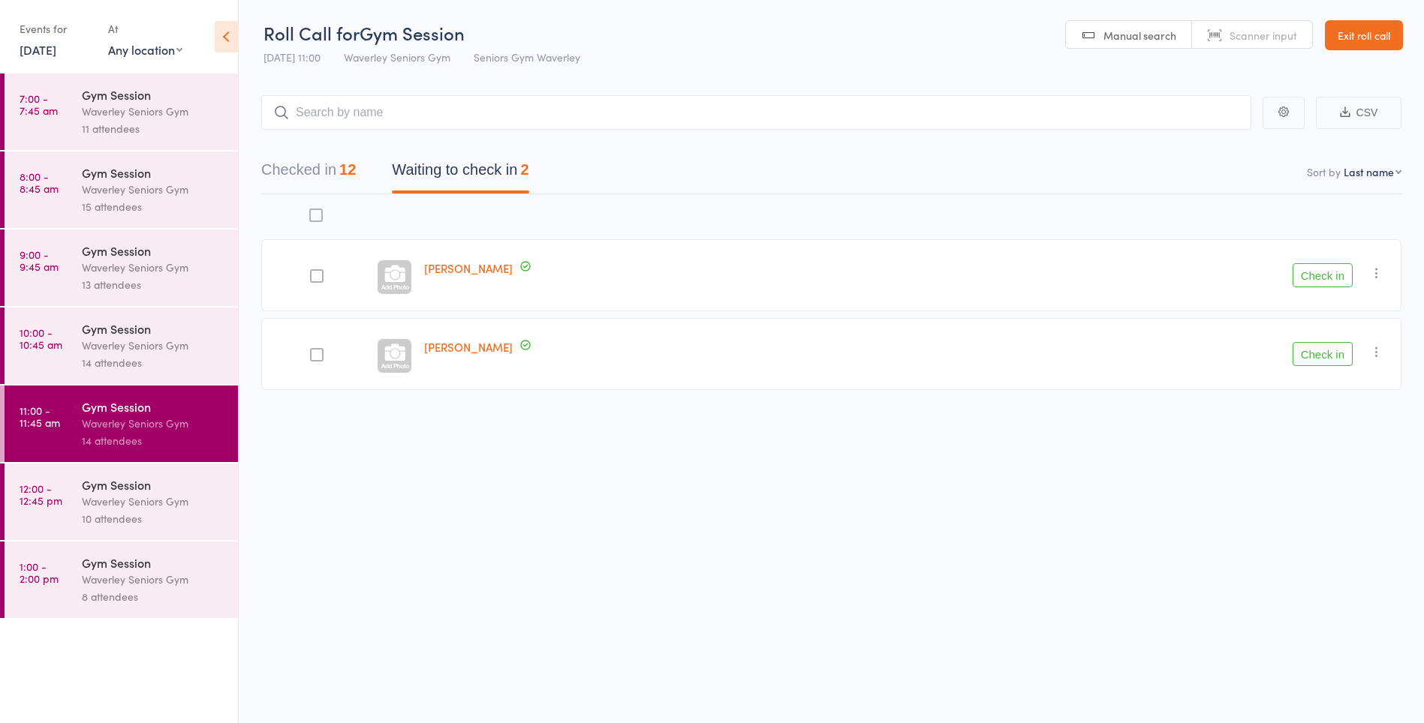
scroll to position [0, 0]
click at [1324, 358] on button "Check in" at bounding box center [1322, 355] width 60 height 24
click at [1381, 272] on icon "button" at bounding box center [1376, 273] width 15 height 15
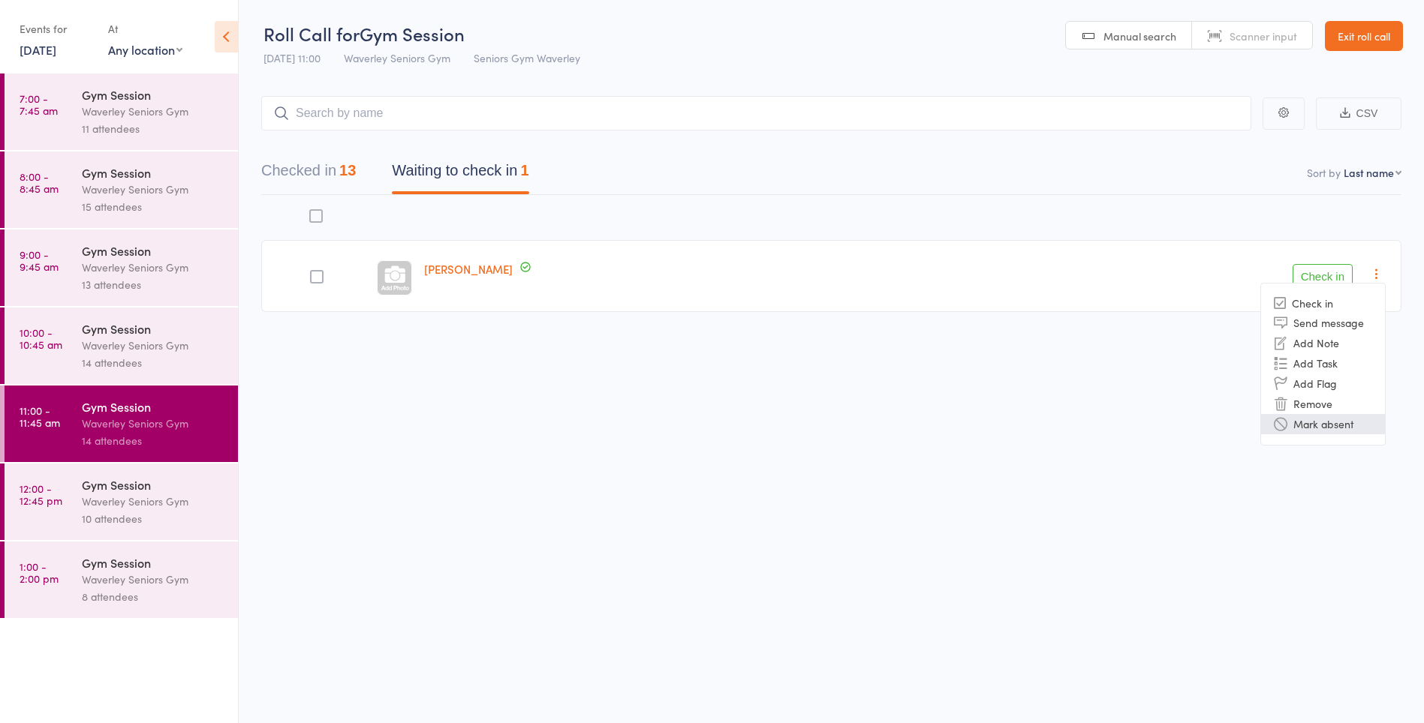
click at [1345, 428] on li "Mark absent" at bounding box center [1323, 424] width 124 height 20
click at [137, 510] on div "Waverley Seniors Gym" at bounding box center [153, 501] width 143 height 17
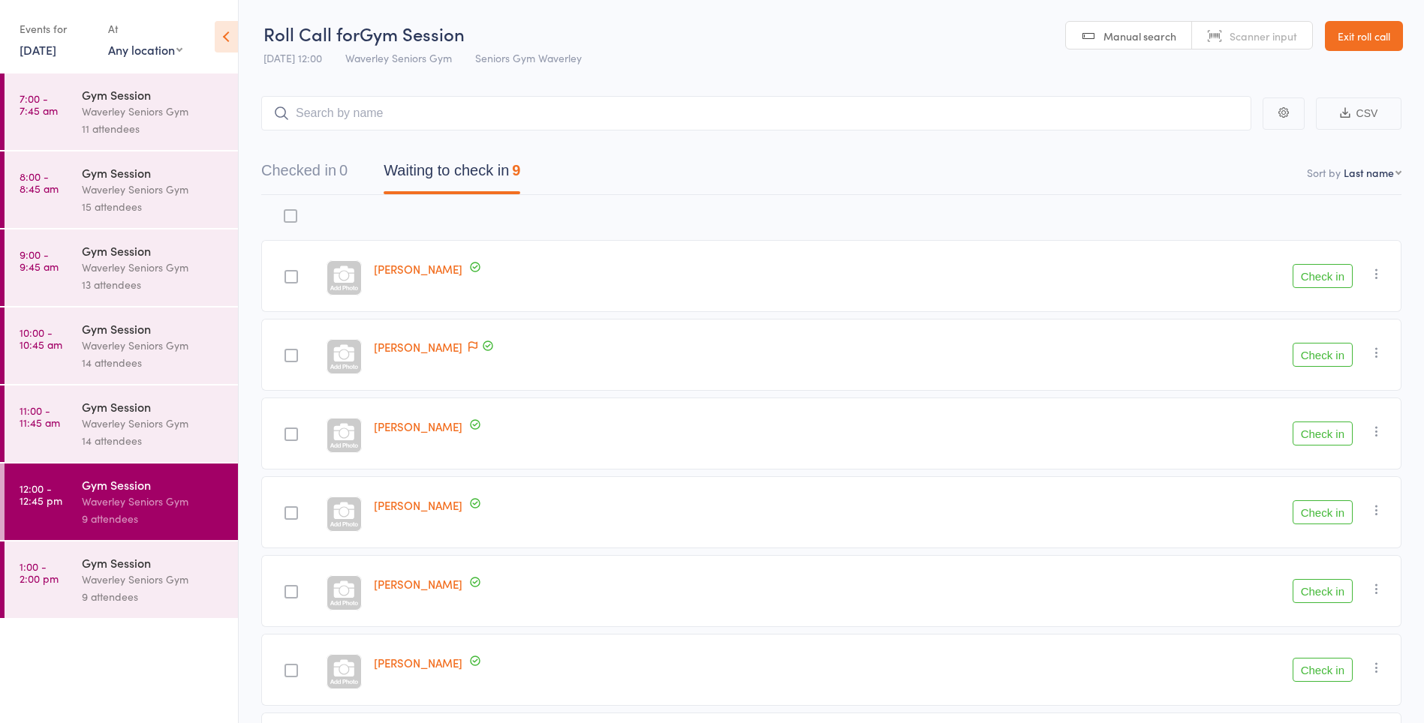
click at [143, 430] on div "Waverley Seniors Gym" at bounding box center [153, 423] width 143 height 17
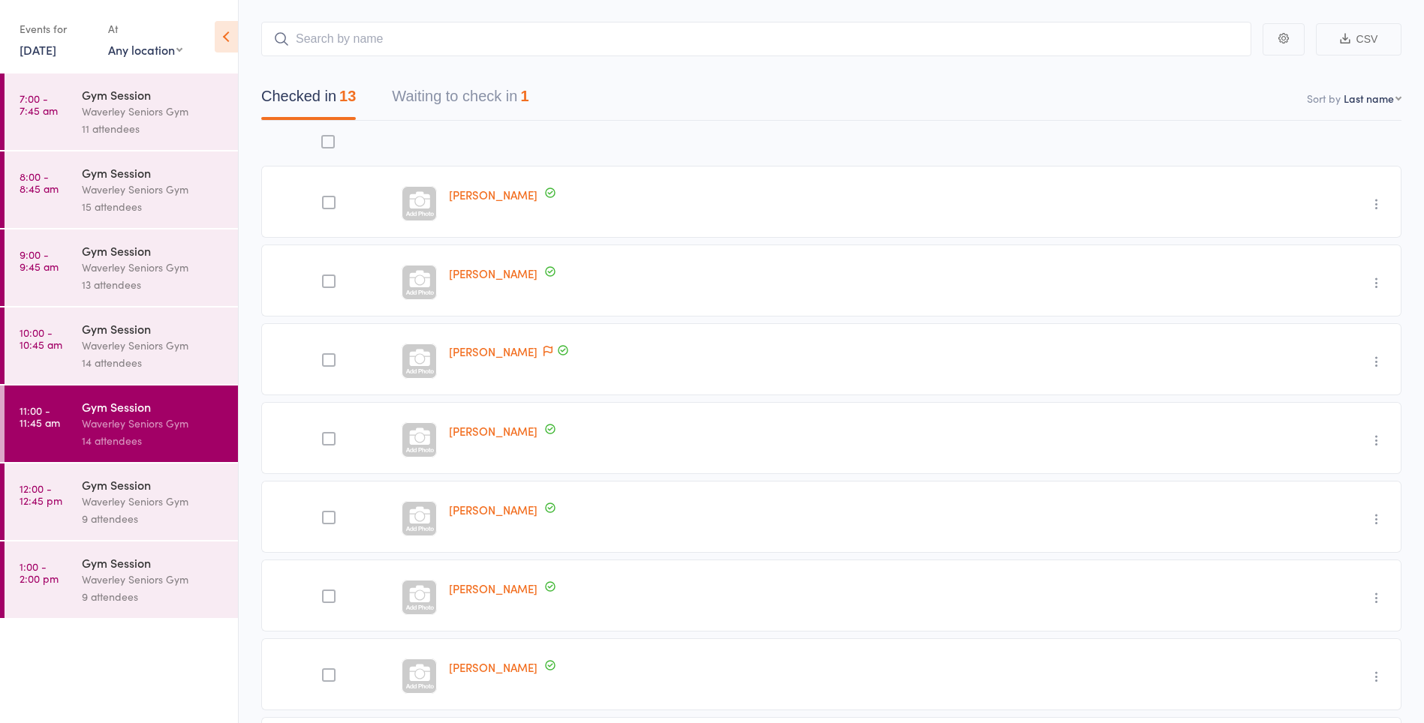
scroll to position [75, 0]
click at [131, 496] on div "Waverley Seniors Gym" at bounding box center [153, 501] width 143 height 17
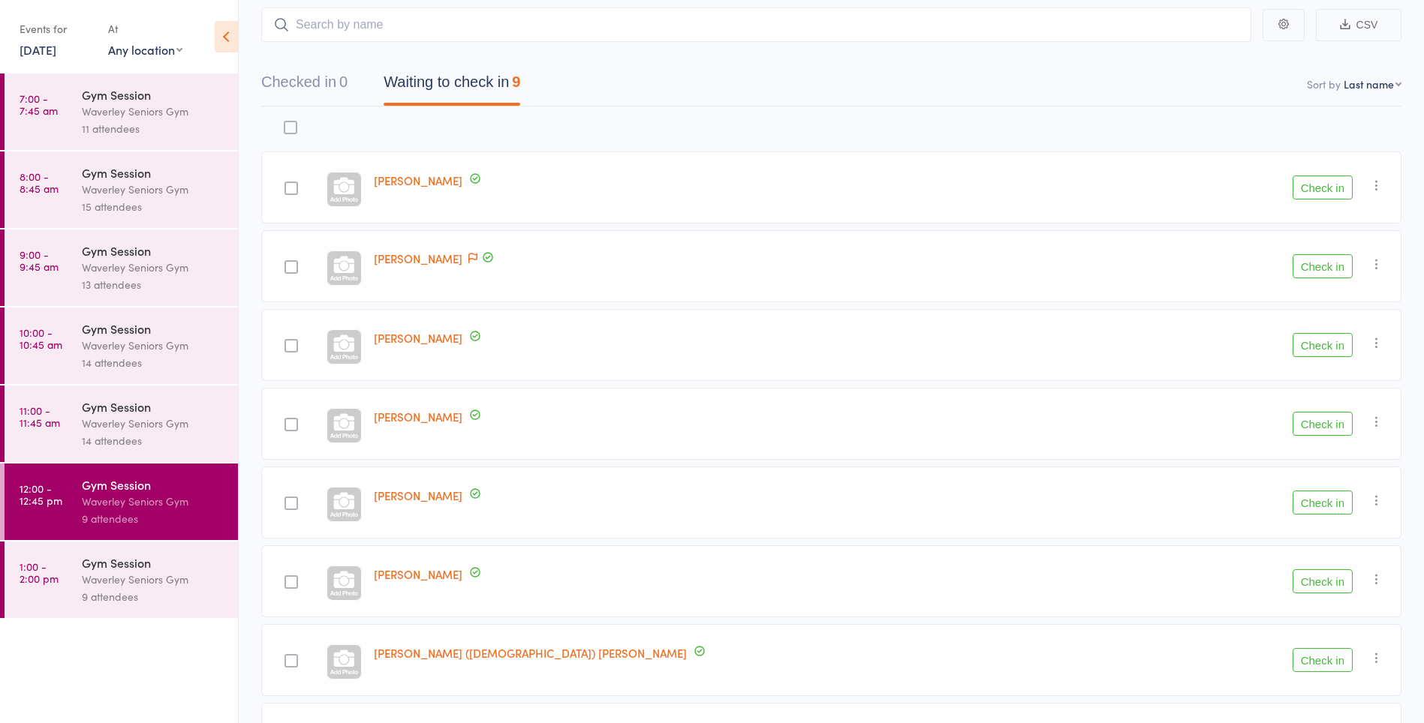
scroll to position [286, 0]
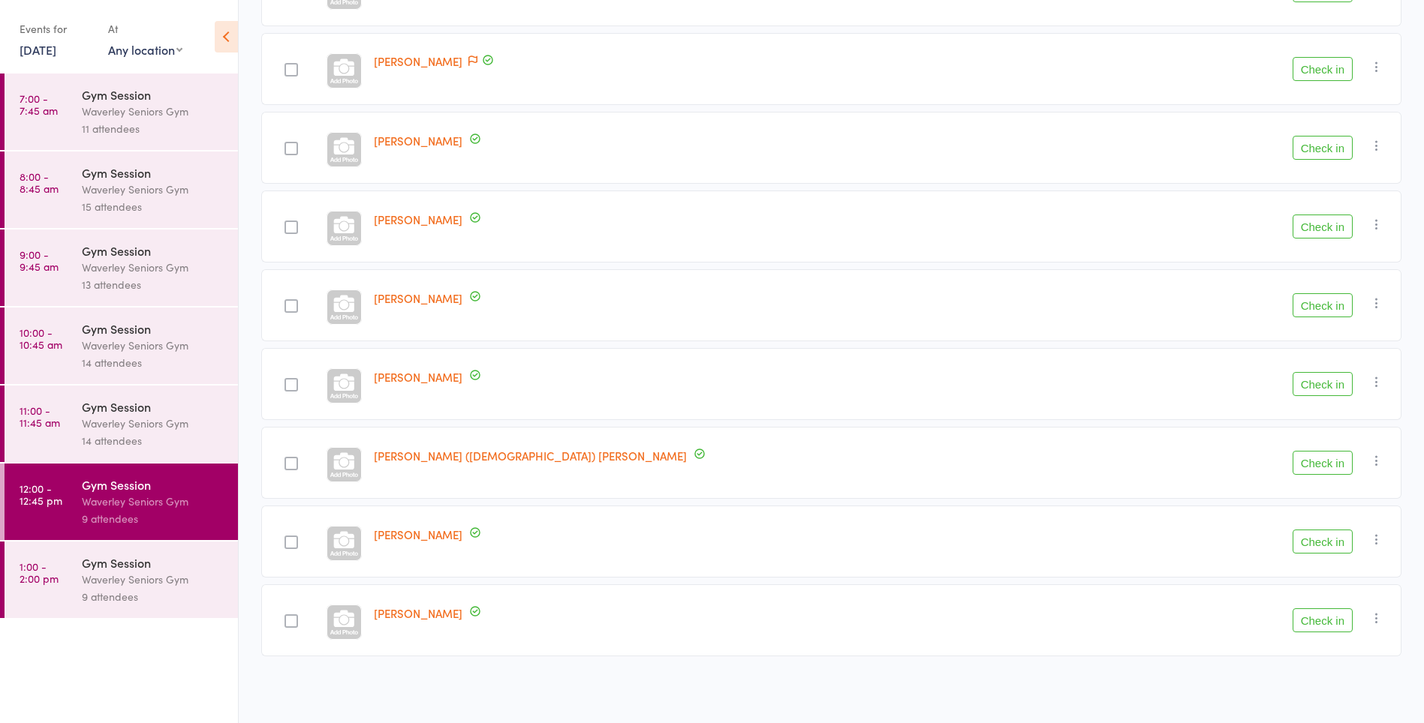
click at [1315, 229] on button "Check in" at bounding box center [1322, 227] width 60 height 24
click at [1321, 230] on button "Check in" at bounding box center [1322, 227] width 60 height 24
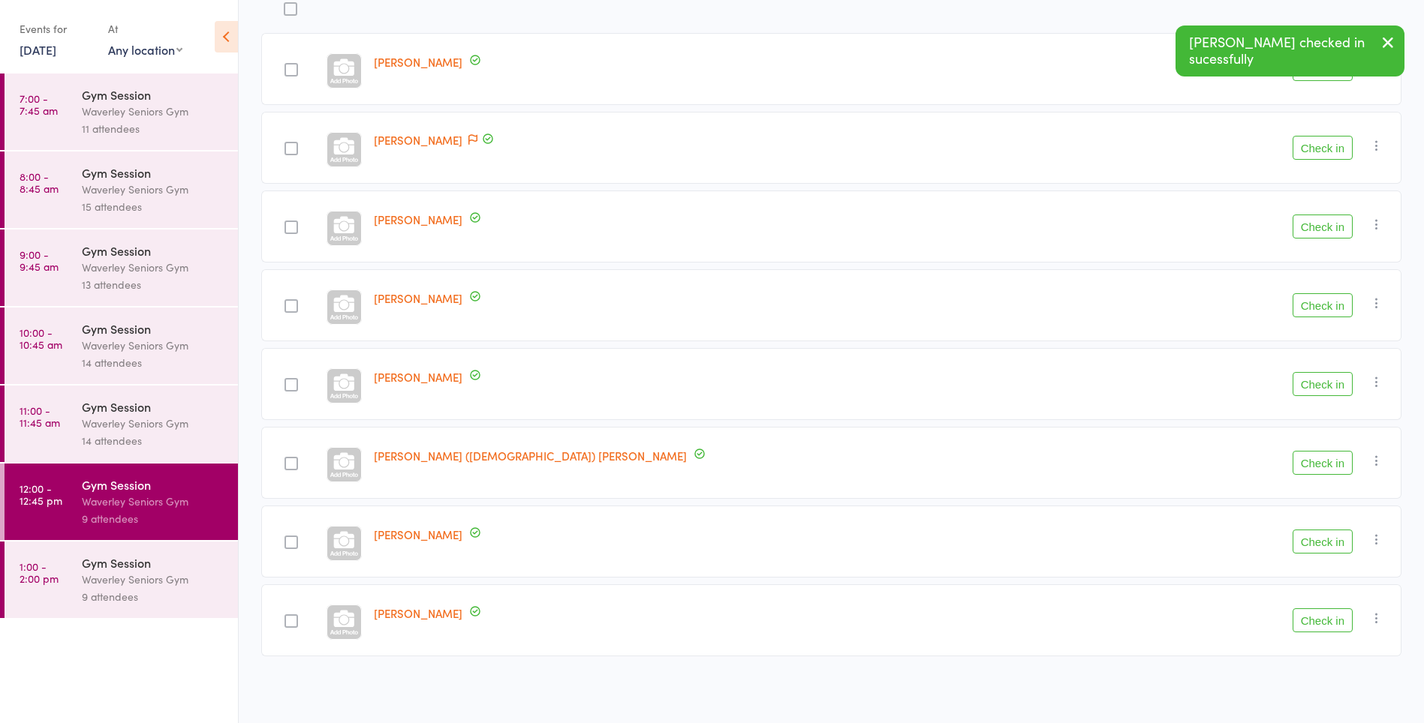
scroll to position [207, 0]
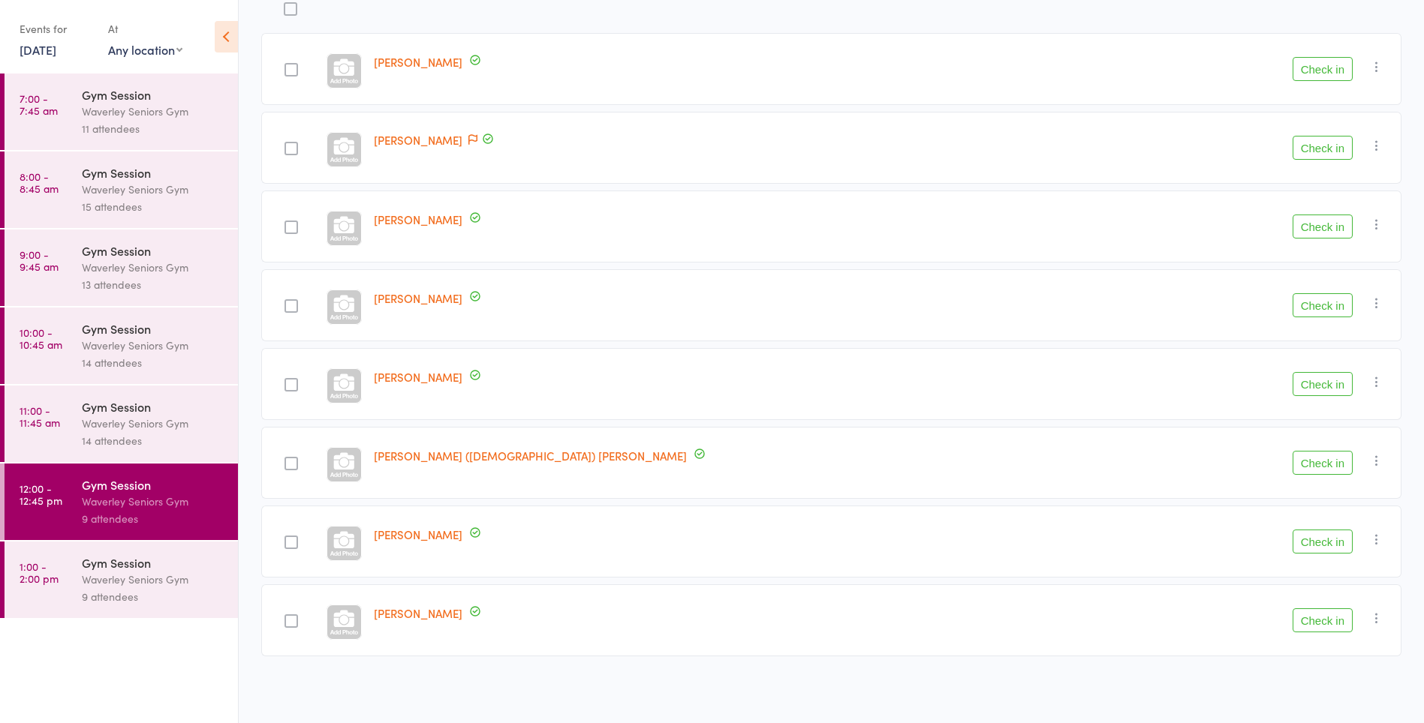
click at [1326, 620] on button "Check in" at bounding box center [1322, 621] width 60 height 24
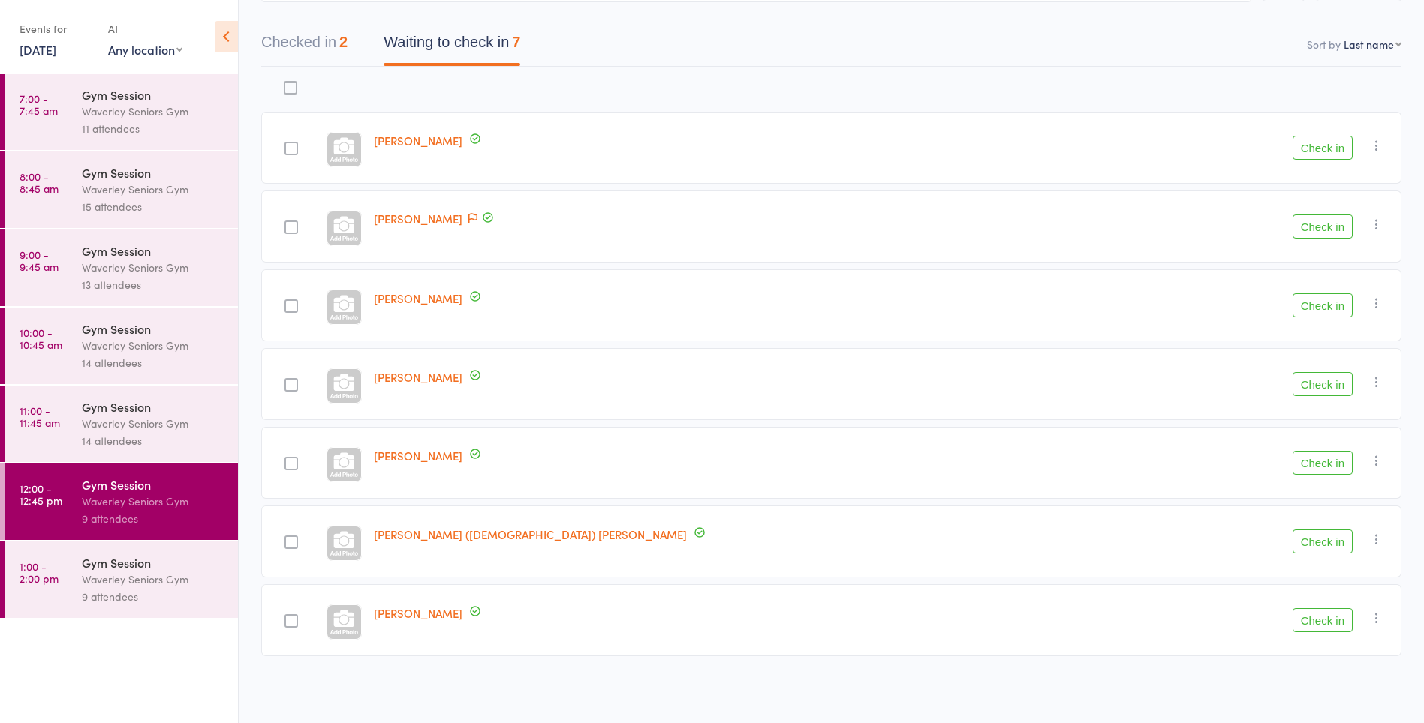
click at [1312, 223] on button "Check in" at bounding box center [1322, 227] width 60 height 24
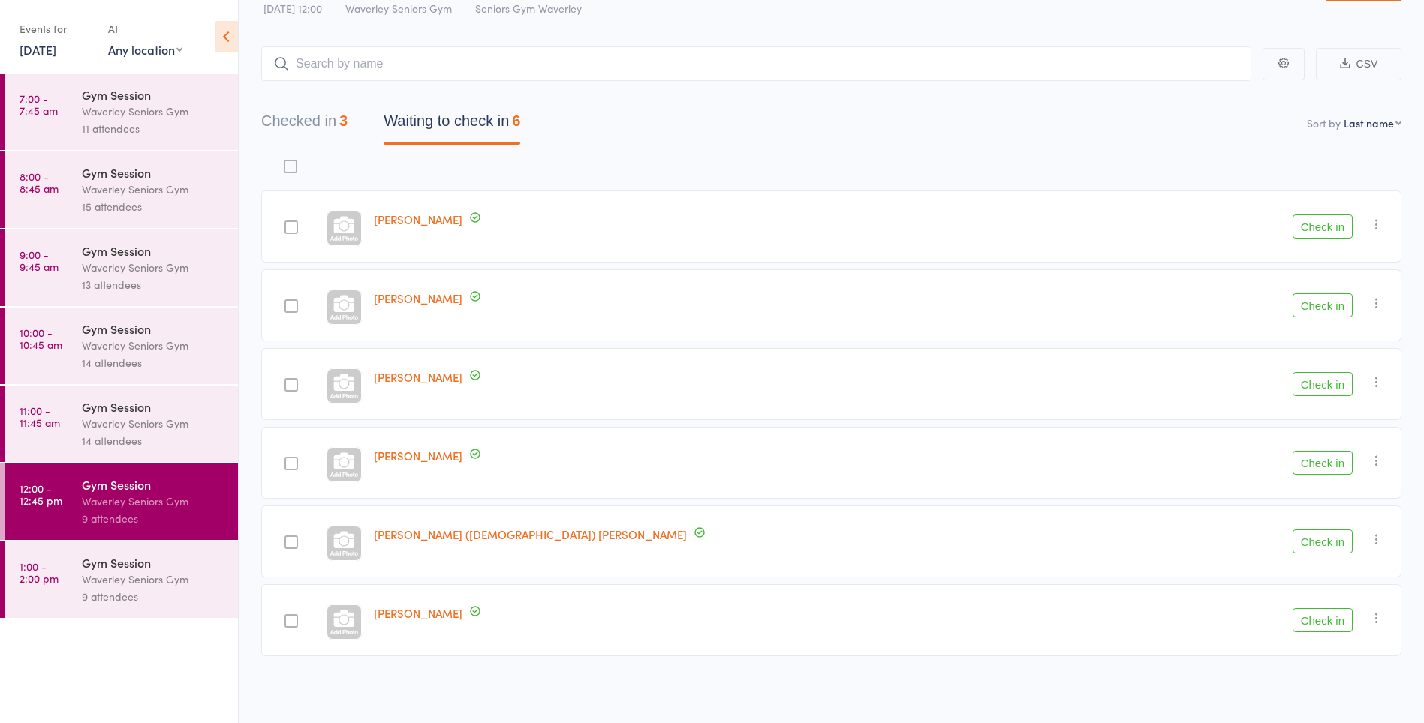
click at [1323, 230] on button "Check in" at bounding box center [1322, 227] width 60 height 24
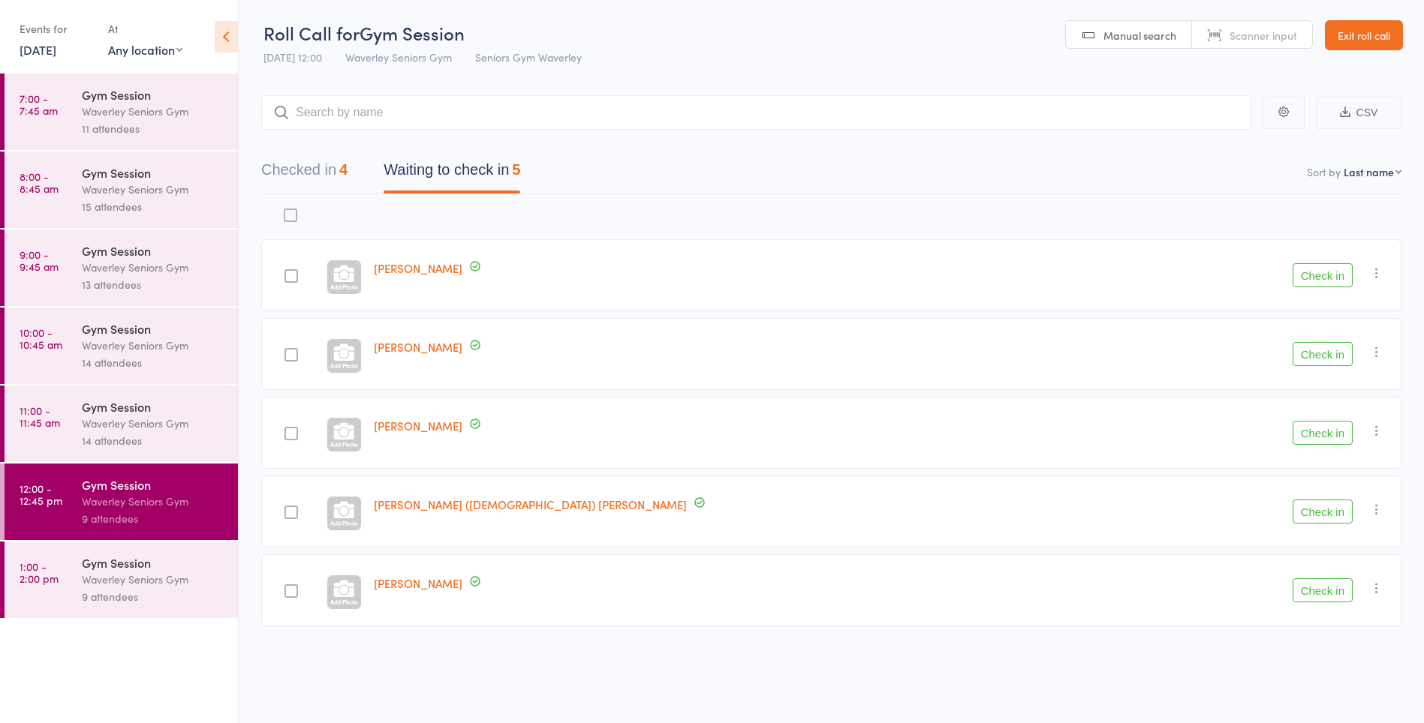
click at [1314, 585] on button "Check in" at bounding box center [1322, 591] width 60 height 24
click at [1376, 278] on icon "button" at bounding box center [1376, 273] width 15 height 15
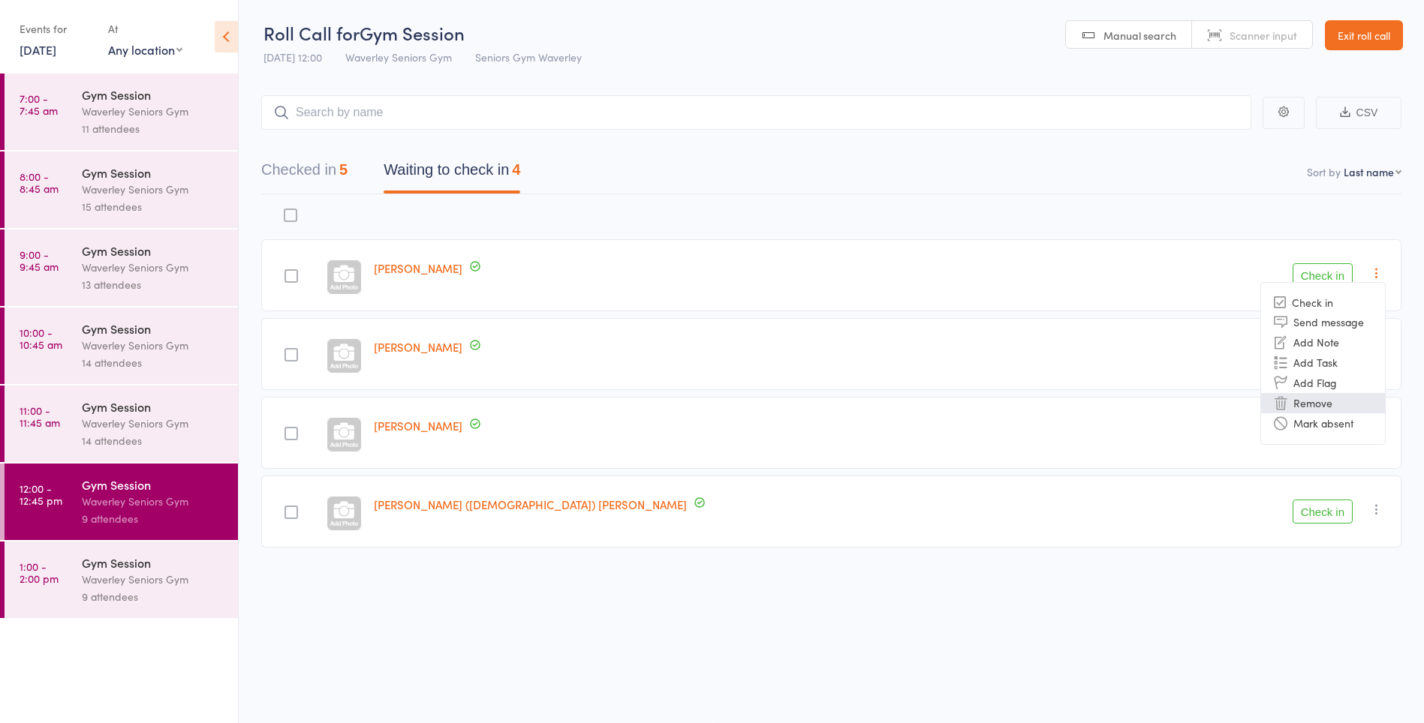
click at [1310, 405] on li "Remove" at bounding box center [1323, 403] width 124 height 20
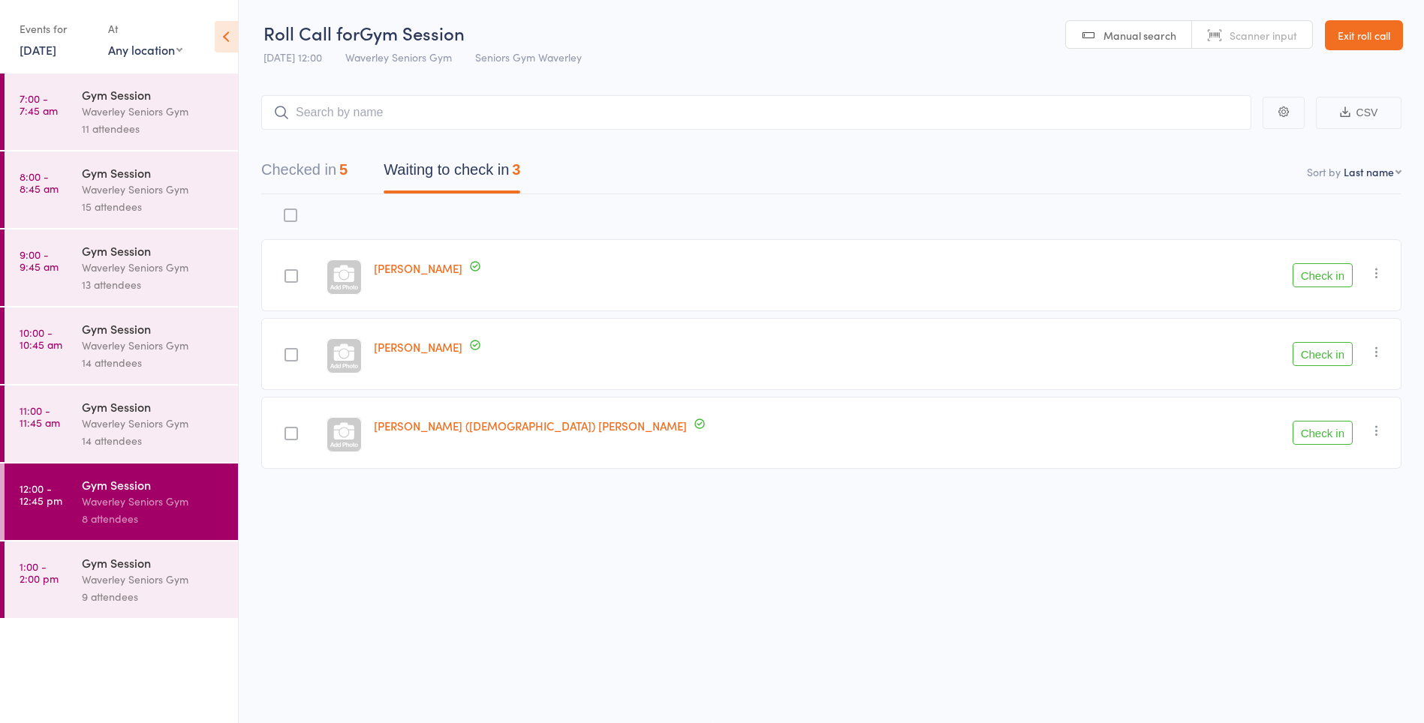
click at [462, 272] on link "Michael Narunsky" at bounding box center [418, 268] width 89 height 16
click at [1321, 276] on button "Check in" at bounding box center [1322, 275] width 60 height 24
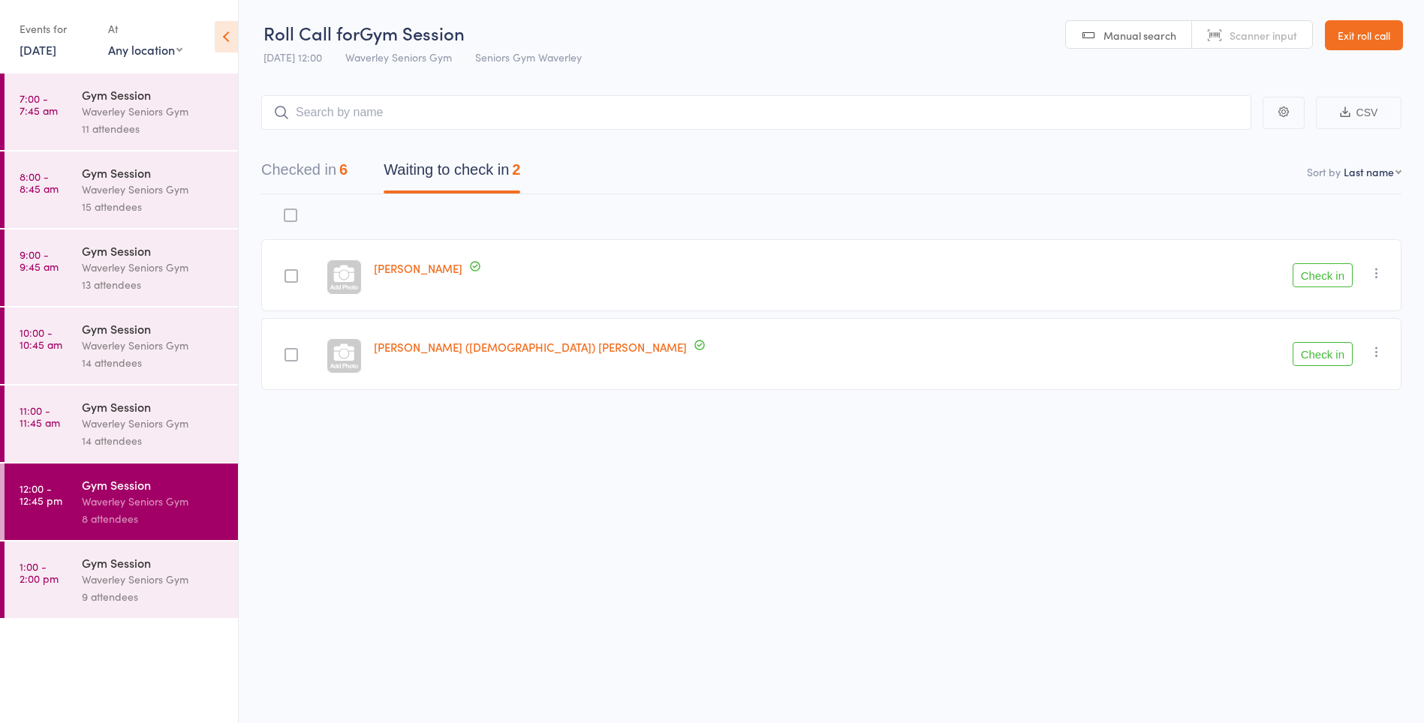
click at [1383, 272] on icon "button" at bounding box center [1376, 273] width 15 height 15
click at [1353, 419] on li "Mark absent" at bounding box center [1323, 423] width 124 height 20
click at [1330, 356] on button "Check in" at bounding box center [1322, 354] width 60 height 24
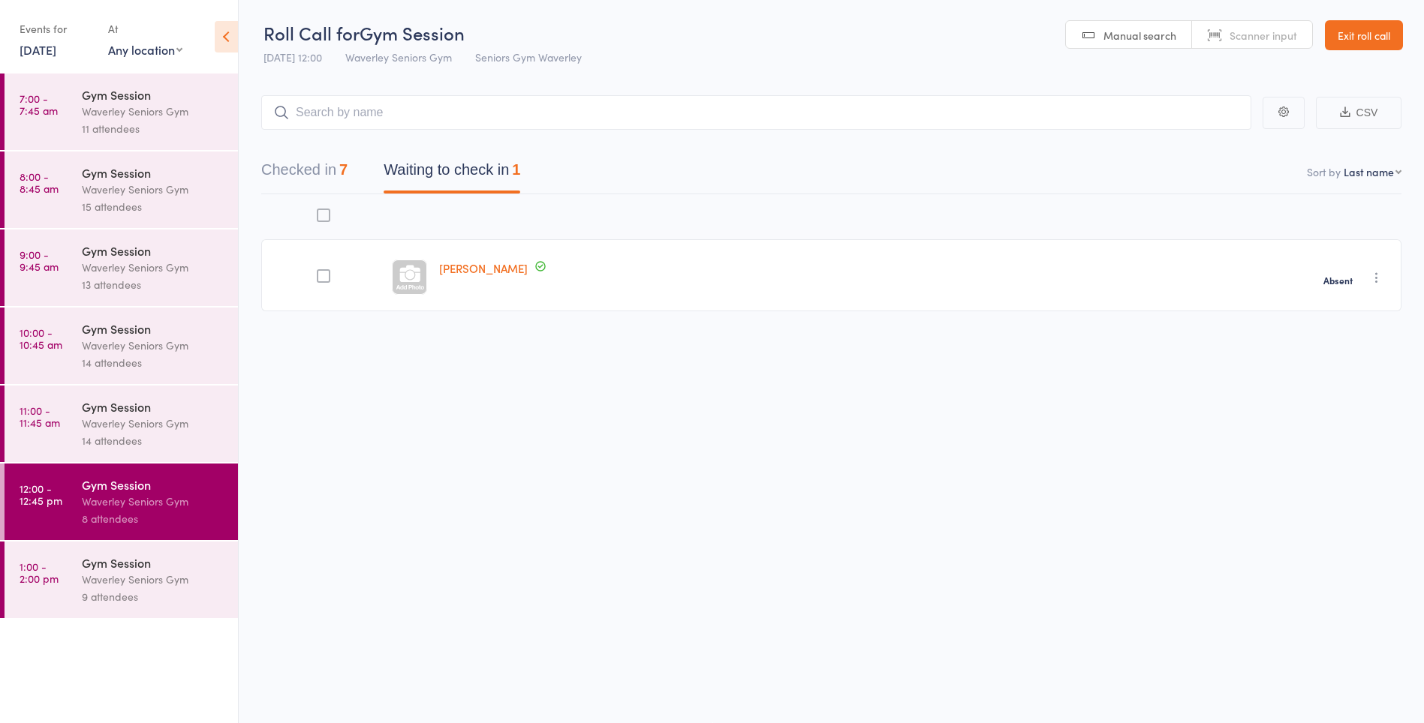
click at [77, 566] on link "1:00 - 2:00 pm Gym Session Waverley Seniors Gym 9 attendees" at bounding box center [121, 580] width 233 height 77
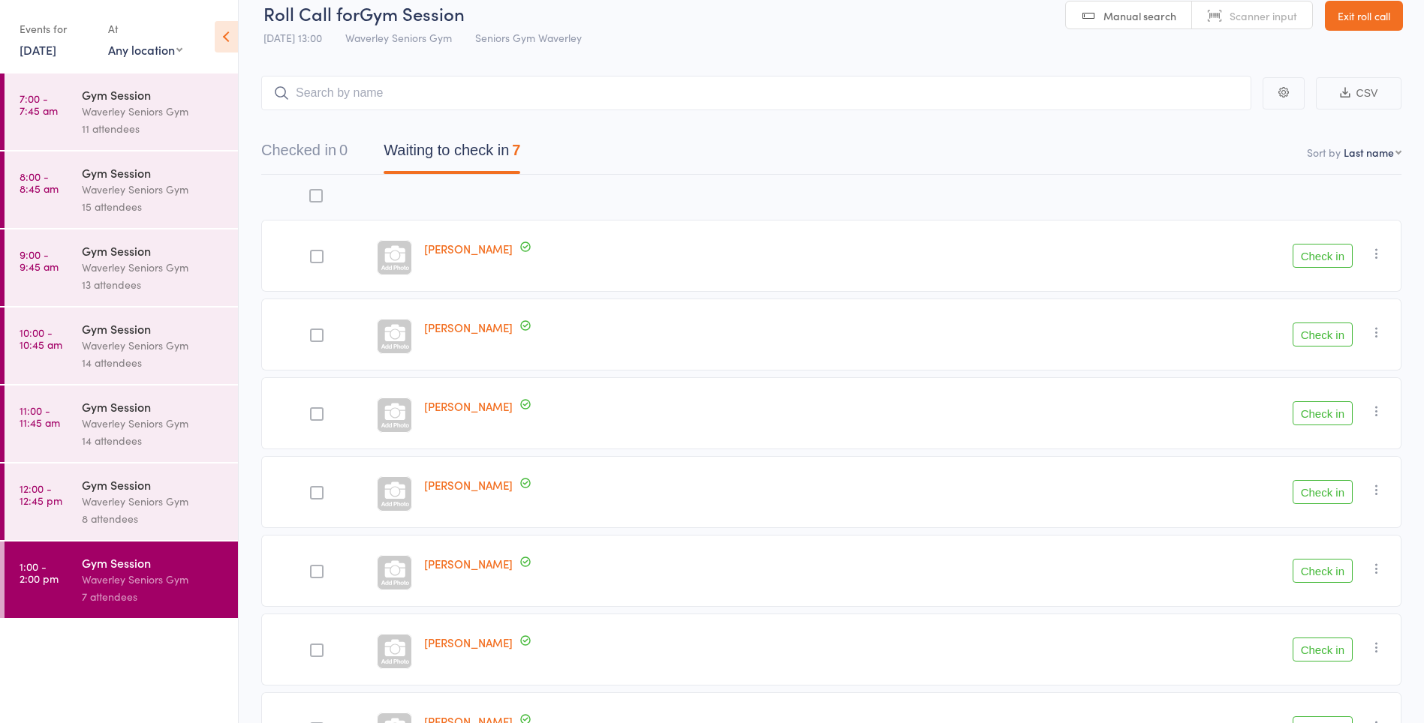
scroll to position [128, 0]
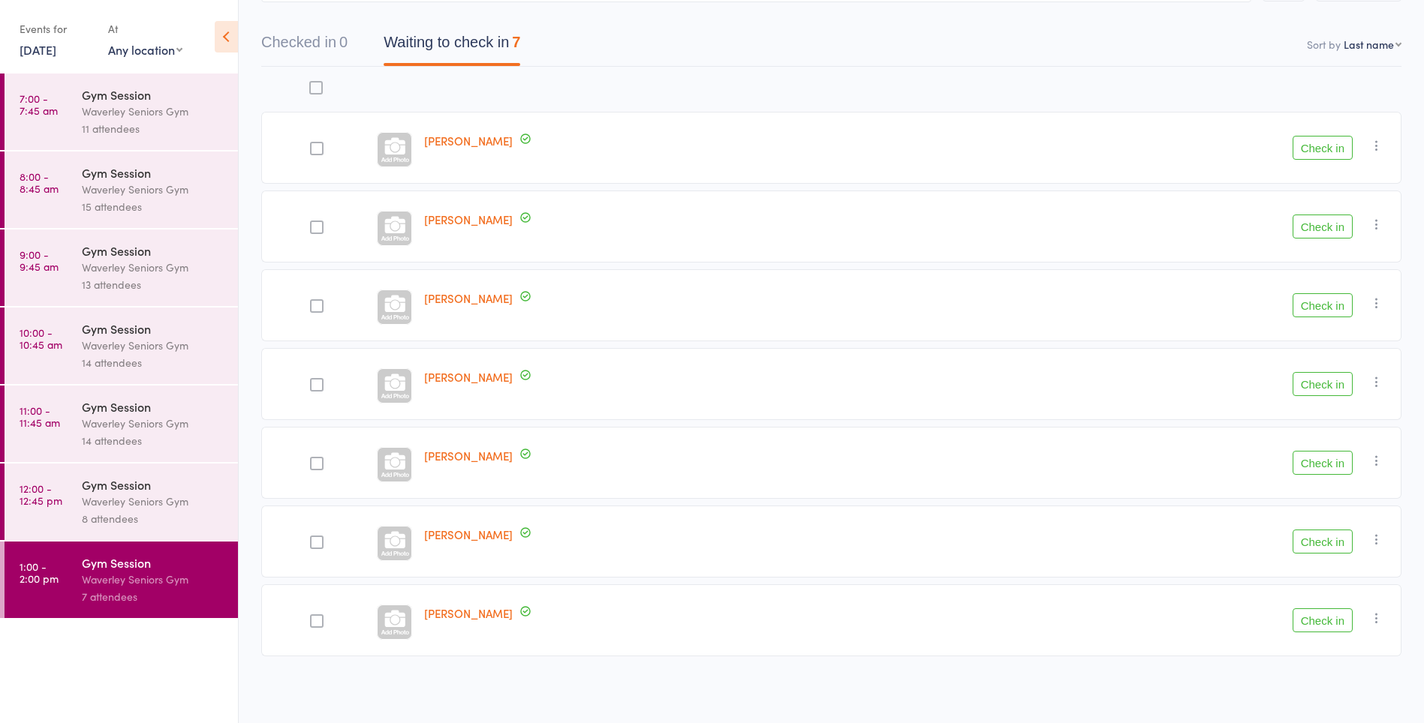
click at [1342, 151] on button "Check in" at bounding box center [1322, 148] width 60 height 24
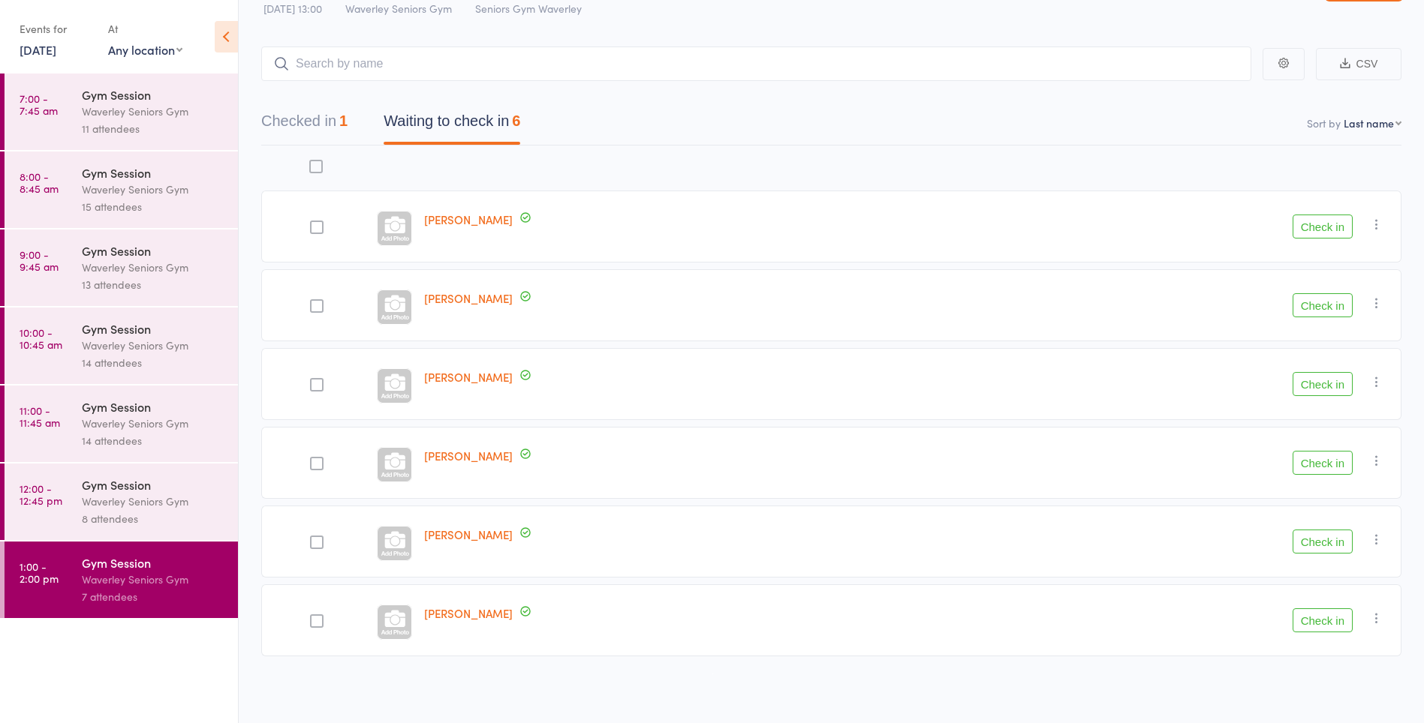
click at [1331, 615] on button "Check in" at bounding box center [1322, 621] width 60 height 24
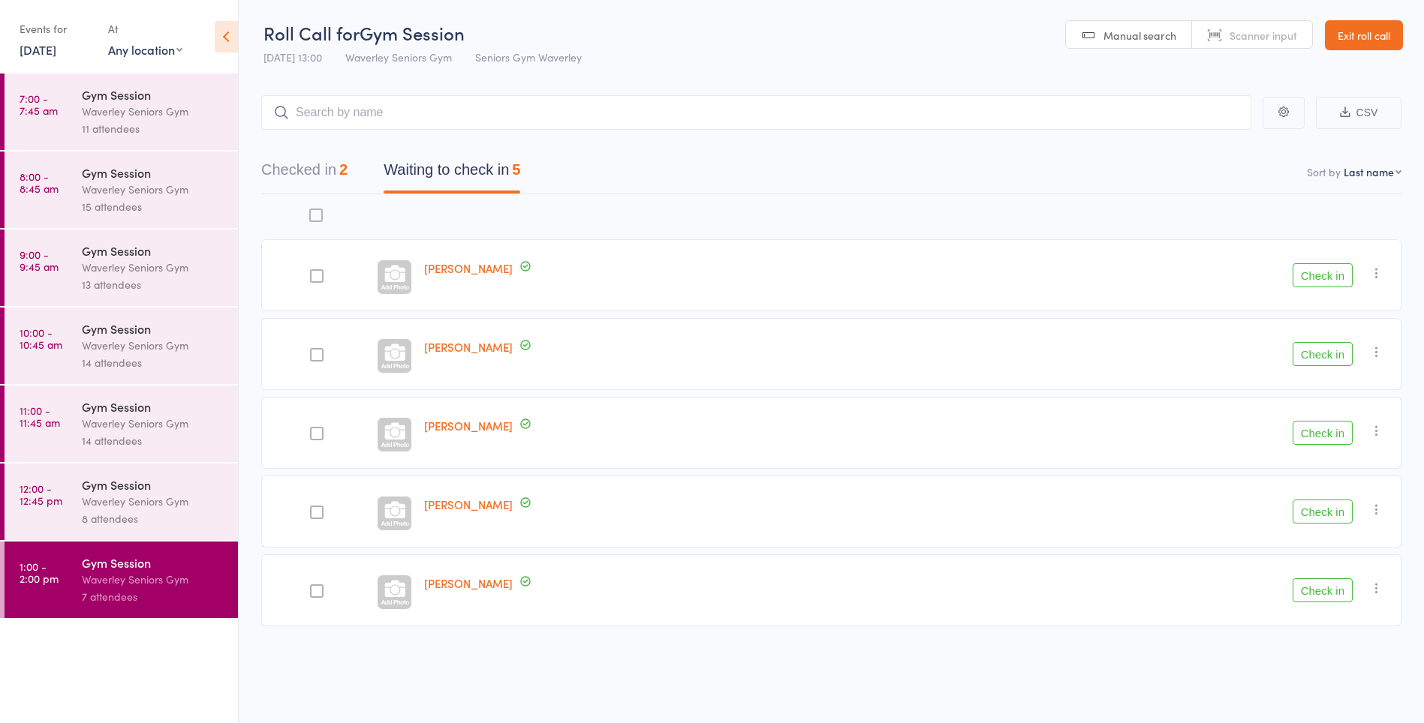
click at [1331, 357] on button "Check in" at bounding box center [1322, 354] width 60 height 24
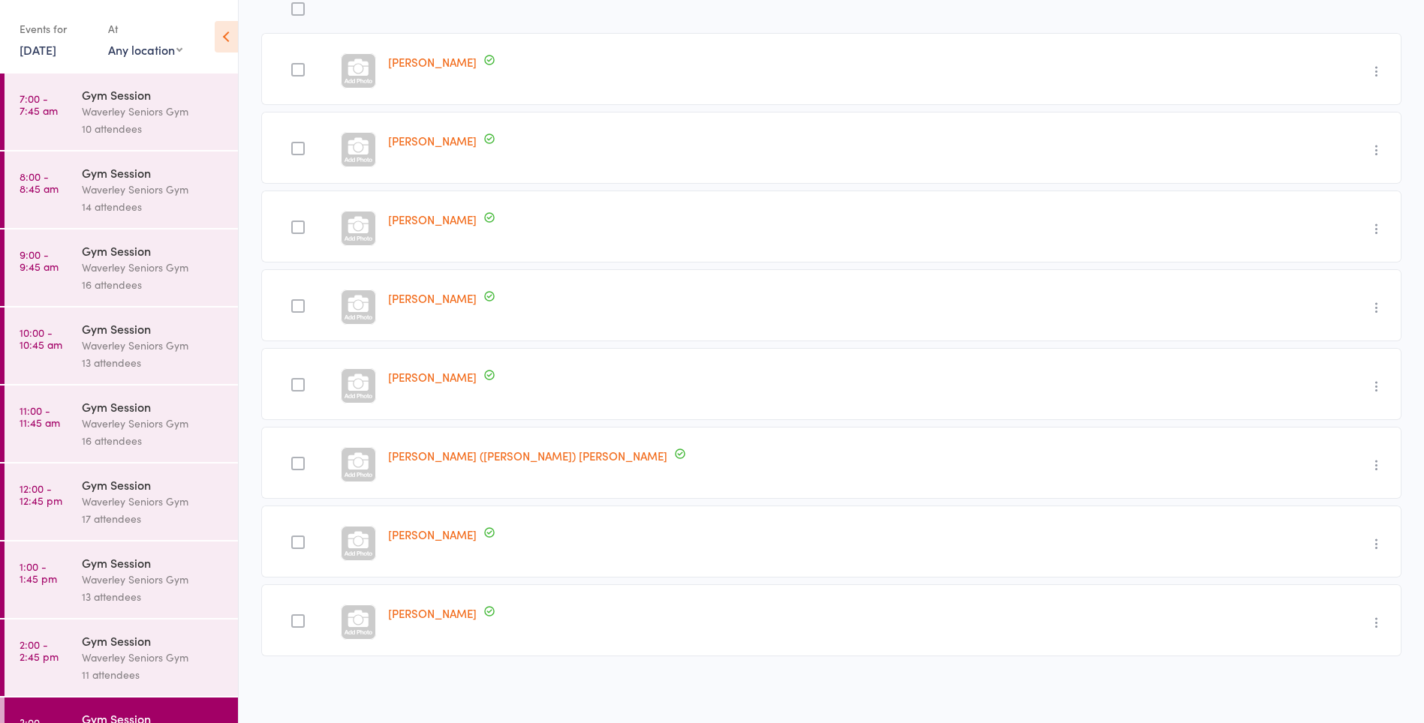
click at [38, 46] on link "[DATE]" at bounding box center [38, 49] width 37 height 17
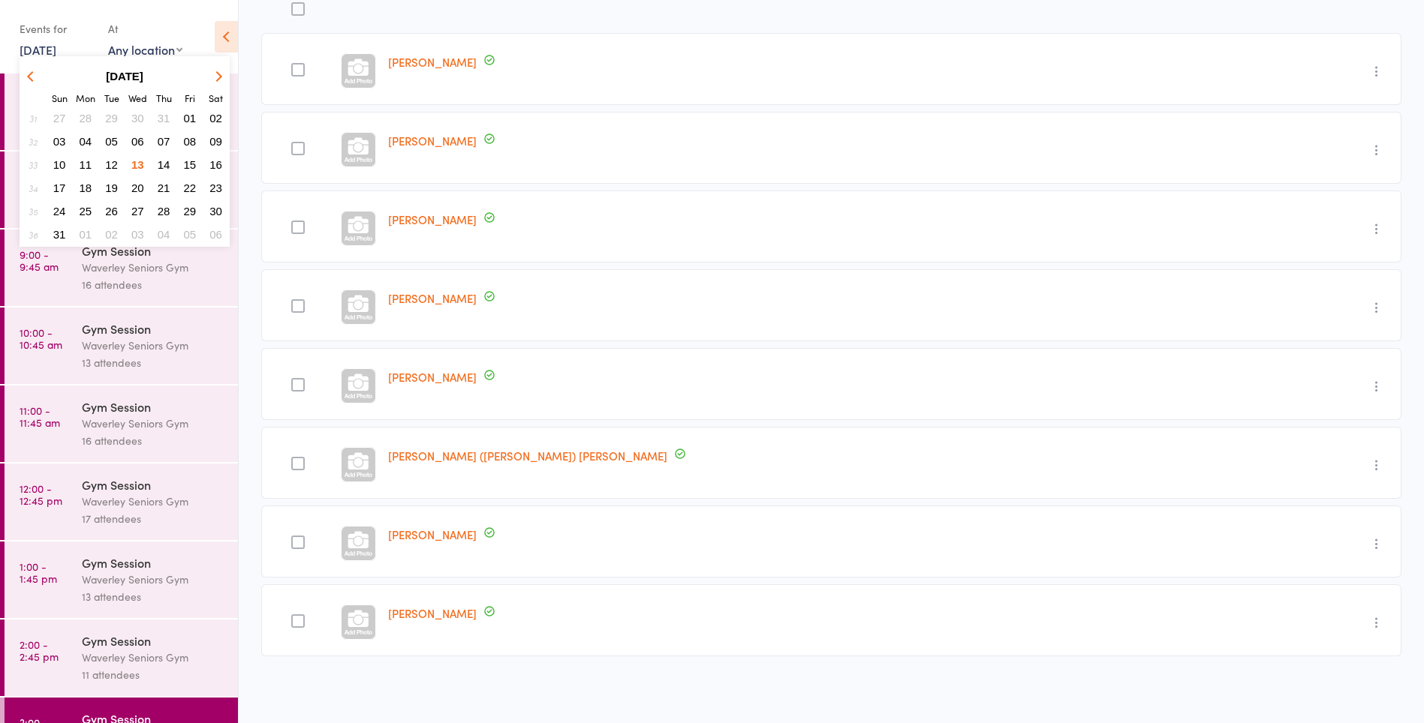
click at [190, 165] on span "15" at bounding box center [190, 164] width 13 height 13
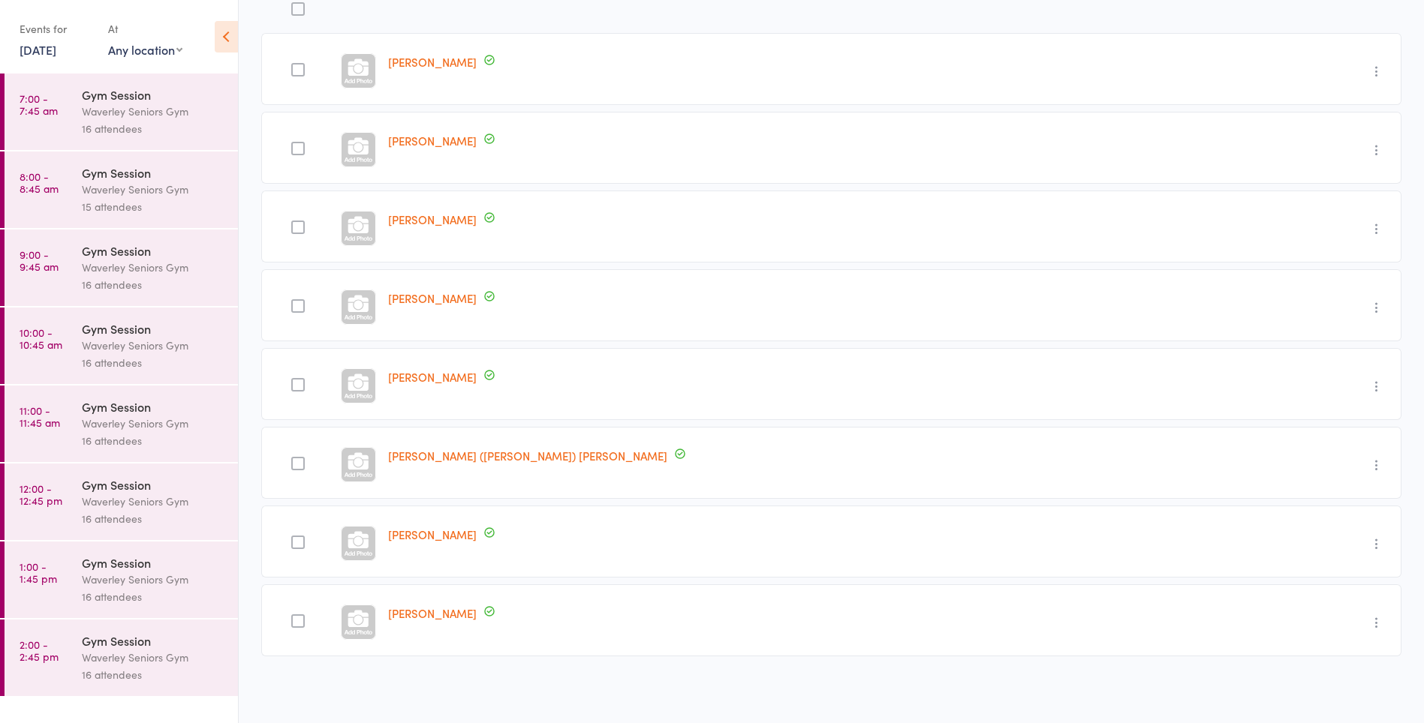
click at [29, 122] on link "7:00 - 7:45 am Gym Session Waverley Seniors Gym 16 attendees" at bounding box center [121, 112] width 233 height 77
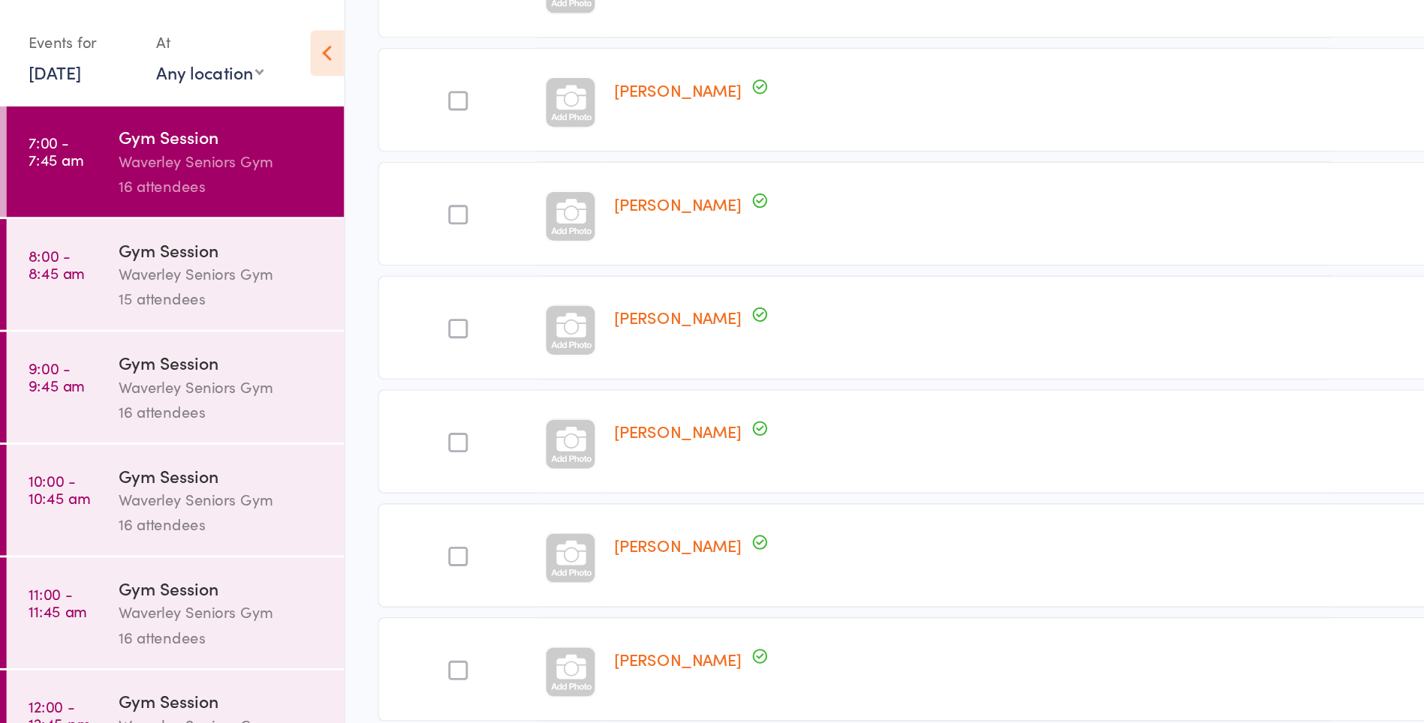
scroll to position [836, 0]
click at [26, 209] on link "8:00 - 8:45 am Gym Session Waverley Seniors Gym 15 attendees" at bounding box center [121, 190] width 233 height 77
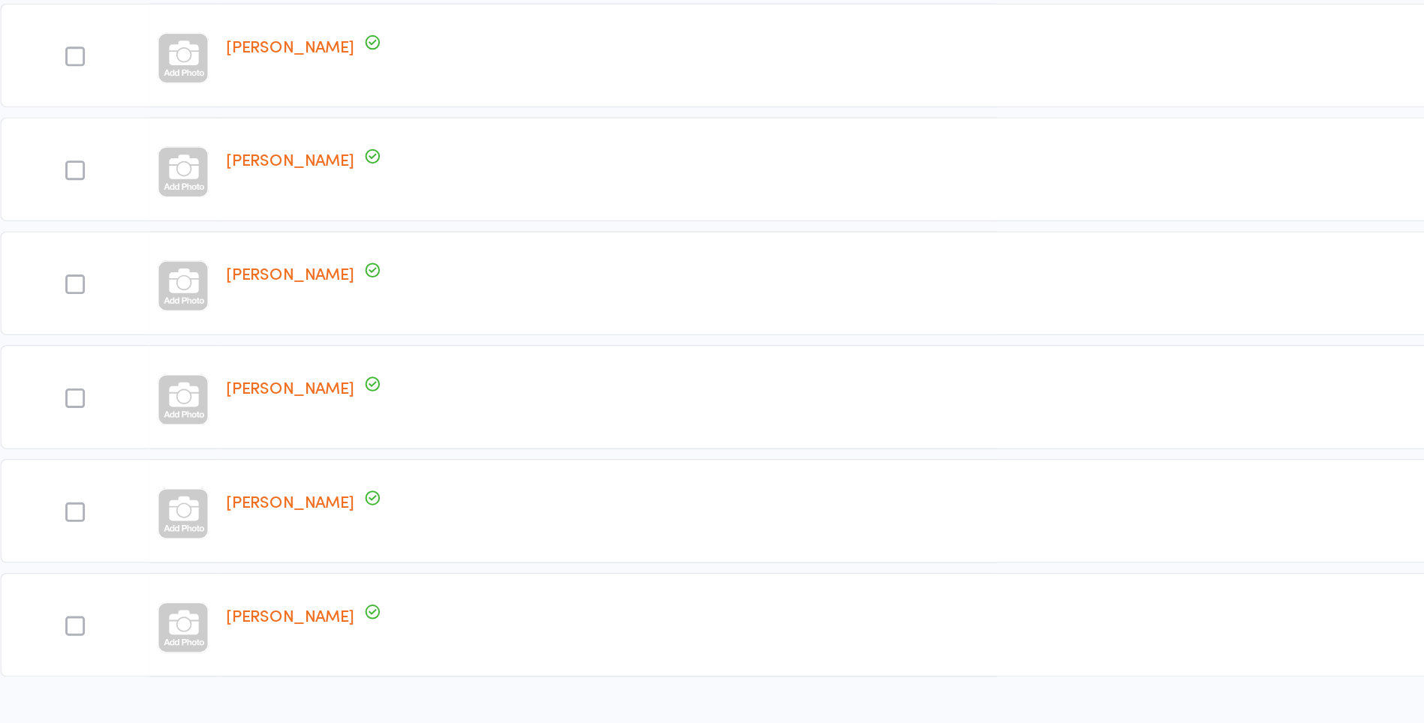
scroll to position [759, 0]
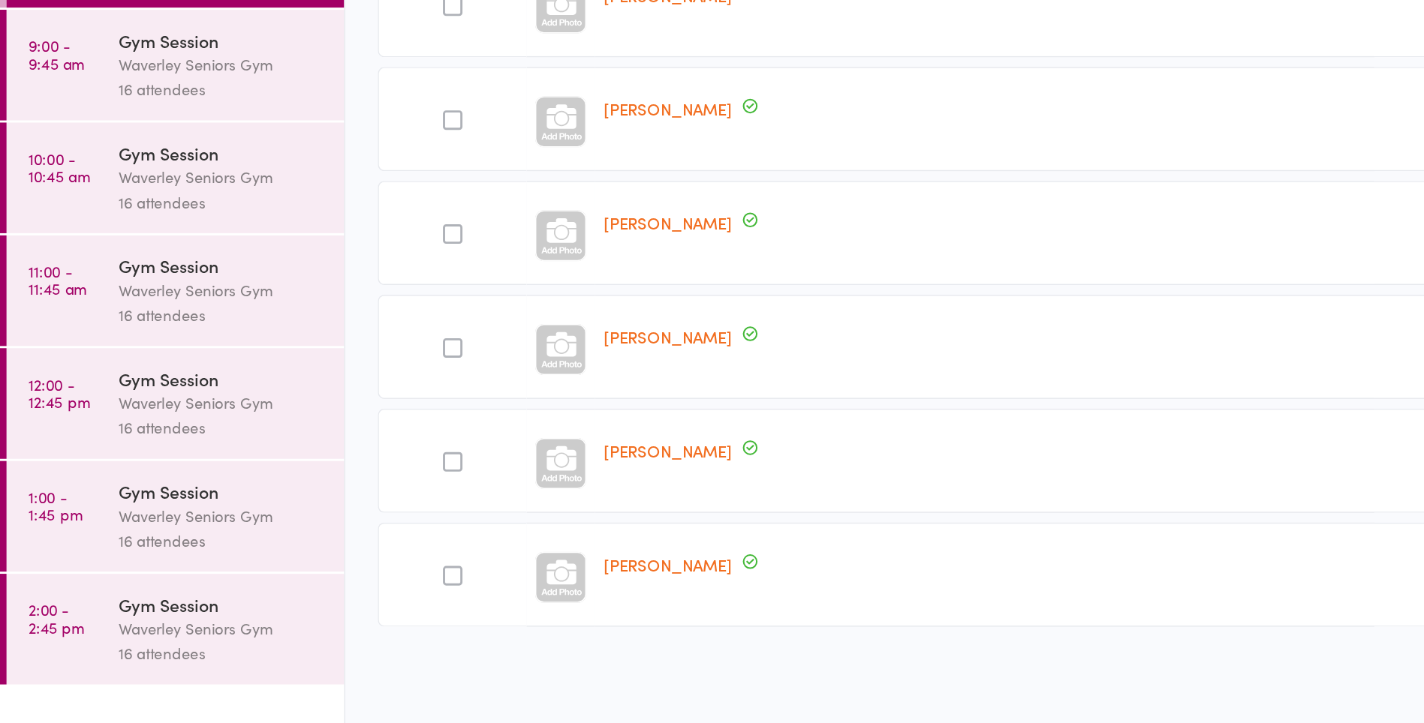
click at [45, 283] on link "9:00 - 9:45 am Gym Session Waverley Seniors Gym 16 attendees" at bounding box center [121, 268] width 233 height 77
click at [68, 283] on link "9:00 - 9:45 am Gym Session Waverley Seniors Gym 16 attendees" at bounding box center [121, 268] width 233 height 77
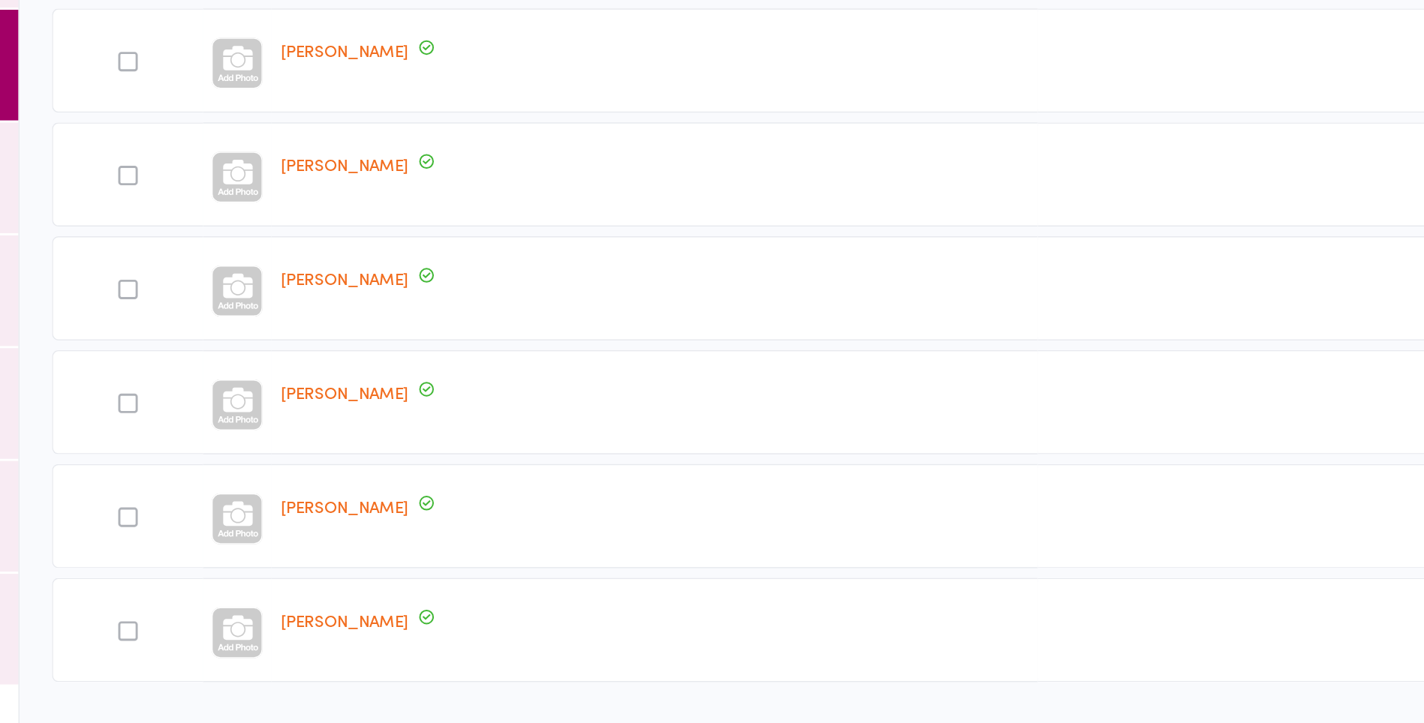
scroll to position [837, 0]
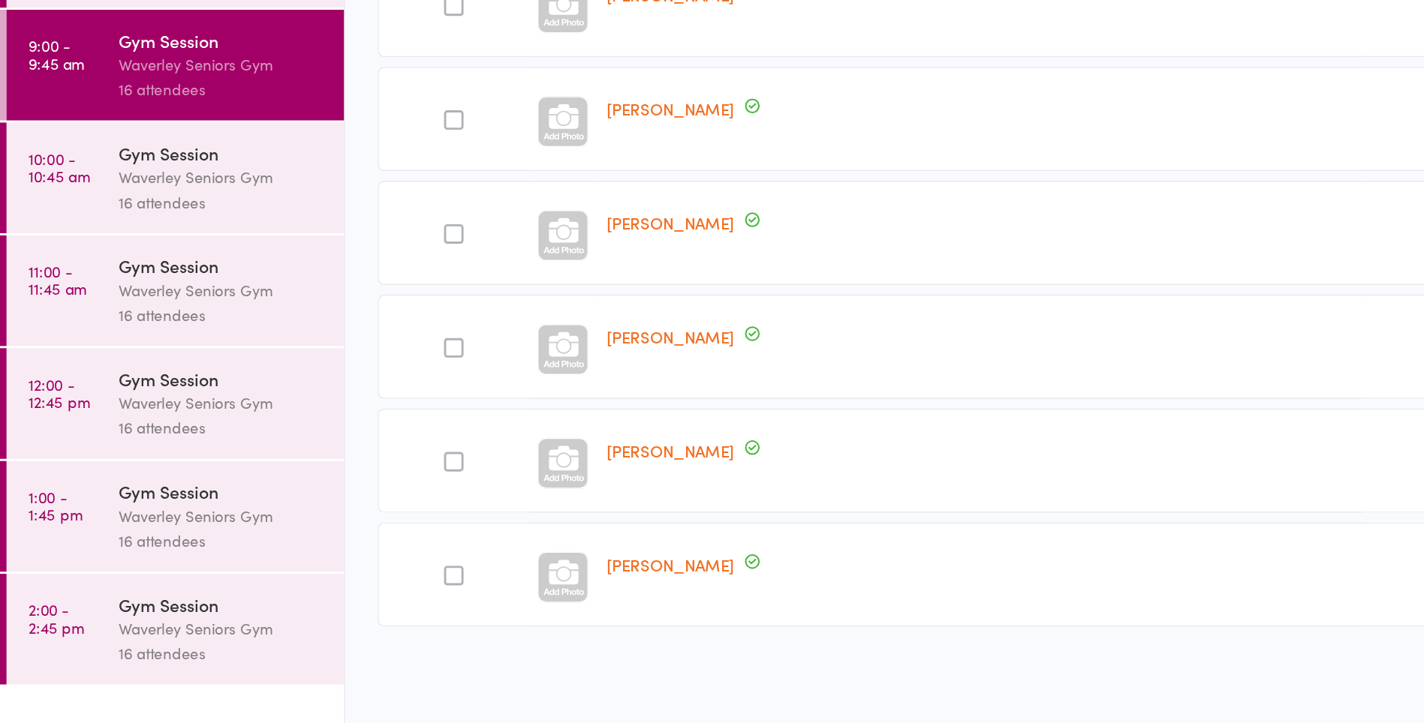
click at [56, 348] on time "10:00 - 10:45 am" at bounding box center [41, 338] width 43 height 24
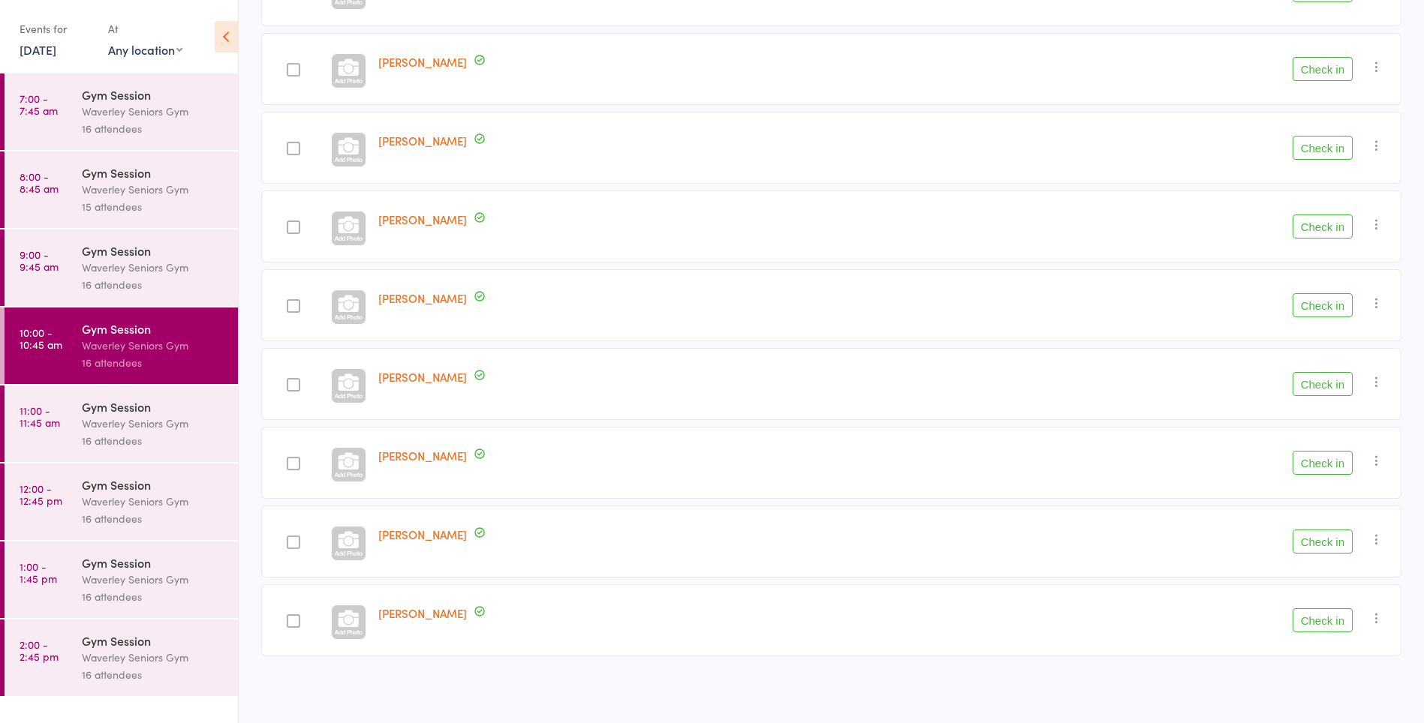
scroll to position [826, 0]
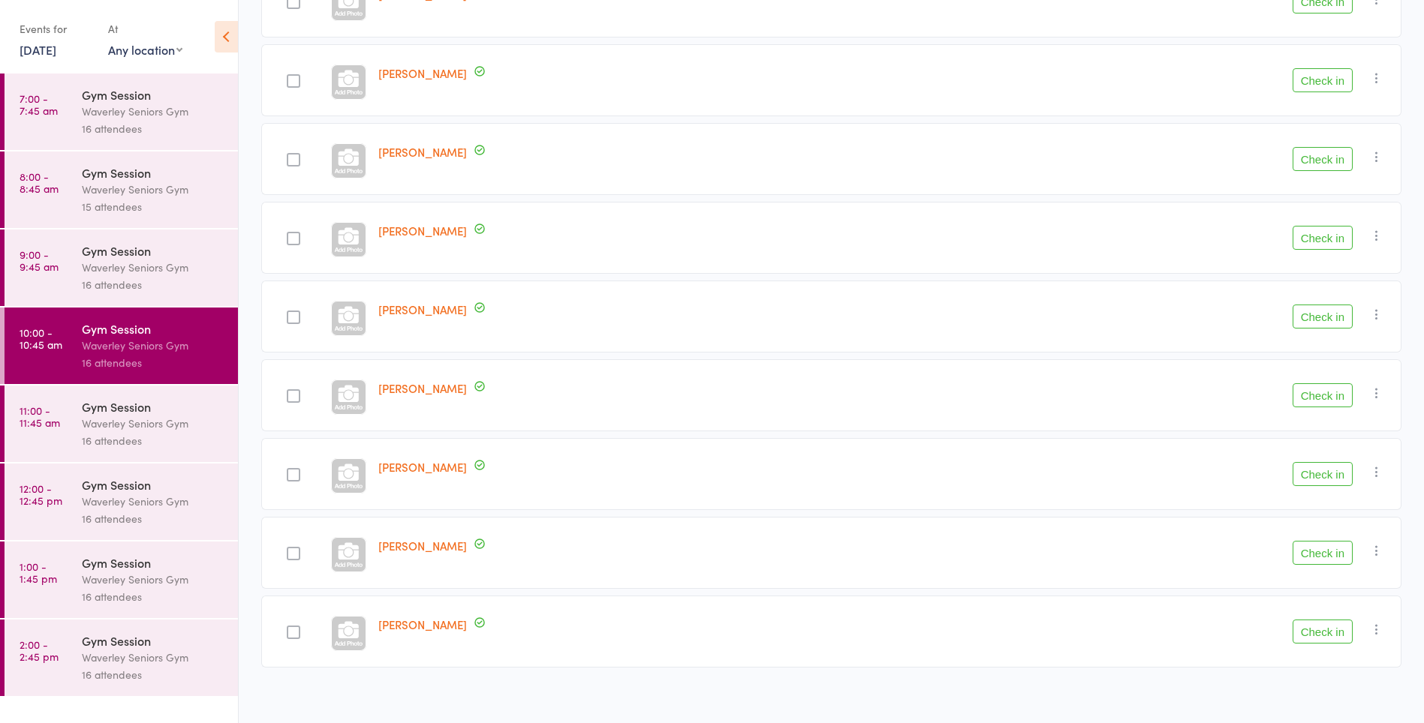
click at [61, 436] on link "11:00 - 11:45 am Gym Session Waverley Seniors Gym 16 attendees" at bounding box center [121, 424] width 233 height 77
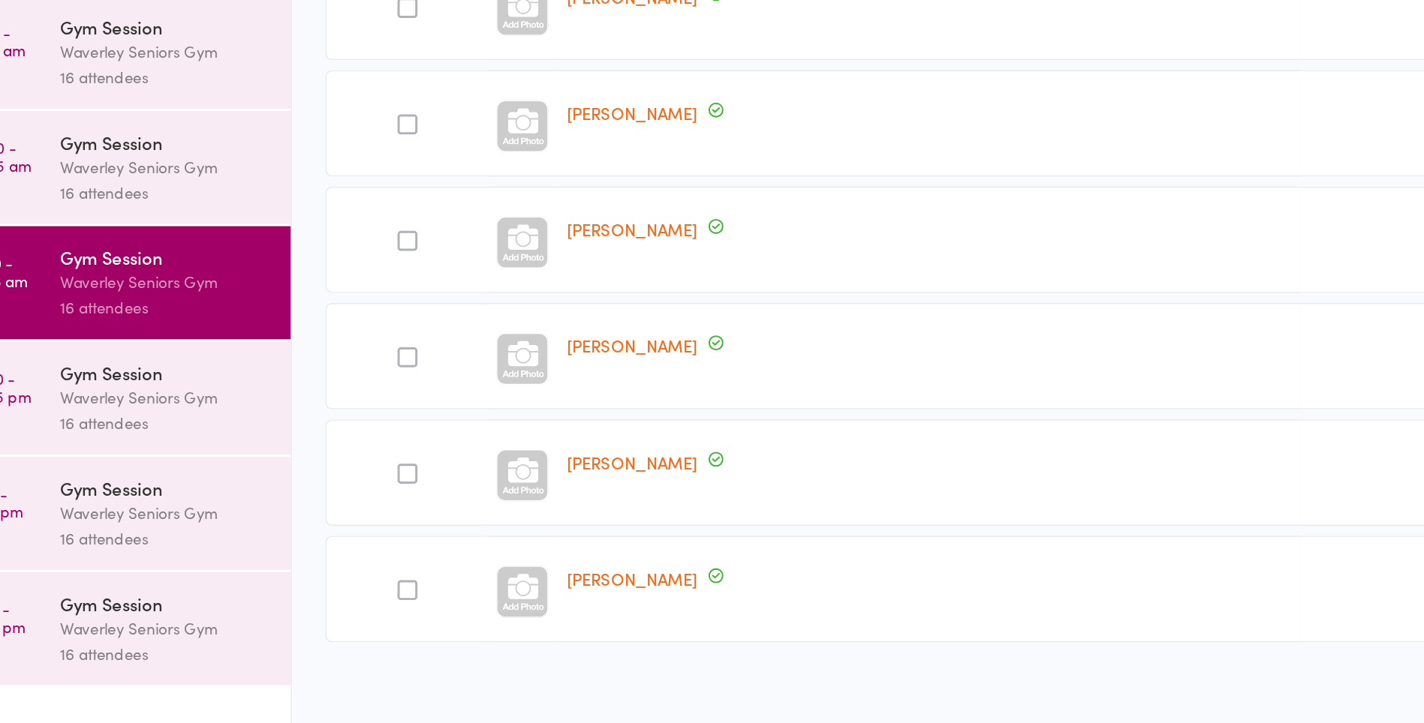
scroll to position [837, 0]
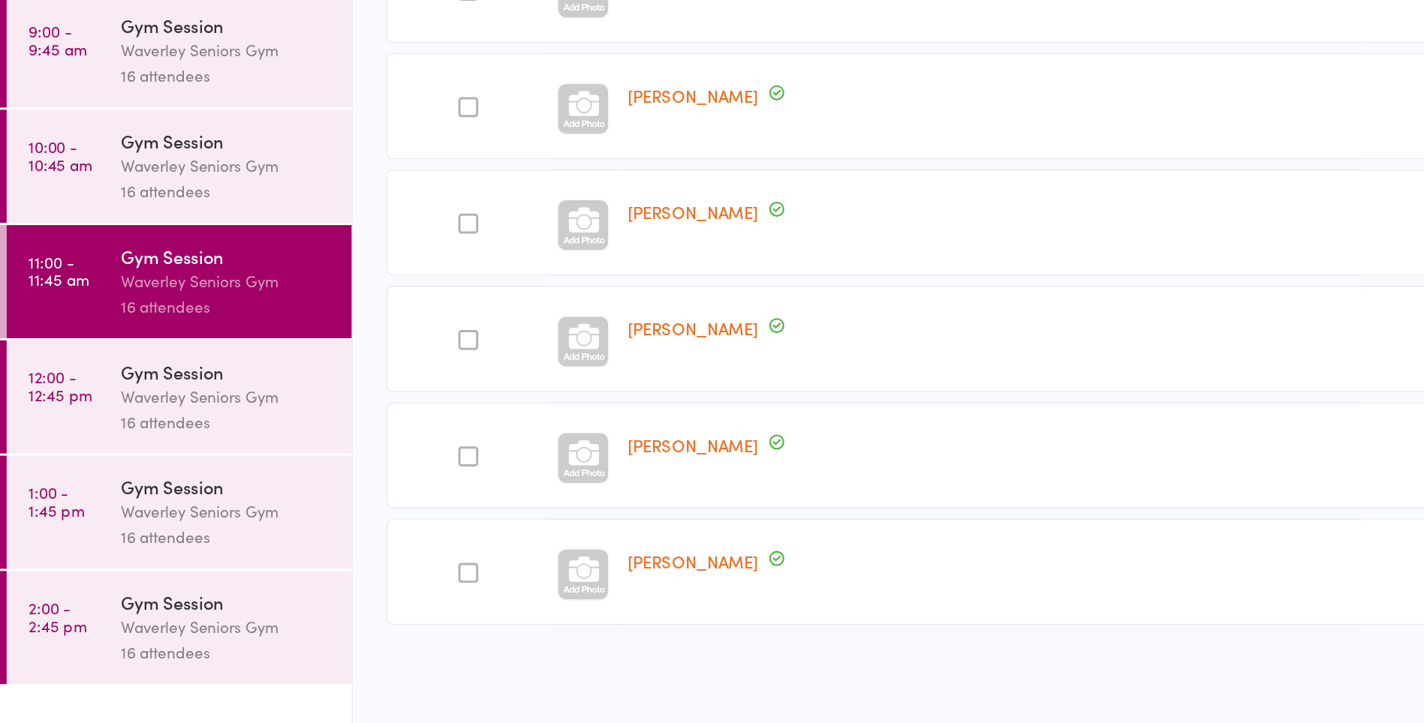
click at [47, 501] on time "12:00 - 12:45 pm" at bounding box center [41, 495] width 43 height 24
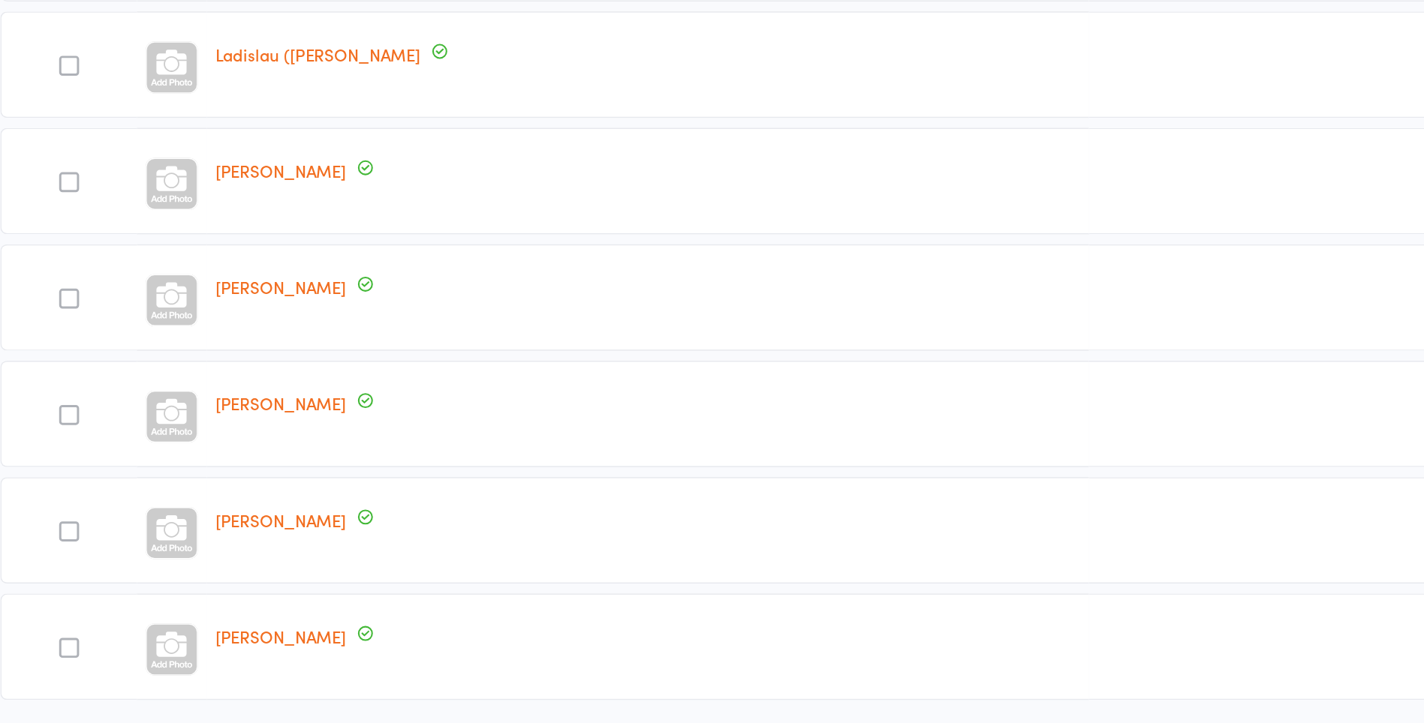
scroll to position [837, 0]
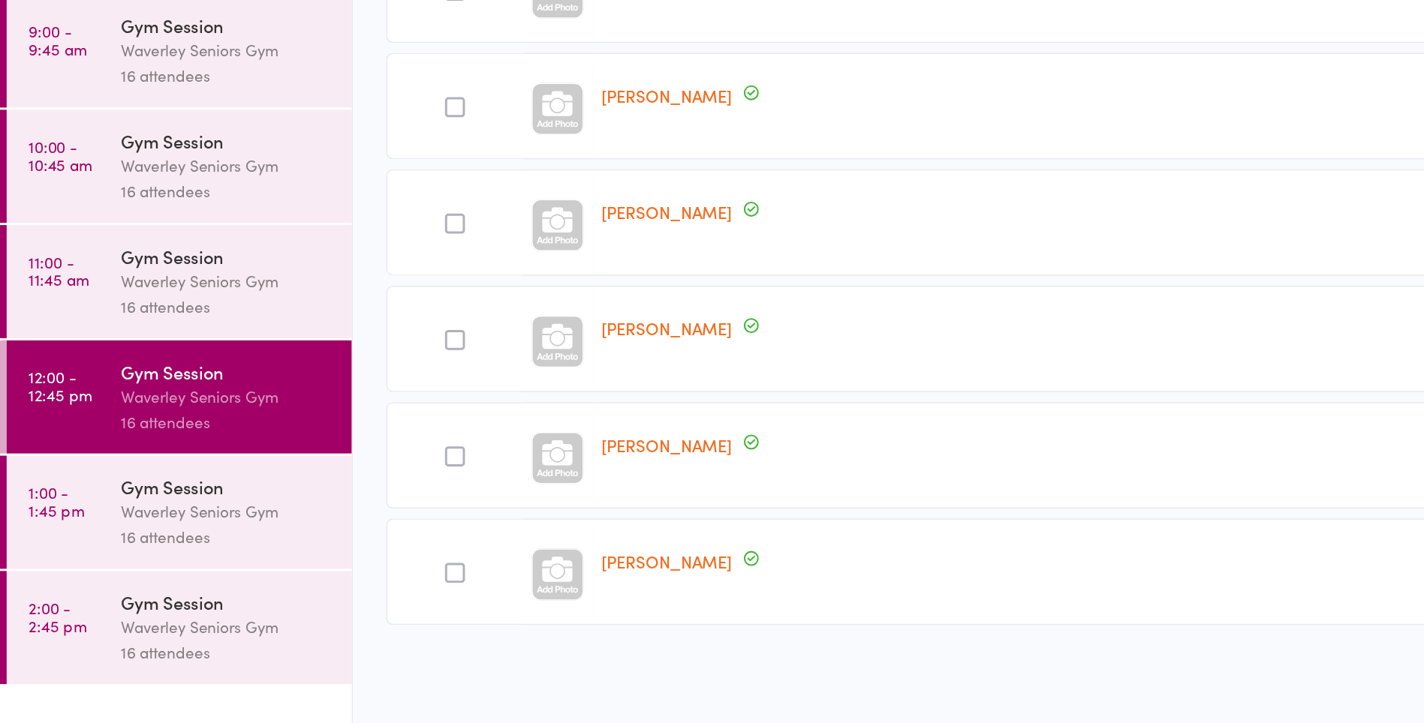
click at [57, 582] on link "1:00 - 1:45 pm Gym Session Waverley Seniors Gym 16 attendees" at bounding box center [121, 580] width 233 height 77
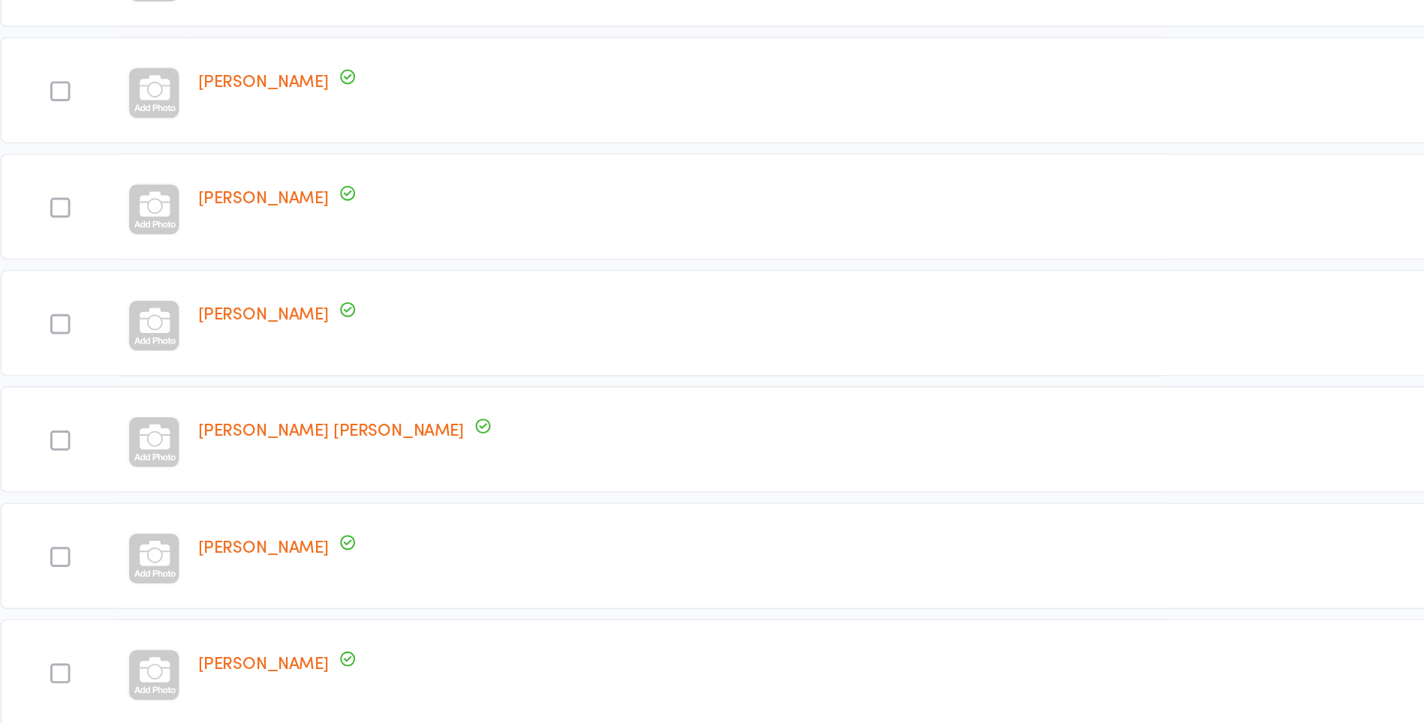
scroll to position [837, 0]
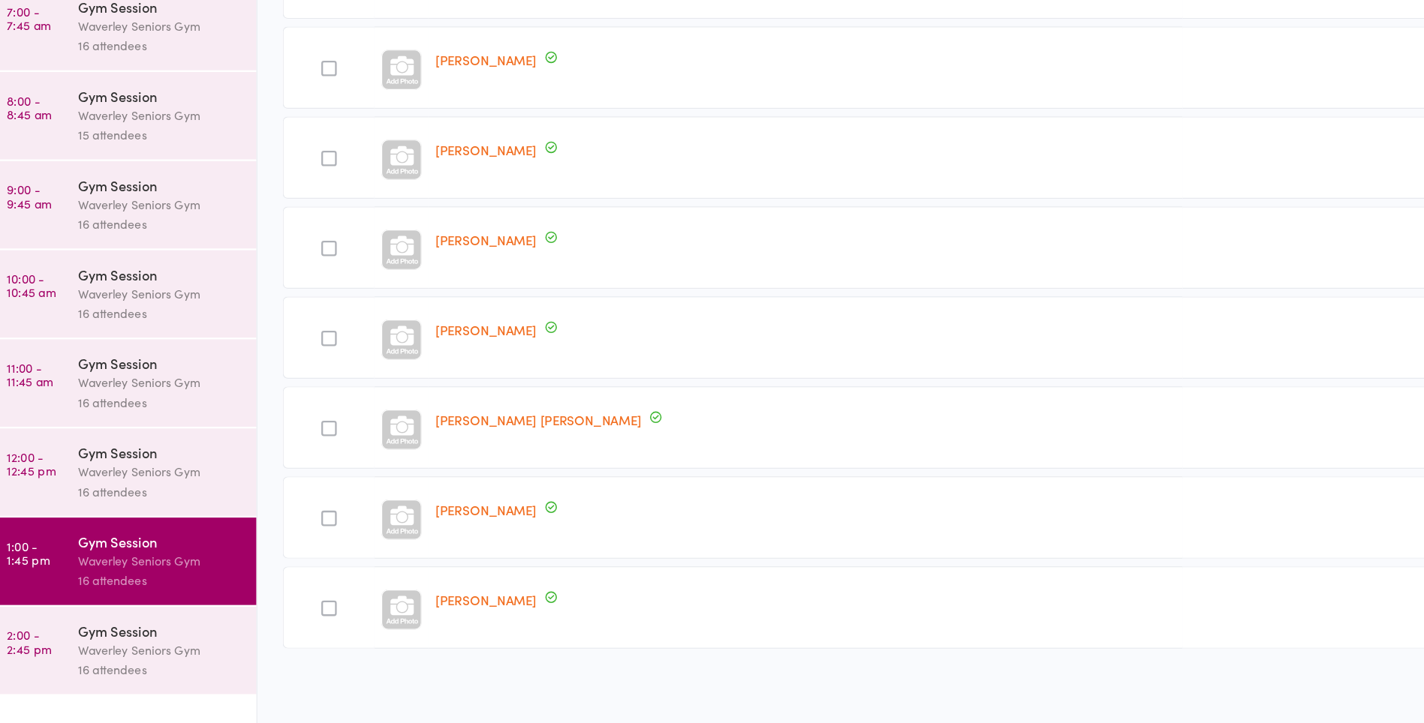
click at [53, 663] on time "2:00 - 2:45 pm" at bounding box center [39, 651] width 39 height 24
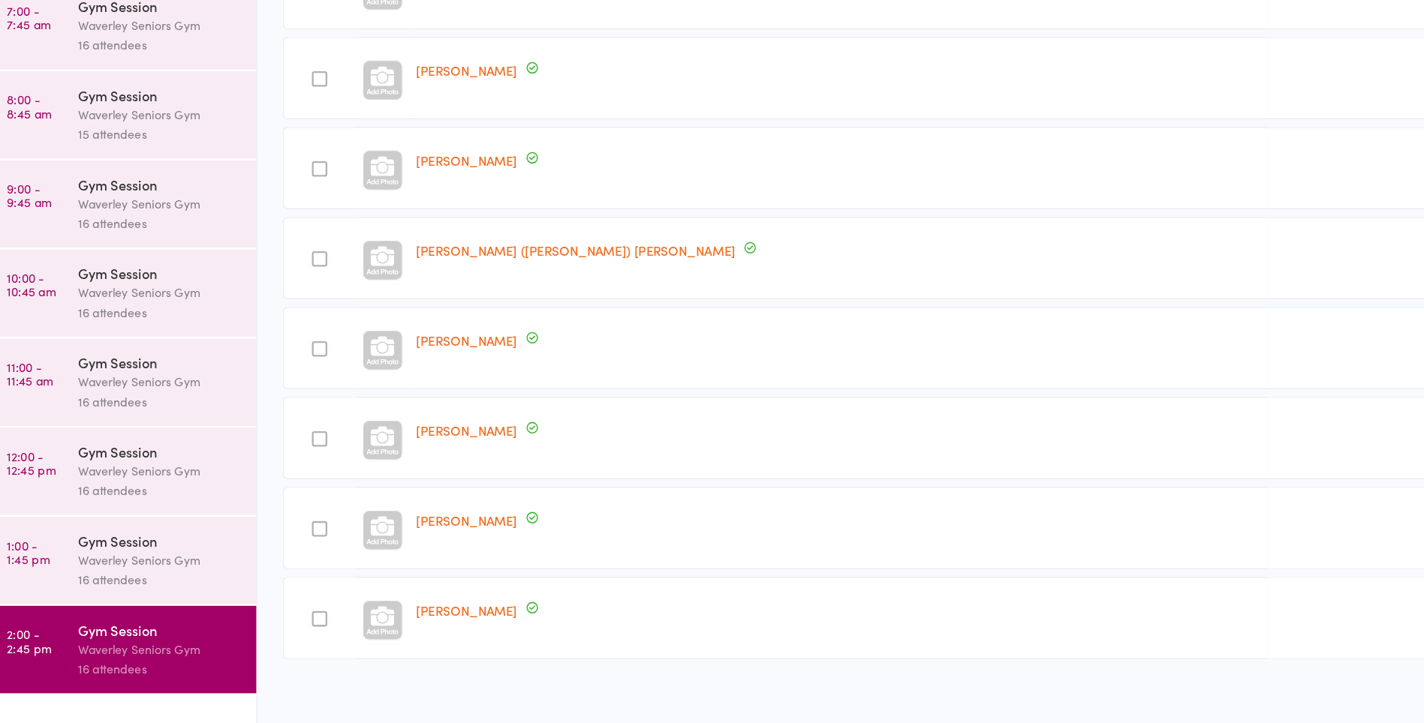
scroll to position [837, 0]
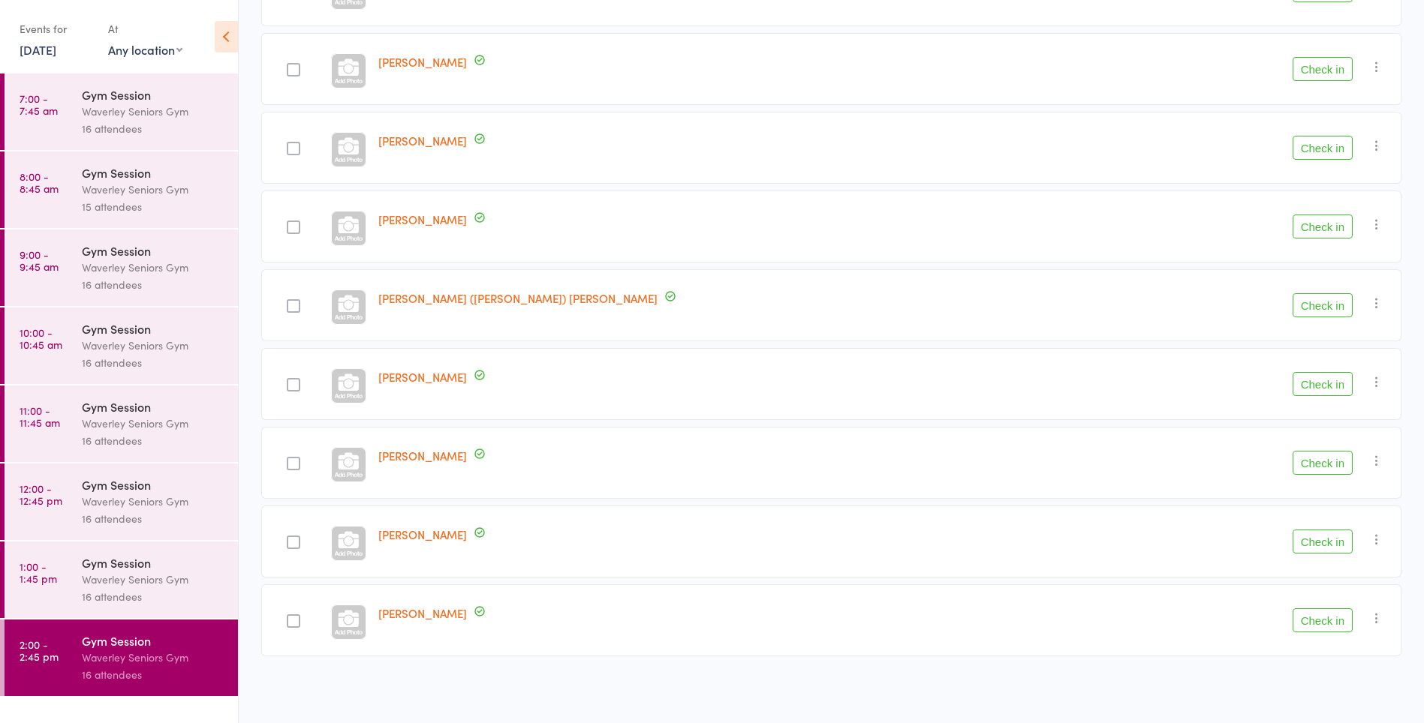
click at [38, 125] on link "7:00 - 7:45 am Gym Session Waverley Seniors Gym 16 attendees" at bounding box center [121, 112] width 233 height 77
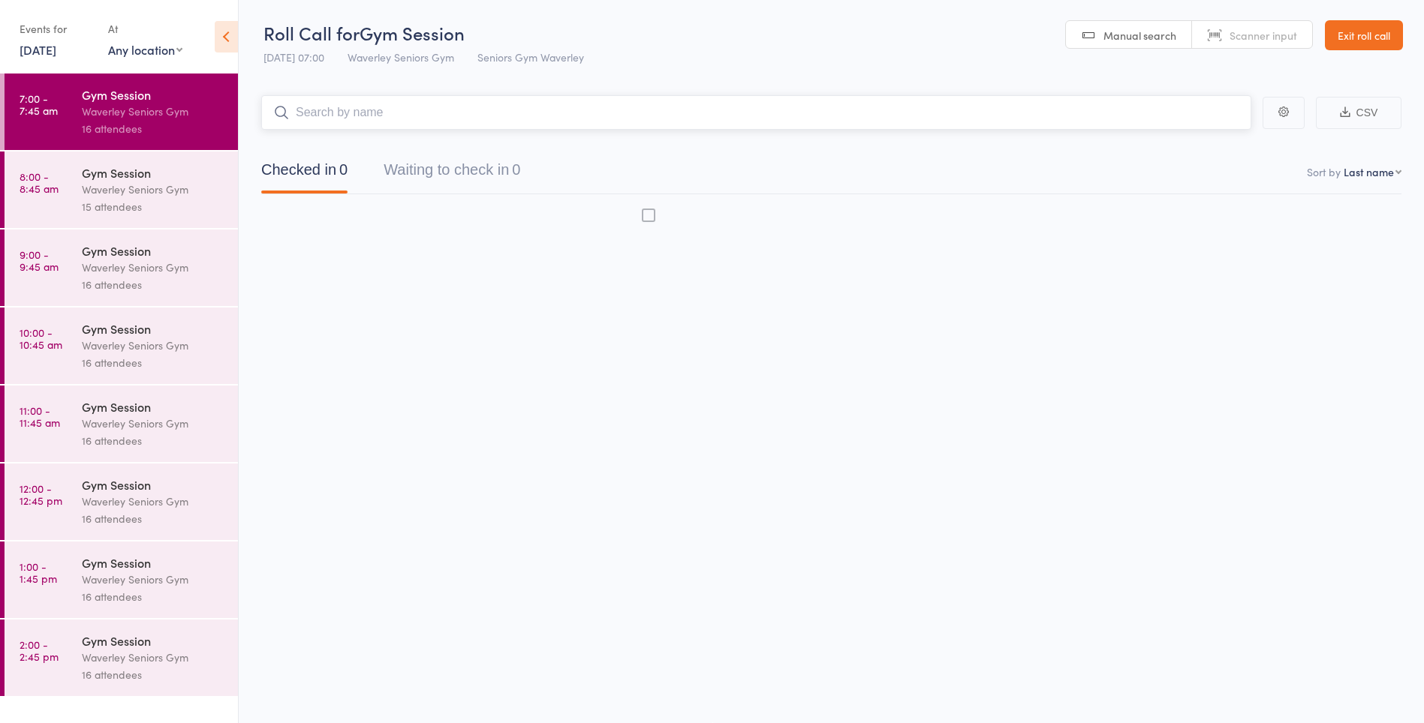
scroll to position [1, 0]
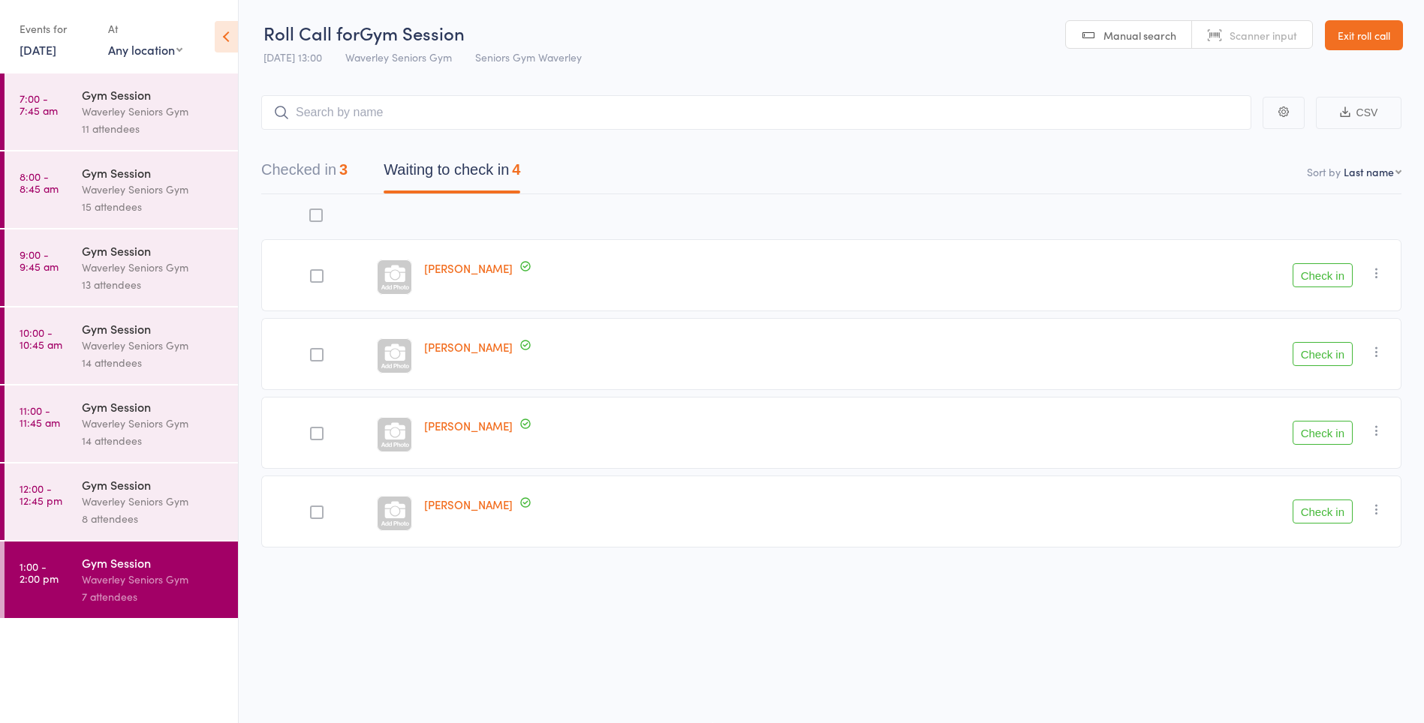
click at [1318, 508] on button "Check in" at bounding box center [1322, 512] width 60 height 24
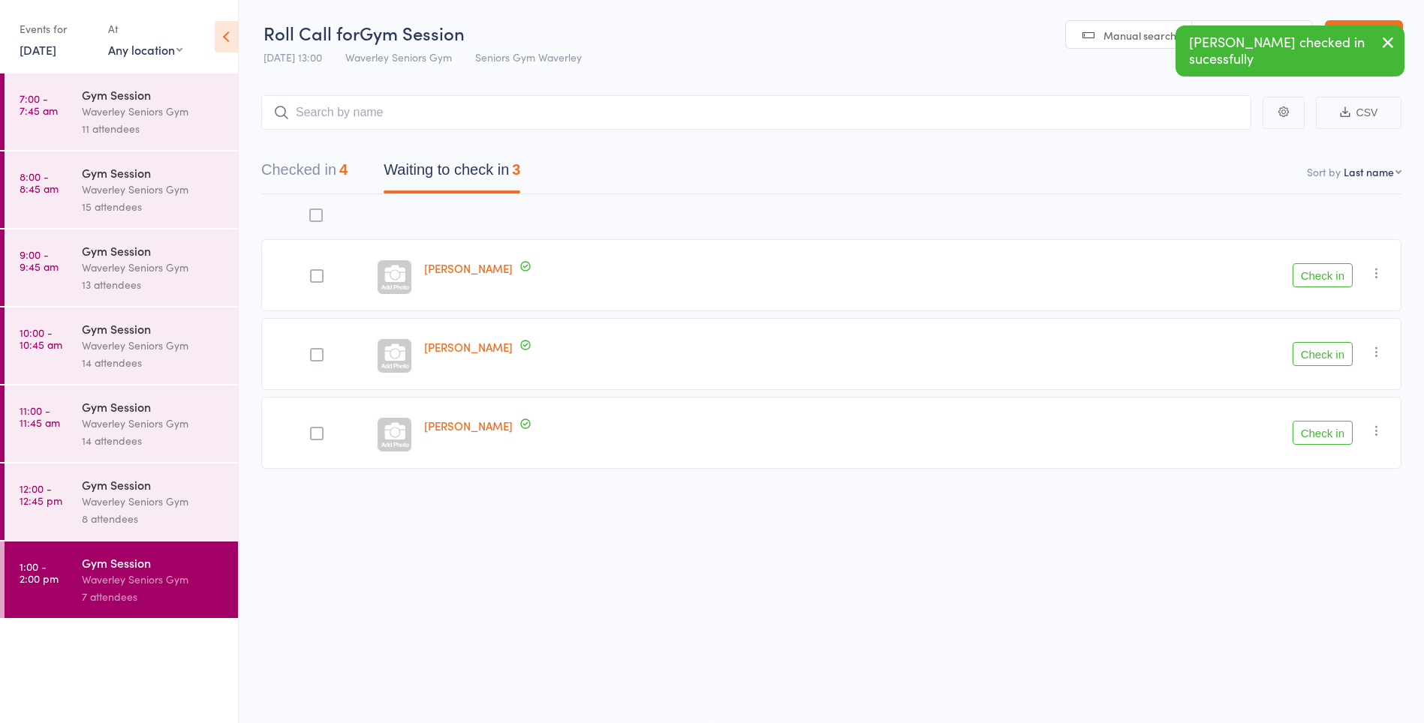
click at [1332, 353] on button "Check in" at bounding box center [1322, 354] width 60 height 24
click at [1332, 275] on button "Check in" at bounding box center [1322, 275] width 60 height 24
click at [1341, 281] on button "Check in" at bounding box center [1322, 275] width 60 height 24
